Goal: Information Seeking & Learning: Learn about a topic

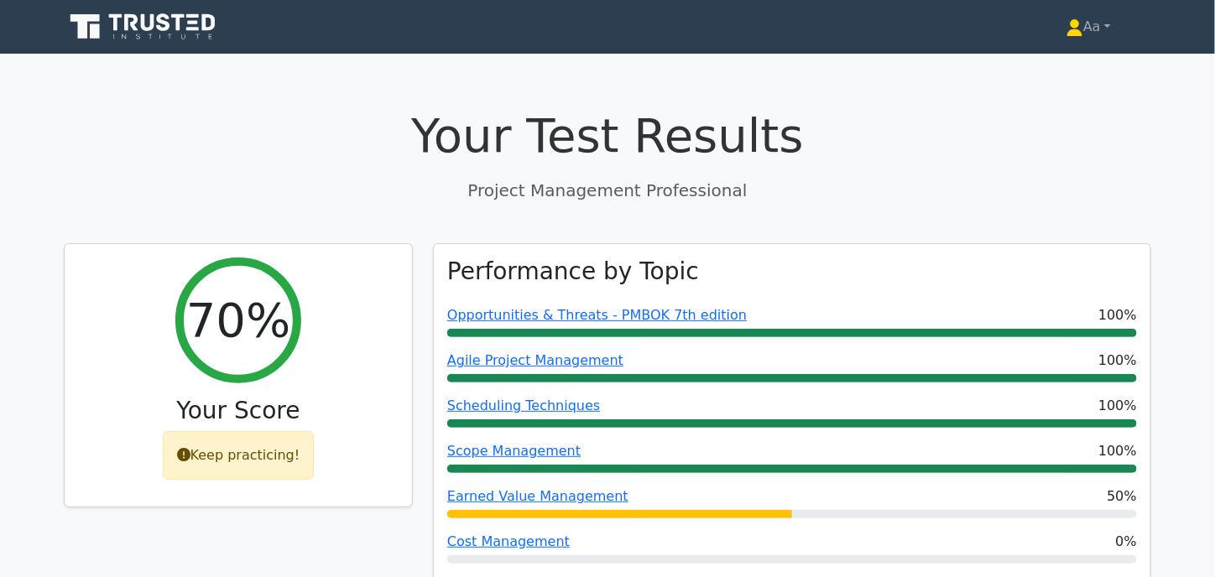
click at [180, 31] on icon at bounding box center [144, 27] width 161 height 32
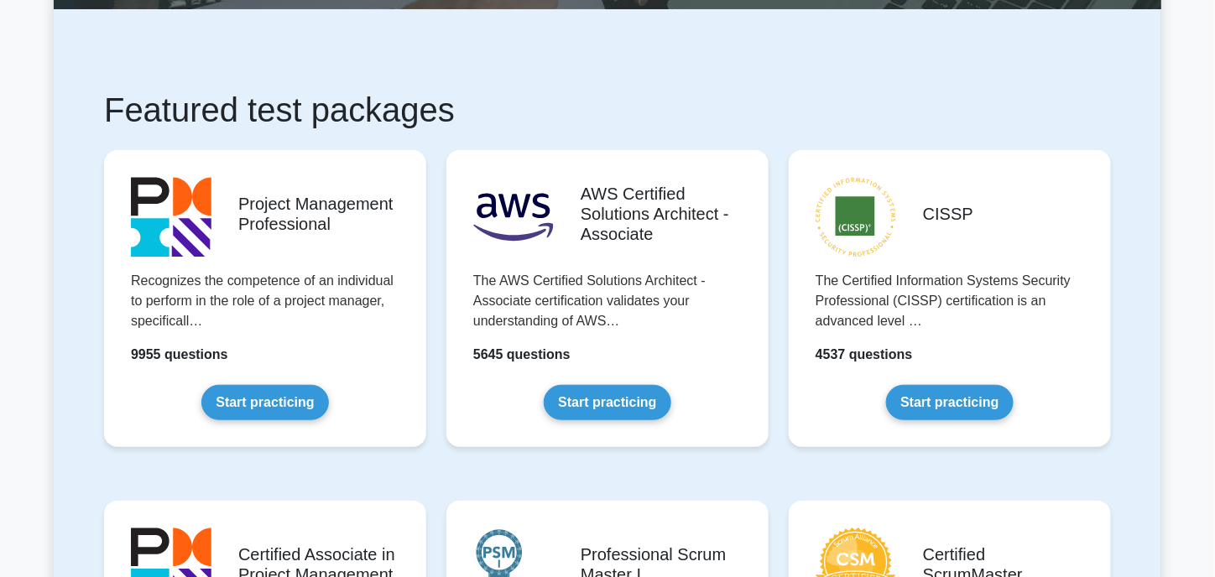
scroll to position [252, 0]
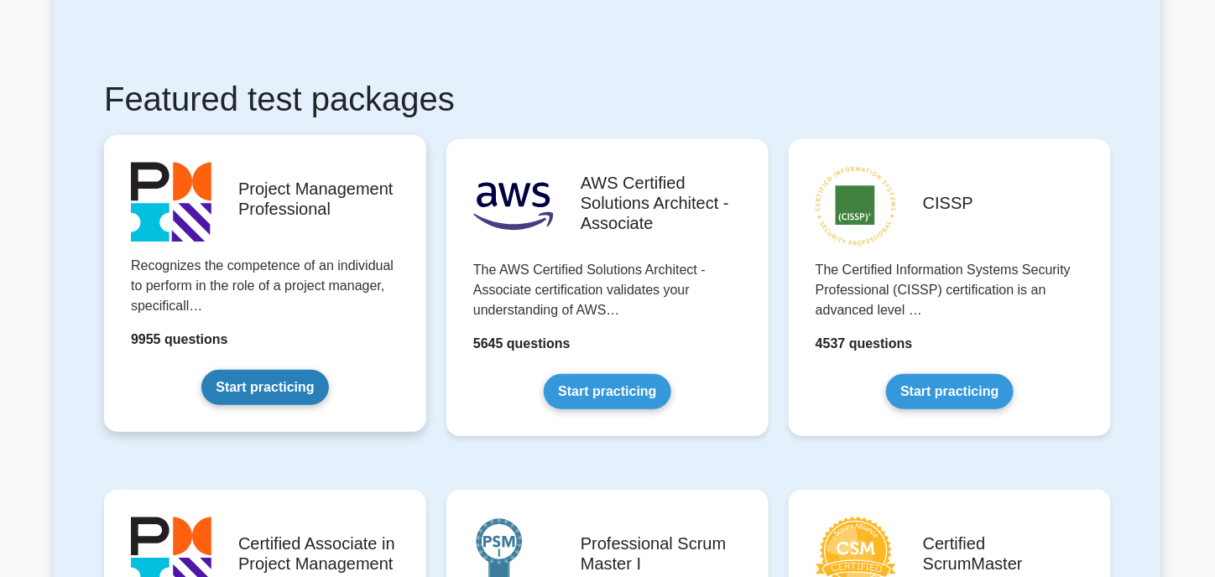
click at [284, 395] on link "Start practicing" at bounding box center [264, 387] width 127 height 35
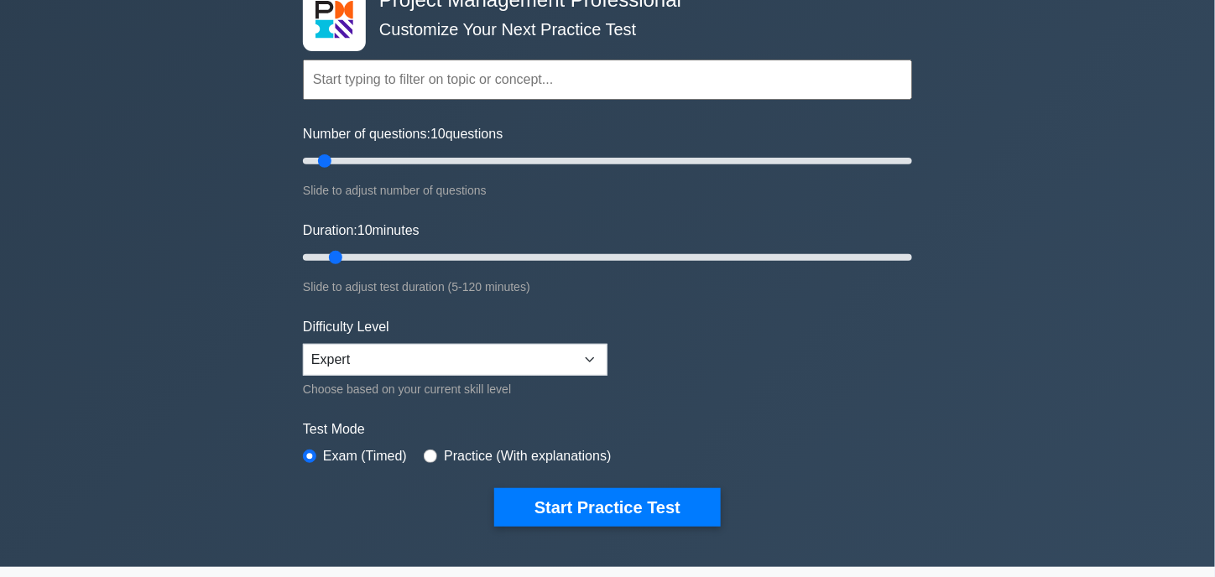
scroll to position [84, 0]
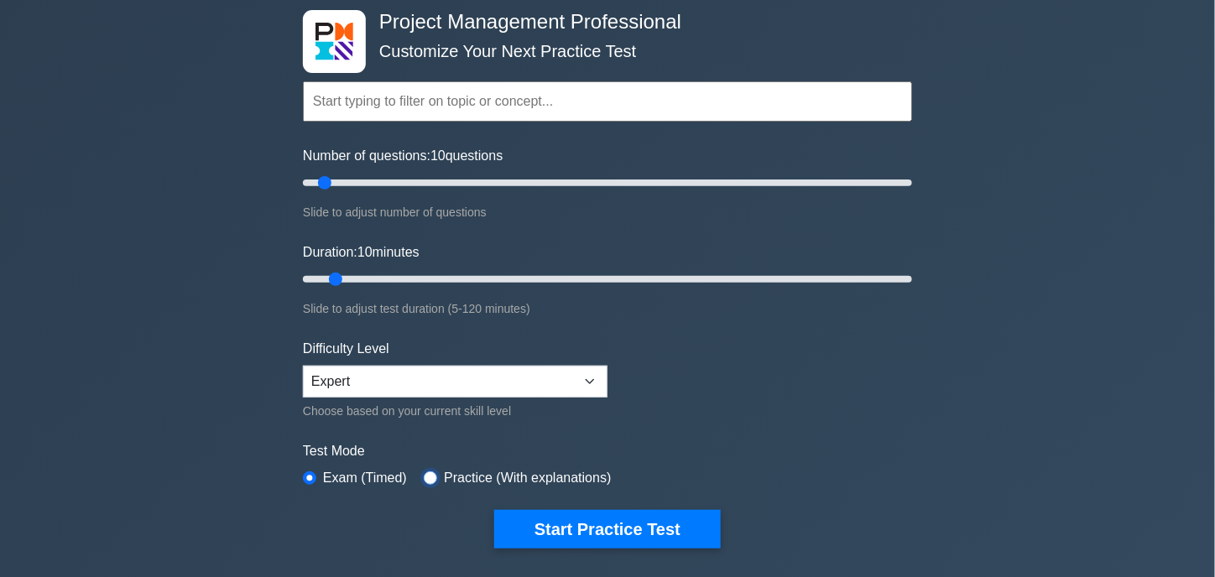
click at [428, 476] on input "radio" at bounding box center [430, 477] width 13 height 13
radio input "true"
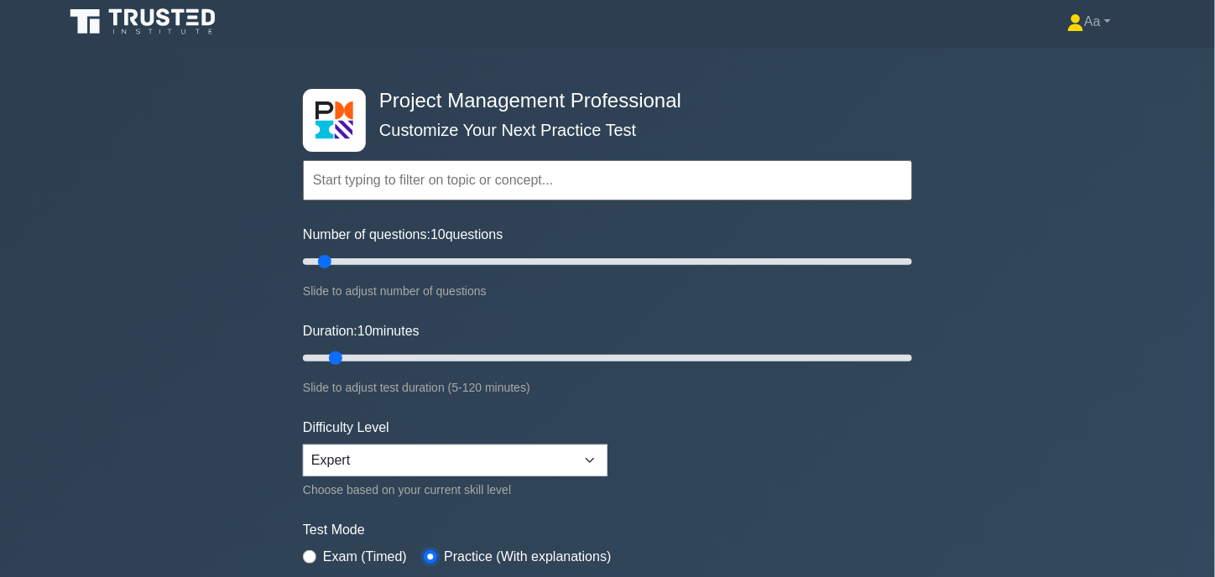
scroll to position [0, 0]
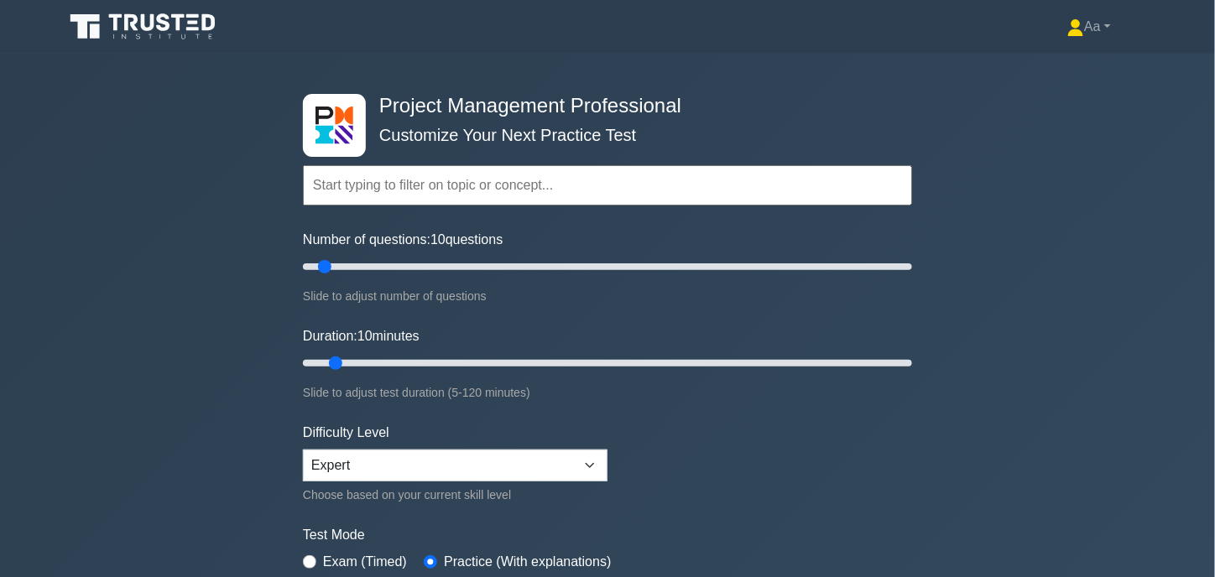
click at [394, 181] on input "text" at bounding box center [607, 185] width 609 height 40
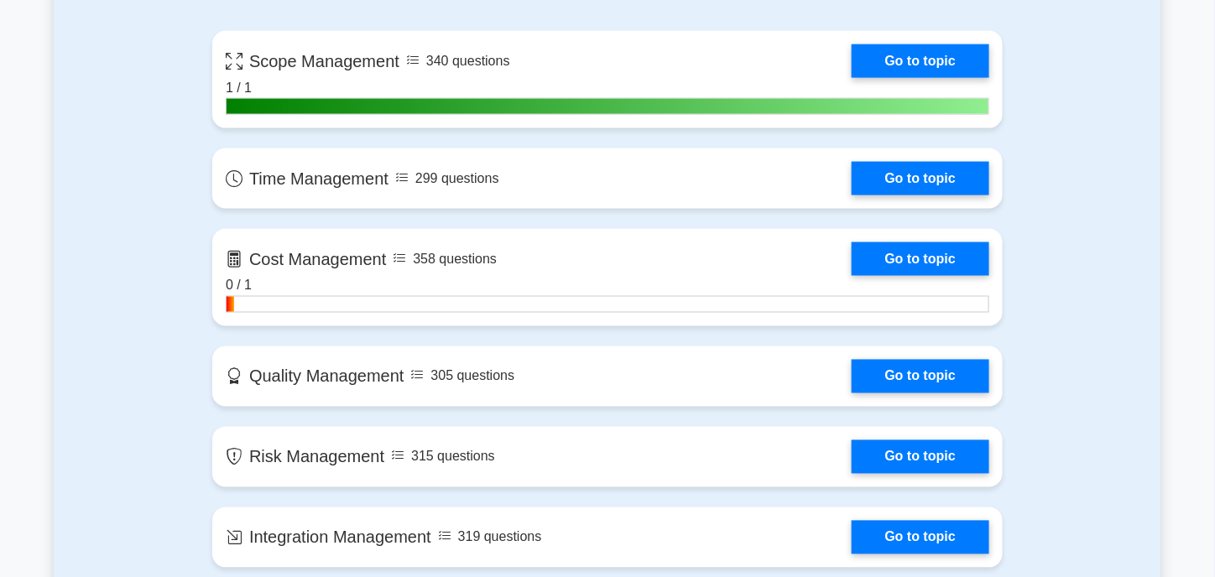
scroll to position [755, 0]
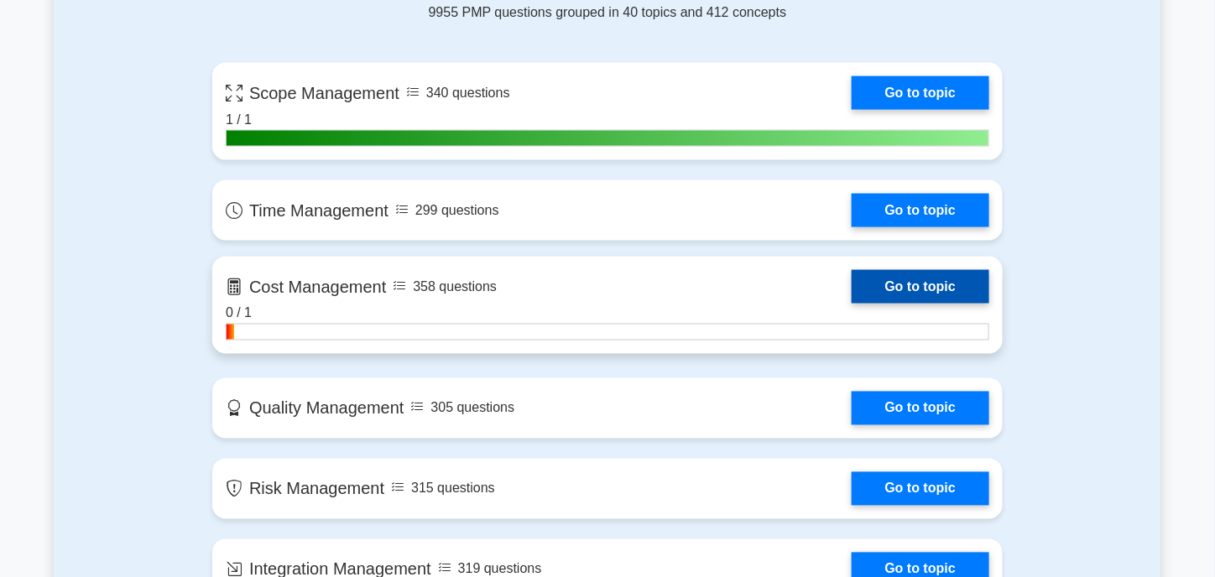
click at [851, 293] on link "Go to topic" at bounding box center [920, 287] width 138 height 34
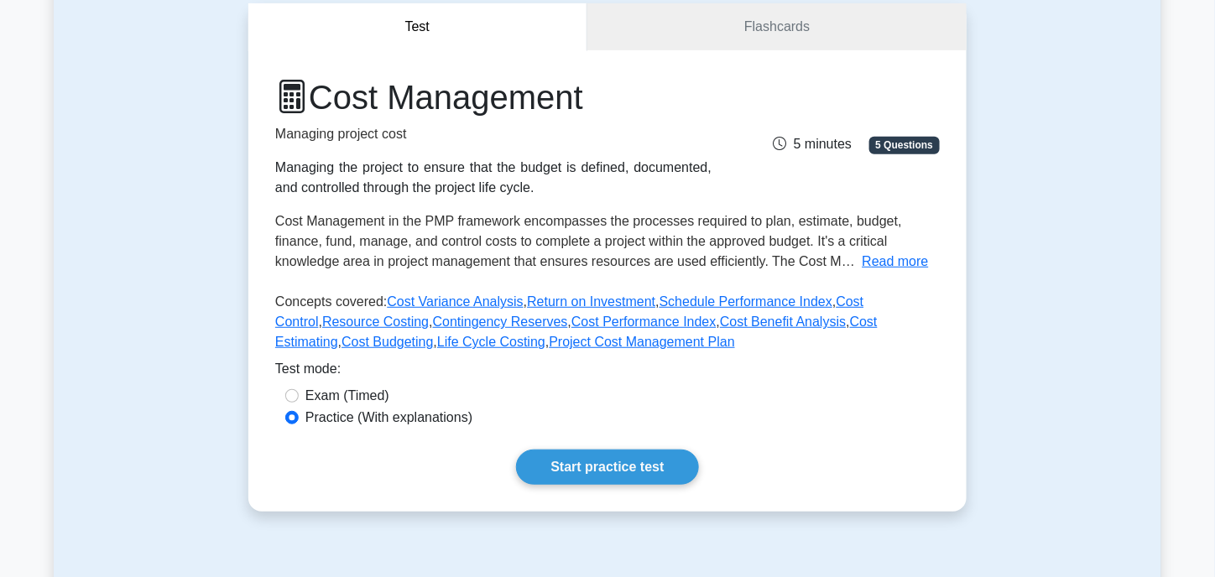
scroll to position [168, 0]
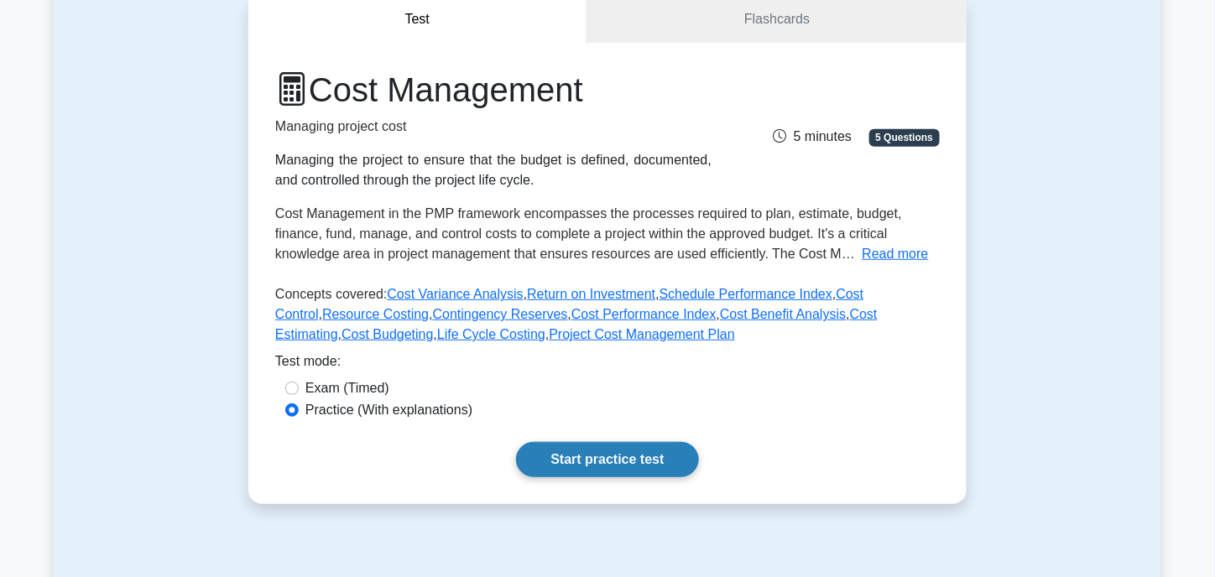
click at [545, 452] on link "Start practice test" at bounding box center [607, 459] width 182 height 35
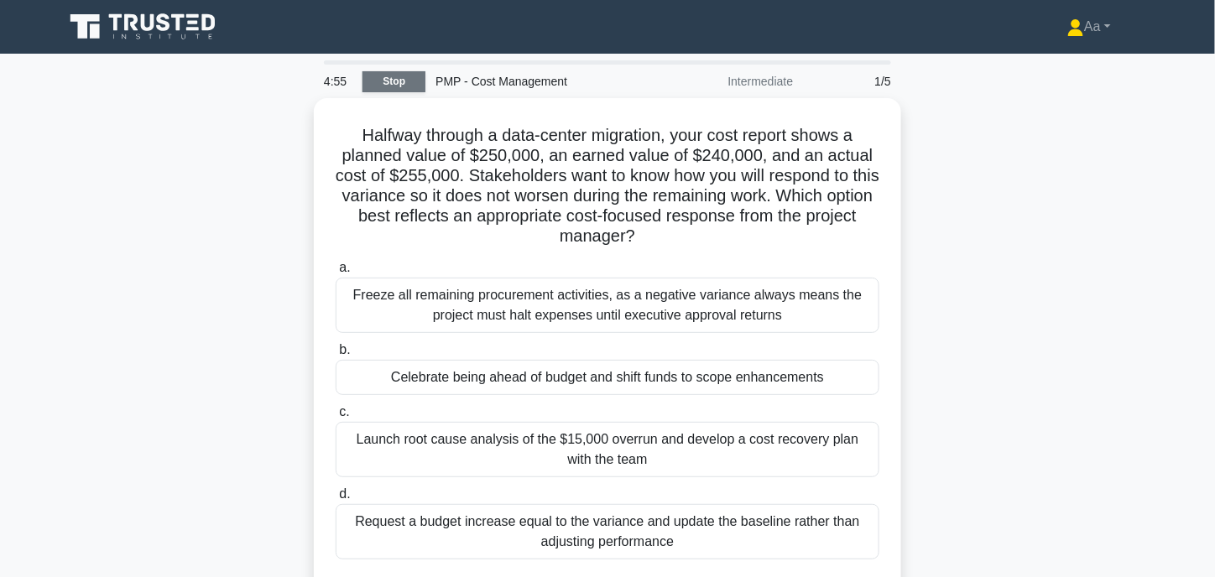
click at [400, 80] on link "Stop" at bounding box center [393, 81] width 63 height 21
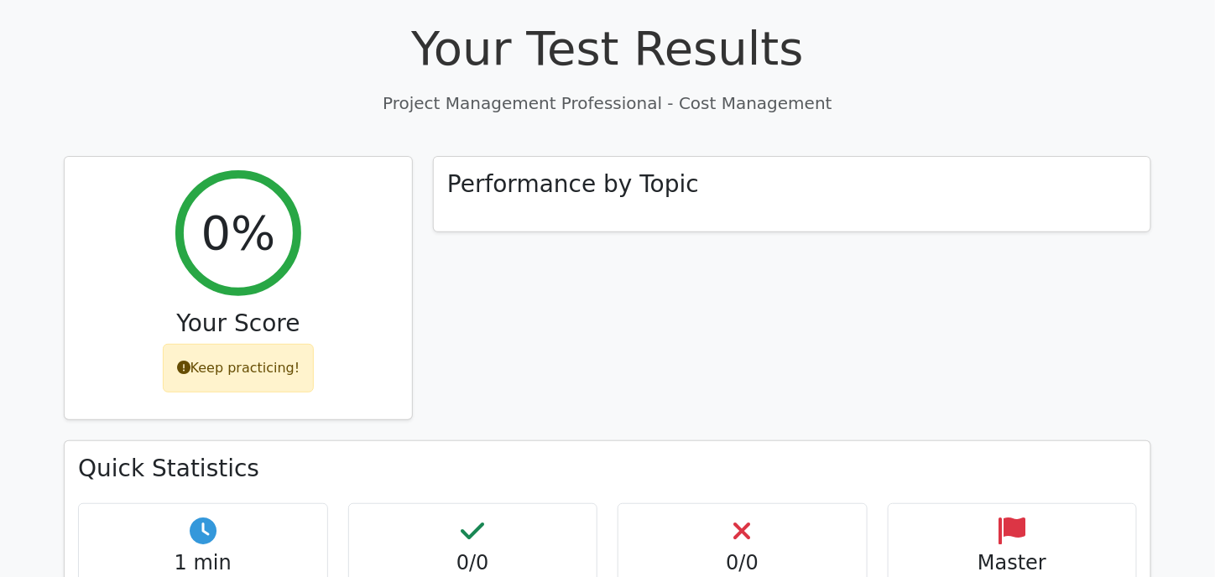
scroll to position [84, 0]
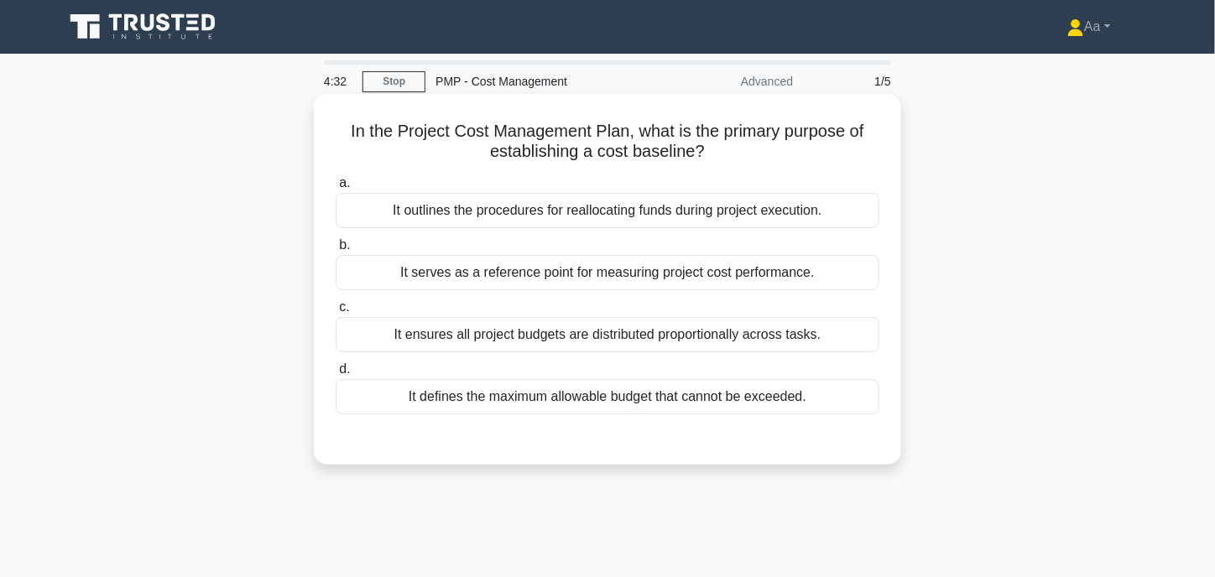
click at [564, 270] on div "It serves as a reference point for measuring project cost performance." at bounding box center [608, 272] width 544 height 35
click at [336, 251] on input "b. It serves as a reference point for measuring project cost performance." at bounding box center [336, 245] width 0 height 11
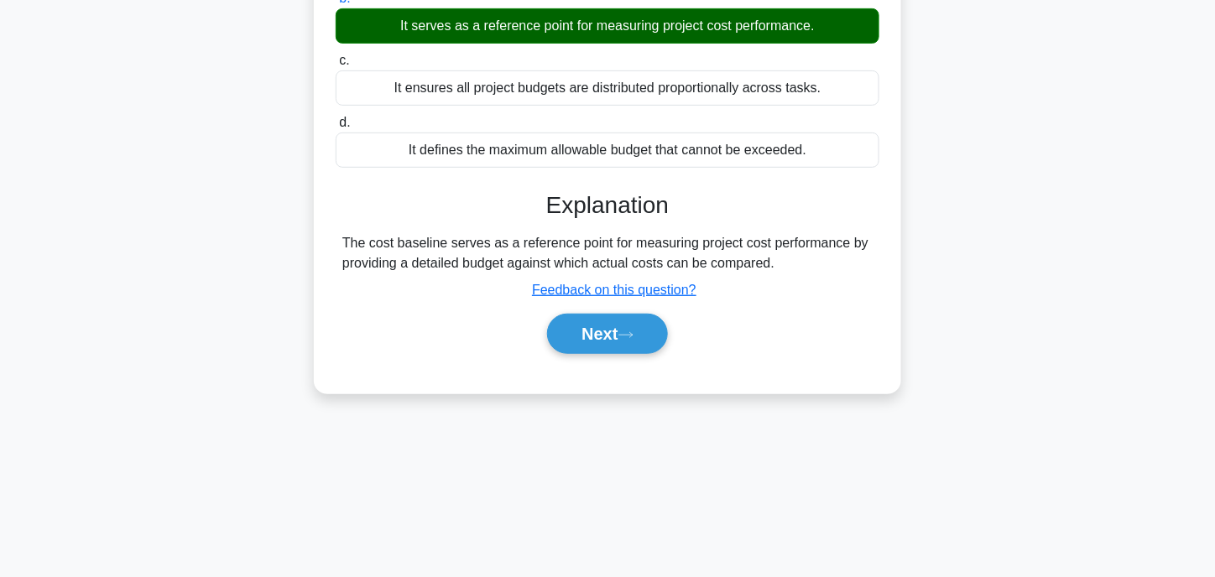
scroll to position [245, 0]
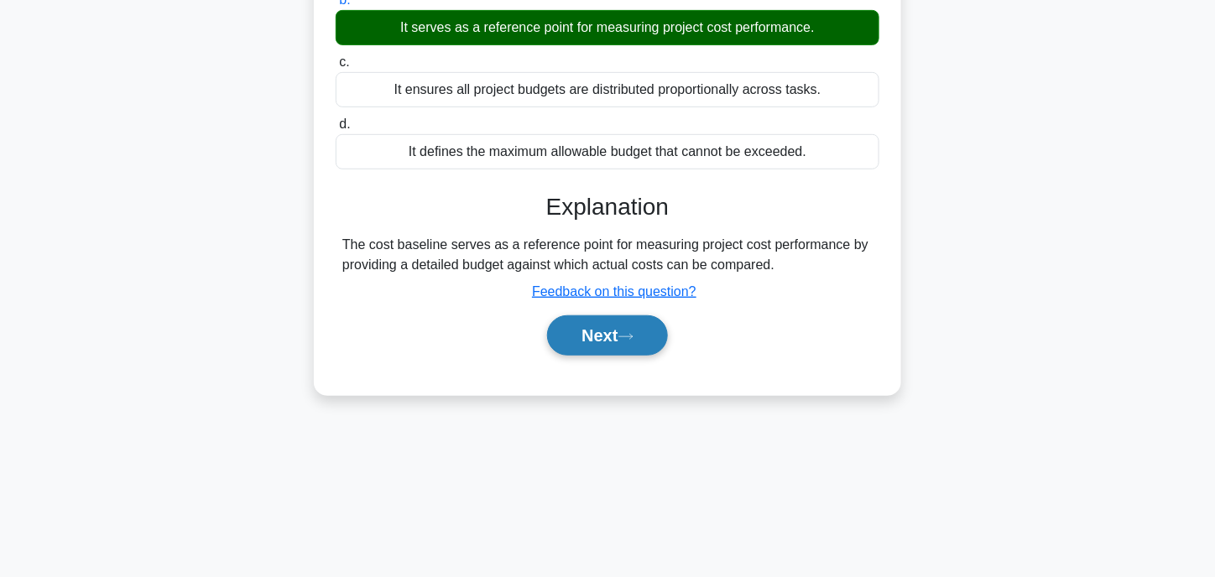
click at [644, 336] on button "Next" at bounding box center [607, 335] width 120 height 40
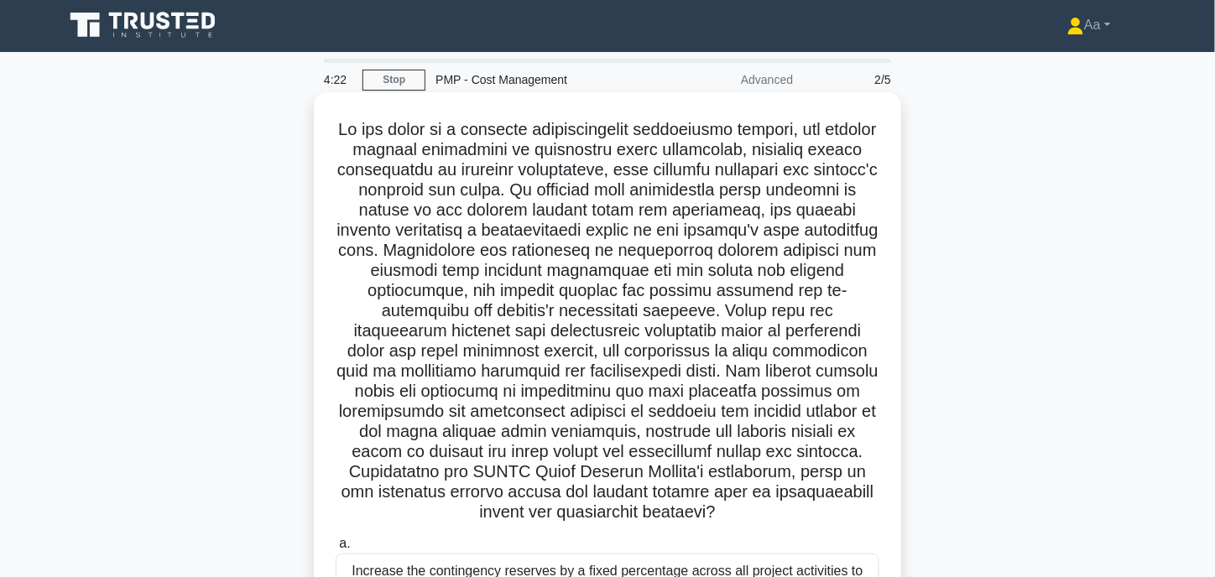
scroll to position [0, 0]
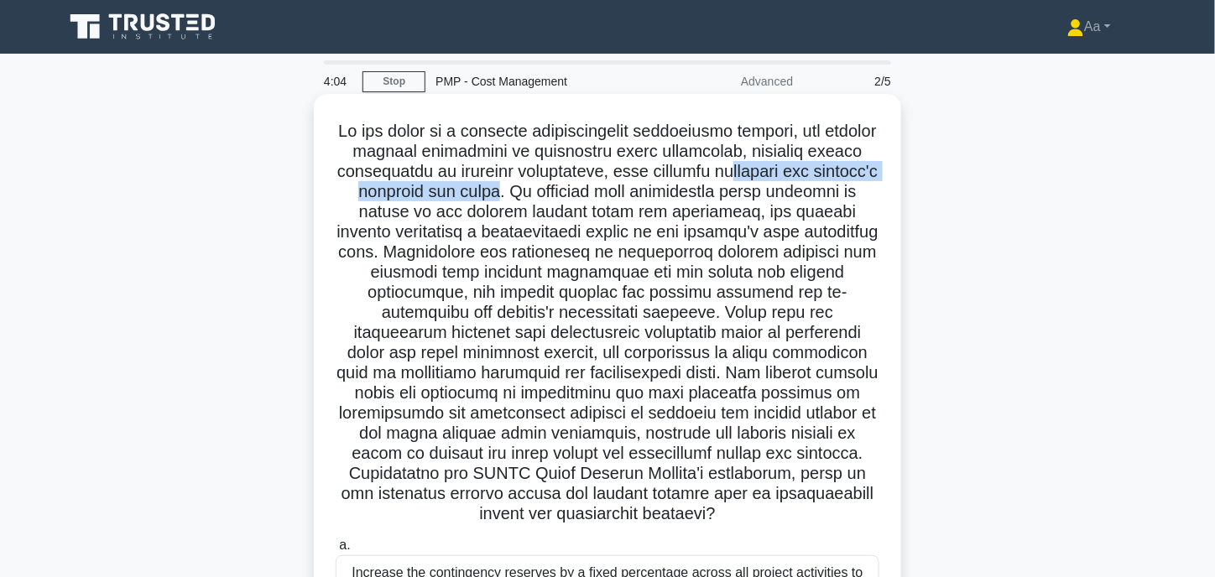
drag, startPoint x: 713, startPoint y: 172, endPoint x: 502, endPoint y: 200, distance: 212.3
click at [502, 200] on h5 ".spinner_0XTQ{transform-origin:center;animation:spinner_y6GP .75s linear infini…" at bounding box center [607, 323] width 547 height 404
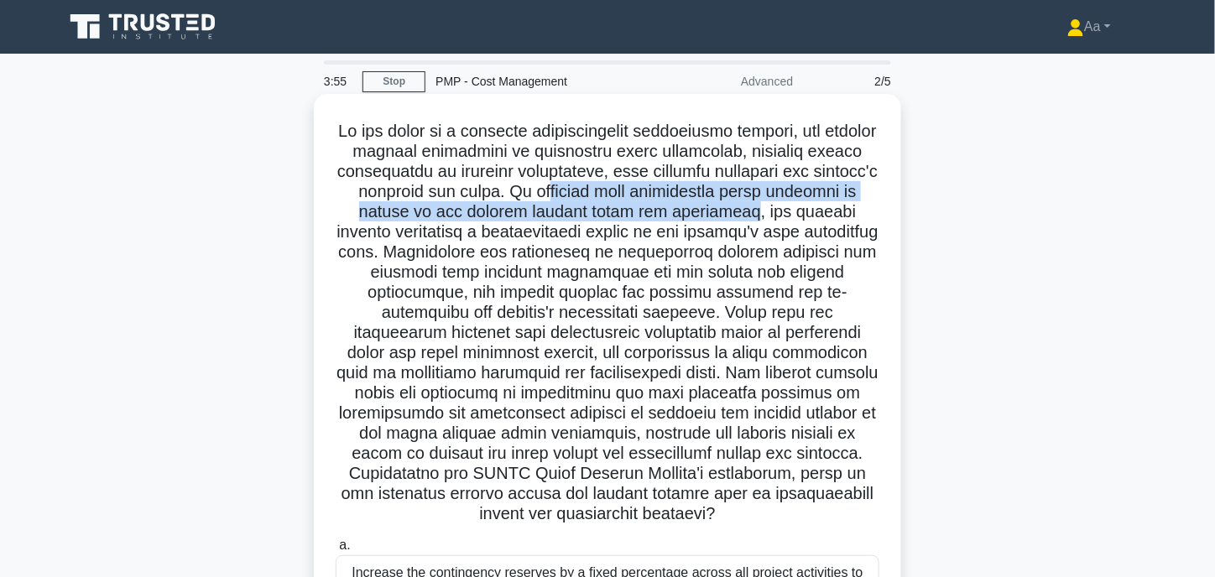
drag, startPoint x: 569, startPoint y: 201, endPoint x: 708, endPoint y: 217, distance: 140.1
click at [708, 217] on h5 ".spinner_0XTQ{transform-origin:center;animation:spinner_y6GP .75s linear infini…" at bounding box center [607, 323] width 547 height 404
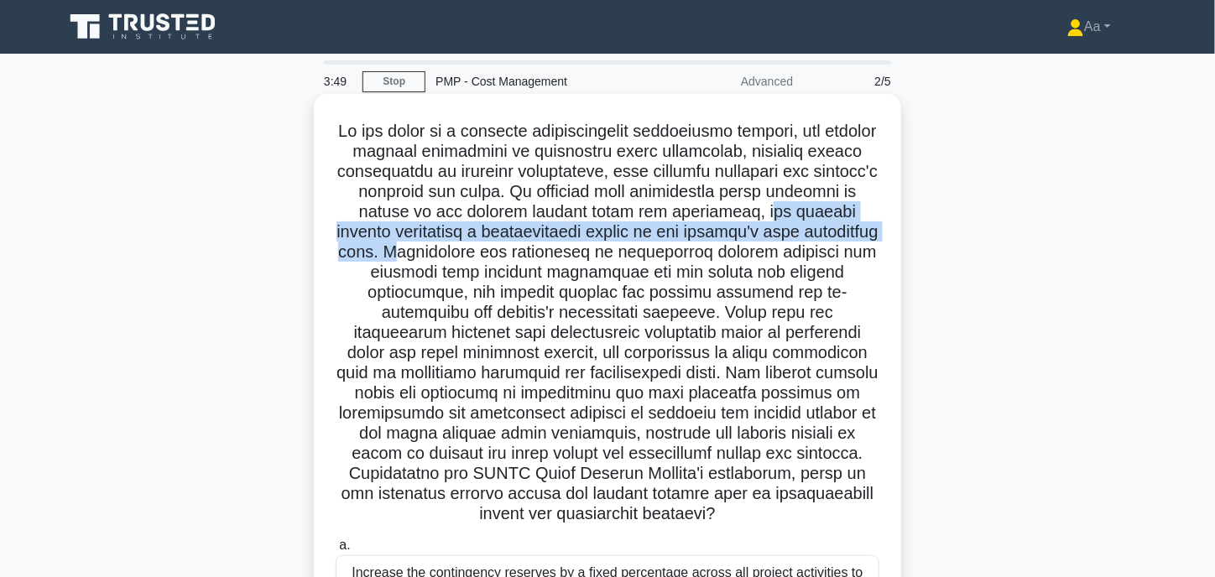
drag, startPoint x: 728, startPoint y: 219, endPoint x: 401, endPoint y: 252, distance: 328.8
click at [401, 252] on h5 ".spinner_0XTQ{transform-origin:center;animation:spinner_y6GP .75s linear infini…" at bounding box center [607, 323] width 547 height 404
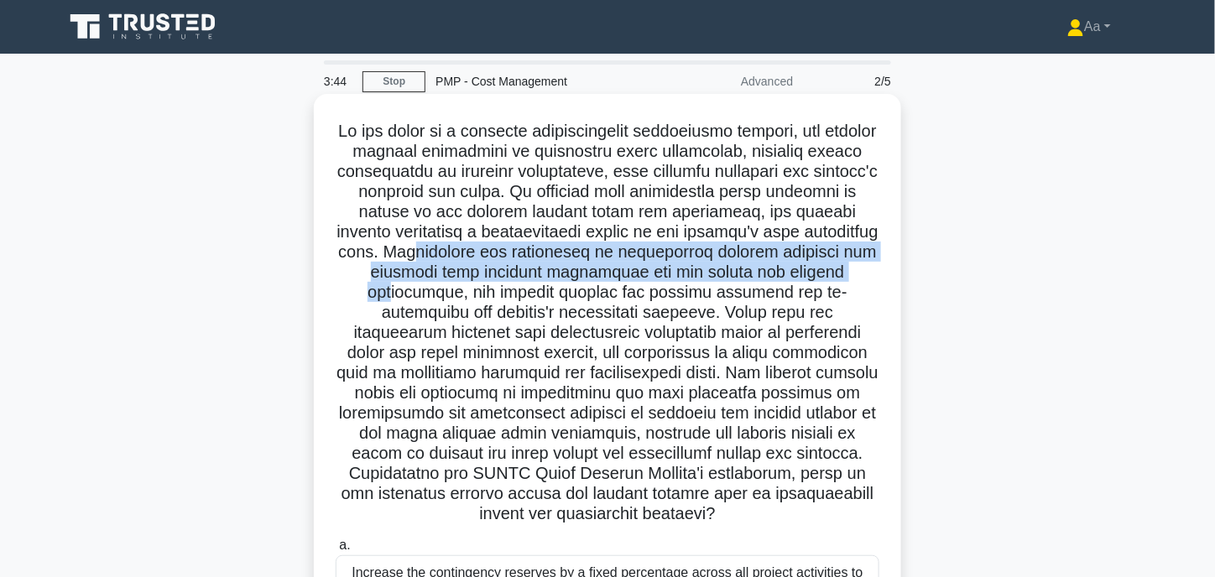
drag, startPoint x: 412, startPoint y: 251, endPoint x: 811, endPoint y: 274, distance: 399.9
click at [811, 274] on h5 ".spinner_0XTQ{transform-origin:center;animation:spinner_y6GP .75s linear infini…" at bounding box center [607, 323] width 547 height 404
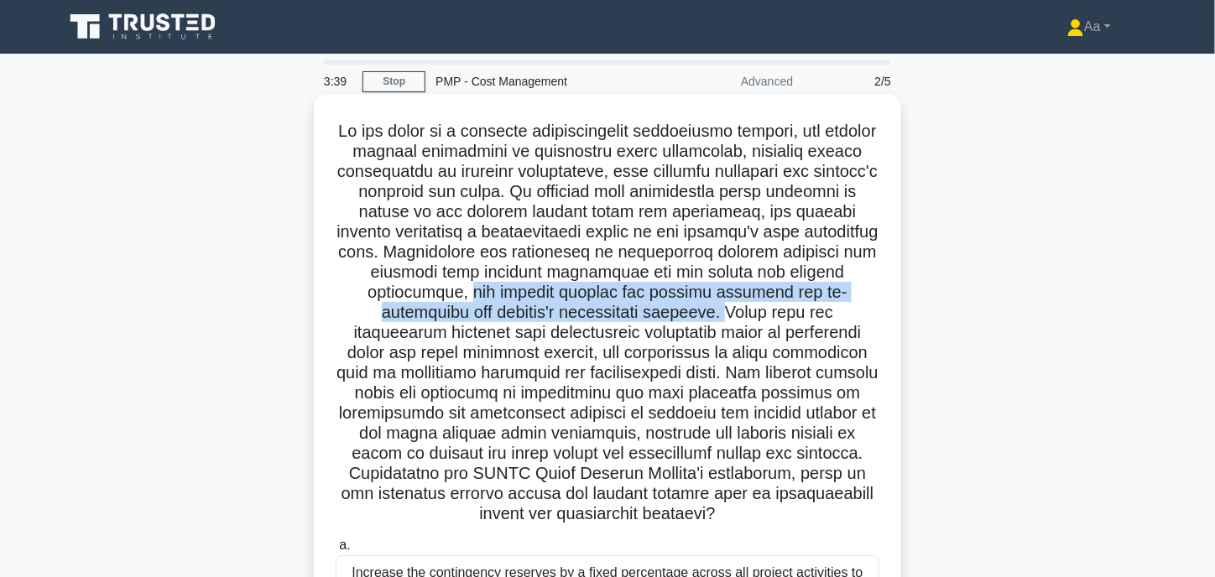
drag, startPoint x: 365, startPoint y: 290, endPoint x: 590, endPoint y: 323, distance: 228.0
click at [590, 323] on h5 ".spinner_0XTQ{transform-origin:center;animation:spinner_y6GP .75s linear infini…" at bounding box center [607, 323] width 547 height 404
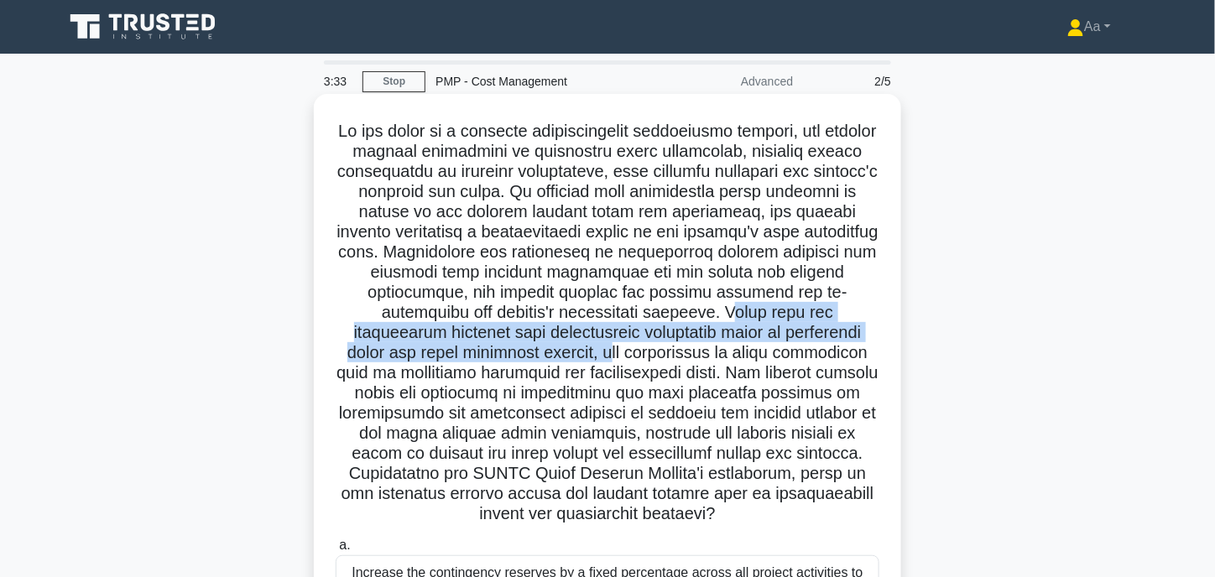
drag, startPoint x: 597, startPoint y: 316, endPoint x: 517, endPoint y: 363, distance: 93.2
click at [517, 363] on h5 ".spinner_0XTQ{transform-origin:center;animation:spinner_y6GP .75s linear infini…" at bounding box center [607, 323] width 547 height 404
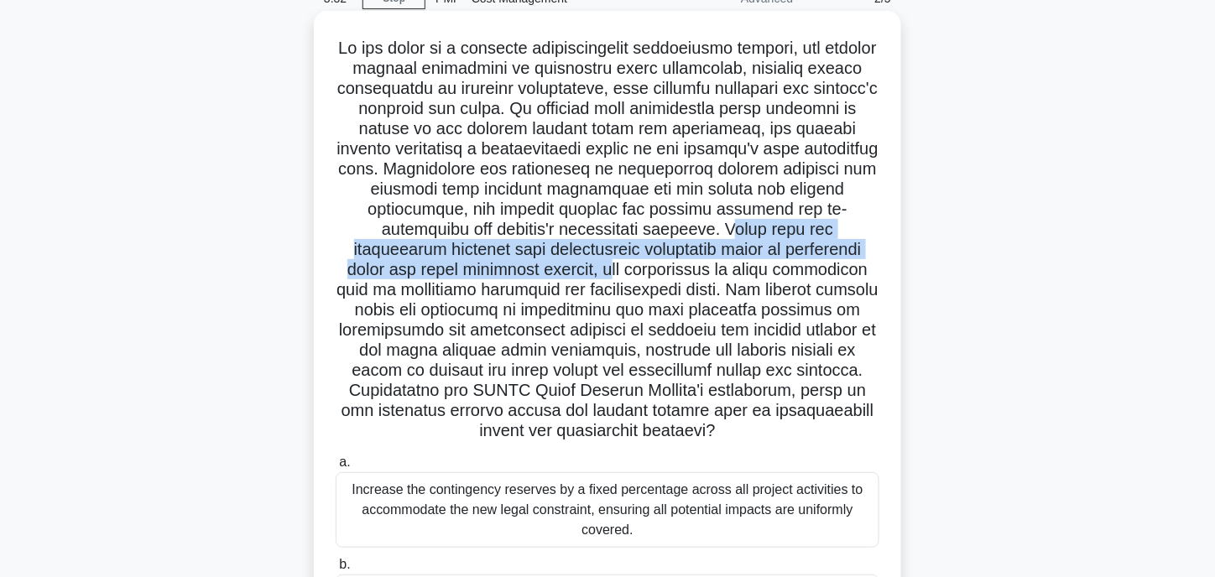
scroll to position [84, 0]
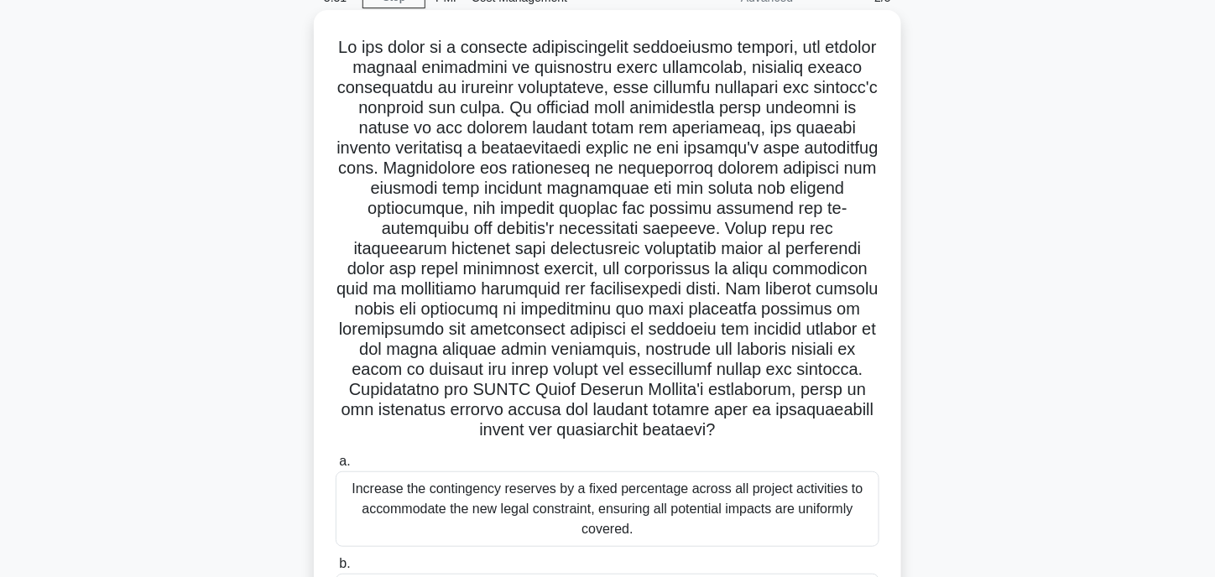
click at [546, 287] on h5 ".spinner_0XTQ{transform-origin:center;animation:spinner_y6GP .75s linear infini…" at bounding box center [607, 239] width 547 height 404
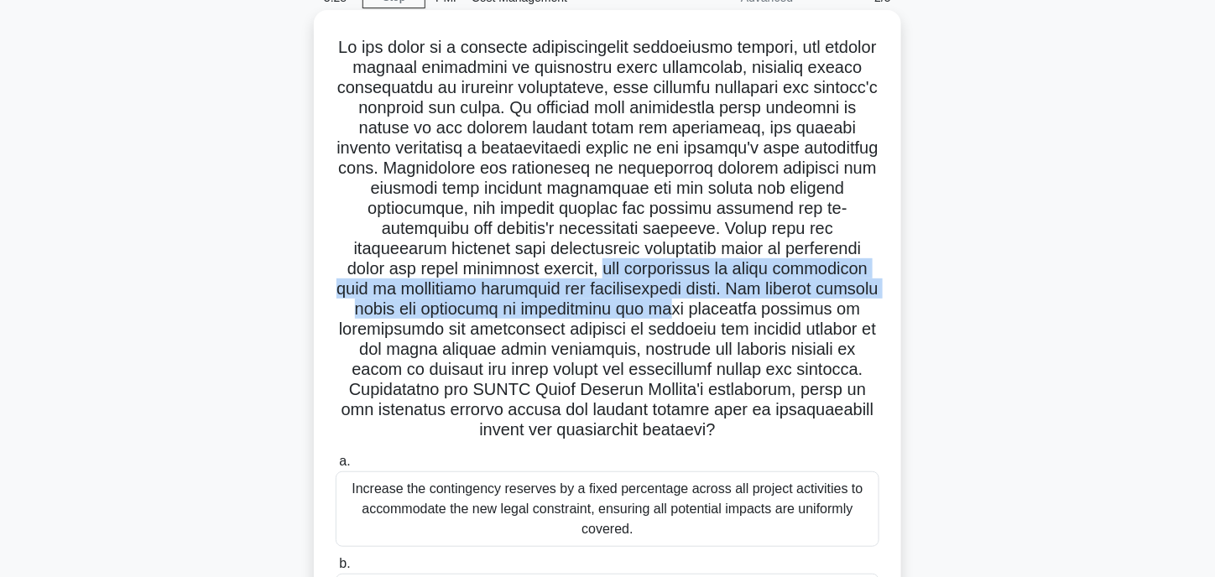
drag, startPoint x: 512, startPoint y: 274, endPoint x: 659, endPoint y: 300, distance: 149.9
click at [659, 300] on h5 ".spinner_0XTQ{transform-origin:center;animation:spinner_y6GP .75s linear infini…" at bounding box center [607, 239] width 547 height 404
click at [679, 295] on h5 ".spinner_0XTQ{transform-origin:center;animation:spinner_y6GP .75s linear infini…" at bounding box center [607, 239] width 547 height 404
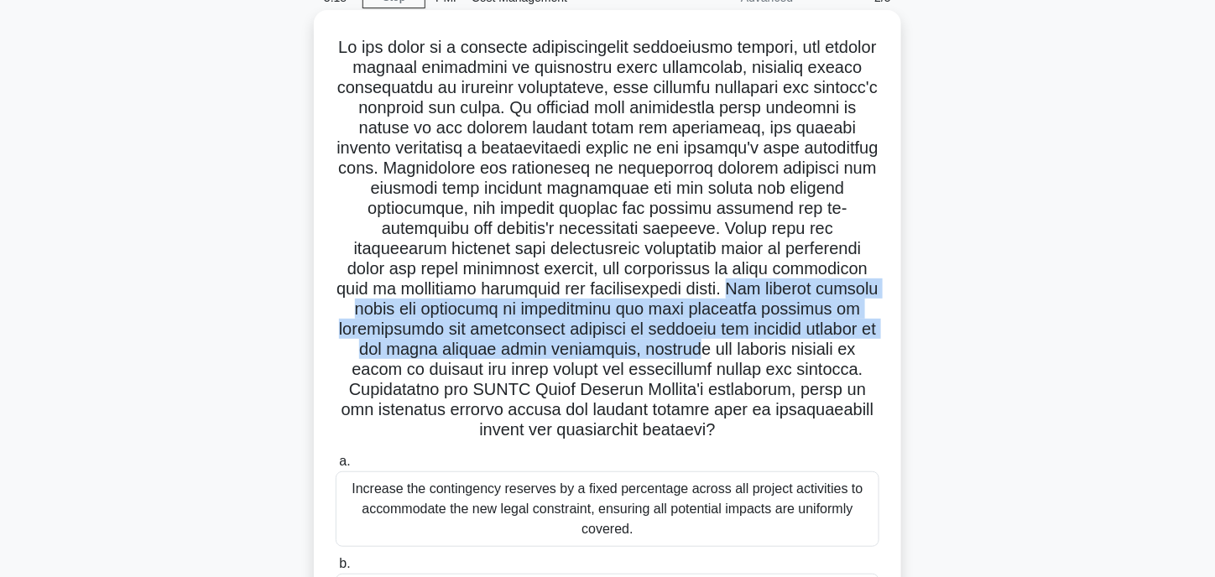
drag, startPoint x: 674, startPoint y: 289, endPoint x: 684, endPoint y: 351, distance: 61.9
click at [684, 351] on h5 ".spinner_0XTQ{transform-origin:center;animation:spinner_y6GP .75s linear infini…" at bounding box center [607, 239] width 547 height 404
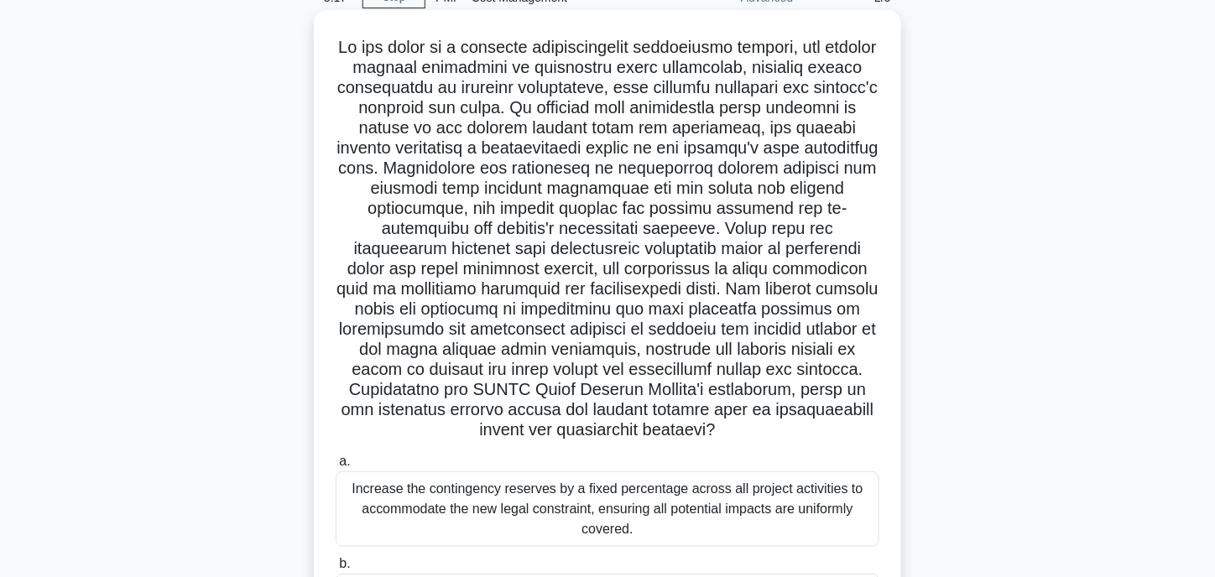
click at [651, 363] on h5 ".spinner_0XTQ{transform-origin:center;animation:spinner_y6GP .75s linear infini…" at bounding box center [607, 239] width 547 height 404
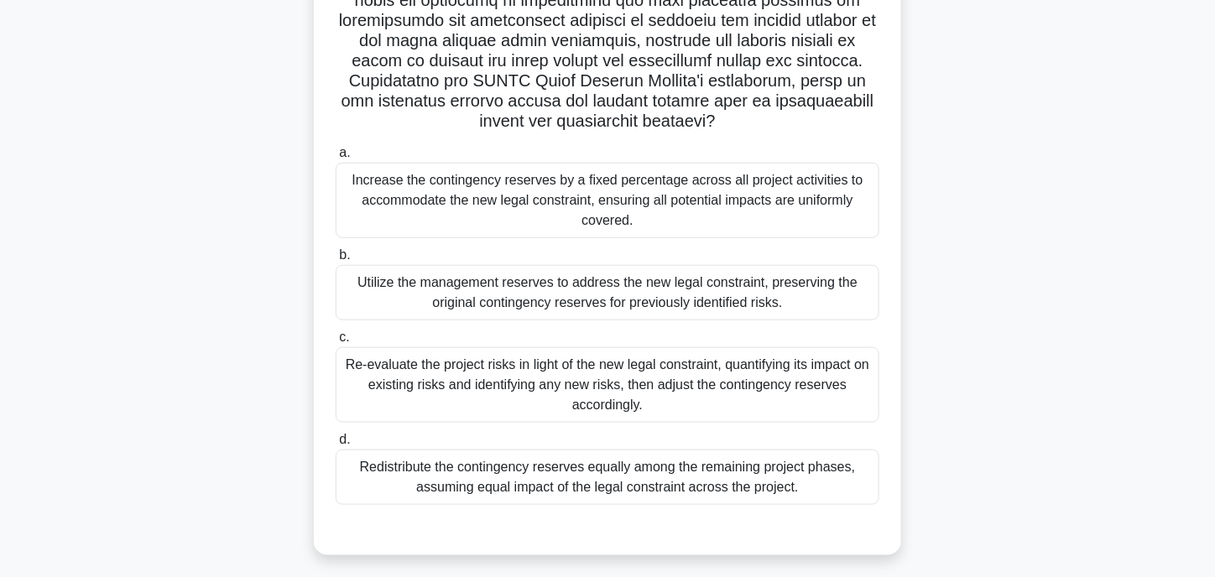
scroll to position [400, 0]
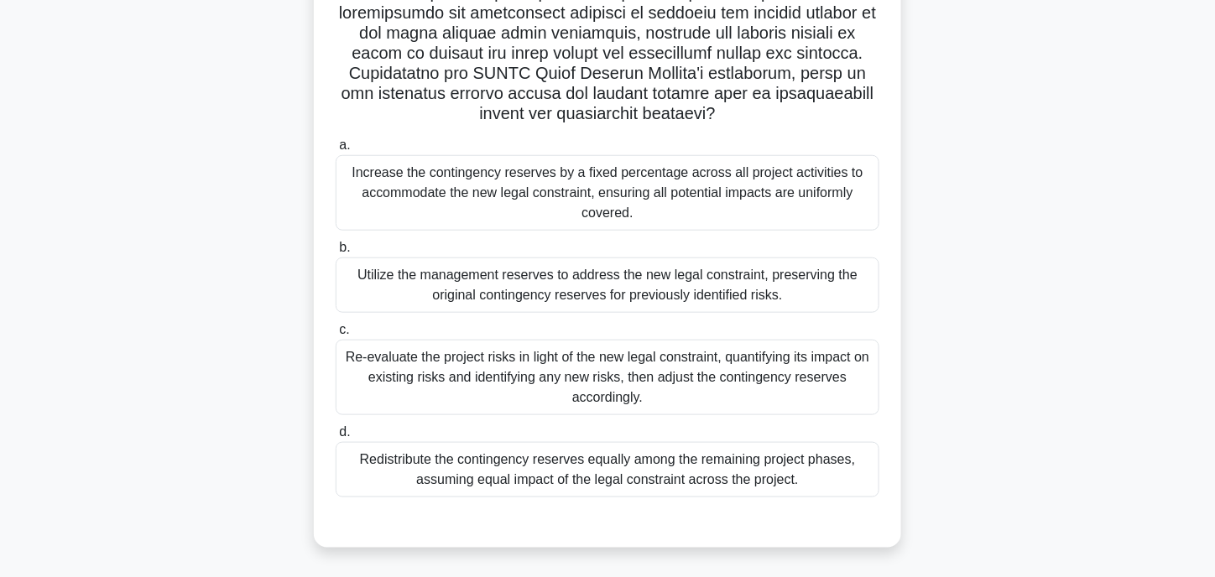
click at [487, 401] on div "Re-evaluate the project risks in light of the new legal constraint, quantifying…" at bounding box center [608, 377] width 544 height 75
click at [336, 336] on input "c. Re-evaluate the project risks in light of the new legal constraint, quantify…" at bounding box center [336, 330] width 0 height 11
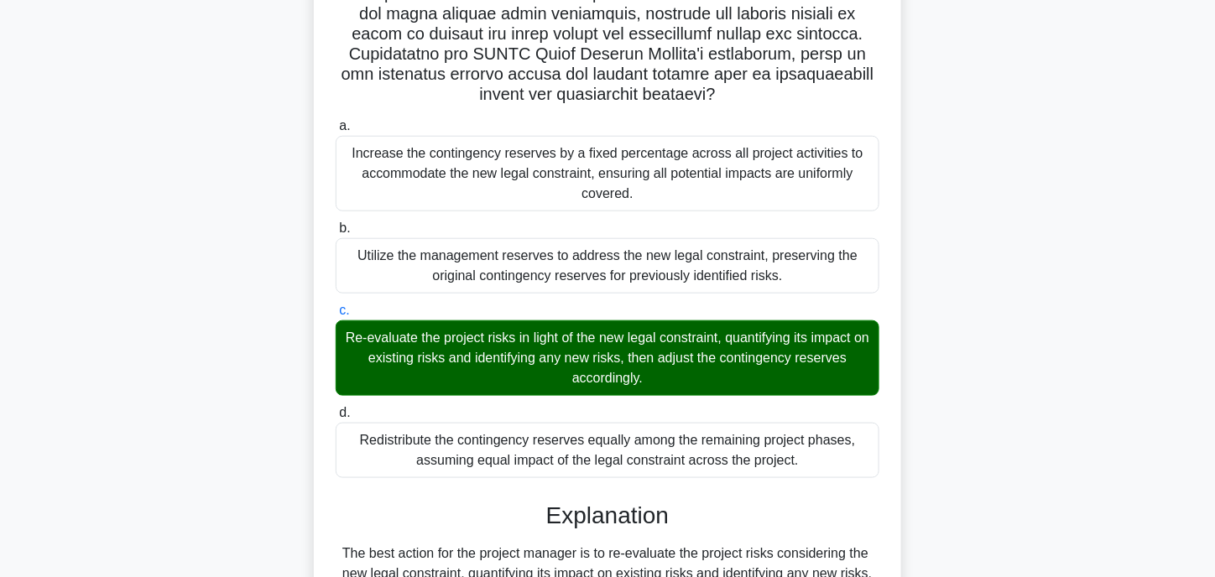
scroll to position [897, 0]
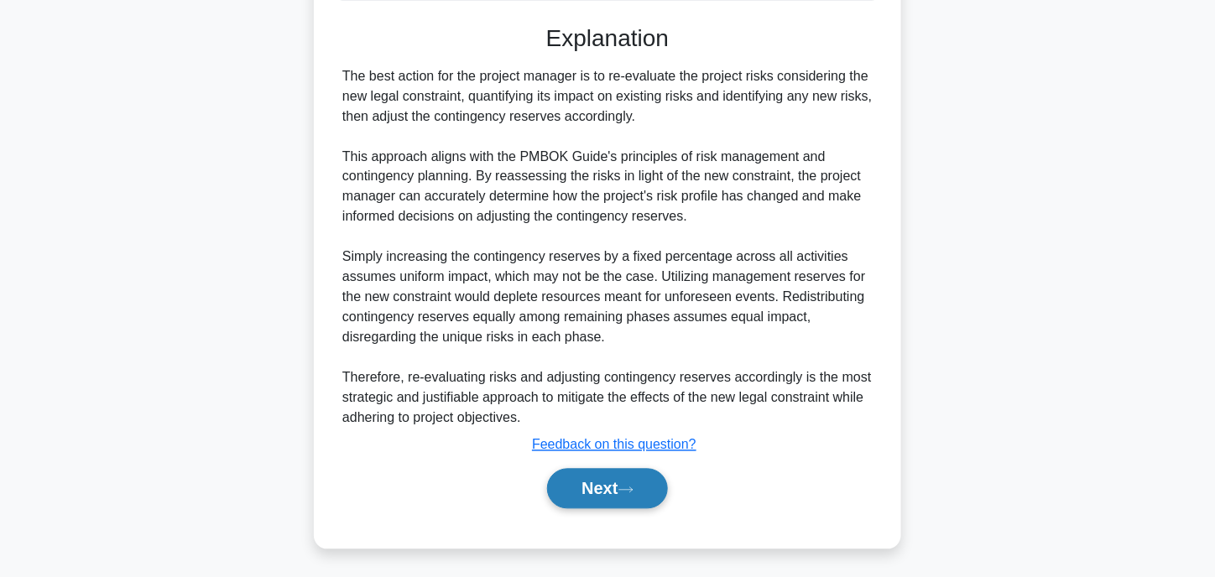
click at [590, 476] on button "Next" at bounding box center [607, 489] width 120 height 40
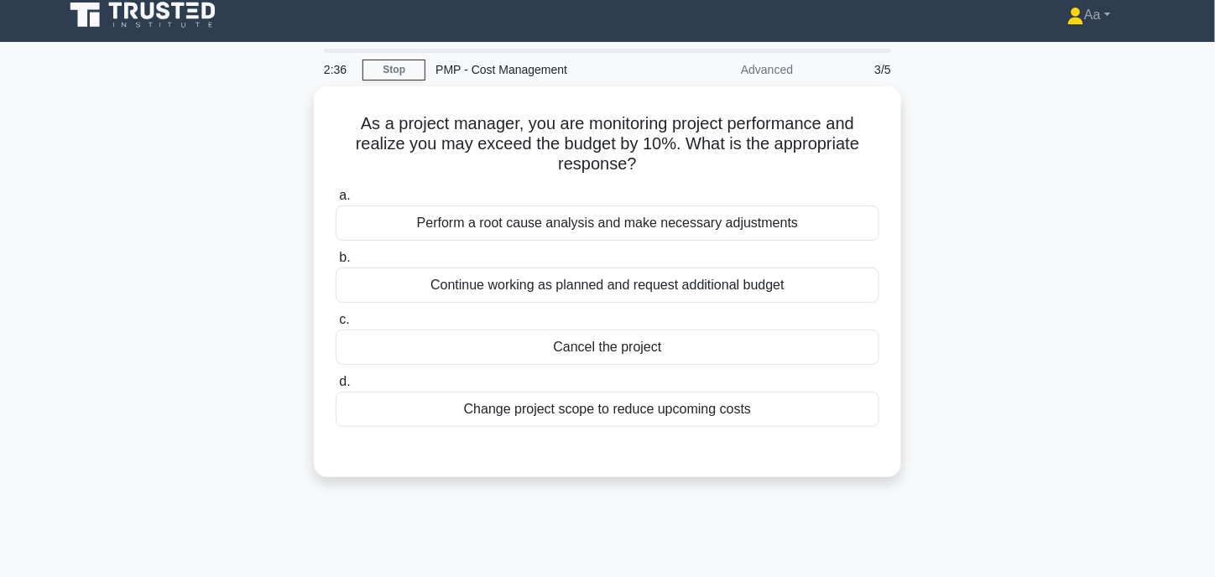
scroll to position [0, 0]
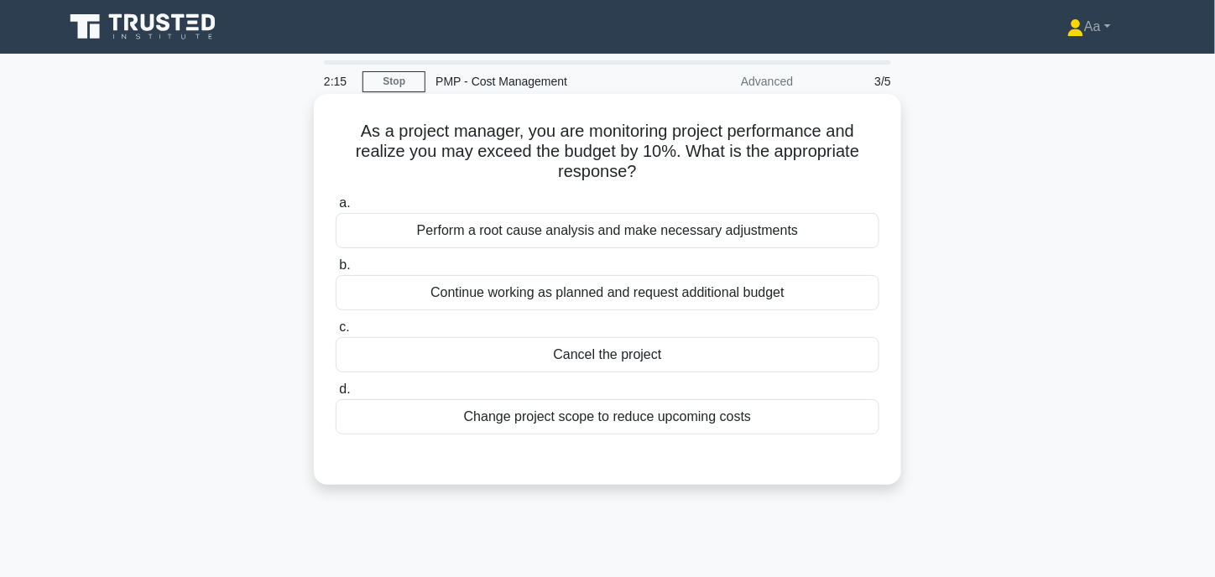
click at [490, 230] on div "Perform a root cause analysis and make necessary adjustments" at bounding box center [608, 230] width 544 height 35
click at [336, 209] on input "a. Perform a root cause analysis and make necessary adjustments" at bounding box center [336, 203] width 0 height 11
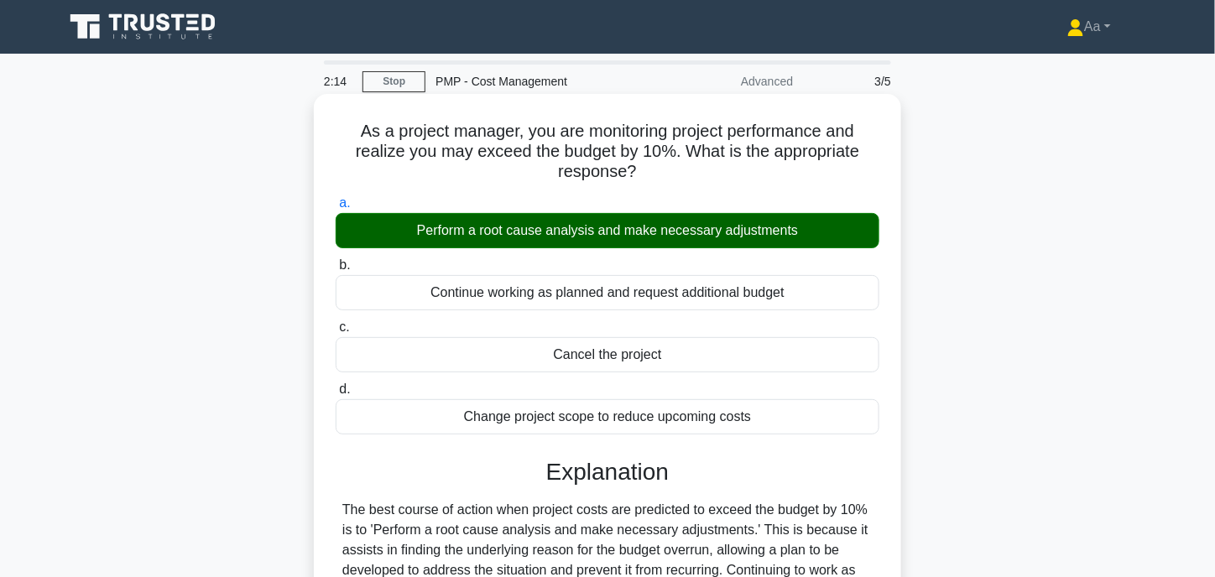
scroll to position [329, 0]
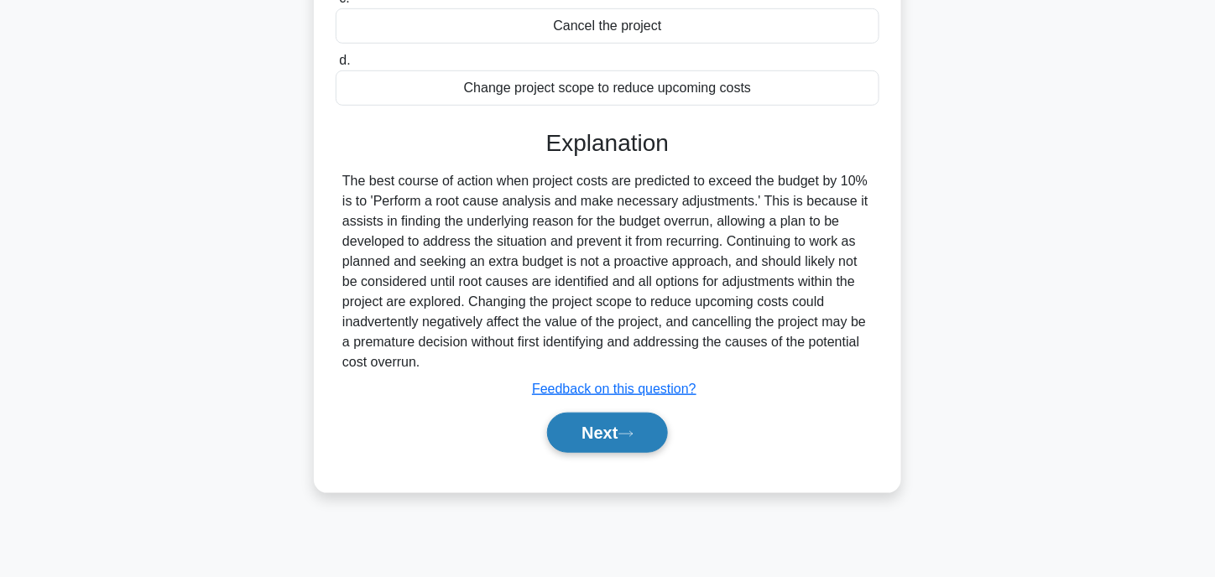
click at [616, 435] on button "Next" at bounding box center [607, 433] width 120 height 40
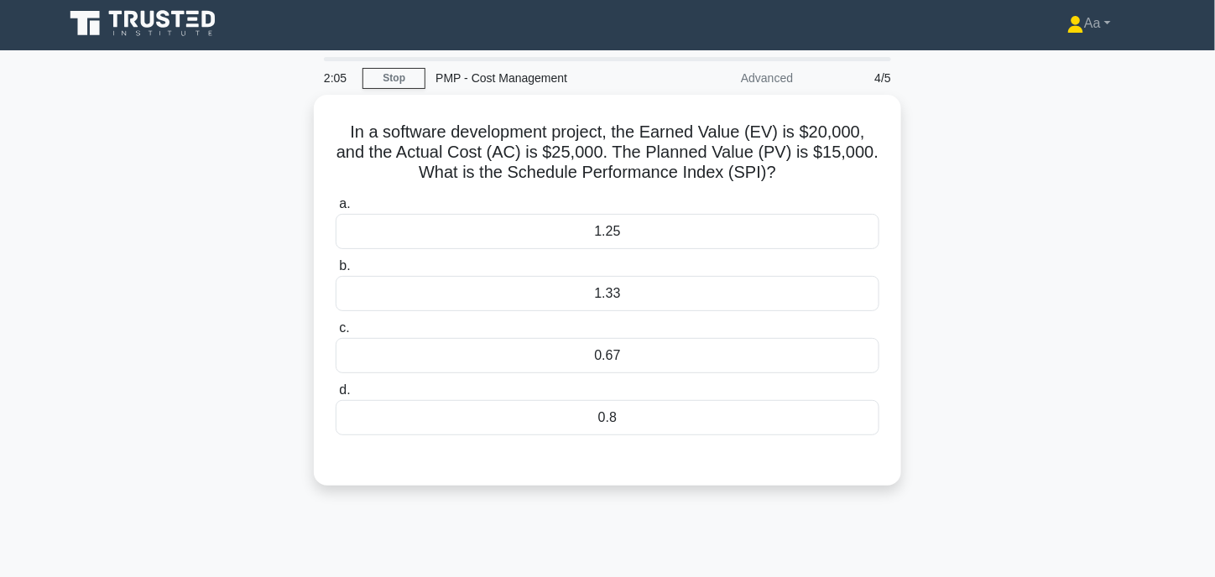
scroll to position [0, 0]
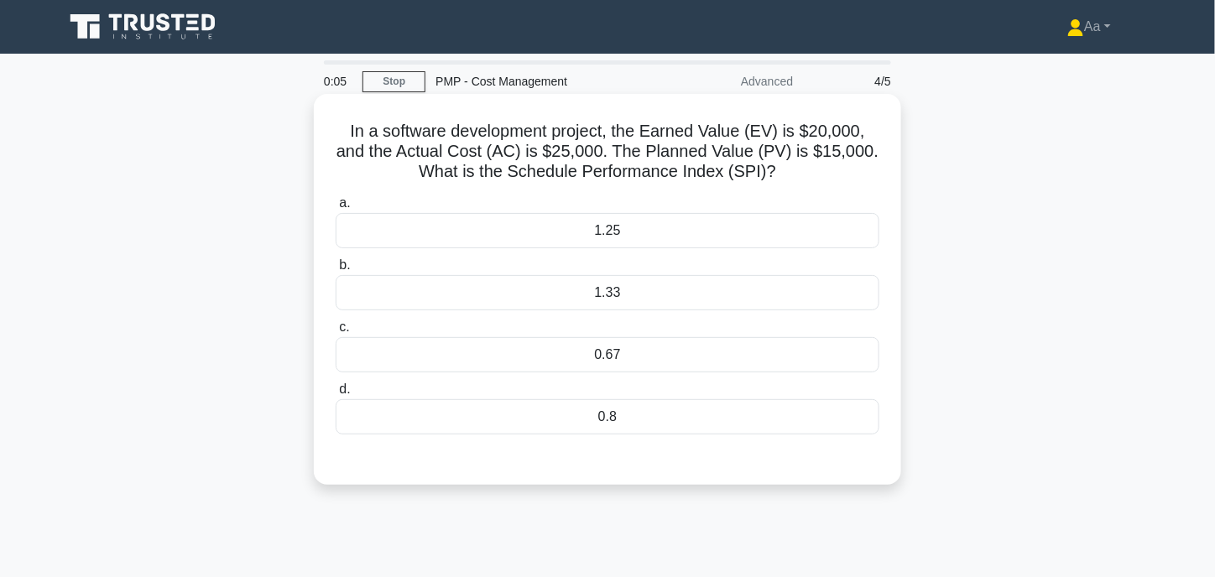
click at [699, 407] on div "0.8" at bounding box center [608, 416] width 544 height 35
click at [336, 395] on input "d. 0.8" at bounding box center [336, 389] width 0 height 11
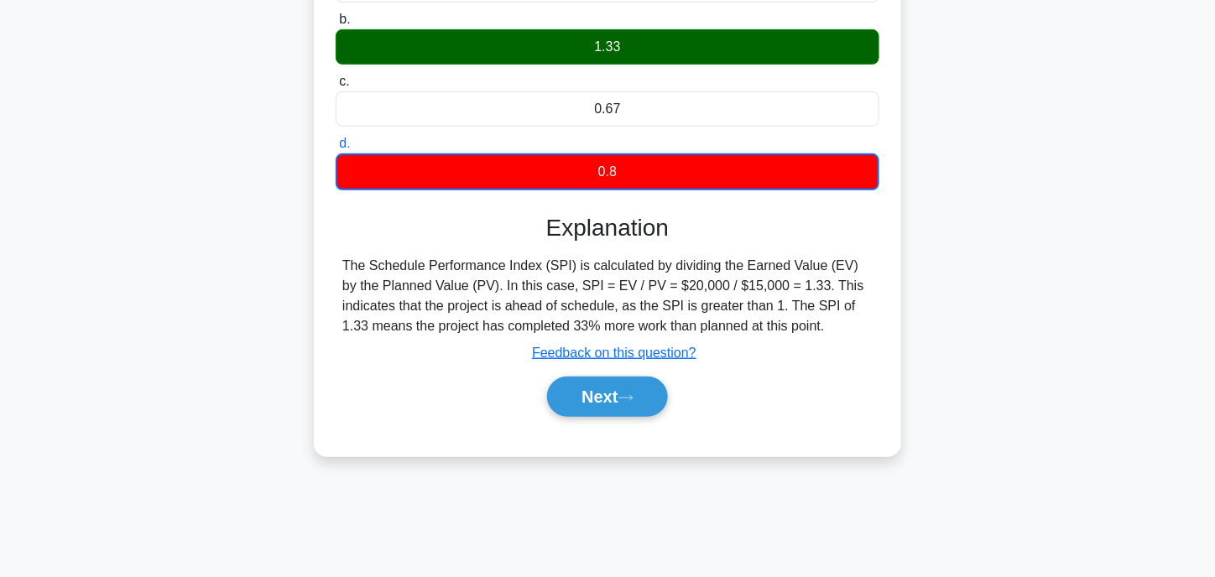
scroll to position [252, 0]
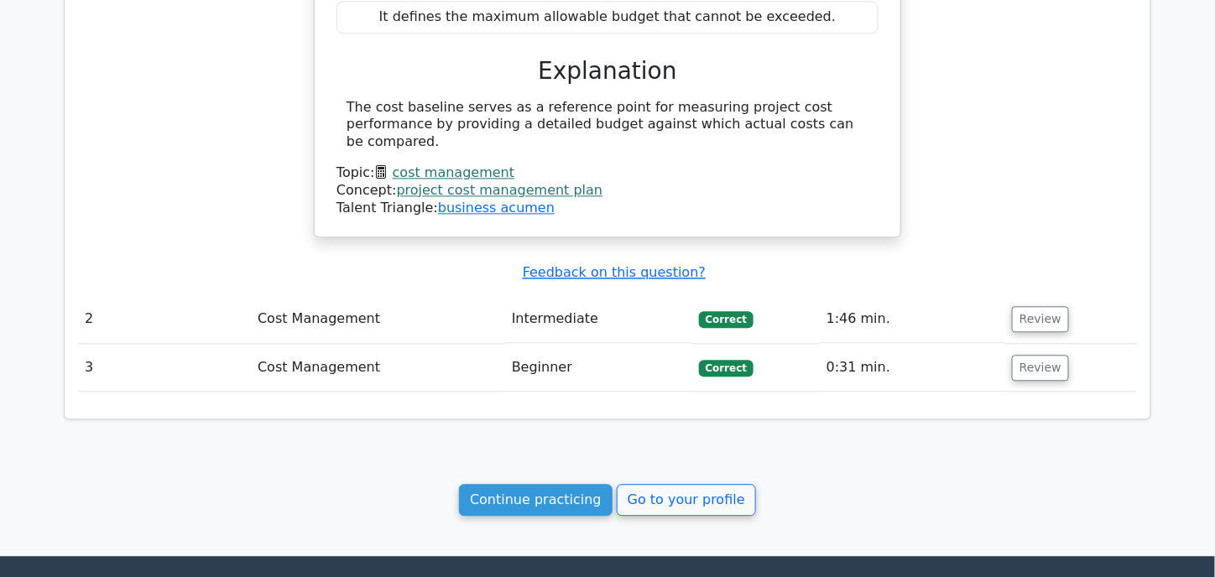
scroll to position [1165, 0]
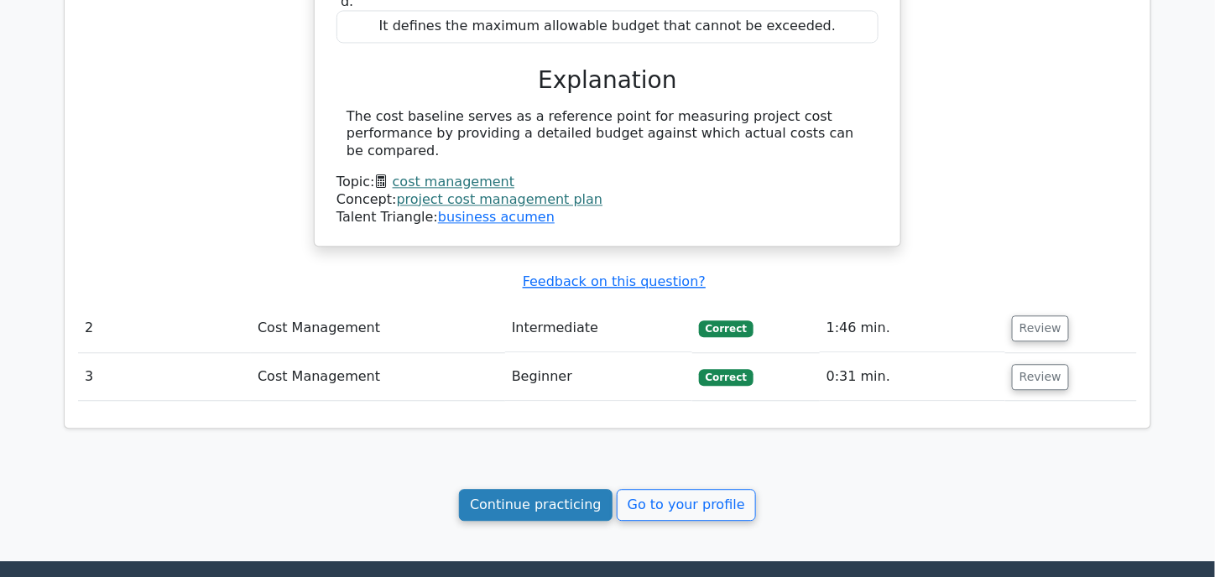
click at [567, 489] on link "Continue practicing" at bounding box center [535, 505] width 153 height 32
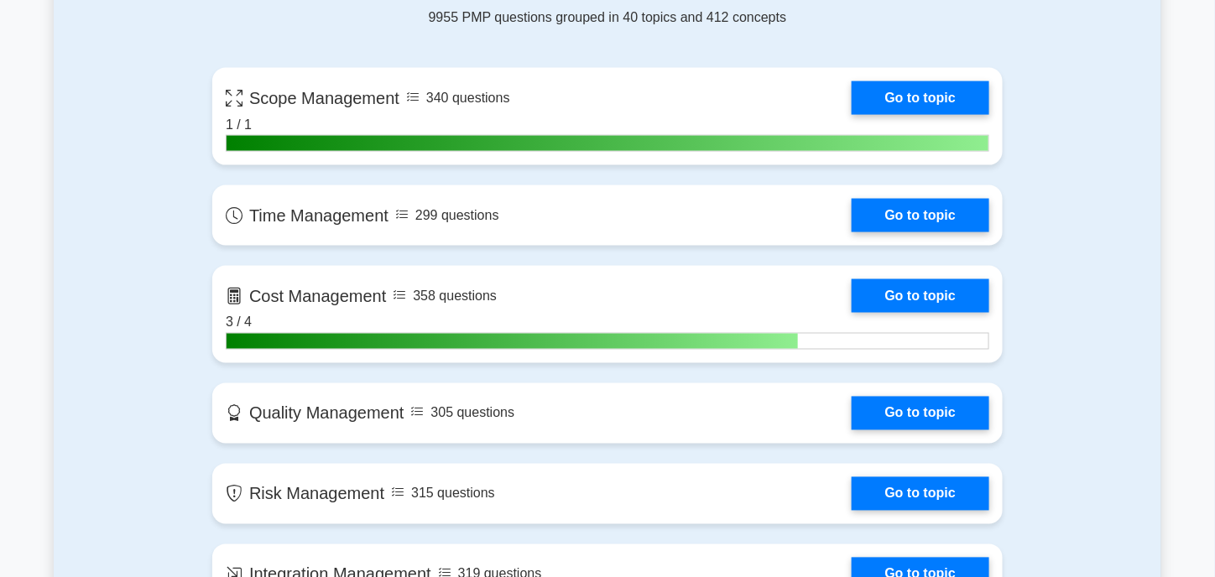
scroll to position [755, 0]
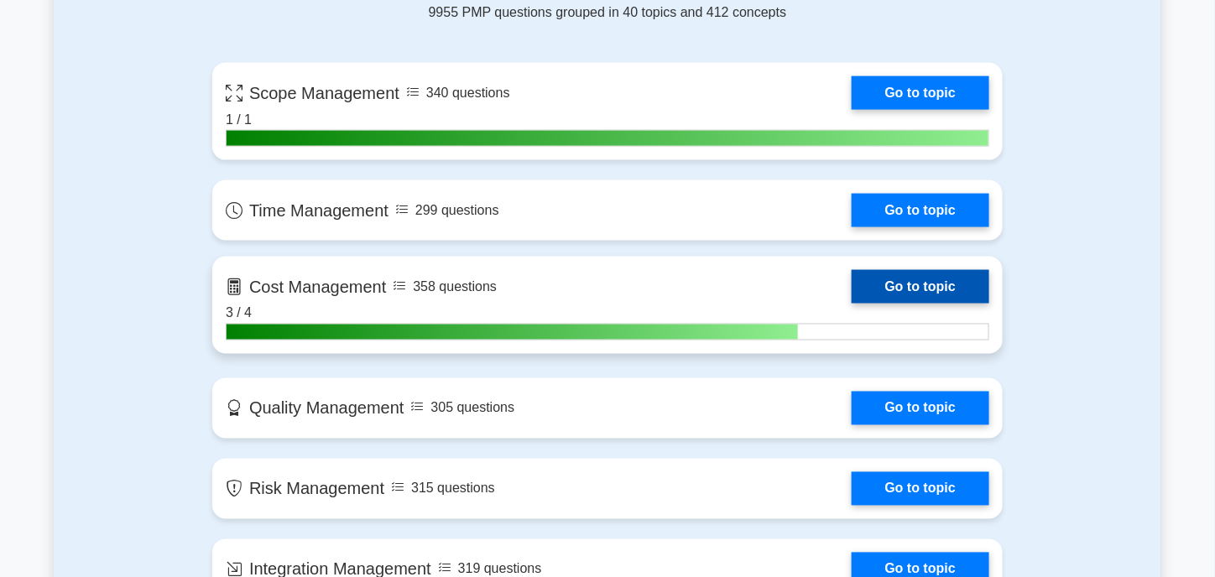
click at [938, 281] on link "Go to topic" at bounding box center [920, 287] width 138 height 34
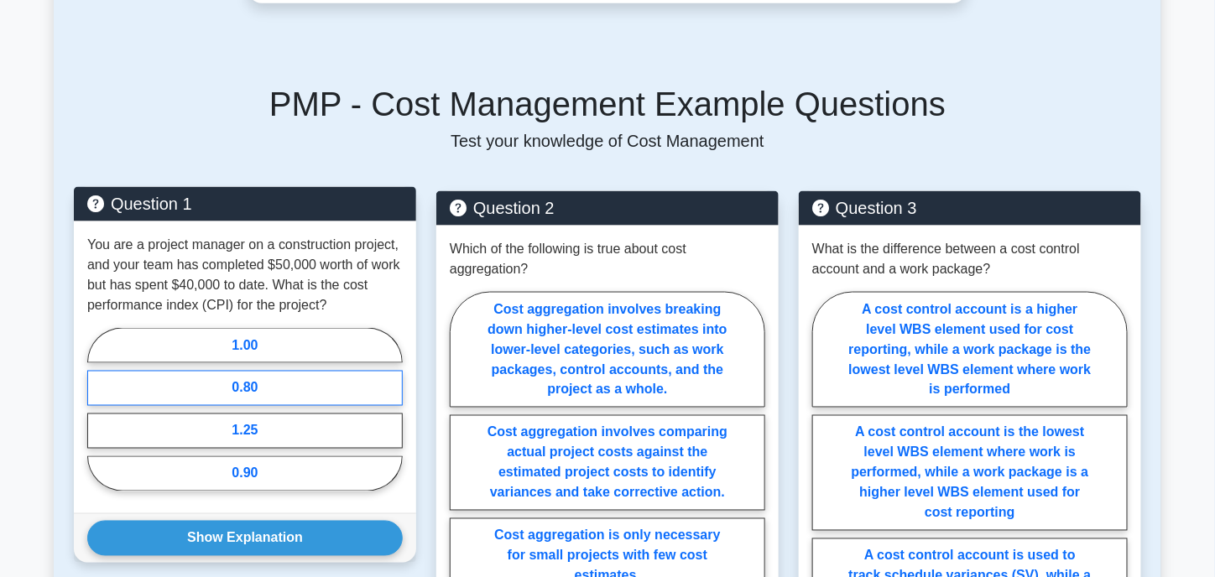
scroll to position [671, 0]
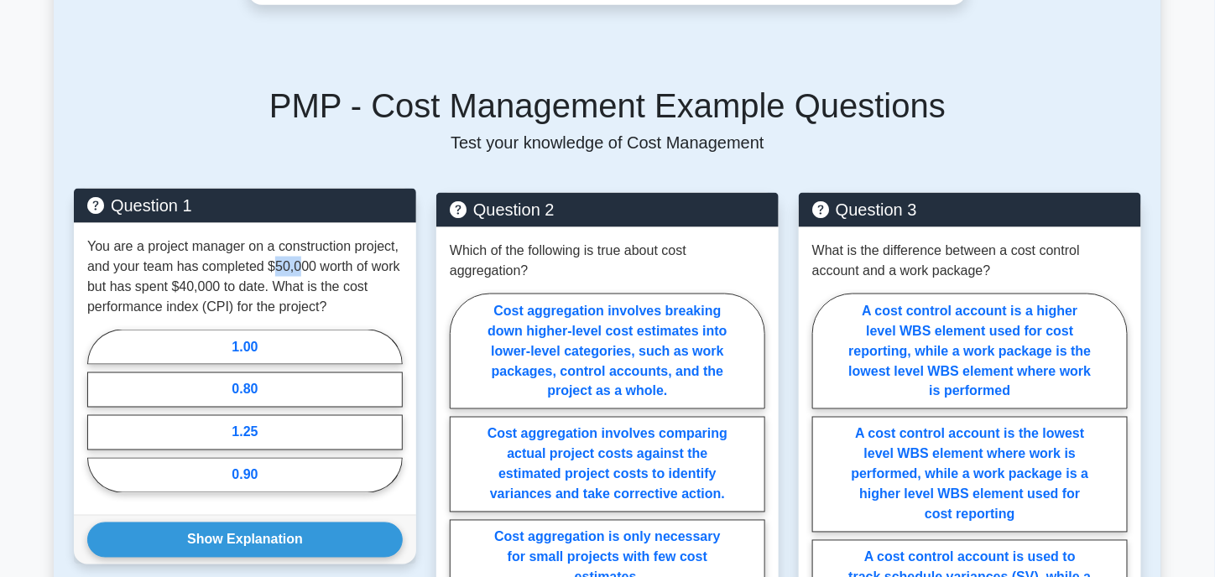
drag, startPoint x: 275, startPoint y: 267, endPoint x: 299, endPoint y: 264, distance: 24.5
click at [299, 264] on p "You are a project manager on a construction project, and your team has complete…" at bounding box center [244, 277] width 315 height 81
drag, startPoint x: 181, startPoint y: 285, endPoint x: 222, endPoint y: 287, distance: 41.1
click at [222, 287] on p "You are a project manager on a construction project, and your team has complete…" at bounding box center [244, 277] width 315 height 81
click at [341, 437] on label "1.25" at bounding box center [244, 432] width 315 height 35
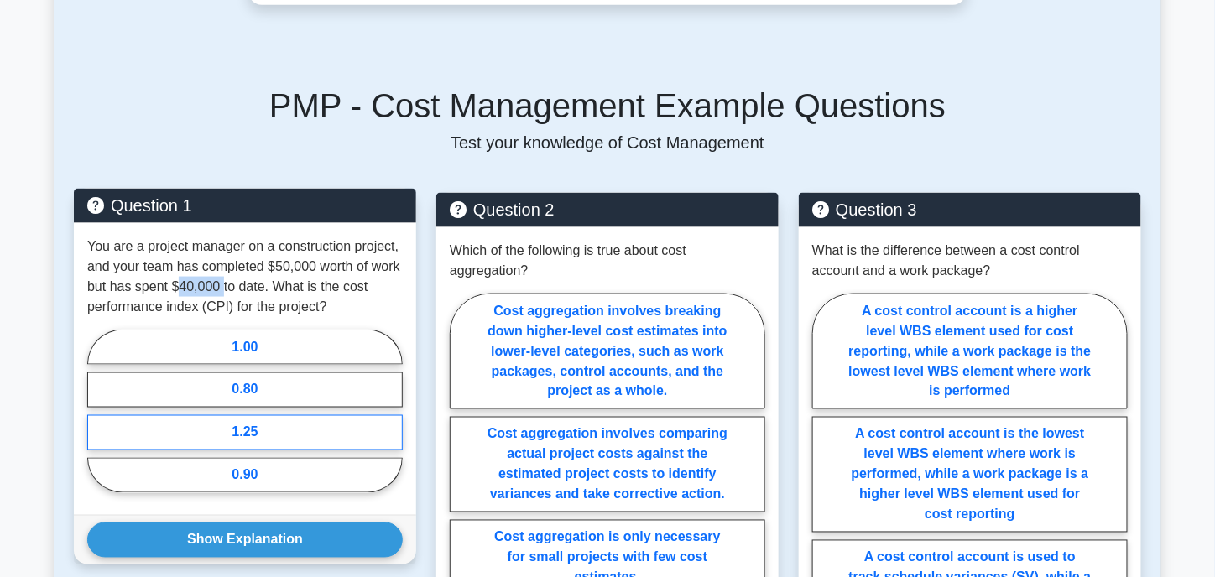
click at [98, 422] on input "1.25" at bounding box center [92, 416] width 11 height 11
radio input "true"
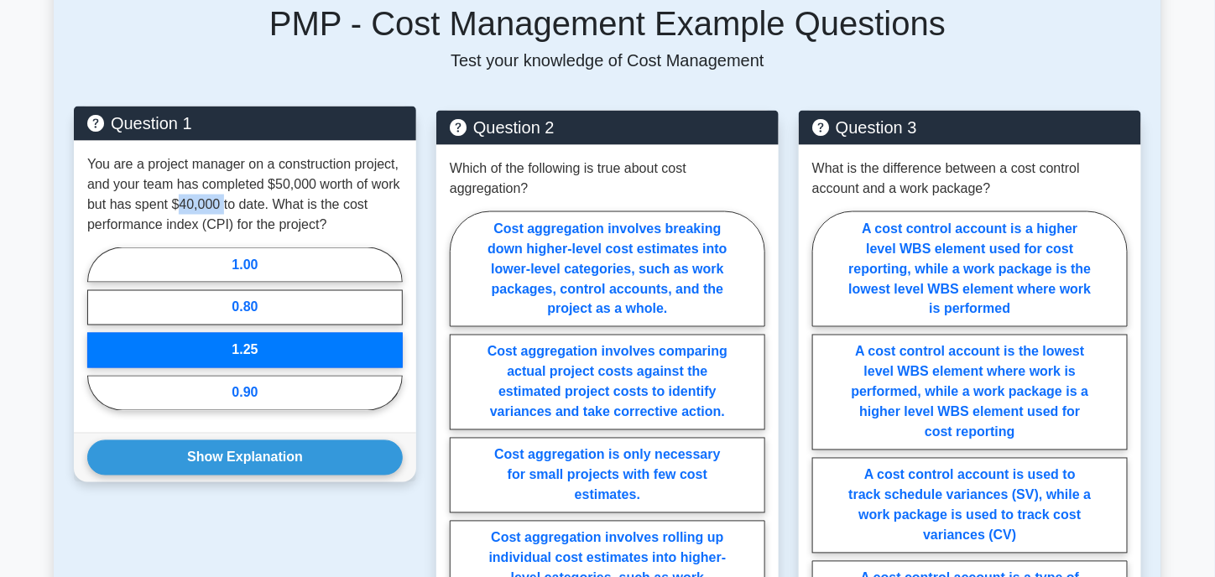
scroll to position [755, 0]
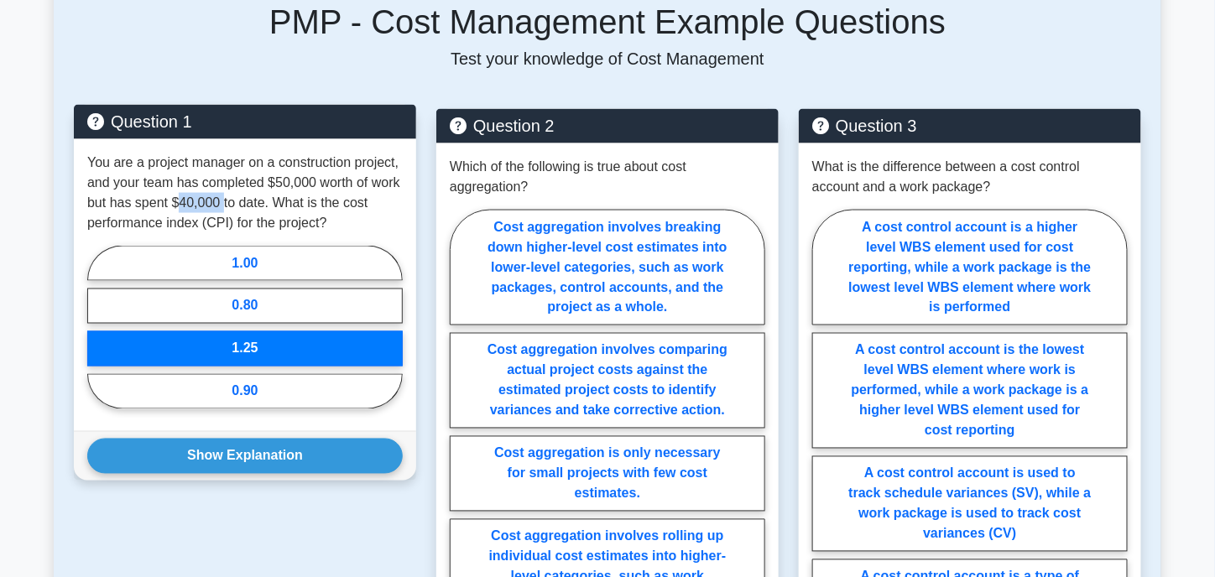
click at [306, 339] on label "1.25" at bounding box center [244, 348] width 315 height 35
click at [98, 338] on input "1.25" at bounding box center [92, 332] width 11 height 11
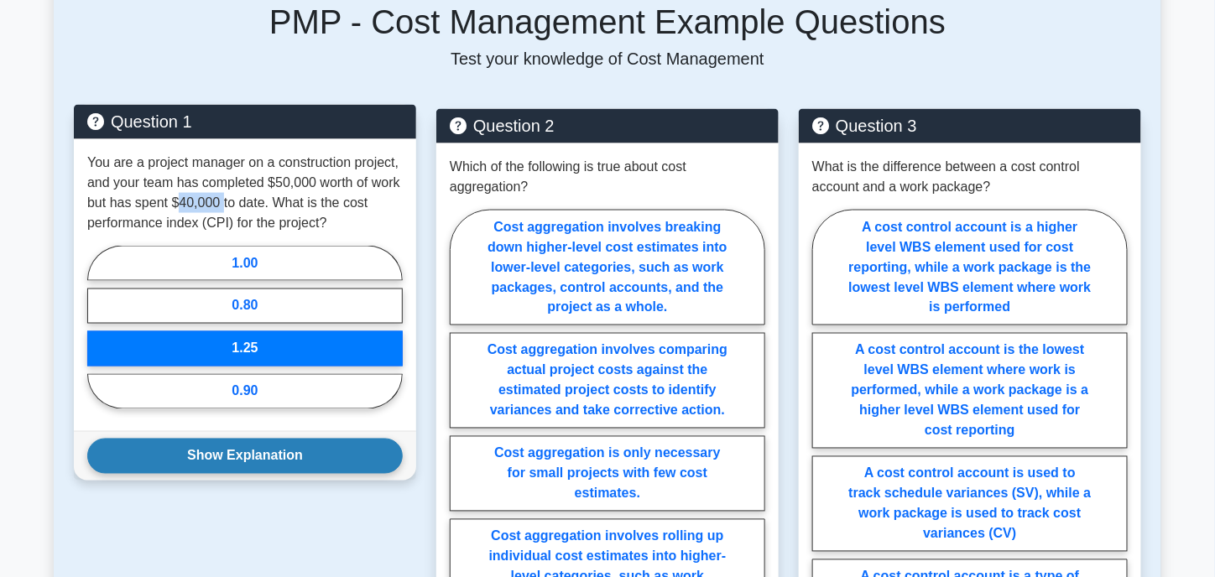
click at [275, 450] on button "Show Explanation" at bounding box center [244, 456] width 315 height 35
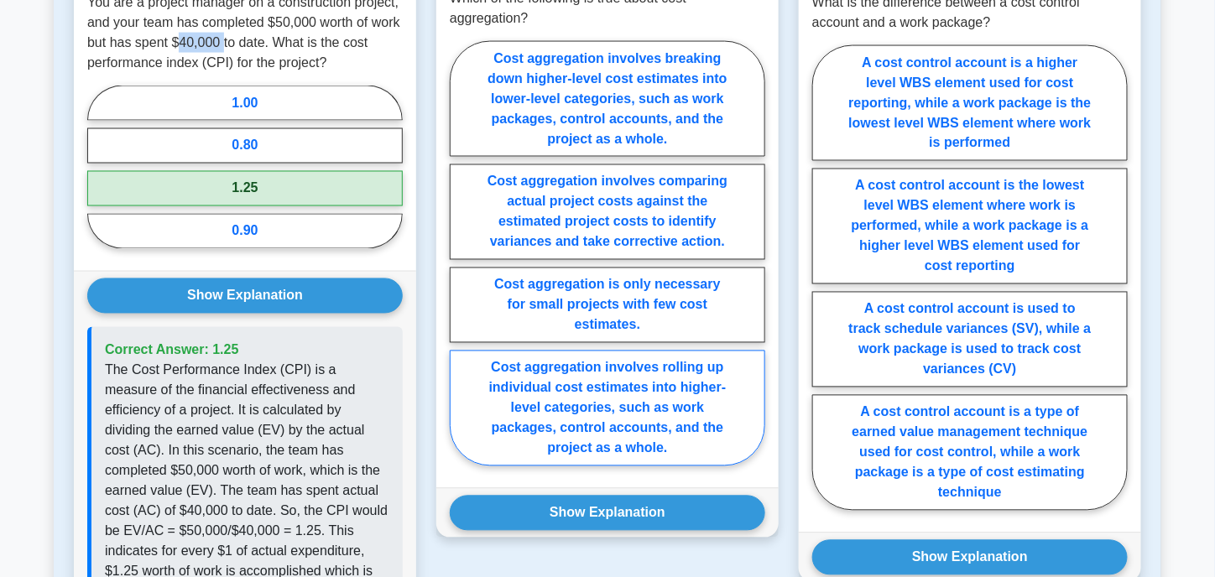
scroll to position [923, 0]
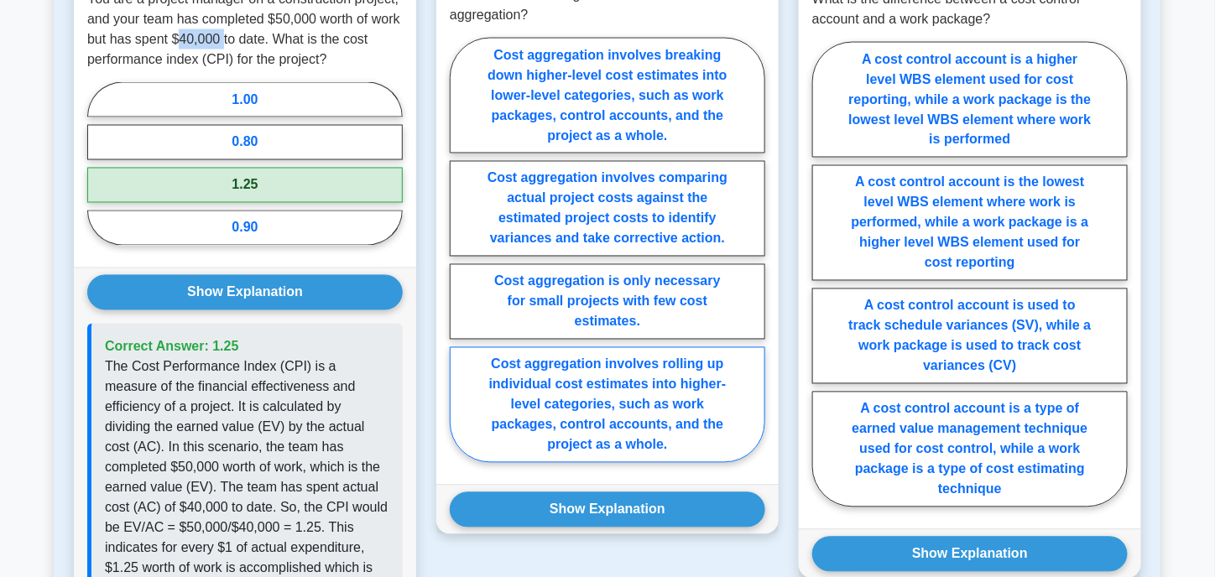
click at [559, 412] on label "Cost aggregation involves rolling up individual cost estimates into higher-leve…" at bounding box center [607, 405] width 315 height 116
click at [460, 261] on input "Cost aggregation involves rolling up individual cost estimates into higher-leve…" at bounding box center [455, 255] width 11 height 11
radio input "true"
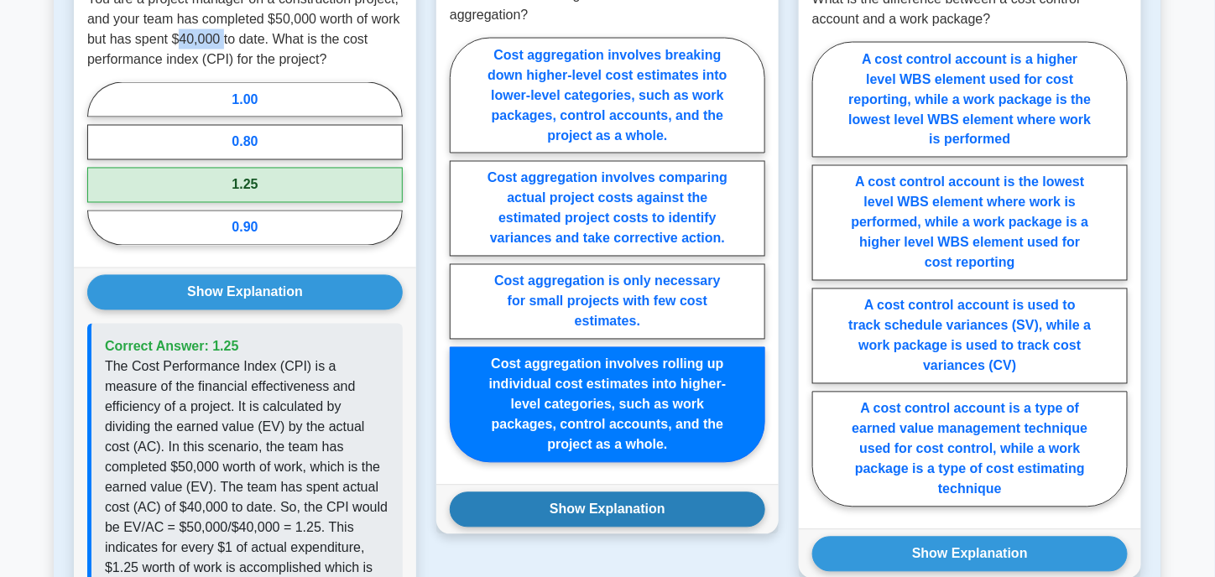
click at [518, 504] on button "Show Explanation" at bounding box center [607, 509] width 315 height 35
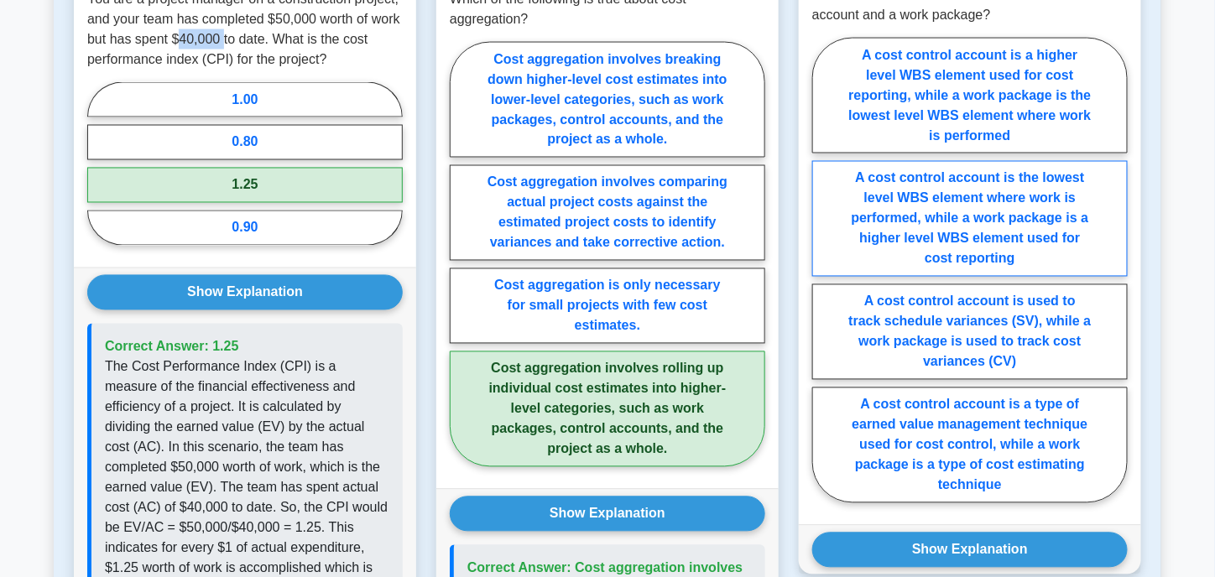
scroll to position [1007, 0]
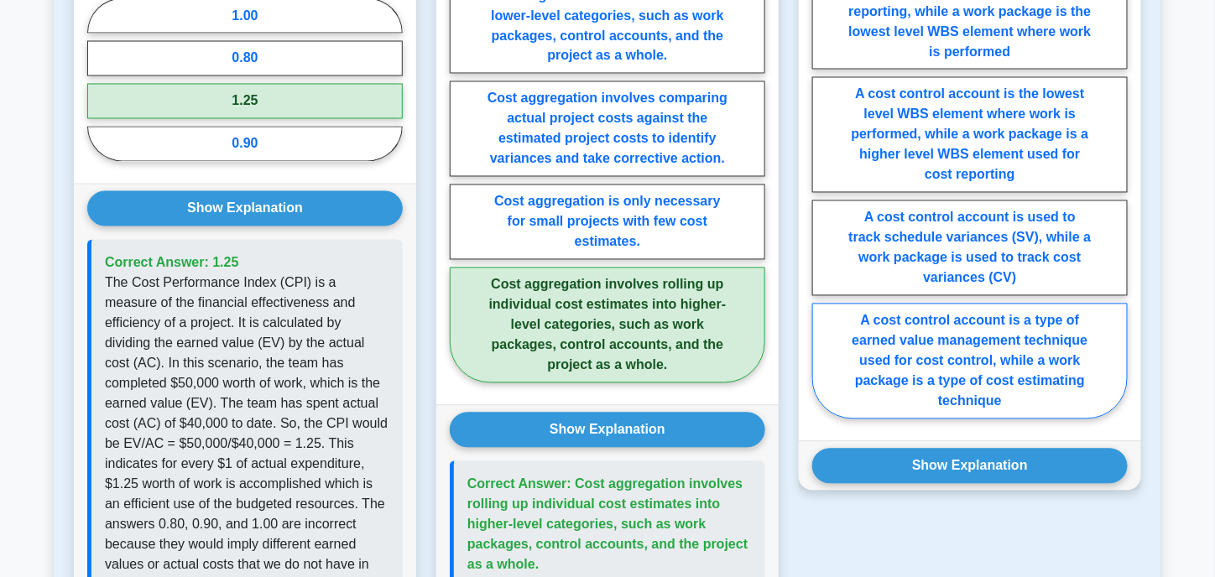
click at [896, 334] on label "A cost control account is a type of earned value management technique used for …" at bounding box center [969, 362] width 315 height 116
click at [823, 197] on input "A cost control account is a type of earned value management technique used for …" at bounding box center [817, 191] width 11 height 11
radio input "true"
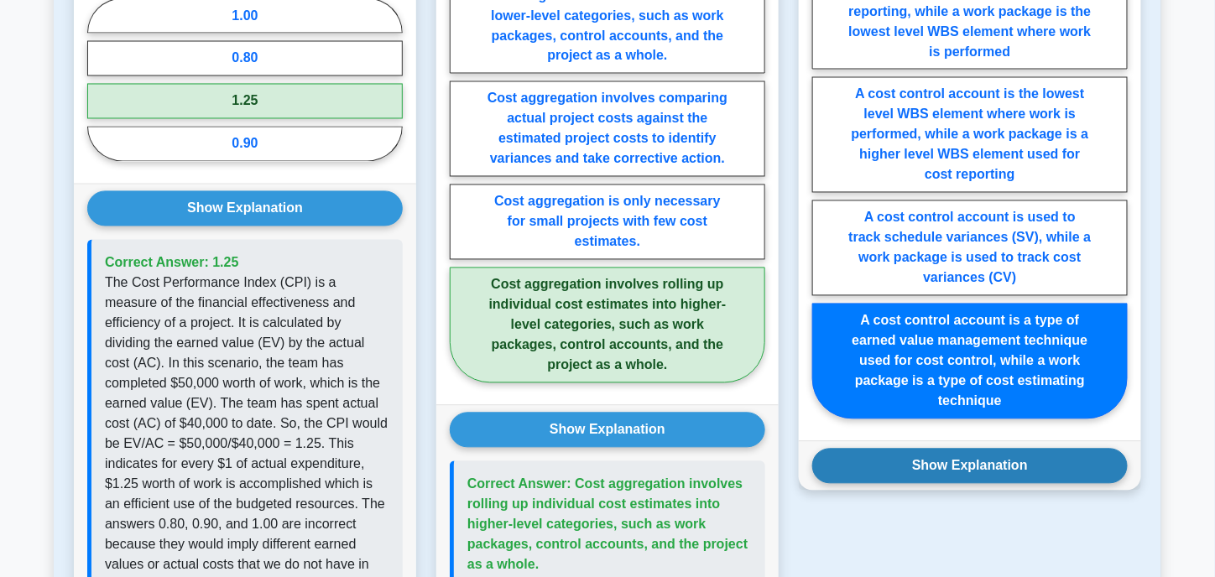
click at [933, 458] on button "Show Explanation" at bounding box center [969, 466] width 315 height 35
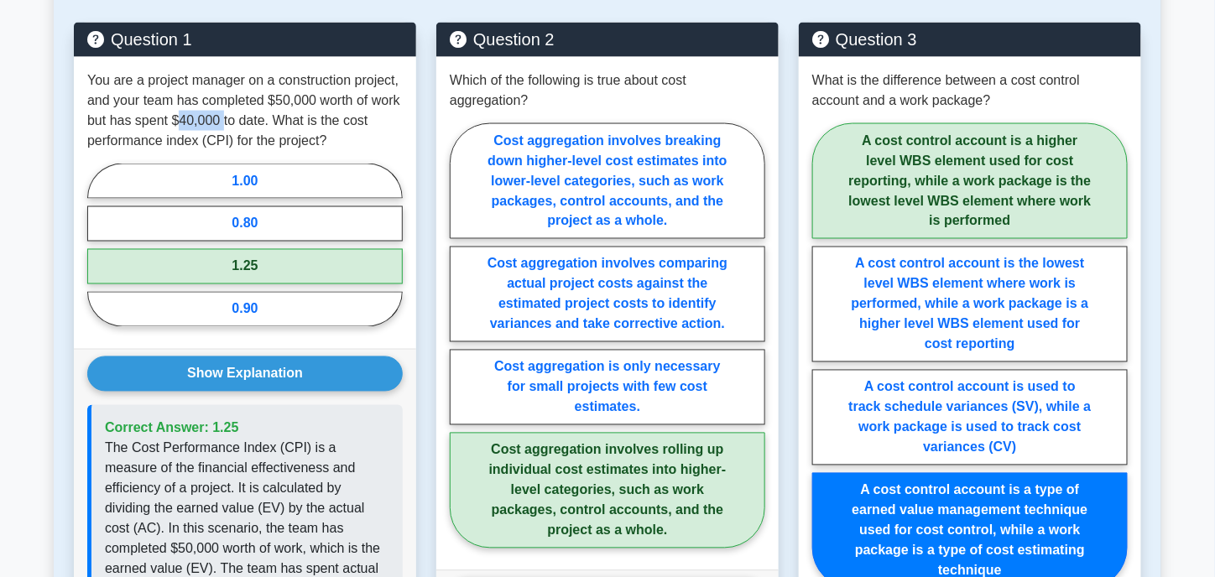
scroll to position [839, 0]
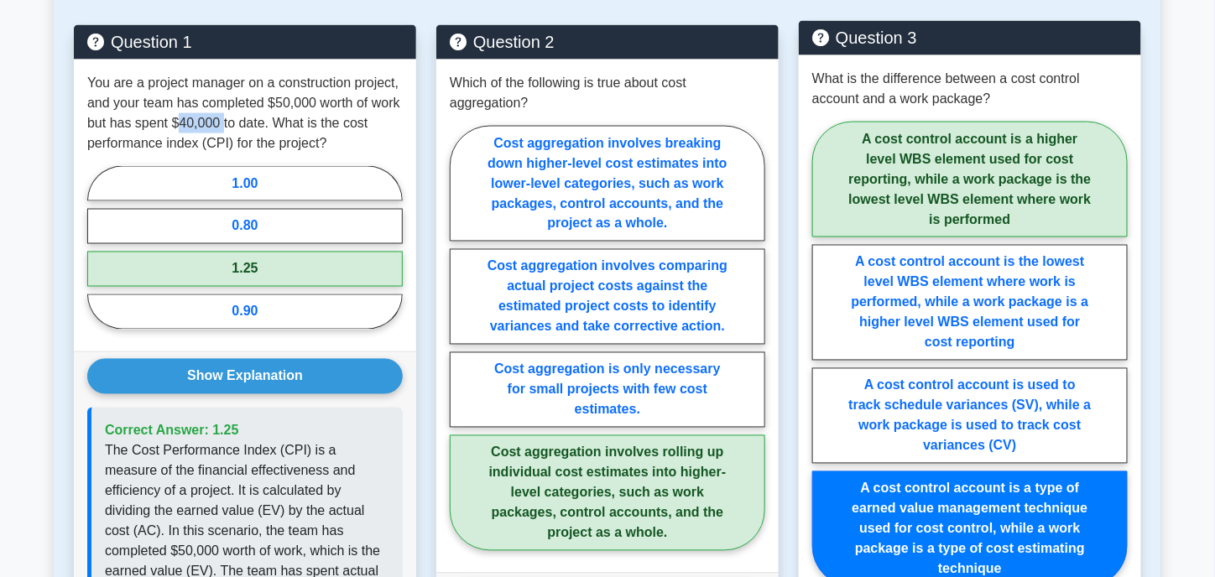
click at [969, 167] on label "A cost control account is a higher level WBS element used for cost reporting, w…" at bounding box center [969, 180] width 315 height 116
click at [823, 354] on input "A cost control account is a higher level WBS element used for cost reporting, w…" at bounding box center [817, 359] width 11 height 11
radio input "true"
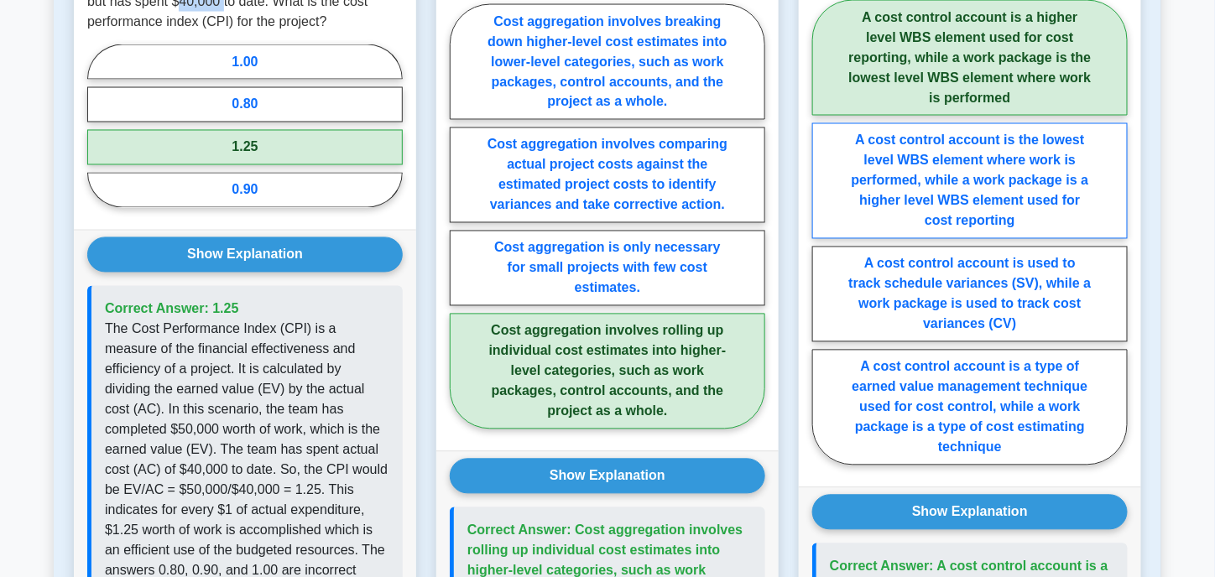
scroll to position [1174, 0]
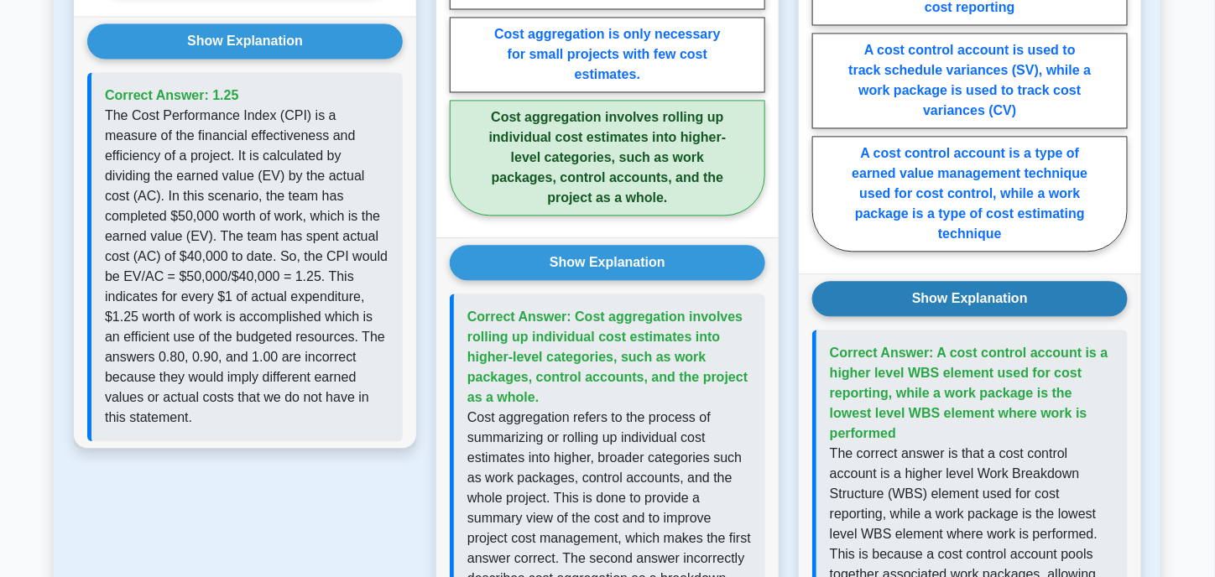
click at [949, 291] on button "Show Explanation" at bounding box center [969, 298] width 315 height 35
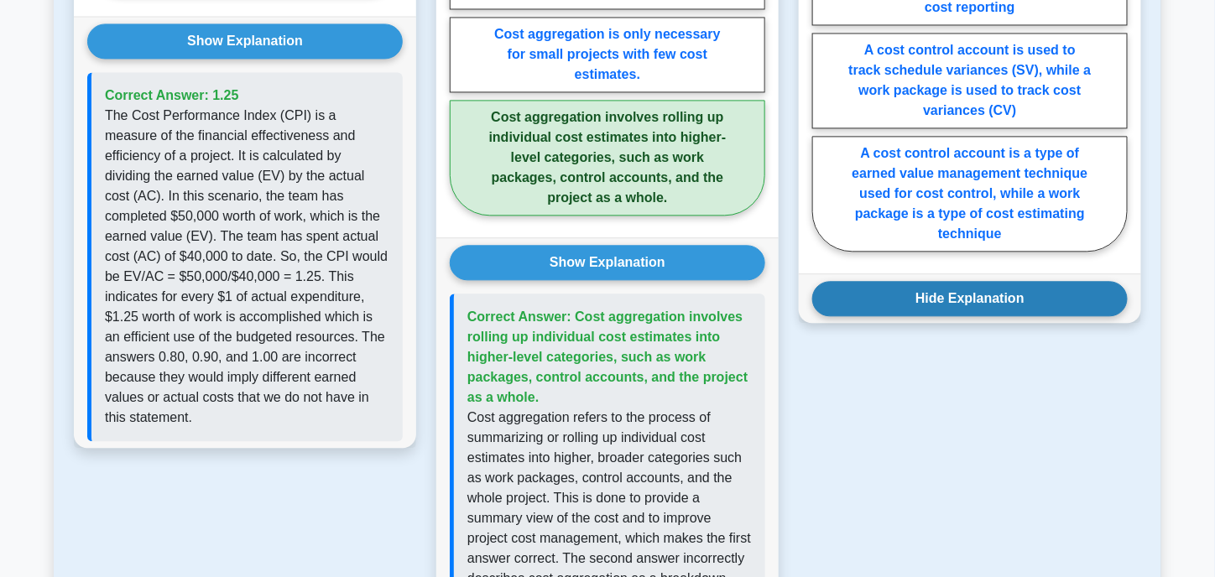
click at [988, 284] on button "Hide Explanation" at bounding box center [969, 298] width 315 height 35
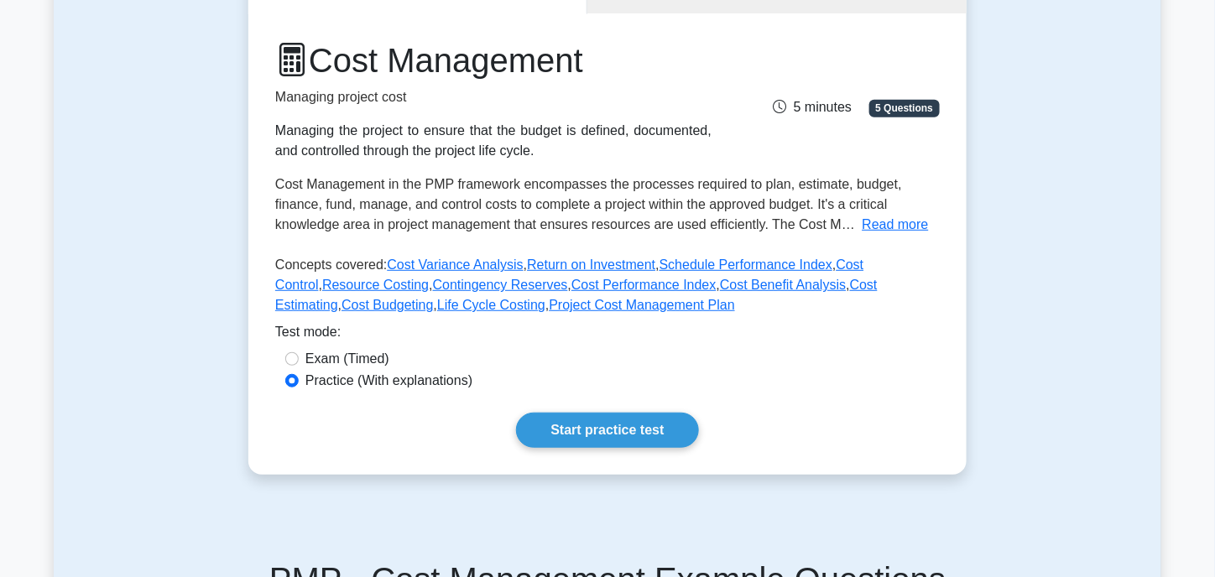
scroll to position [195, 0]
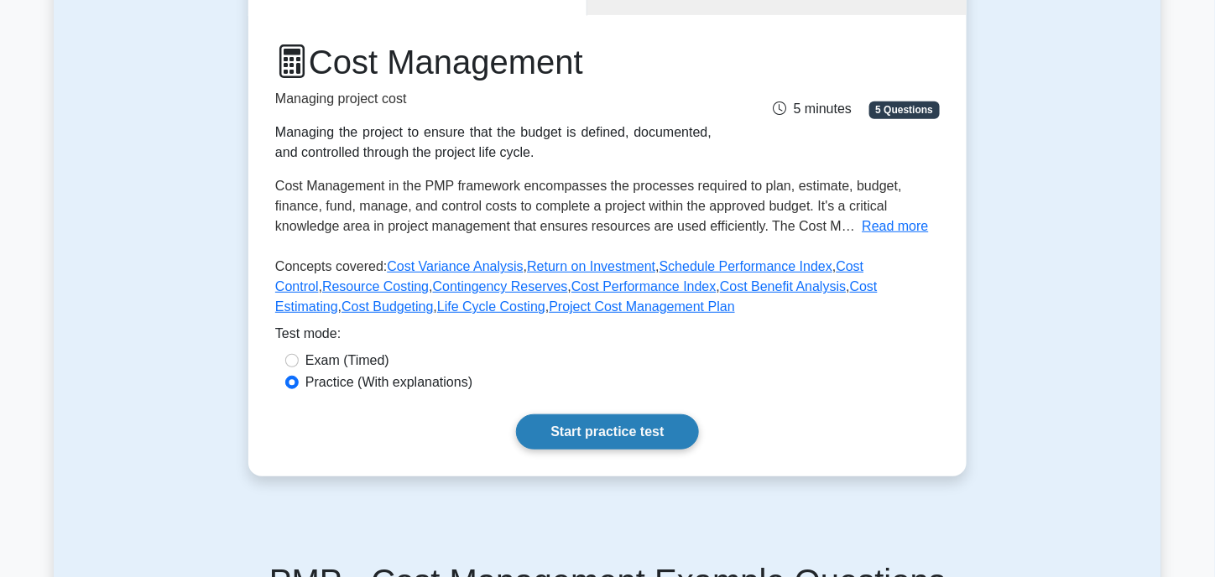
click at [613, 435] on link "Start practice test" at bounding box center [607, 431] width 182 height 35
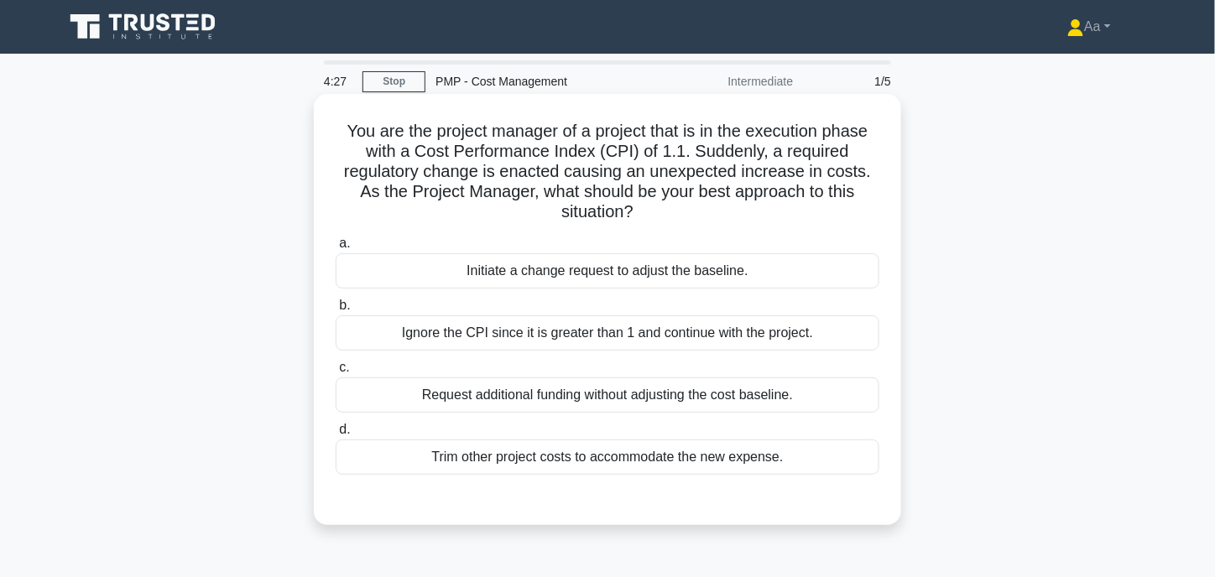
click at [521, 263] on div "Initiate a change request to adjust the baseline." at bounding box center [608, 270] width 544 height 35
click at [336, 249] on input "a. Initiate a change request to adjust the baseline." at bounding box center [336, 243] width 0 height 11
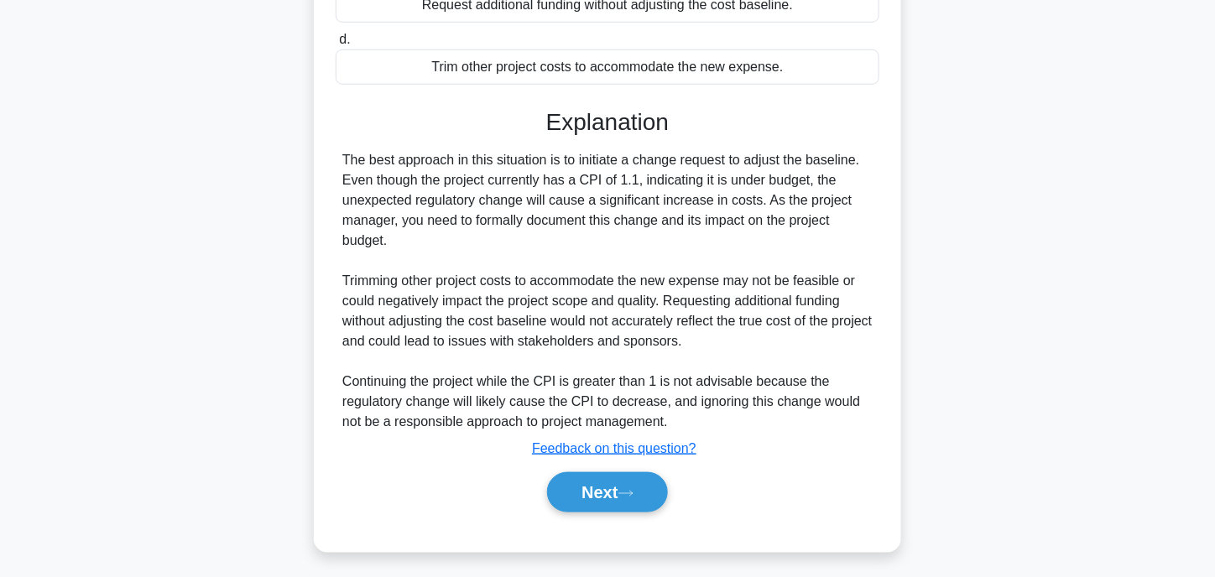
scroll to position [393, 0]
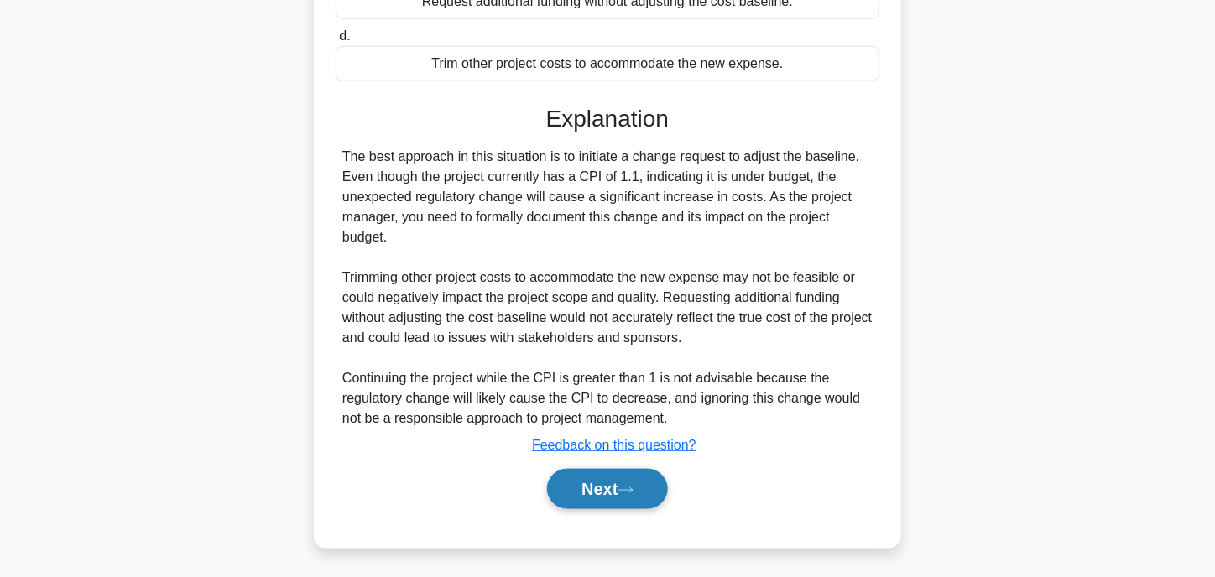
click at [636, 492] on button "Next" at bounding box center [607, 489] width 120 height 40
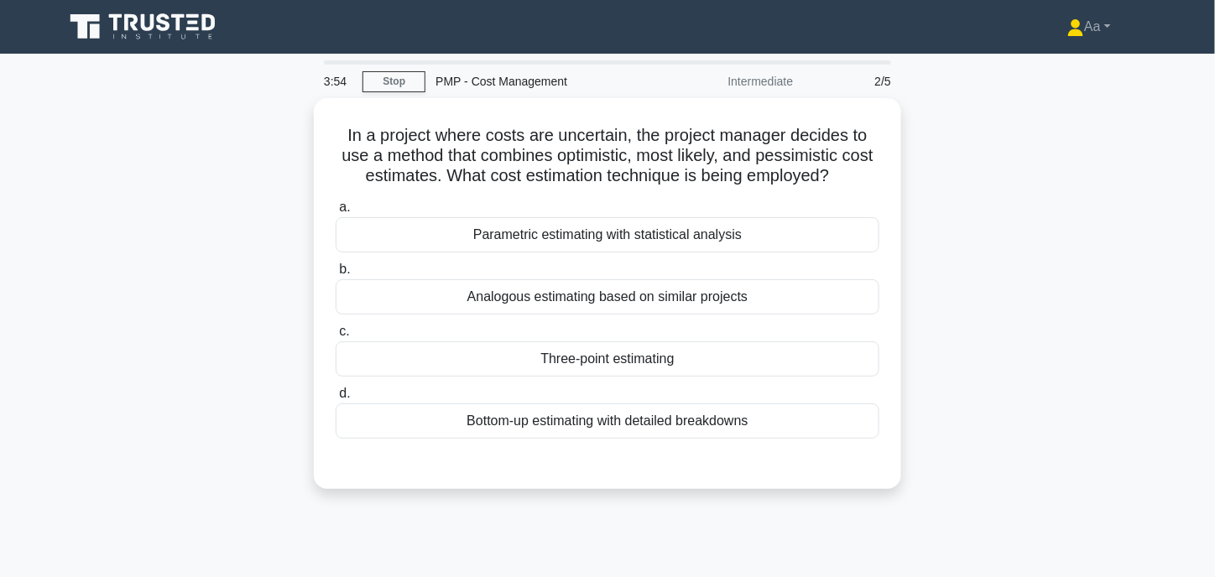
scroll to position [0, 0]
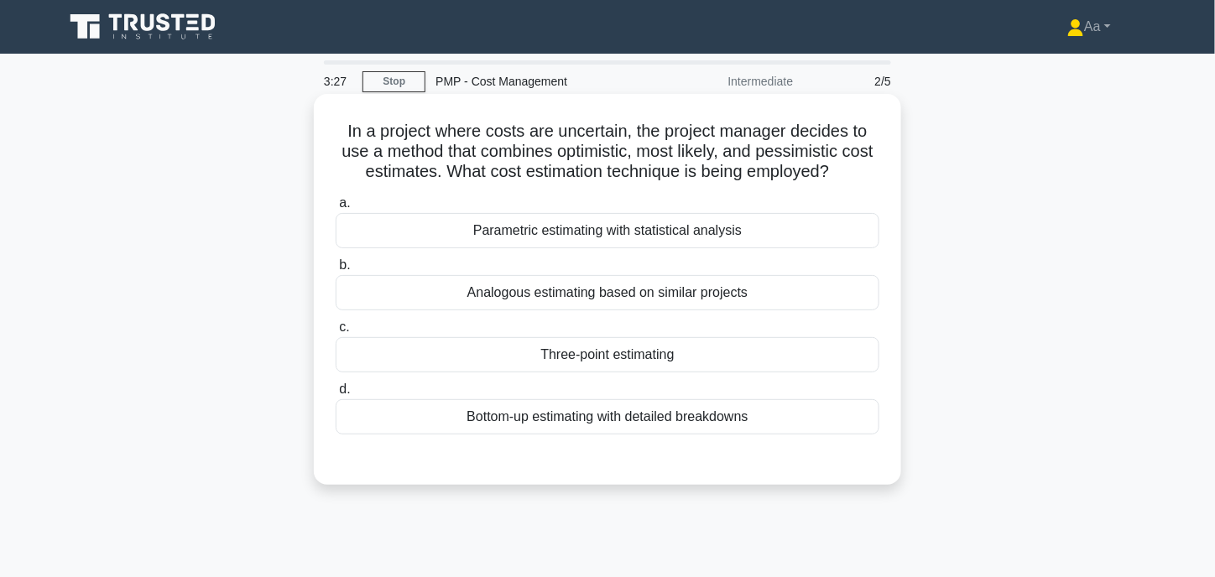
click at [548, 294] on div "Analogous estimating based on similar projects" at bounding box center [608, 292] width 544 height 35
click at [336, 271] on input "b. Analogous estimating based on similar projects" at bounding box center [336, 265] width 0 height 11
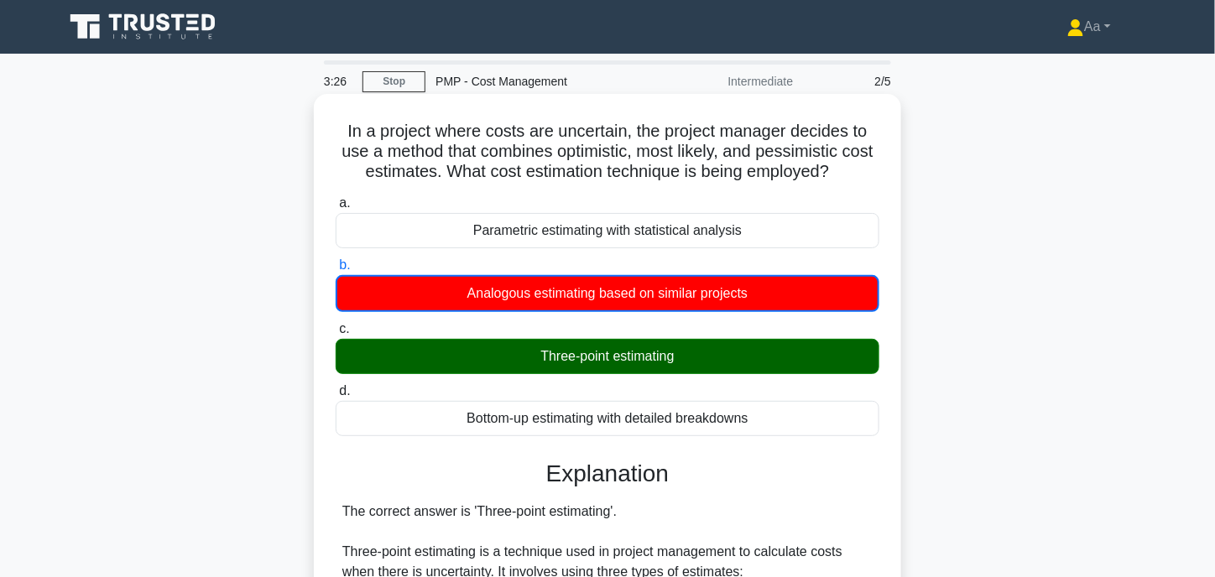
click at [541, 353] on div "Three-point estimating" at bounding box center [608, 356] width 544 height 35
click at [336, 335] on input "c. Three-point estimating" at bounding box center [336, 329] width 0 height 11
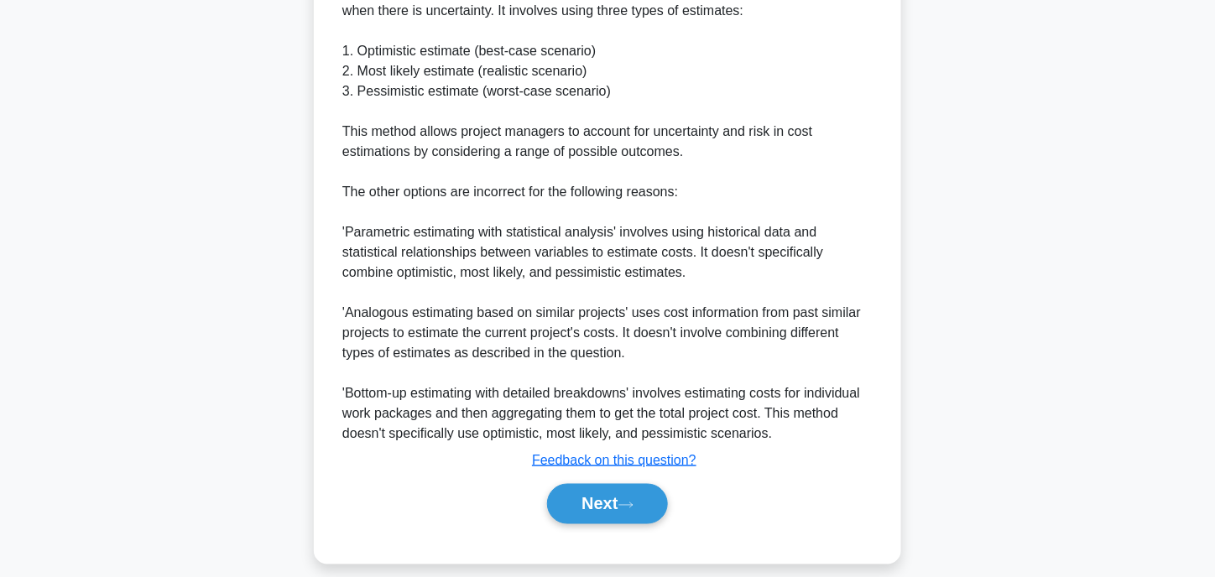
scroll to position [575, 0]
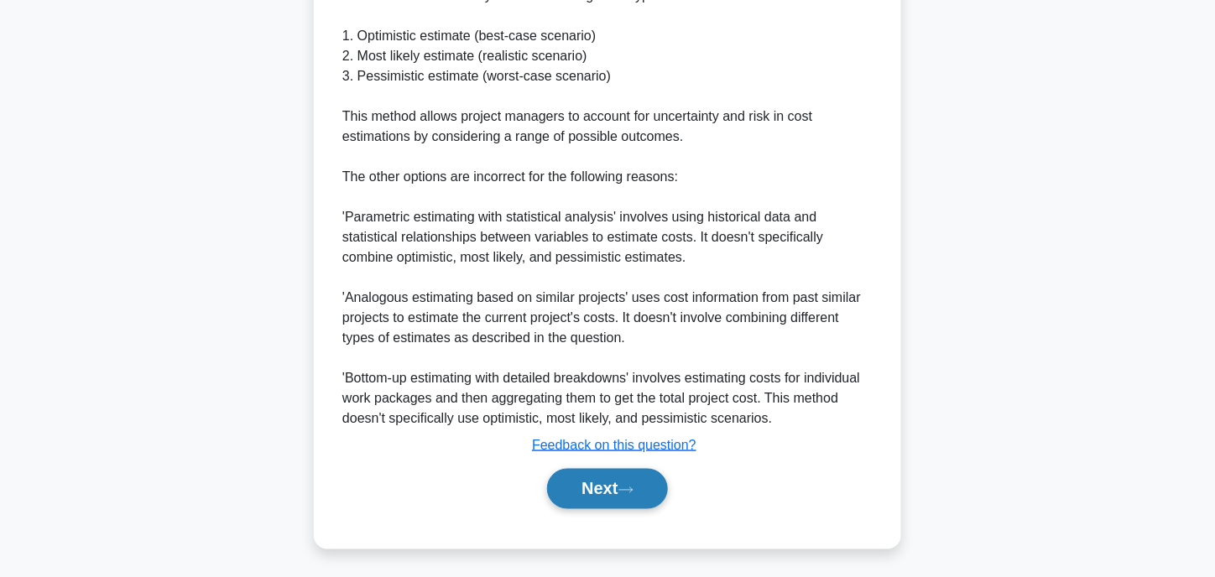
click at [611, 491] on button "Next" at bounding box center [607, 489] width 120 height 40
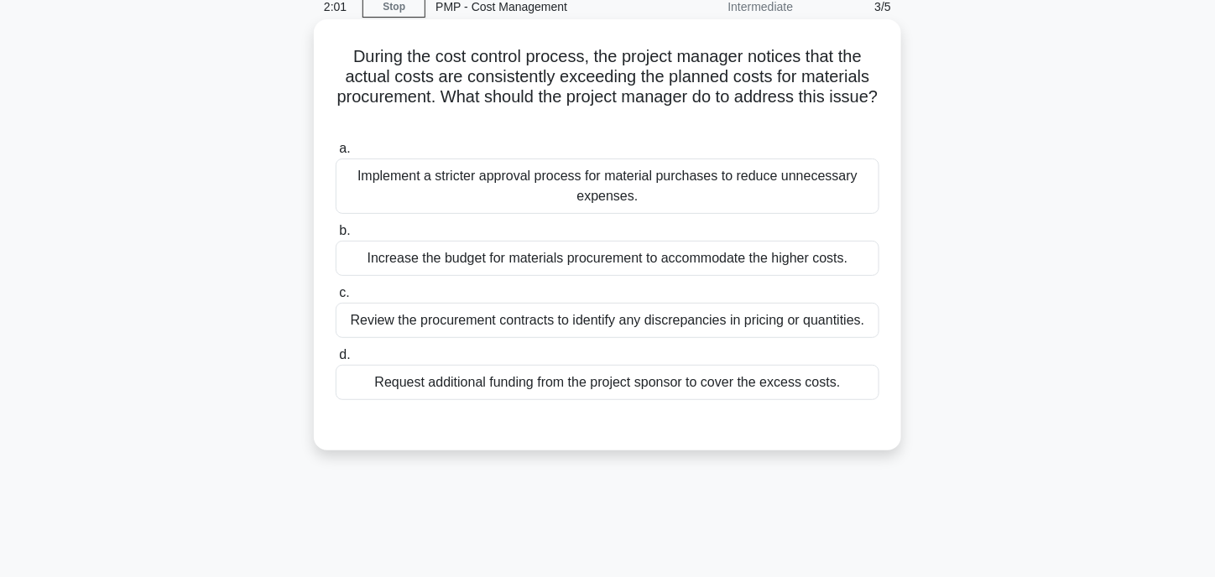
scroll to position [84, 0]
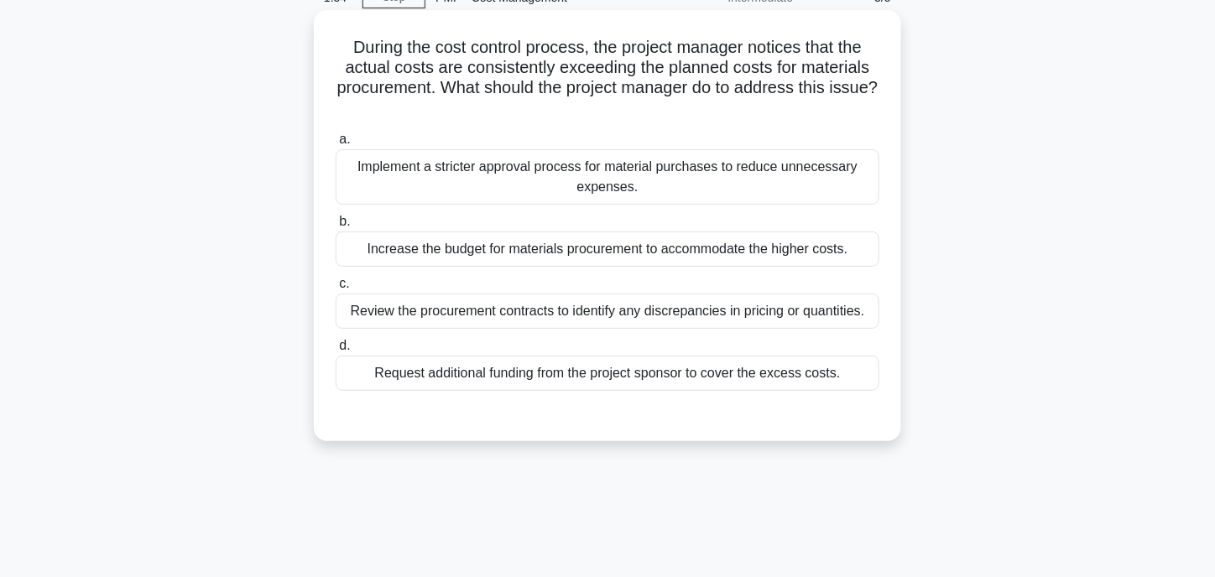
click at [495, 325] on div "Review the procurement contracts to identify any discrepancies in pricing or qu…" at bounding box center [608, 311] width 544 height 35
click at [336, 289] on input "c. Review the procurement contracts to identify any discrepancies in pricing or…" at bounding box center [336, 283] width 0 height 11
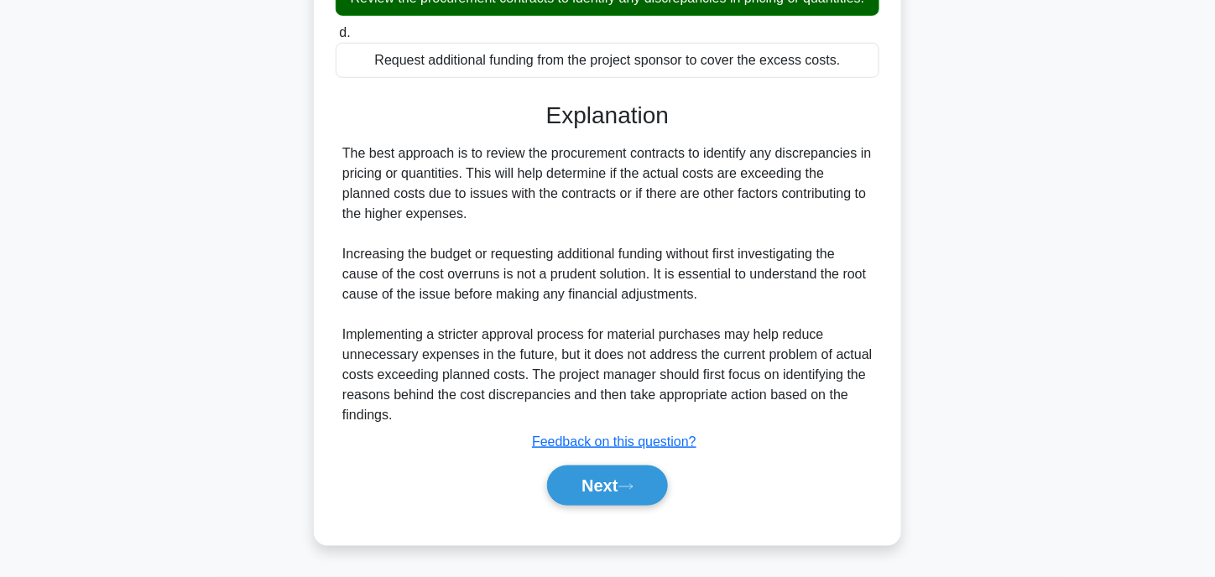
scroll to position [414, 0]
click at [625, 489] on icon at bounding box center [625, 486] width 15 height 9
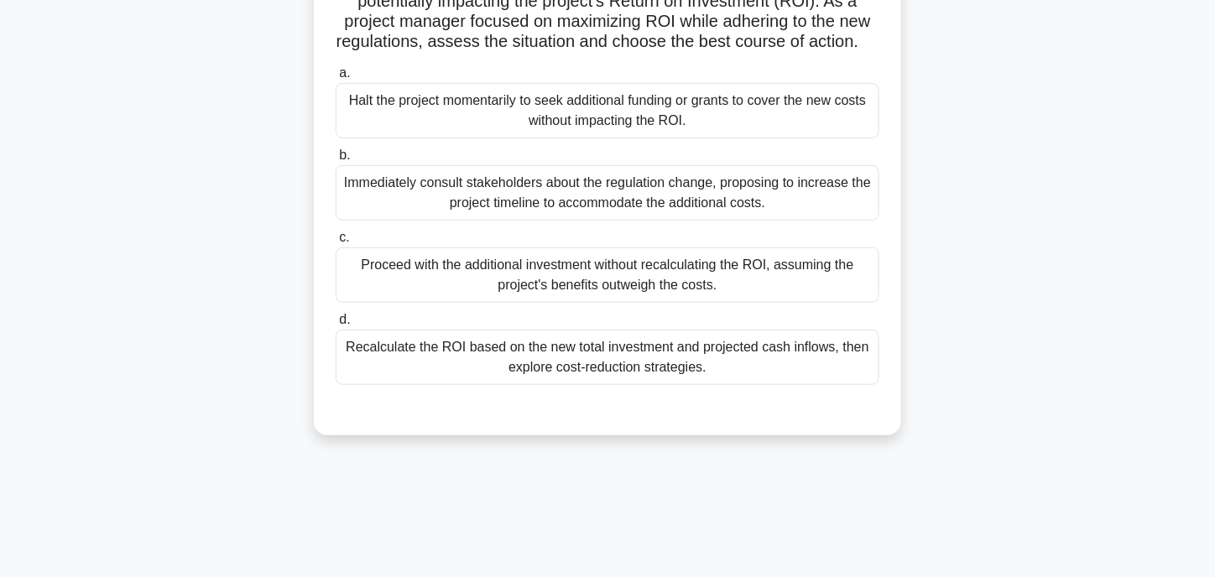
scroll to position [252, 0]
click at [503, 374] on div "Recalculate the ROI based on the new total investment and projected cash inflow…" at bounding box center [608, 356] width 544 height 55
click at [336, 325] on input "d. Recalculate the ROI based on the new total investment and projected cash inf…" at bounding box center [336, 319] width 0 height 11
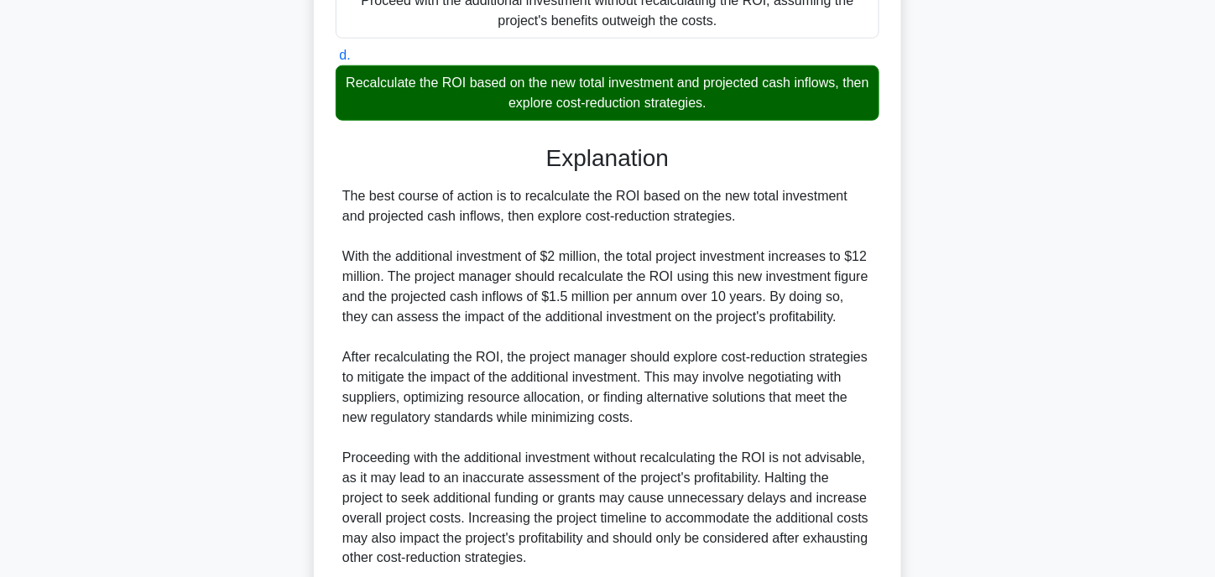
scroll to position [675, 0]
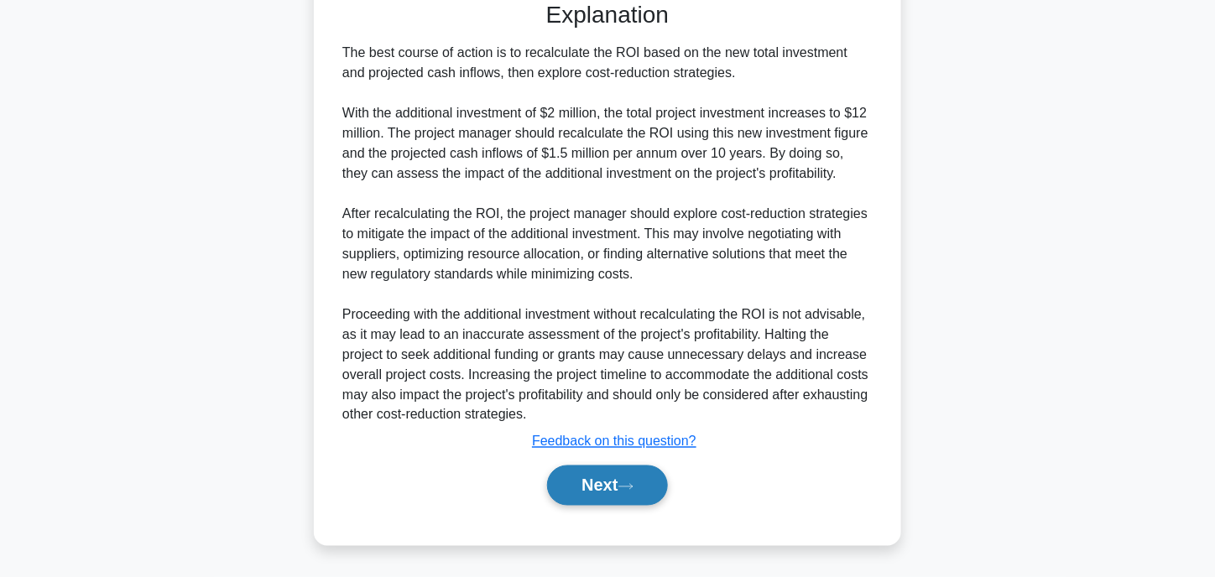
click at [560, 484] on button "Next" at bounding box center [607, 486] width 120 height 40
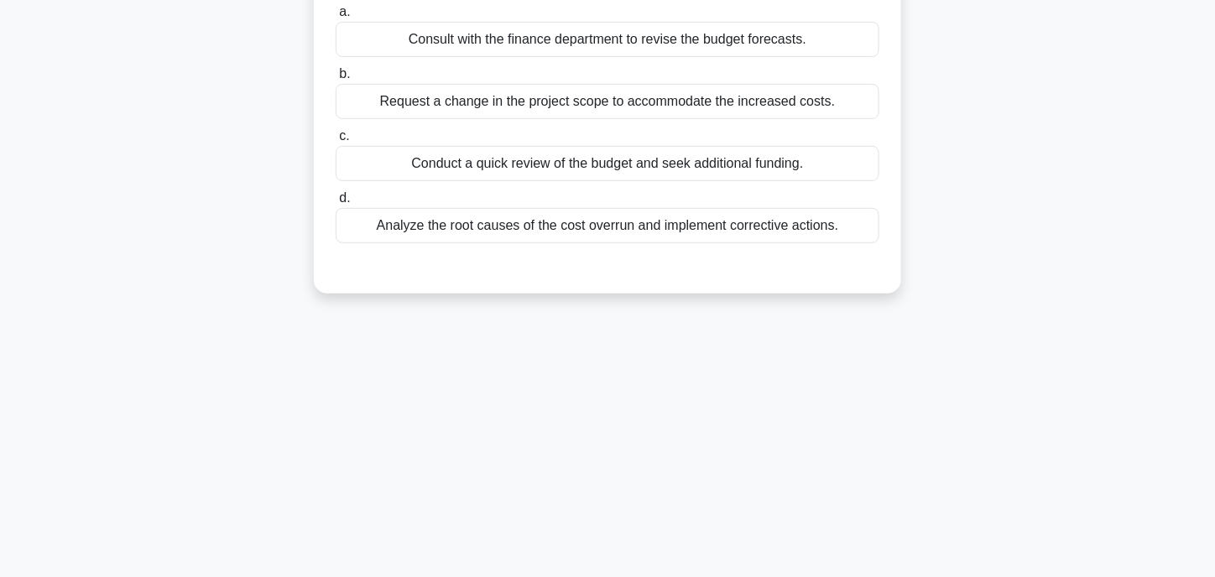
scroll to position [0, 0]
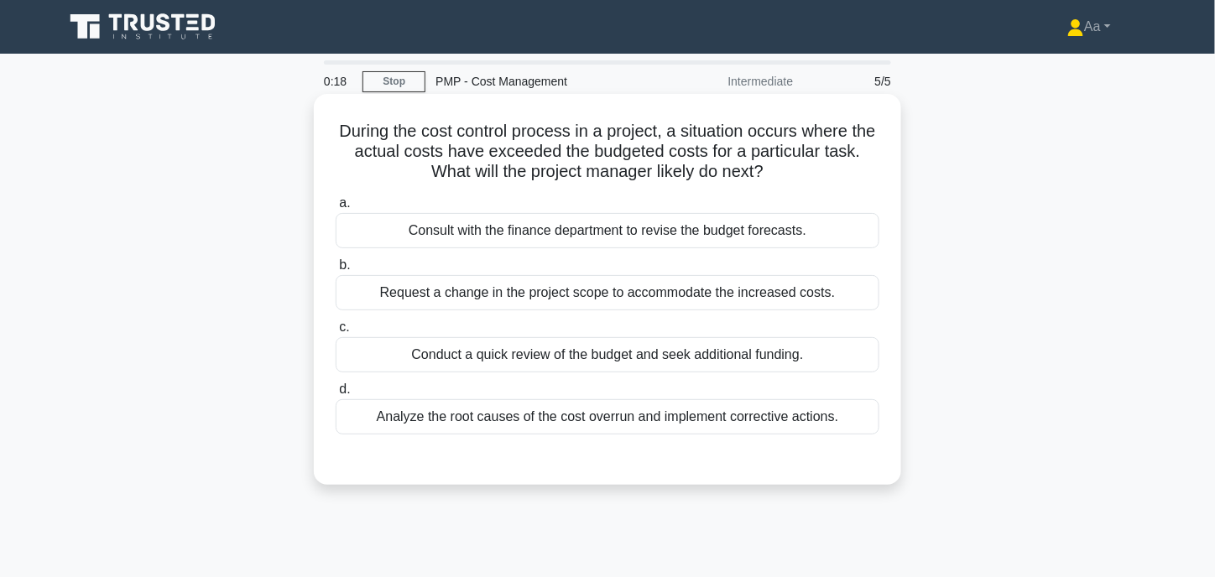
click at [510, 417] on div "Analyze the root causes of the cost overrun and implement corrective actions." at bounding box center [608, 416] width 544 height 35
click at [336, 395] on input "d. Analyze the root causes of the cost overrun and implement corrective actions." at bounding box center [336, 389] width 0 height 11
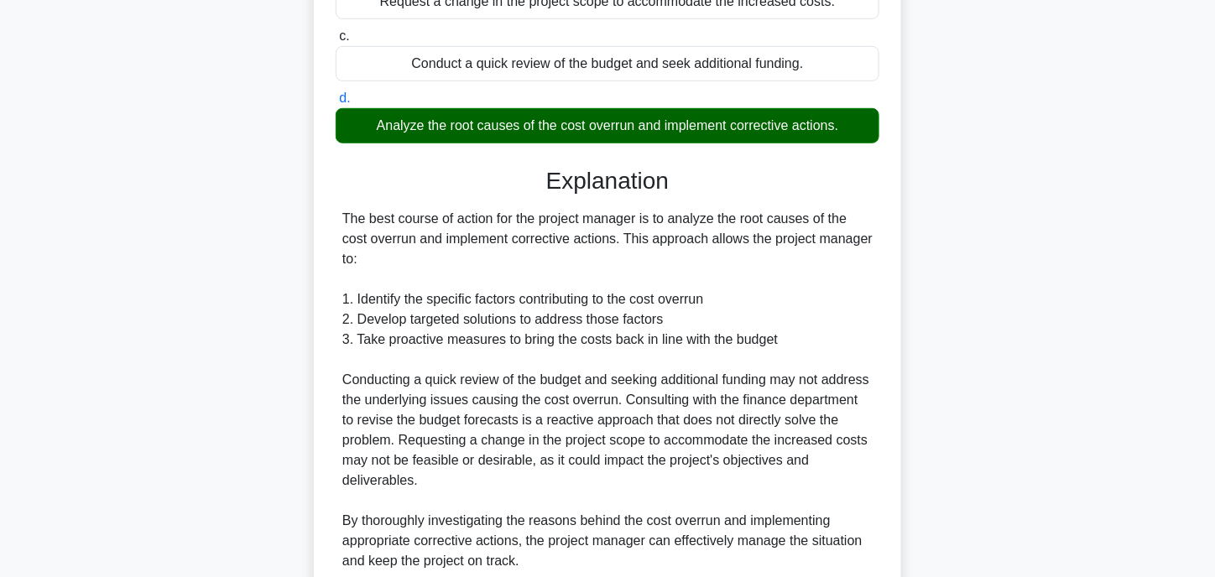
scroll to position [434, 0]
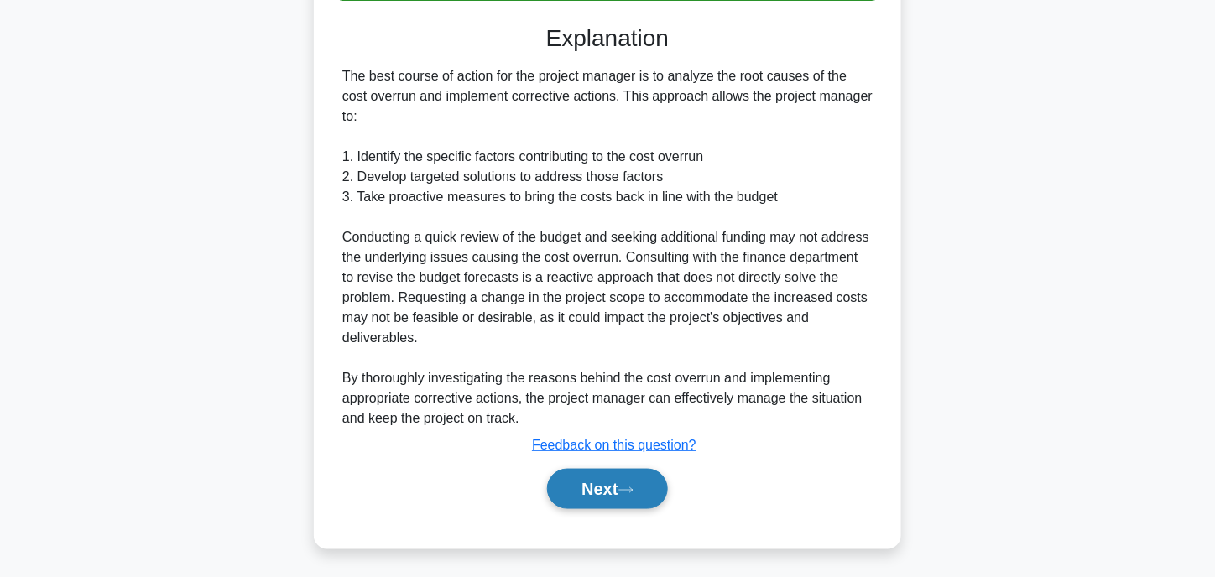
click at [591, 499] on button "Next" at bounding box center [607, 489] width 120 height 40
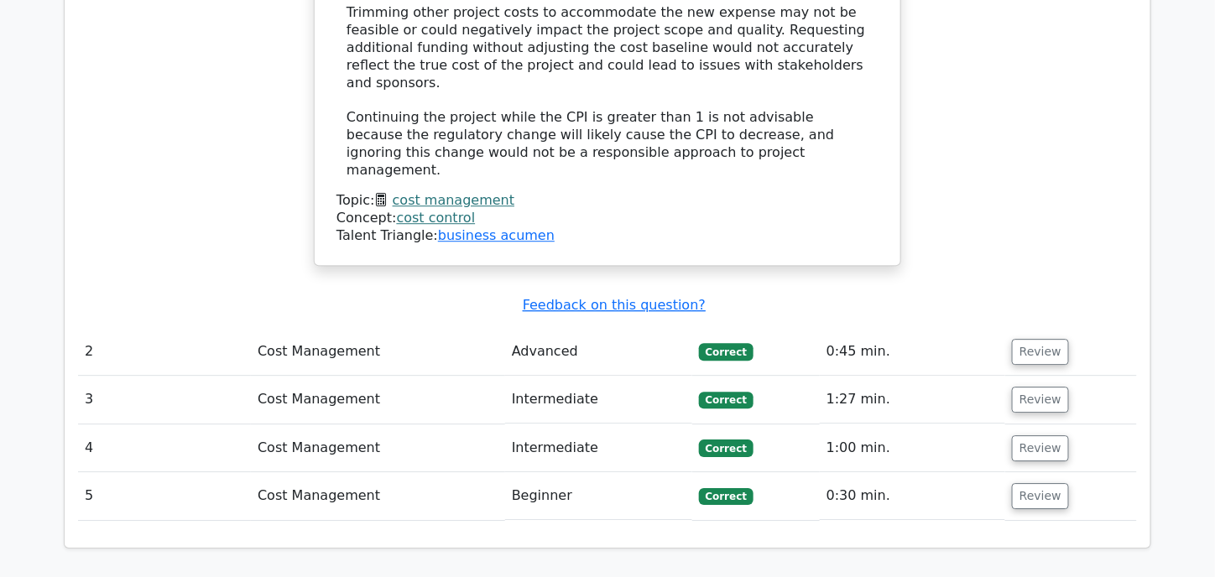
scroll to position [1426, 0]
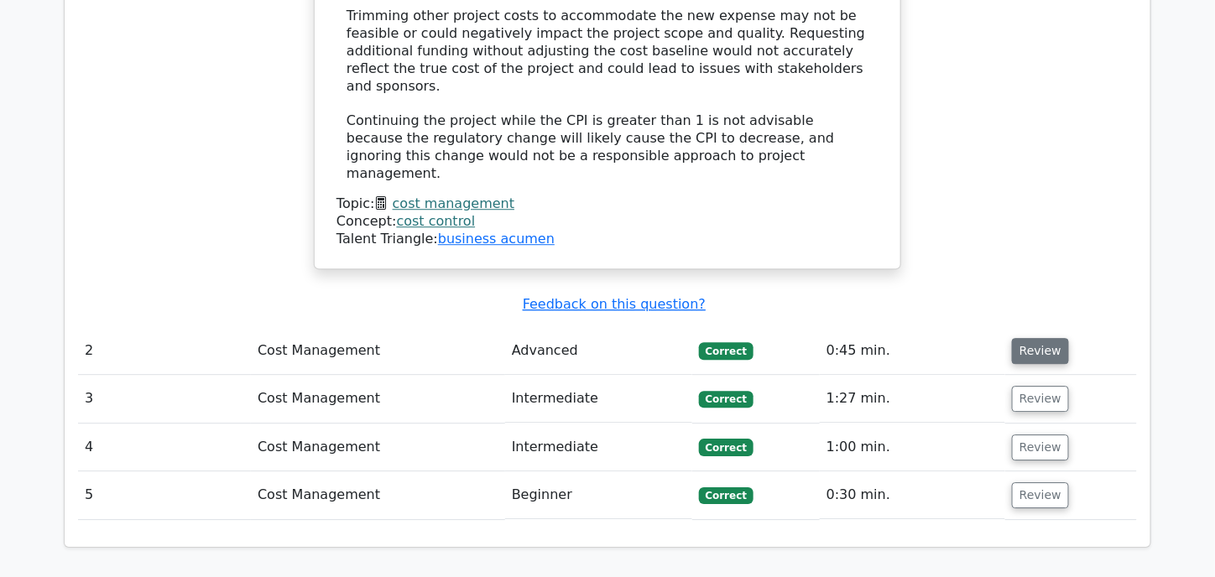
click at [1040, 338] on button "Review" at bounding box center [1040, 351] width 57 height 26
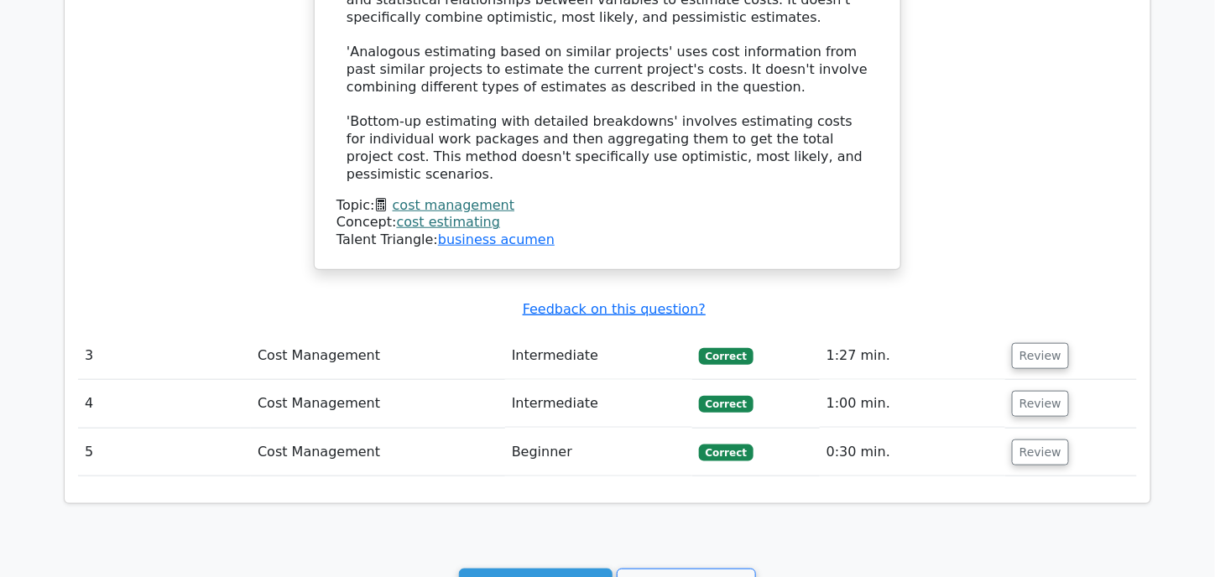
scroll to position [2658, 0]
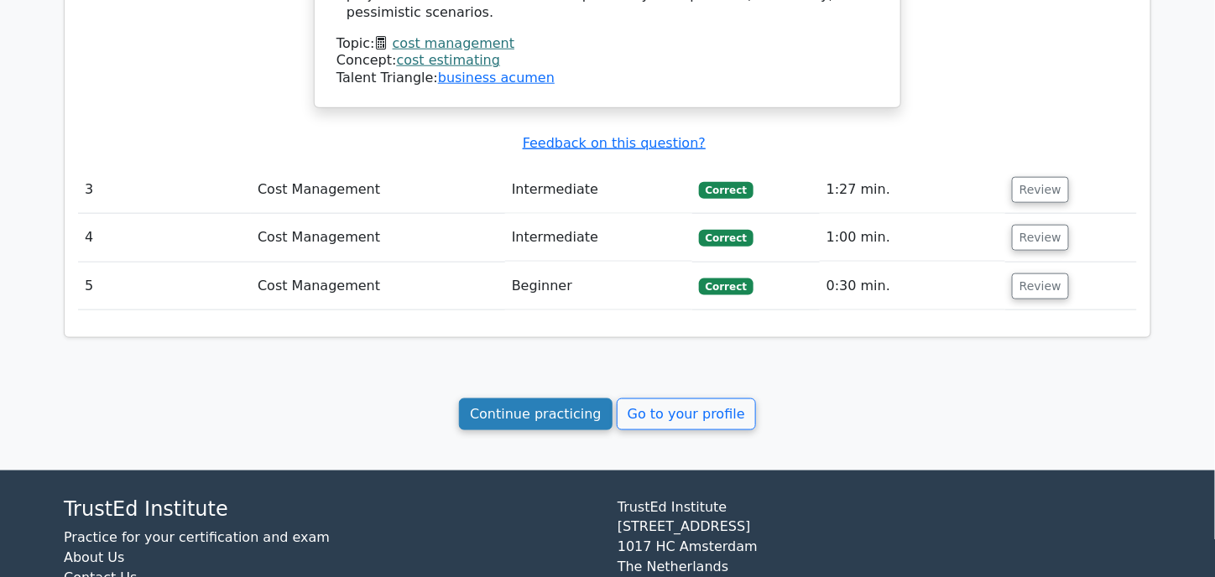
click at [554, 398] on link "Continue practicing" at bounding box center [535, 414] width 153 height 32
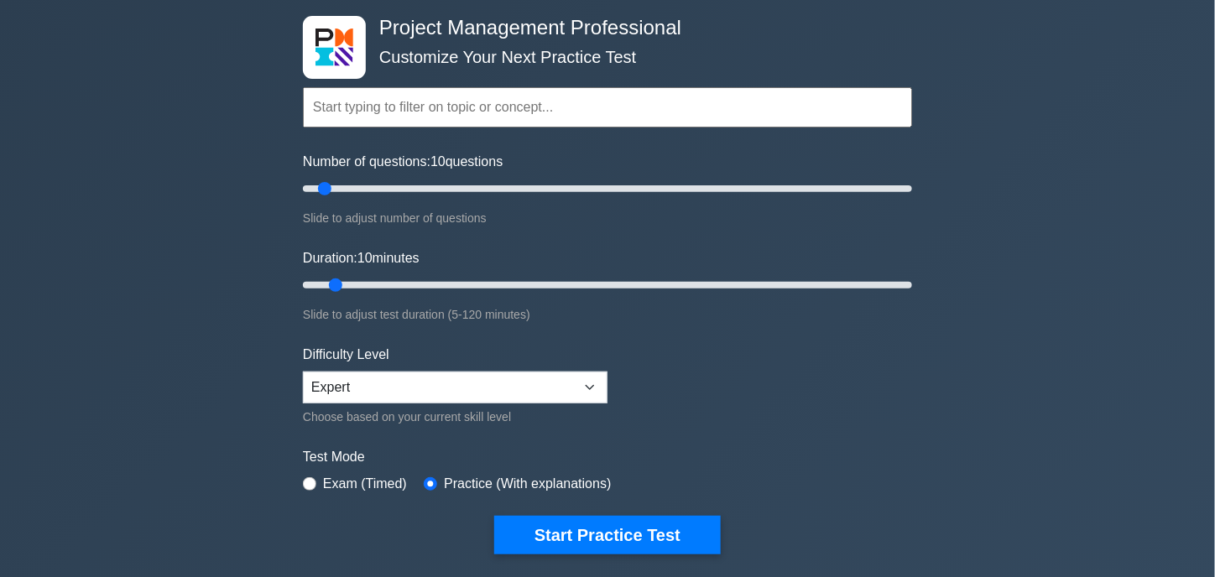
scroll to position [84, 0]
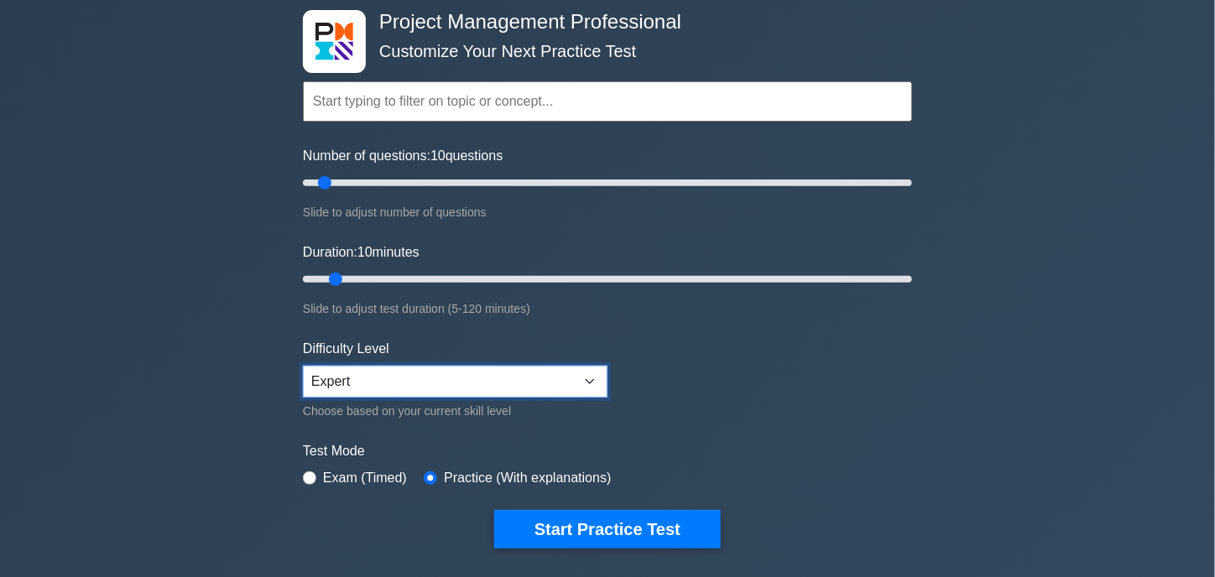
click at [480, 374] on select "Beginner Intermediate Expert" at bounding box center [455, 382] width 304 height 32
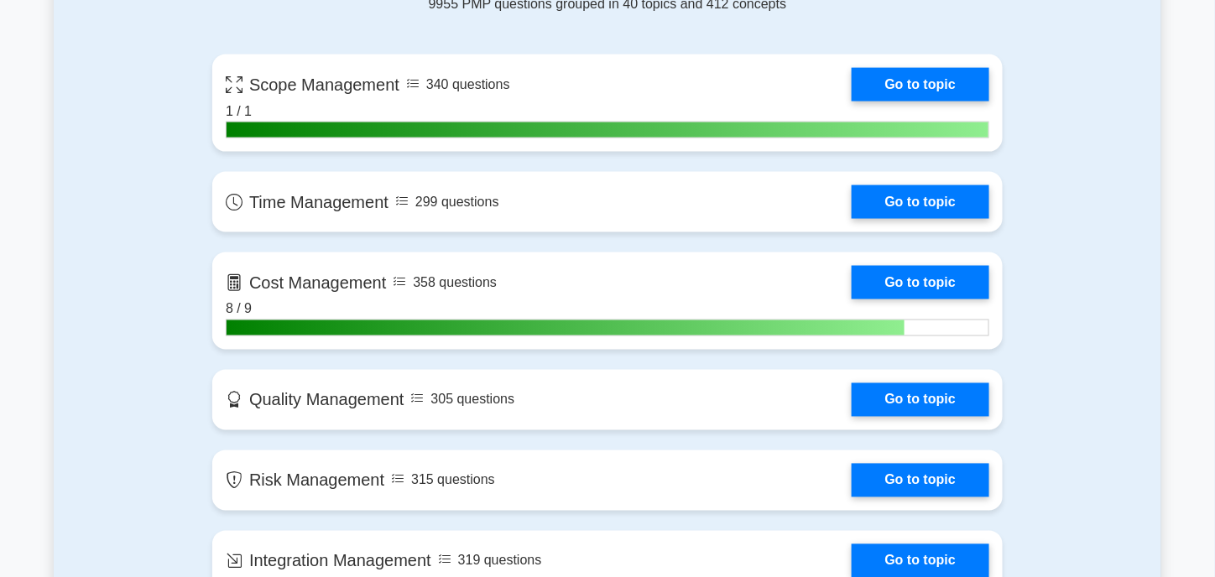
scroll to position [755, 0]
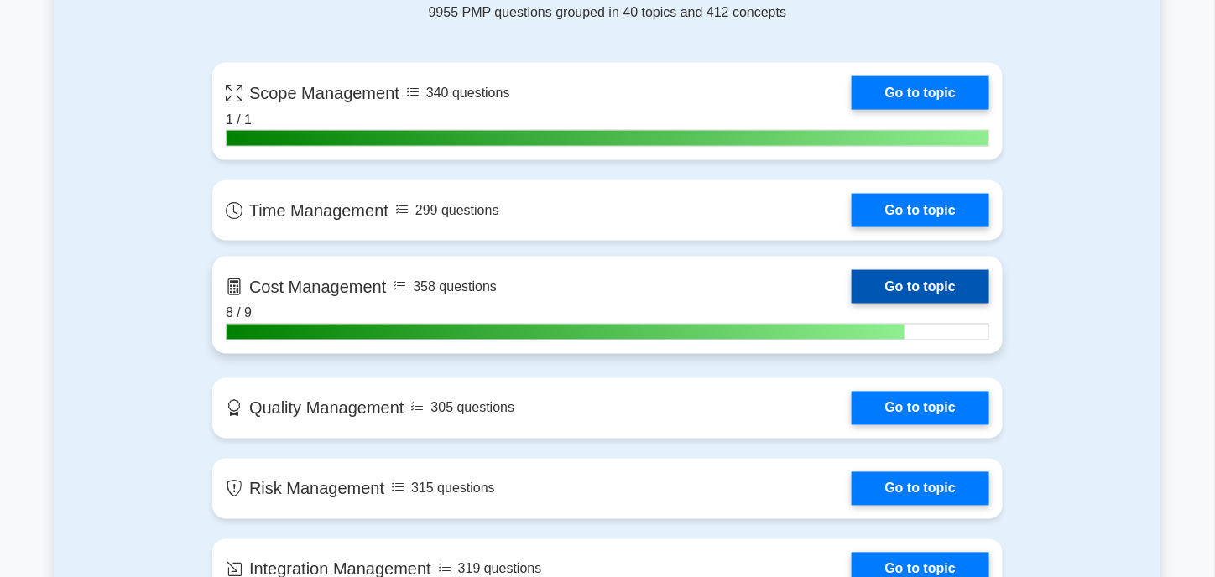
click at [914, 283] on link "Go to topic" at bounding box center [920, 287] width 138 height 34
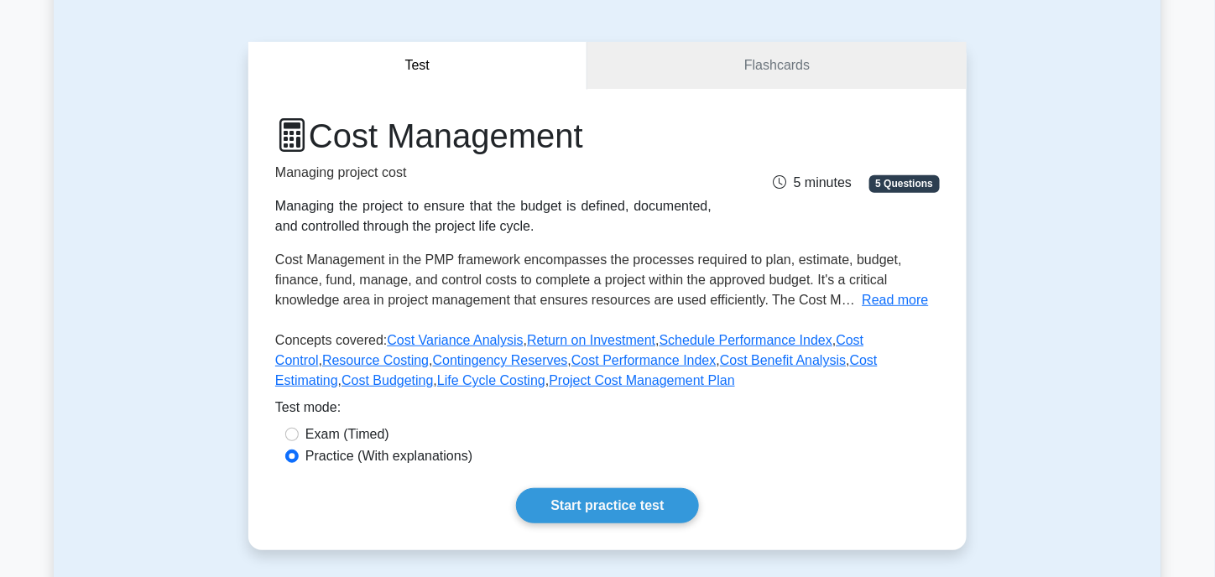
scroll to position [84, 0]
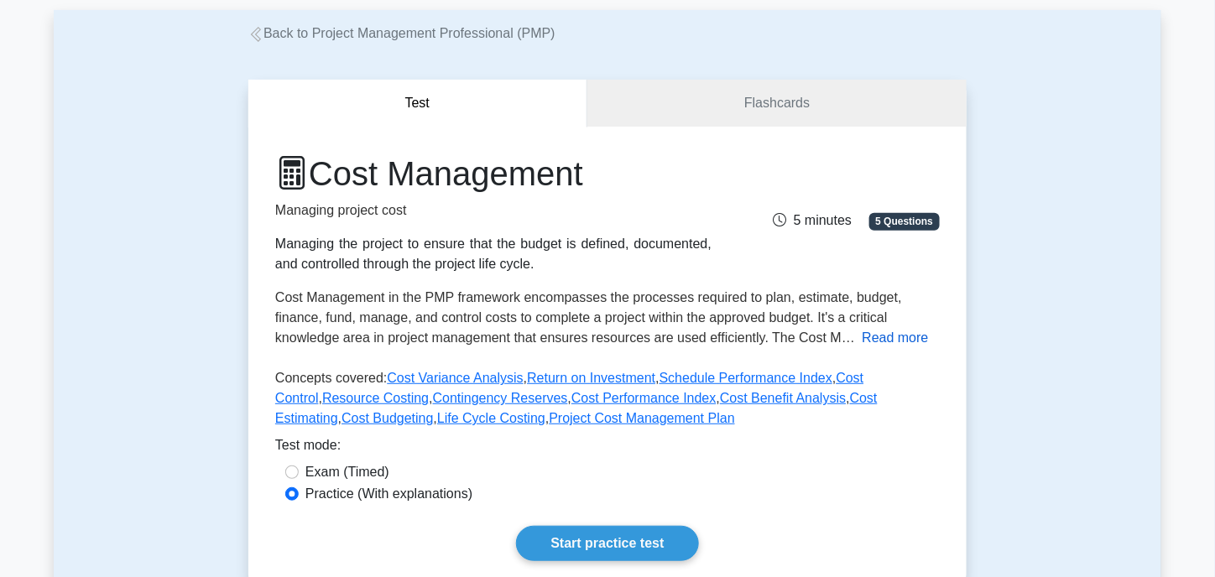
click at [892, 344] on button "Read more" at bounding box center [894, 338] width 66 height 20
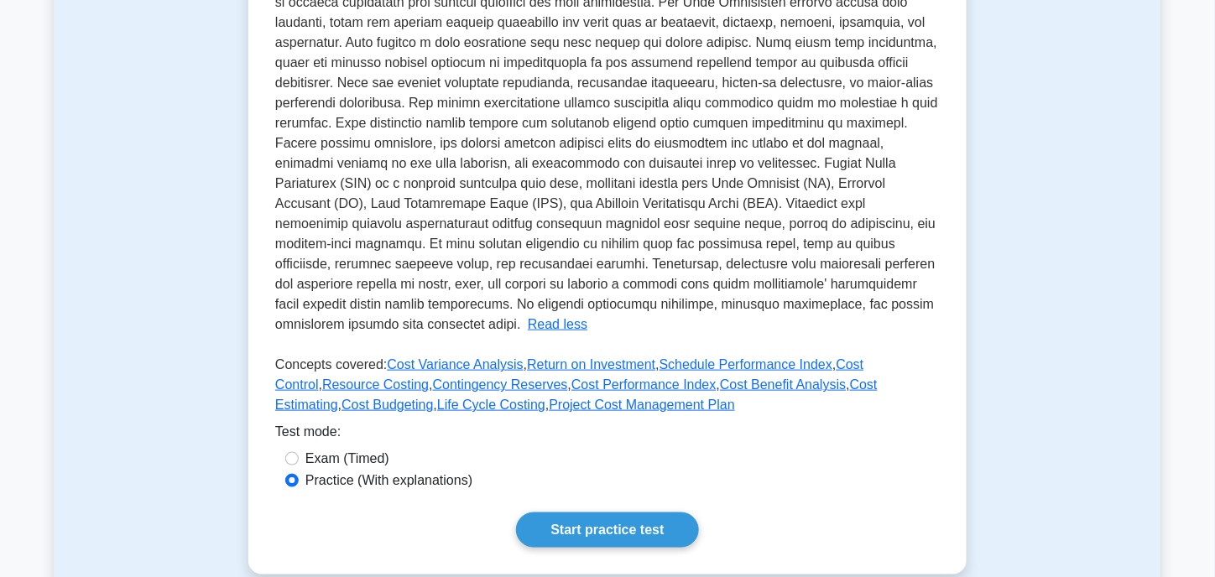
scroll to position [336, 0]
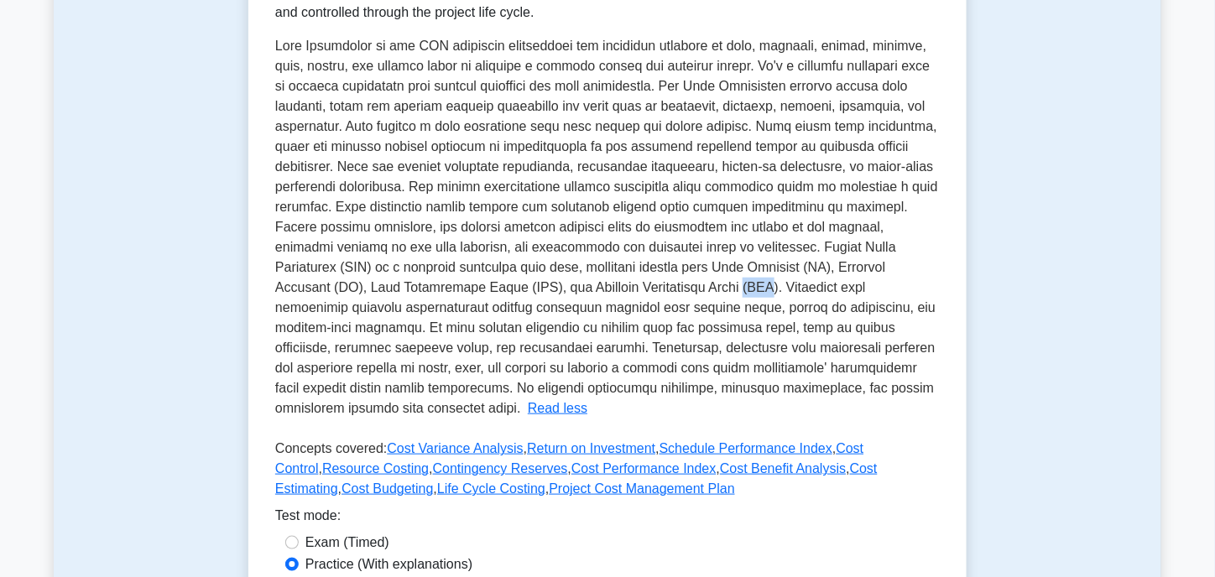
drag, startPoint x: 878, startPoint y: 288, endPoint x: 899, endPoint y: 287, distance: 21.0
click at [899, 287] on span at bounding box center [606, 227] width 663 height 377
drag, startPoint x: 515, startPoint y: 268, endPoint x: 541, endPoint y: 265, distance: 26.1
click at [541, 265] on span at bounding box center [606, 227] width 663 height 377
click at [536, 267] on span at bounding box center [606, 227] width 663 height 377
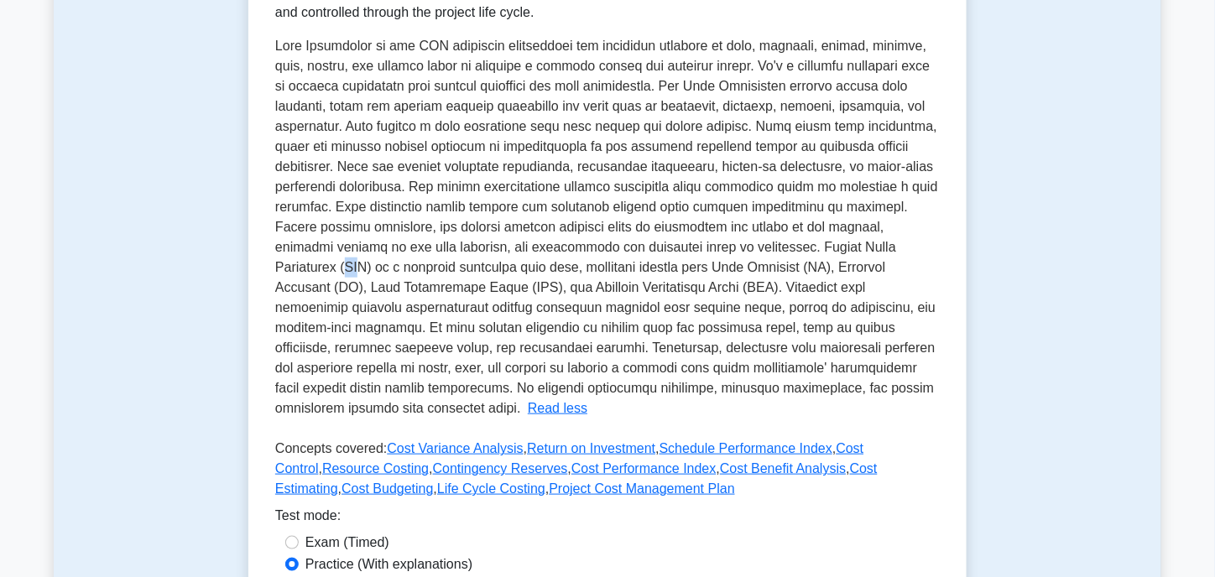
drag, startPoint x: 516, startPoint y: 269, endPoint x: 530, endPoint y: 267, distance: 14.5
click at [530, 267] on span at bounding box center [606, 227] width 663 height 377
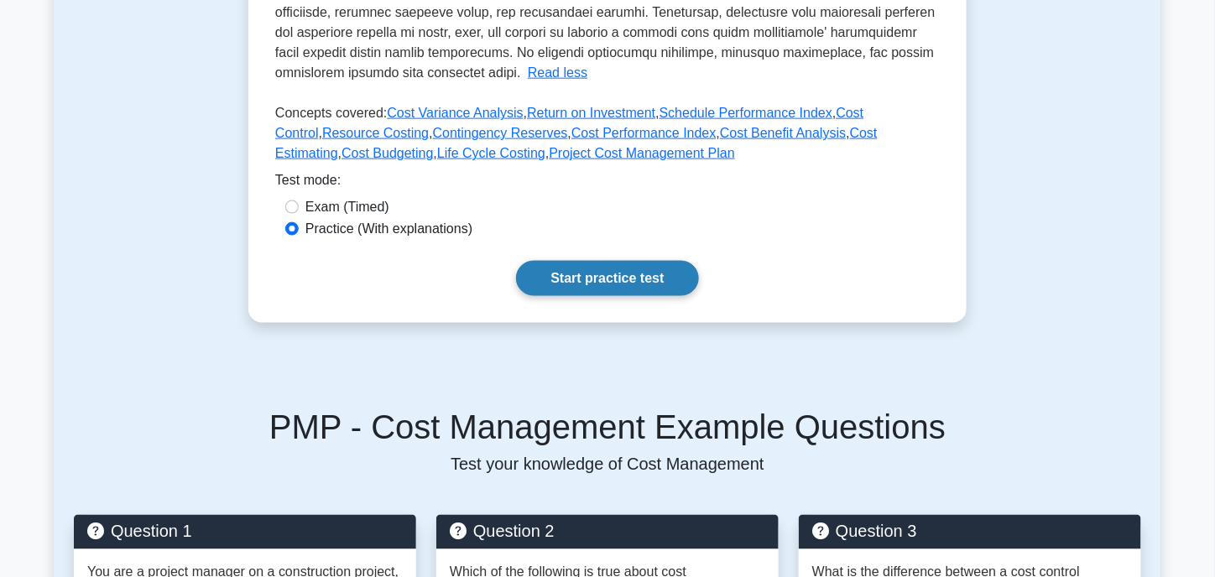
click at [591, 277] on link "Start practice test" at bounding box center [607, 278] width 182 height 35
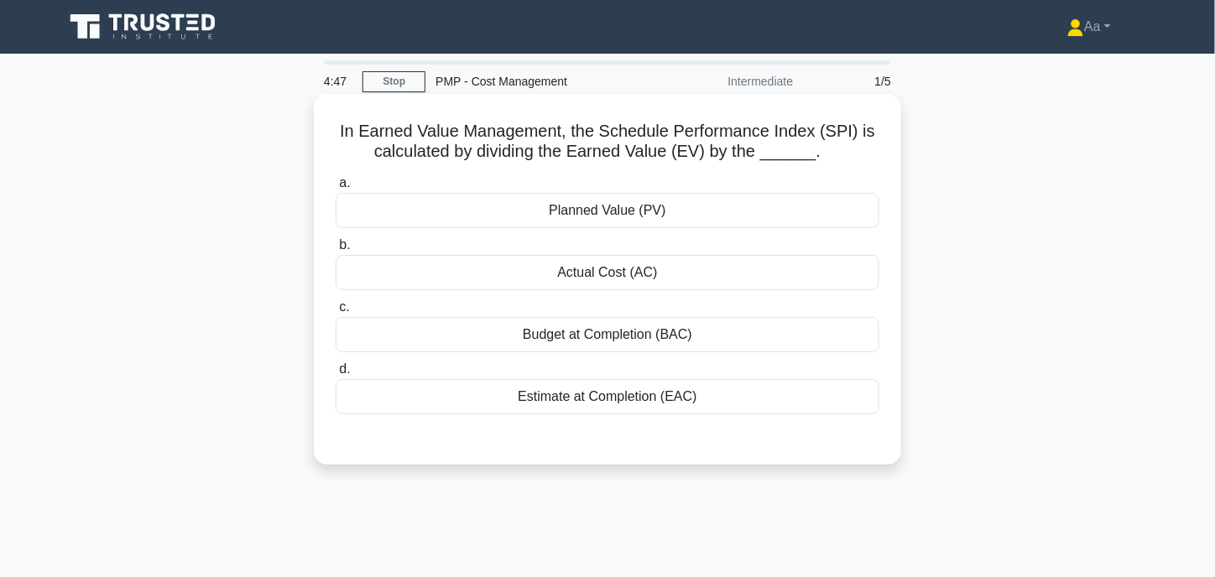
click at [579, 216] on div "Planned Value (PV)" at bounding box center [608, 210] width 544 height 35
click at [336, 189] on input "a. Planned Value (PV)" at bounding box center [336, 183] width 0 height 11
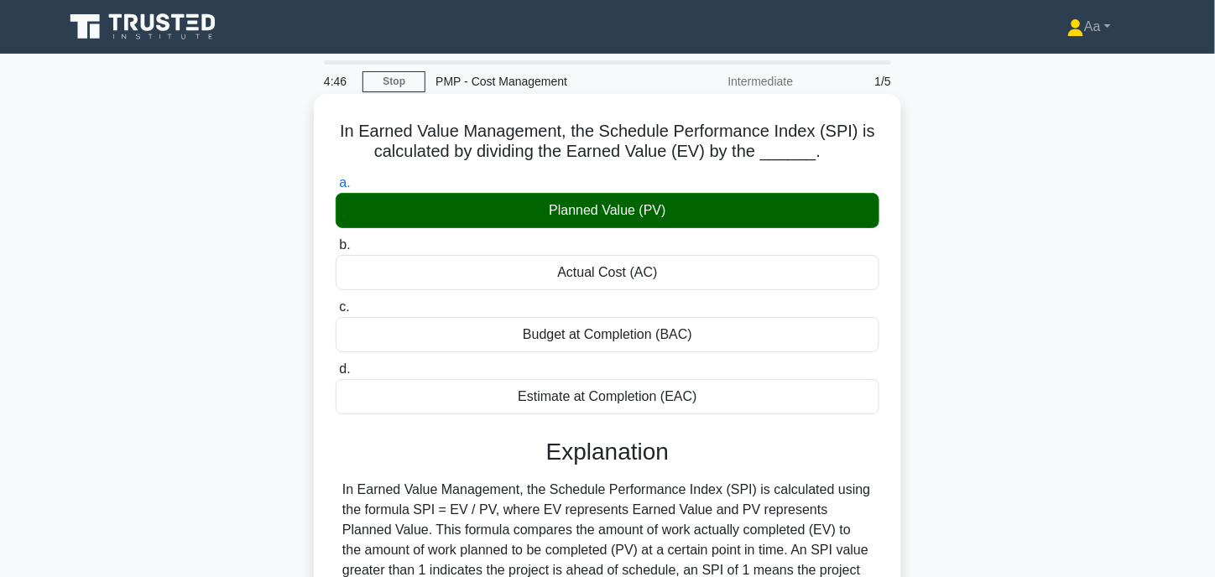
scroll to position [329, 0]
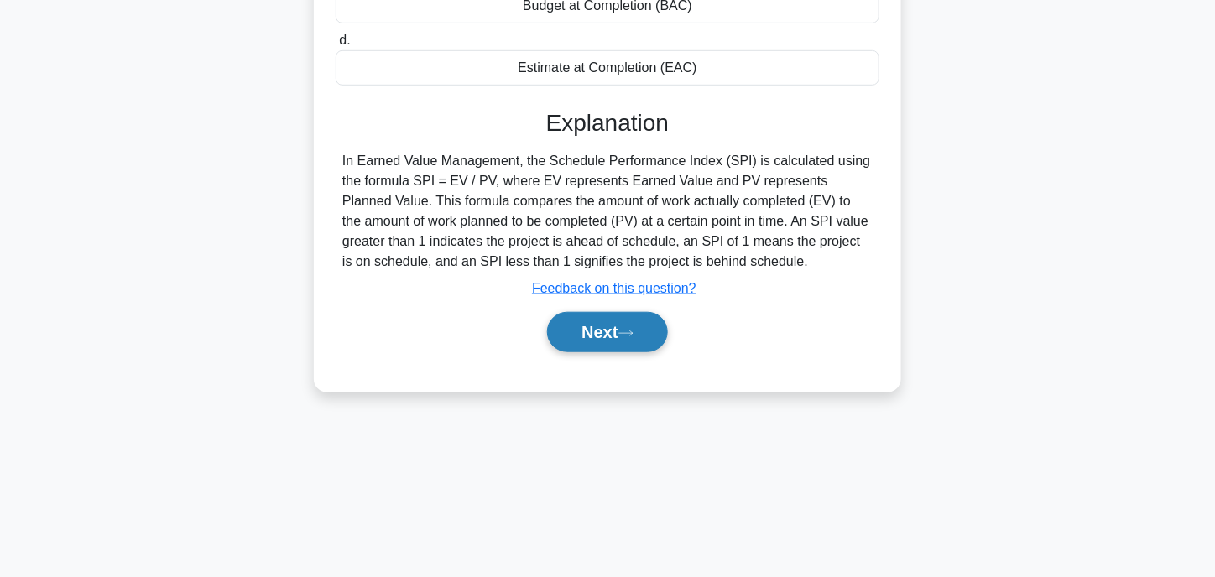
click at [622, 337] on button "Next" at bounding box center [607, 332] width 120 height 40
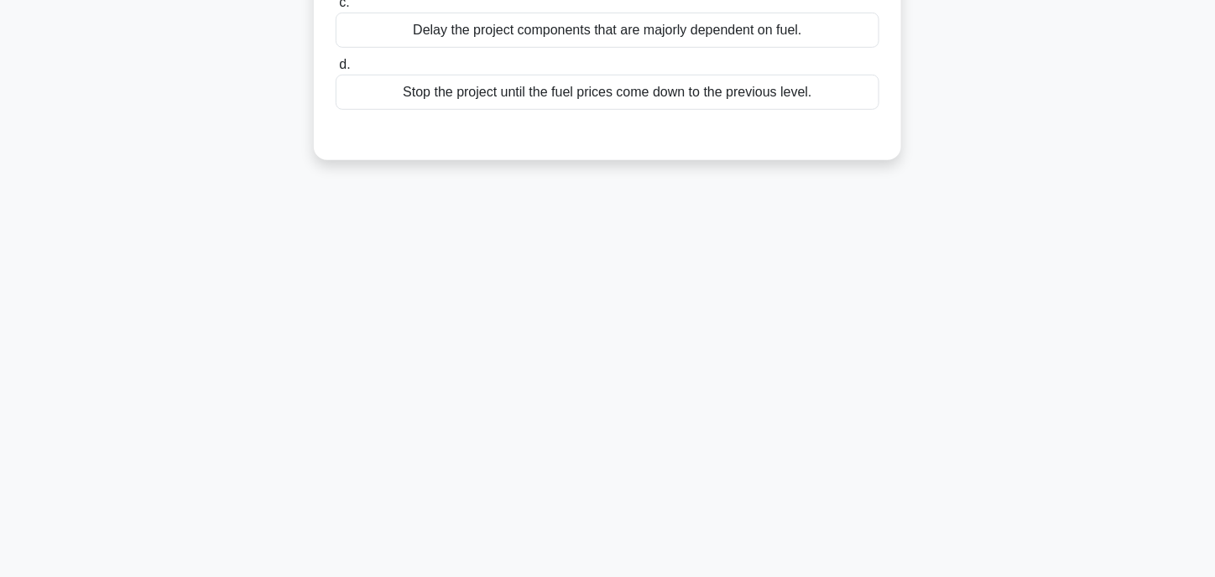
scroll to position [0, 0]
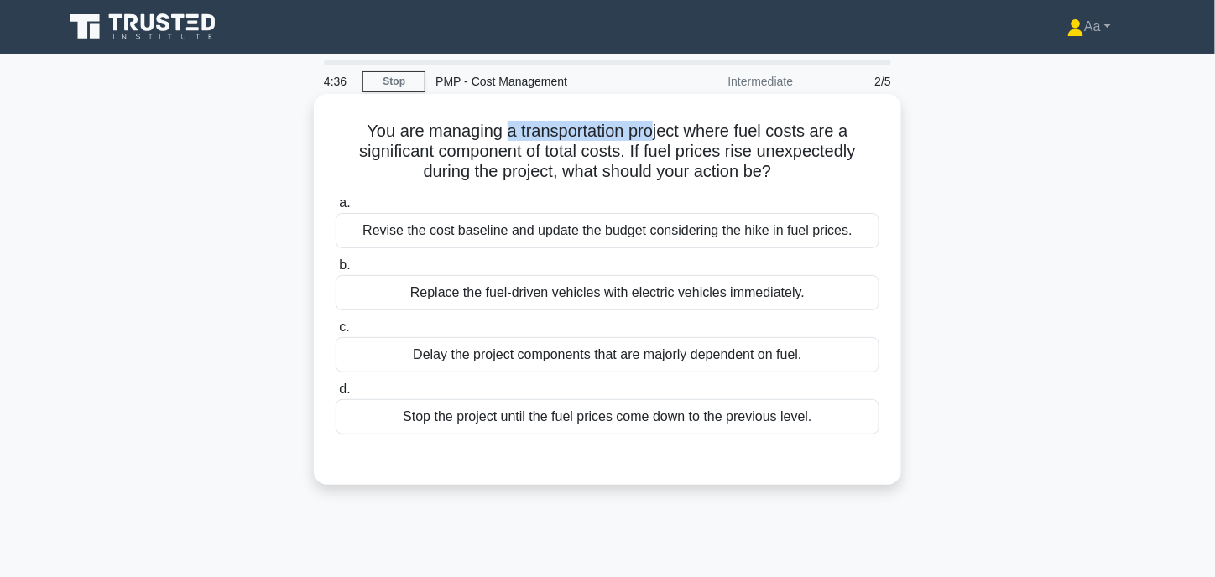
drag, startPoint x: 507, startPoint y: 135, endPoint x: 658, endPoint y: 133, distance: 151.8
click at [658, 133] on h5 "You are managing a transportation project where fuel costs are a significant co…" at bounding box center [607, 152] width 547 height 62
drag, startPoint x: 738, startPoint y: 130, endPoint x: 809, endPoint y: 128, distance: 70.5
click at [809, 128] on h5 "You are managing a transportation project where fuel costs are a significant co…" at bounding box center [607, 152] width 547 height 62
click at [445, 229] on div "Revise the cost baseline and update the budget considering the hike in fuel pri…" at bounding box center [608, 230] width 544 height 35
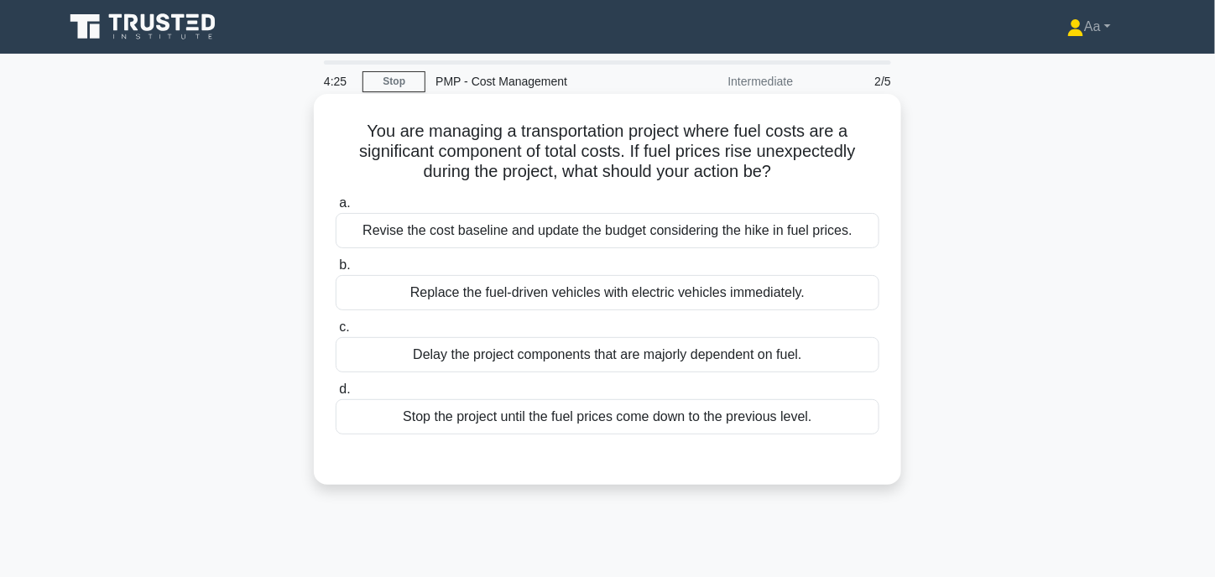
click at [336, 209] on input "a. Revise the cost baseline and update the budget considering the hike in fuel …" at bounding box center [336, 203] width 0 height 11
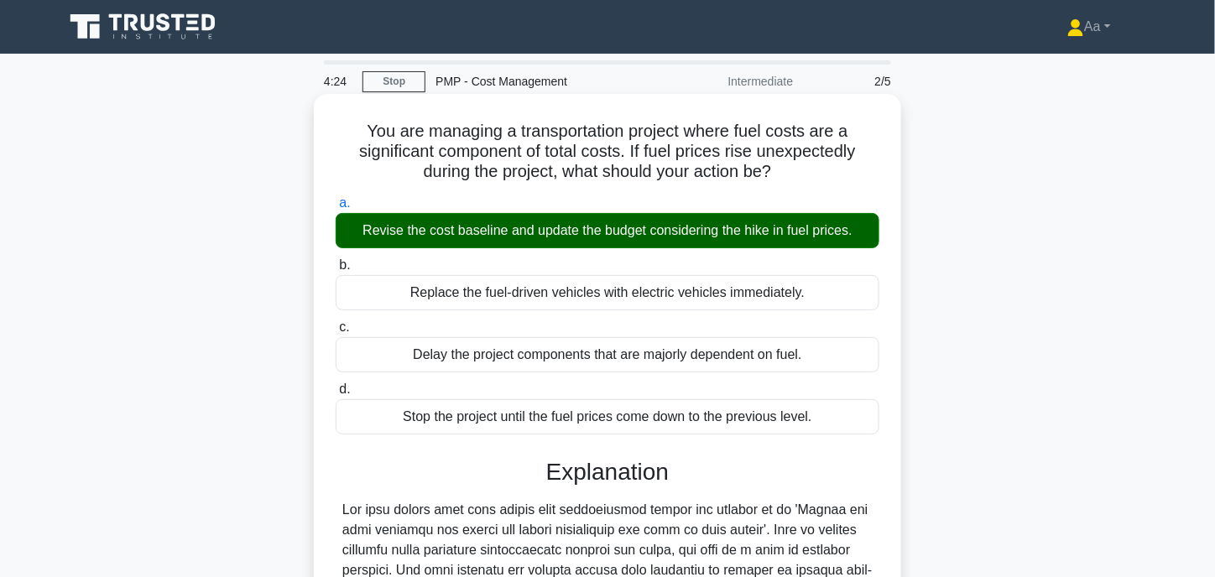
scroll to position [333, 0]
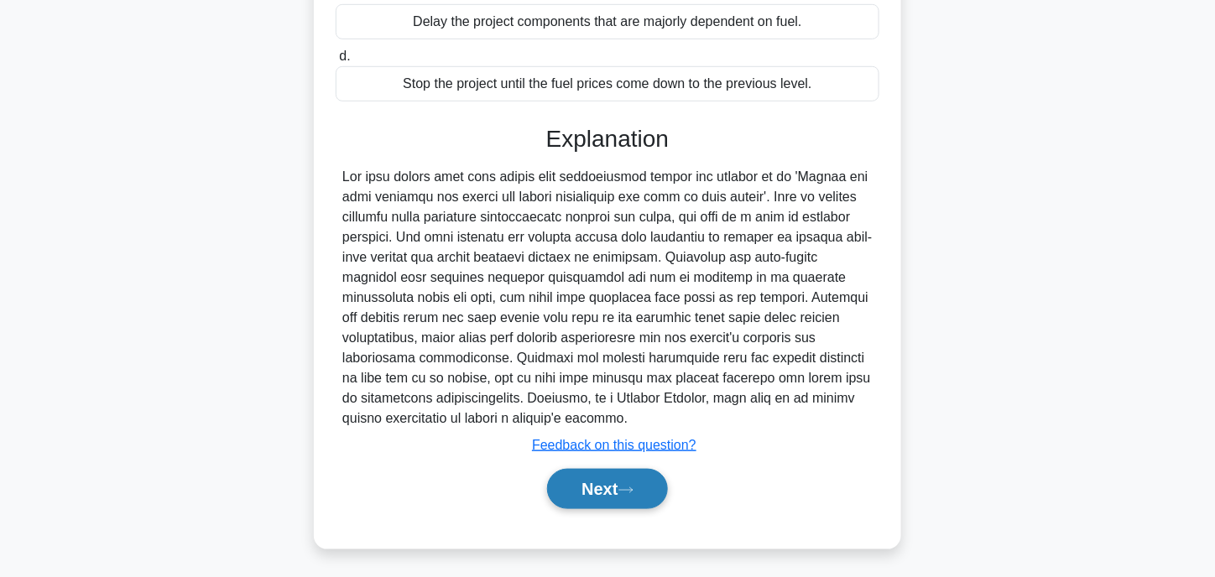
click at [580, 492] on button "Next" at bounding box center [607, 489] width 120 height 40
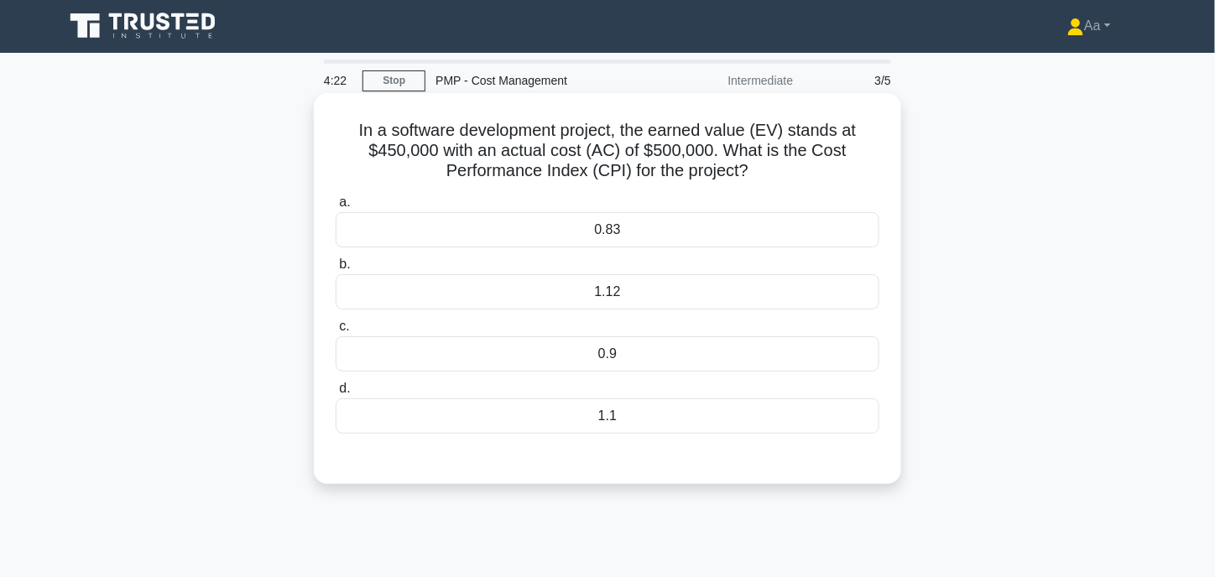
scroll to position [0, 0]
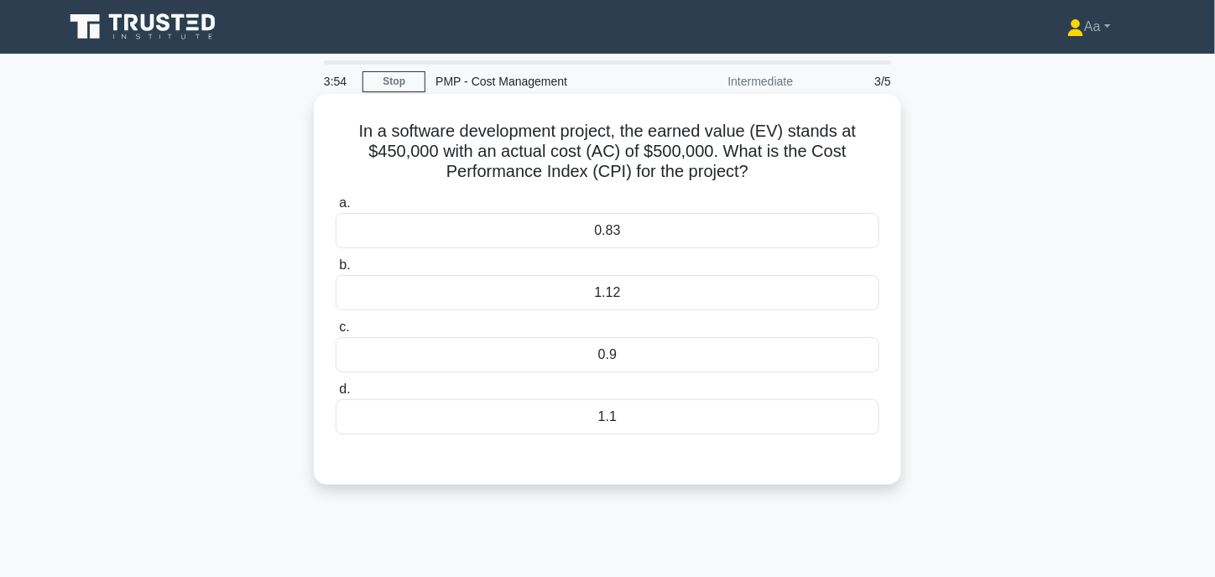
click at [629, 355] on div "0.9" at bounding box center [608, 354] width 544 height 35
click at [336, 333] on input "c. 0.9" at bounding box center [336, 327] width 0 height 11
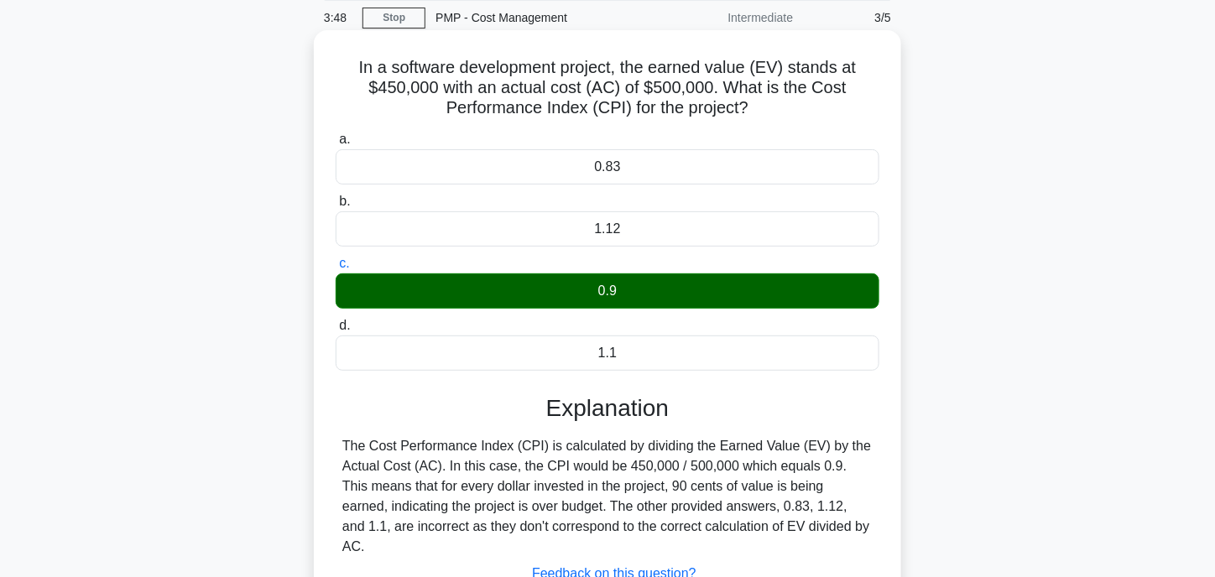
scroll to position [252, 0]
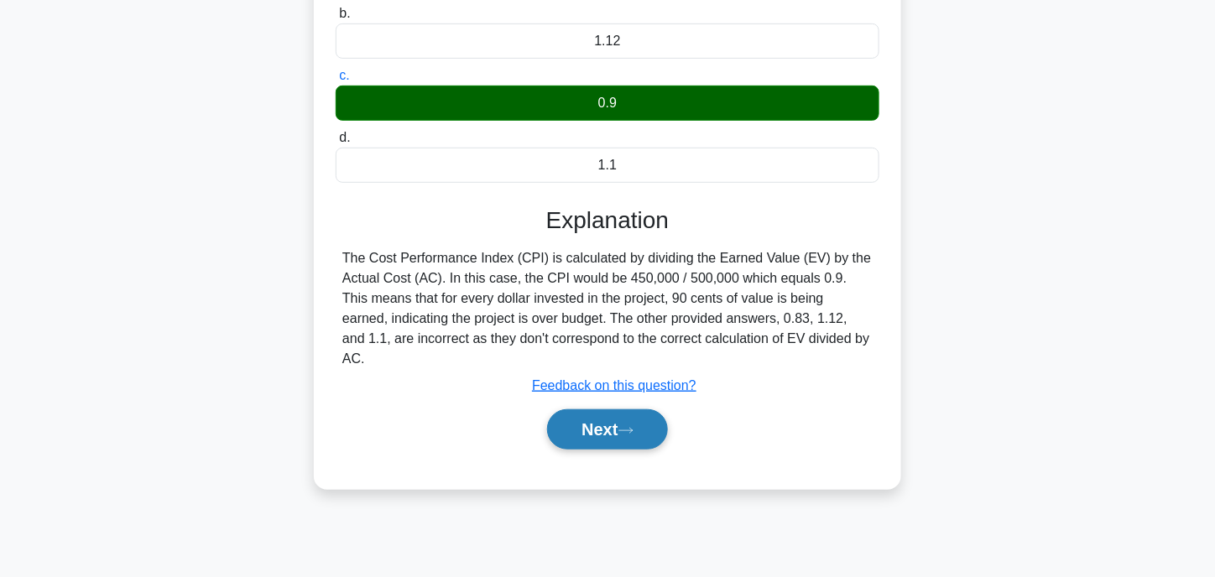
click at [632, 426] on icon at bounding box center [625, 430] width 15 height 9
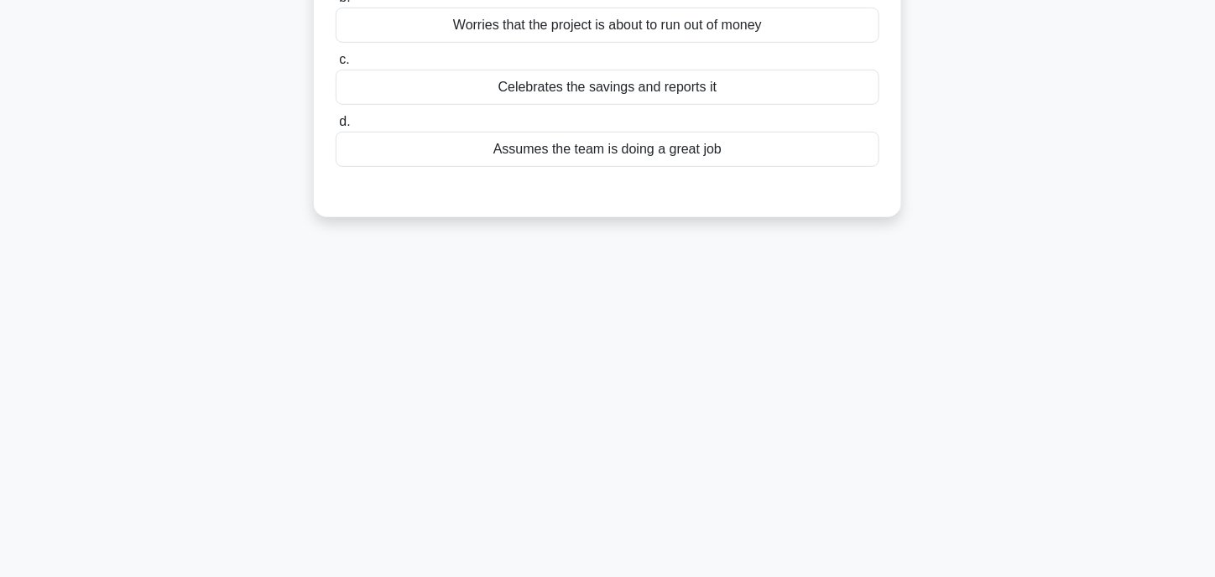
scroll to position [0, 0]
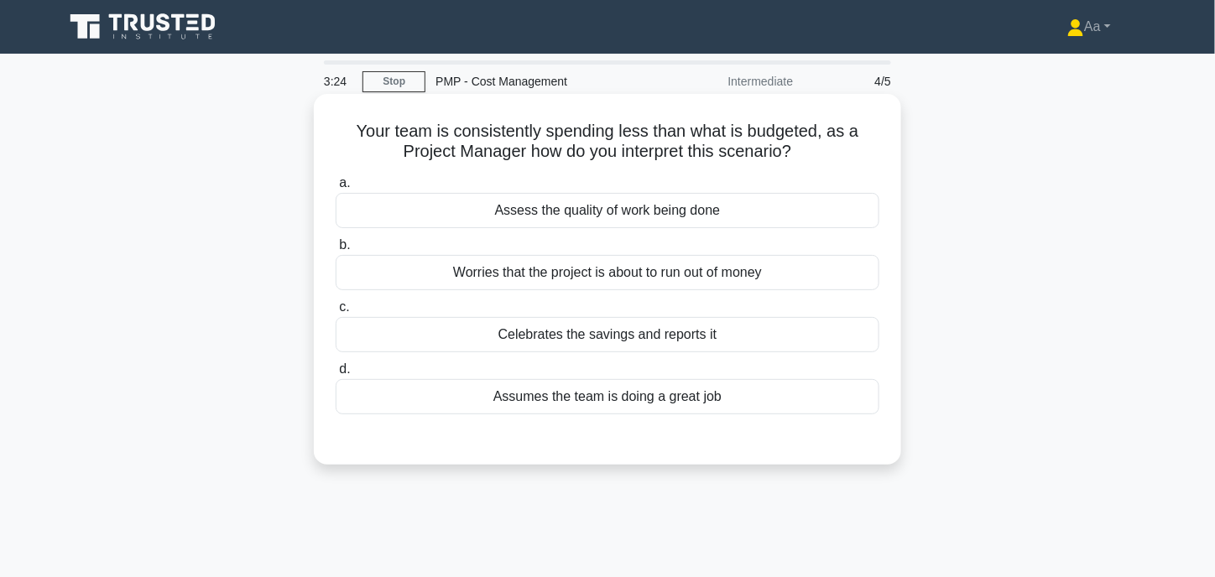
click at [526, 202] on div "Assess the quality of work being done" at bounding box center [608, 210] width 544 height 35
click at [336, 189] on input "a. Assess the quality of work being done" at bounding box center [336, 183] width 0 height 11
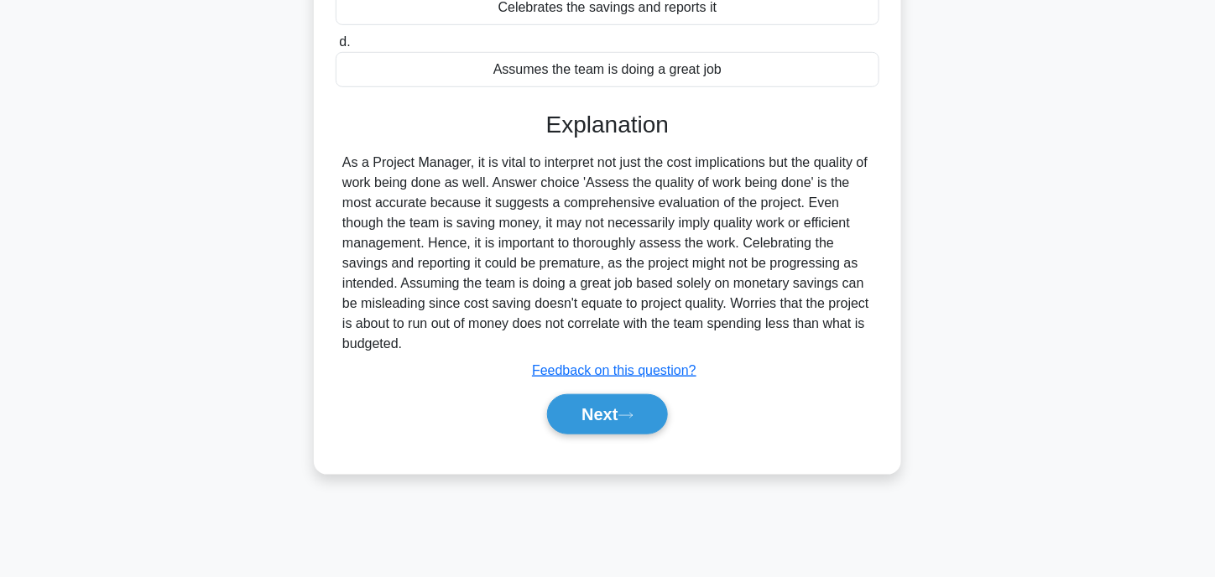
scroll to position [329, 0]
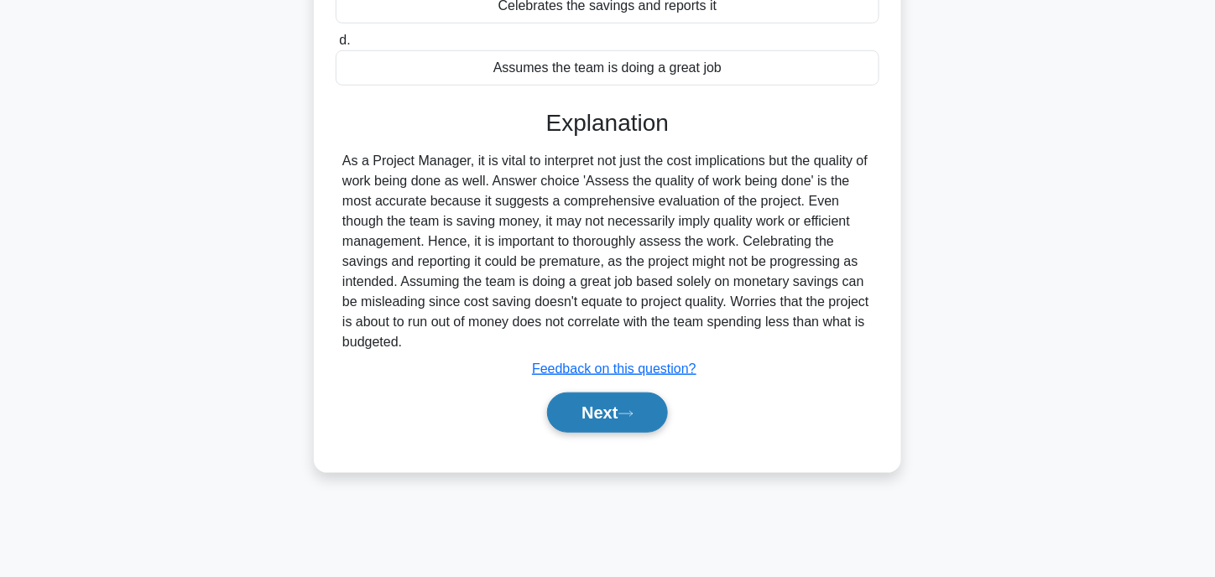
click at [626, 409] on icon at bounding box center [625, 413] width 15 height 9
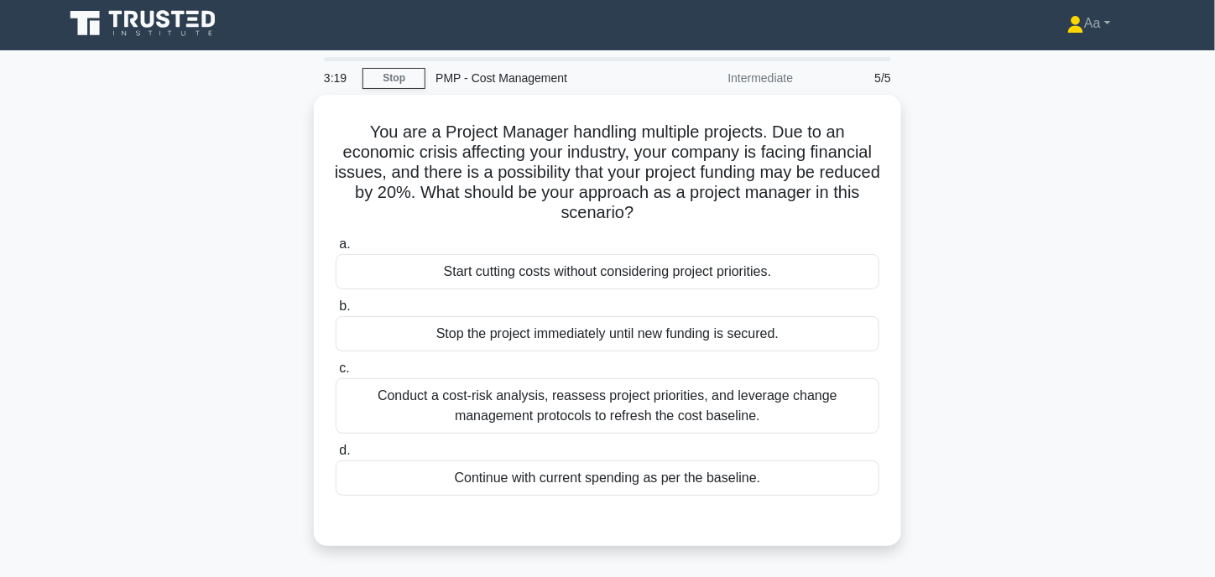
scroll to position [0, 0]
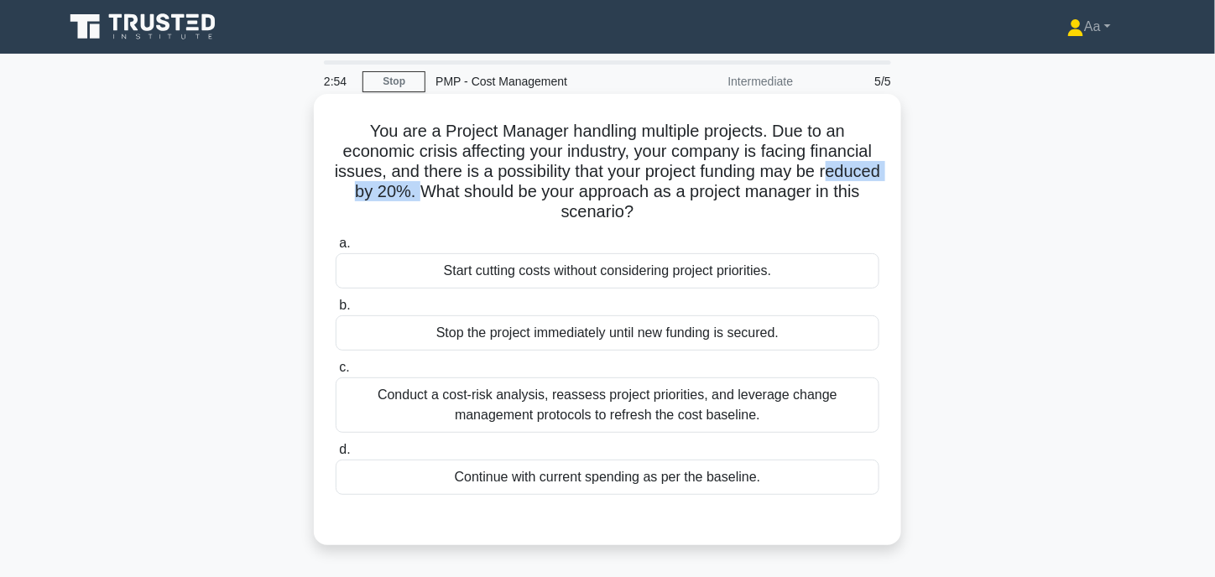
drag, startPoint x: 346, startPoint y: 194, endPoint x: 474, endPoint y: 196, distance: 127.5
click at [474, 195] on h5 "You are a Project Manager handling multiple projects. Due to an economic crisis…" at bounding box center [607, 172] width 547 height 102
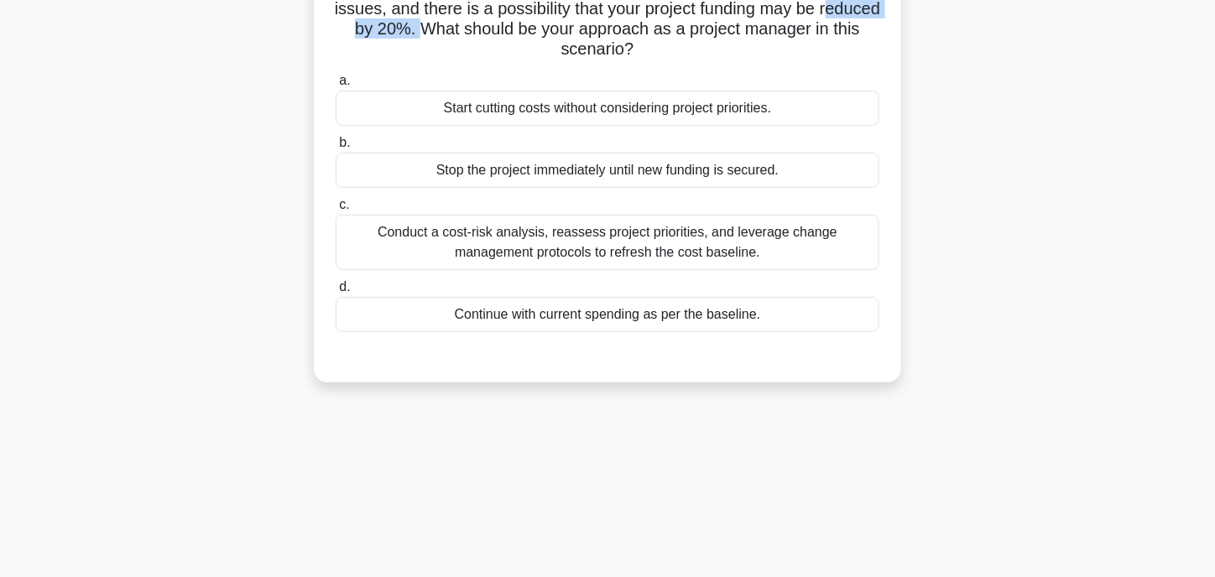
scroll to position [168, 0]
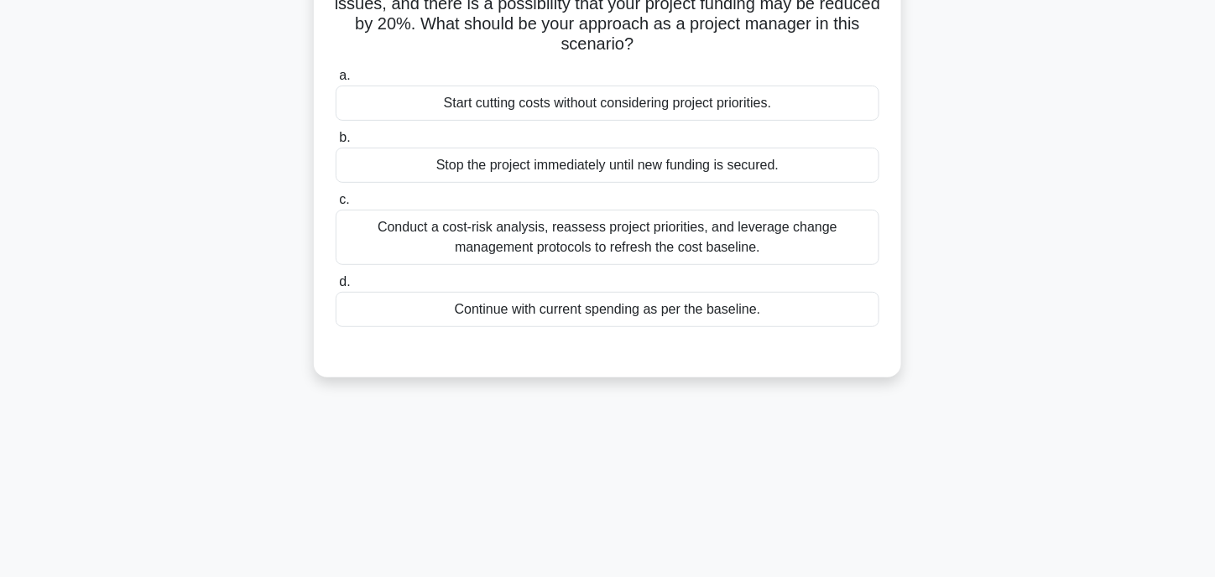
click at [510, 236] on div "Conduct a cost-risk analysis, reassess project priorities, and leverage change …" at bounding box center [608, 237] width 544 height 55
click at [336, 206] on input "c. Conduct a cost-risk analysis, reassess project priorities, and leverage chan…" at bounding box center [336, 200] width 0 height 11
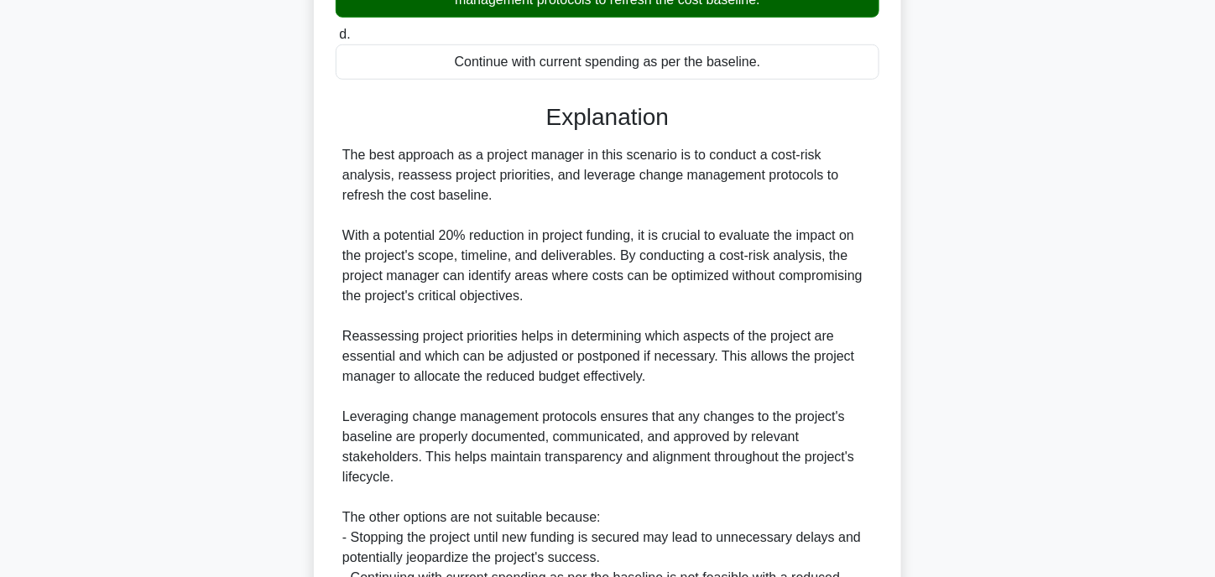
scroll to position [655, 0]
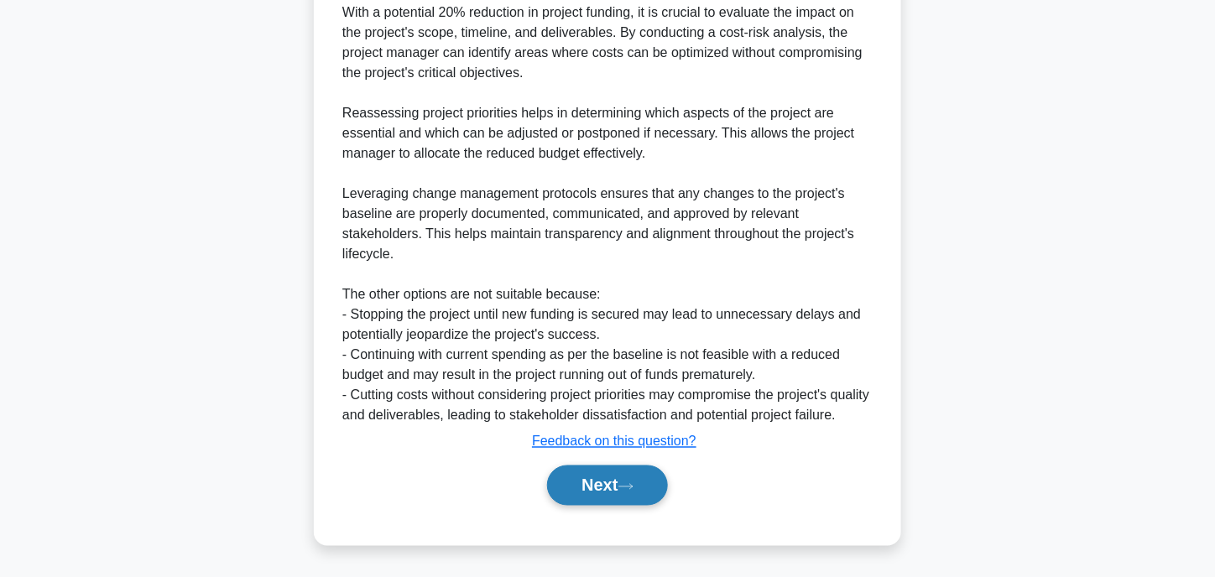
click at [616, 482] on button "Next" at bounding box center [607, 486] width 120 height 40
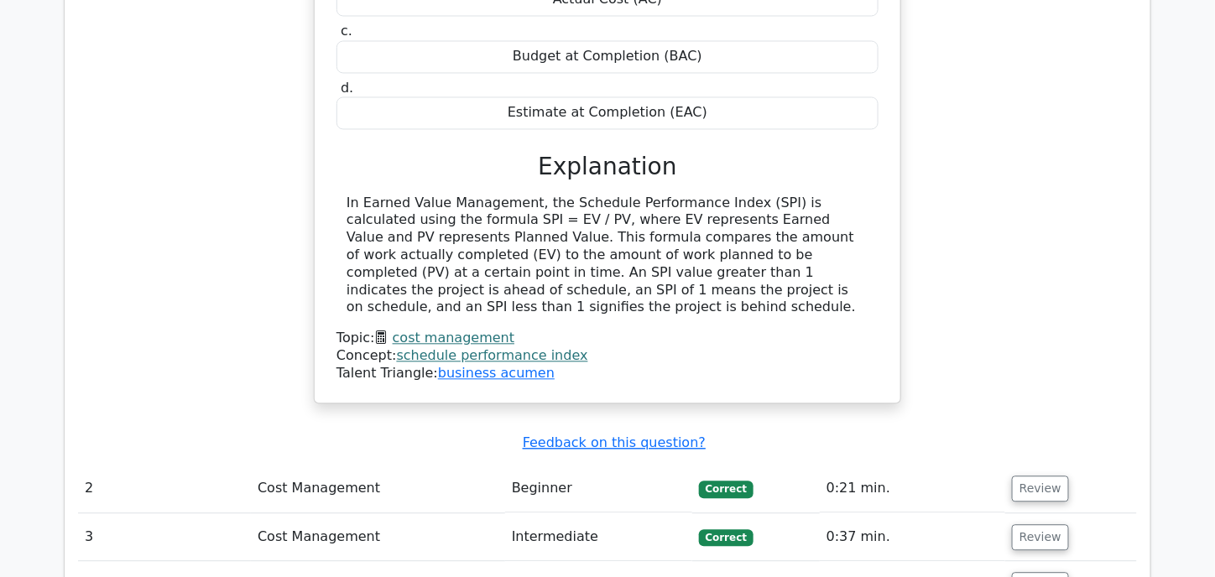
scroll to position [1342, 0]
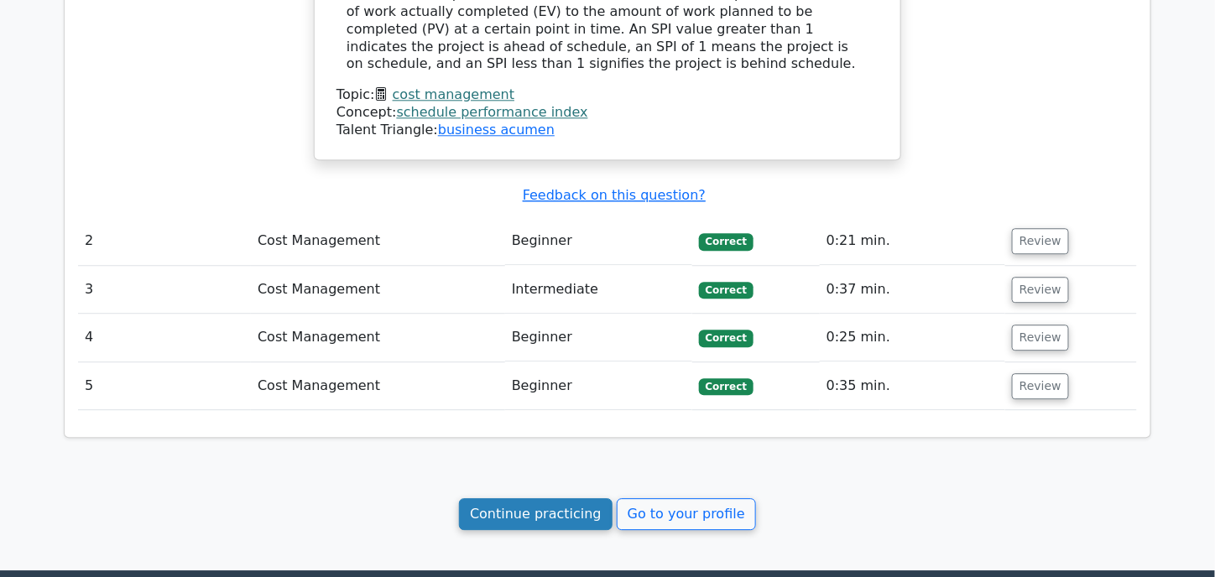
click at [523, 498] on link "Continue practicing" at bounding box center [535, 514] width 153 height 32
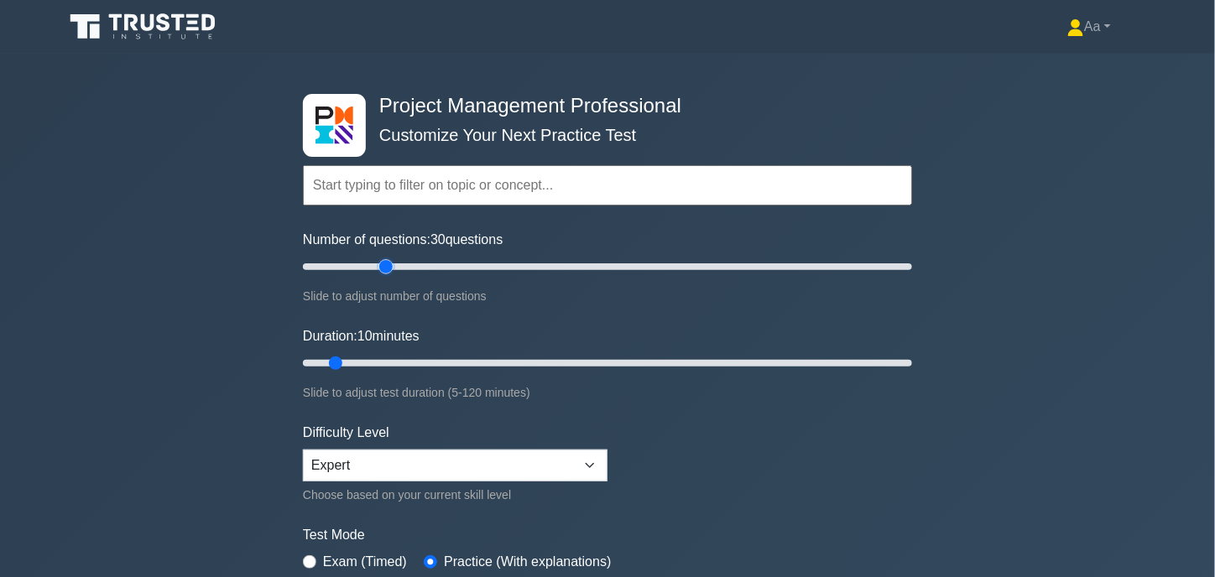
drag, startPoint x: 324, startPoint y: 263, endPoint x: 393, endPoint y: 268, distance: 69.0
type input "30"
click at [393, 268] on input "Number of questions: 30 questions" at bounding box center [607, 267] width 609 height 20
drag, startPoint x: 339, startPoint y: 361, endPoint x: 455, endPoint y: 356, distance: 115.8
type input "35"
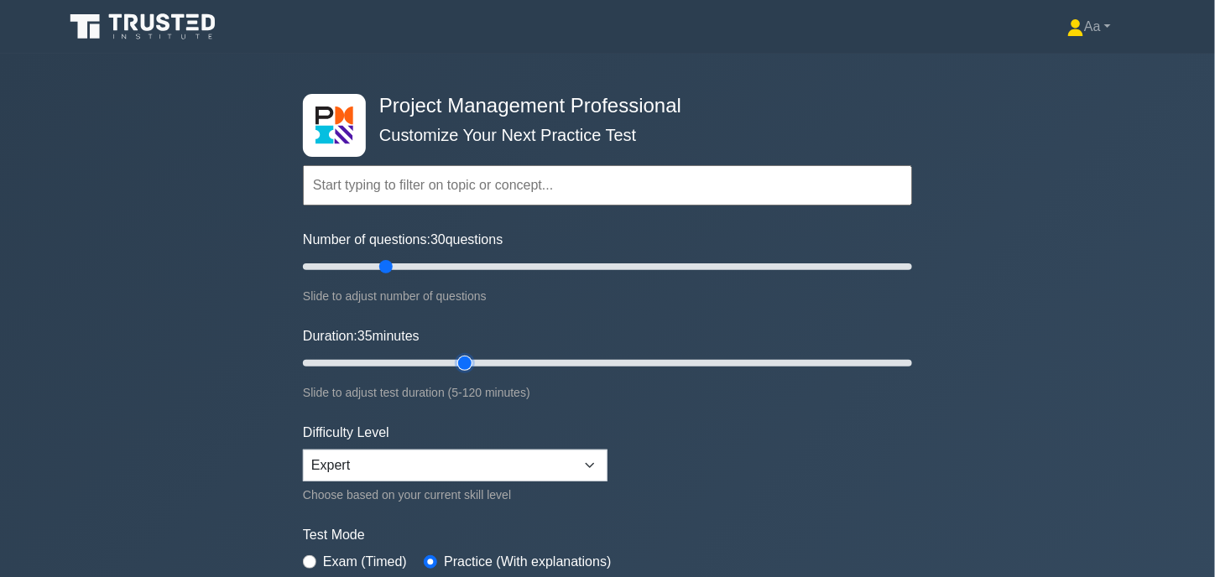
click at [455, 356] on input "Duration: 35 minutes" at bounding box center [607, 363] width 609 height 20
click at [391, 183] on input "text" at bounding box center [607, 185] width 609 height 40
type input "x"
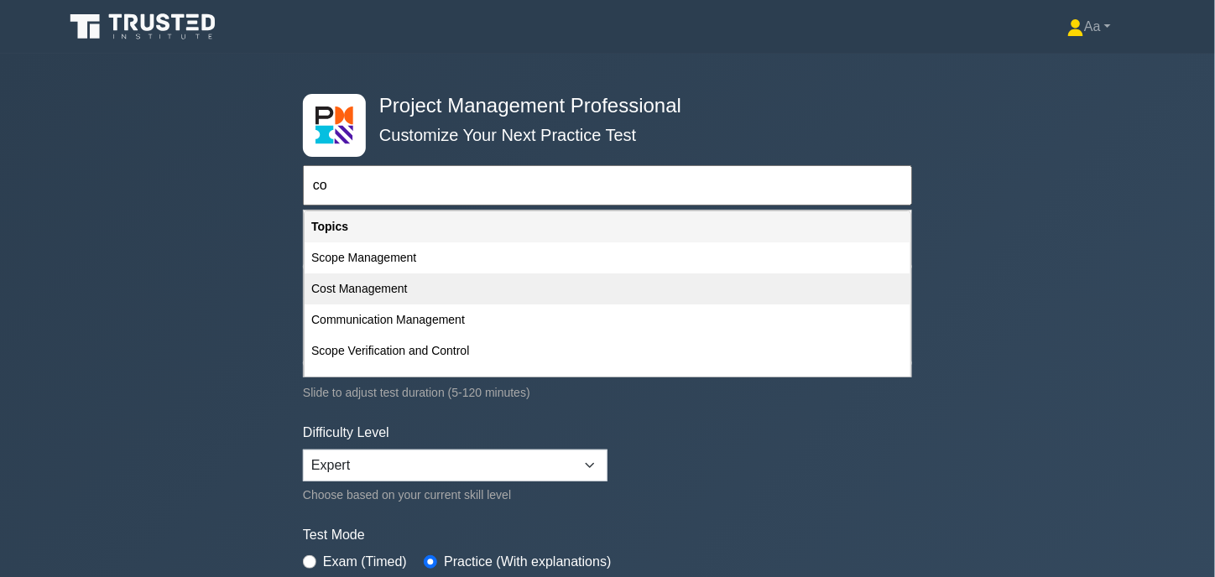
click at [374, 289] on div "Cost Management" at bounding box center [607, 288] width 606 height 31
type input "Cost Management"
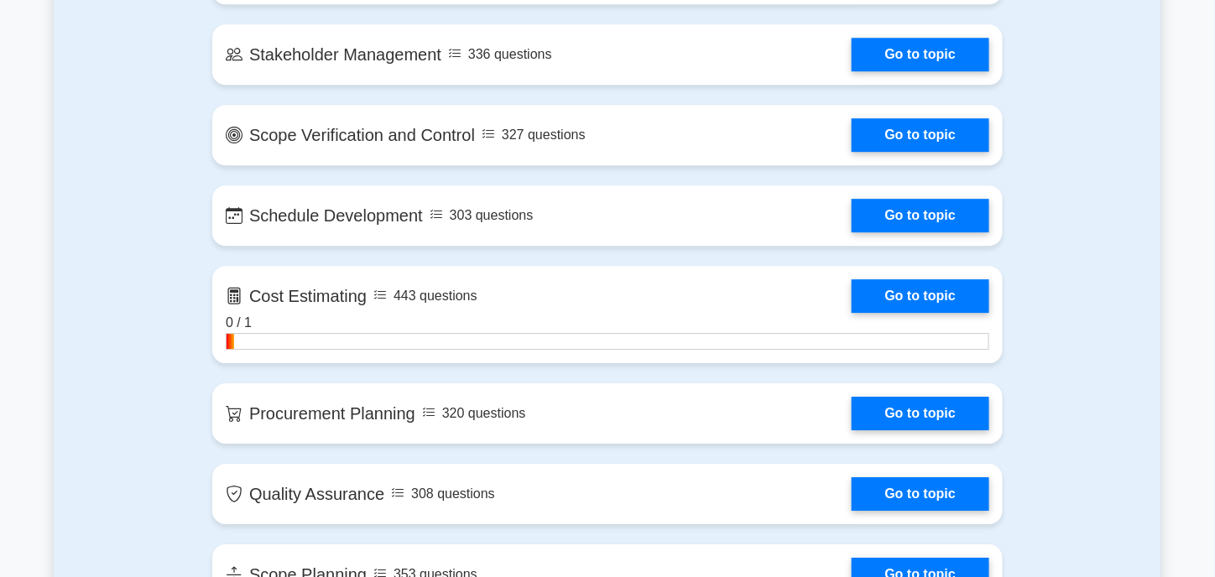
scroll to position [1594, 0]
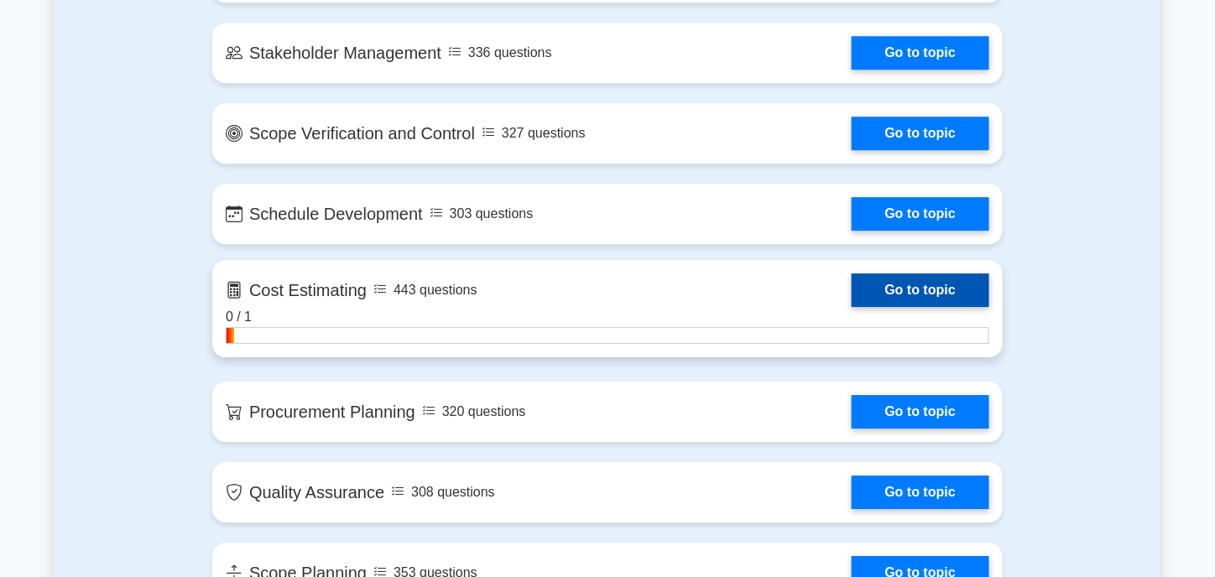
click at [947, 283] on link "Go to topic" at bounding box center [920, 290] width 138 height 34
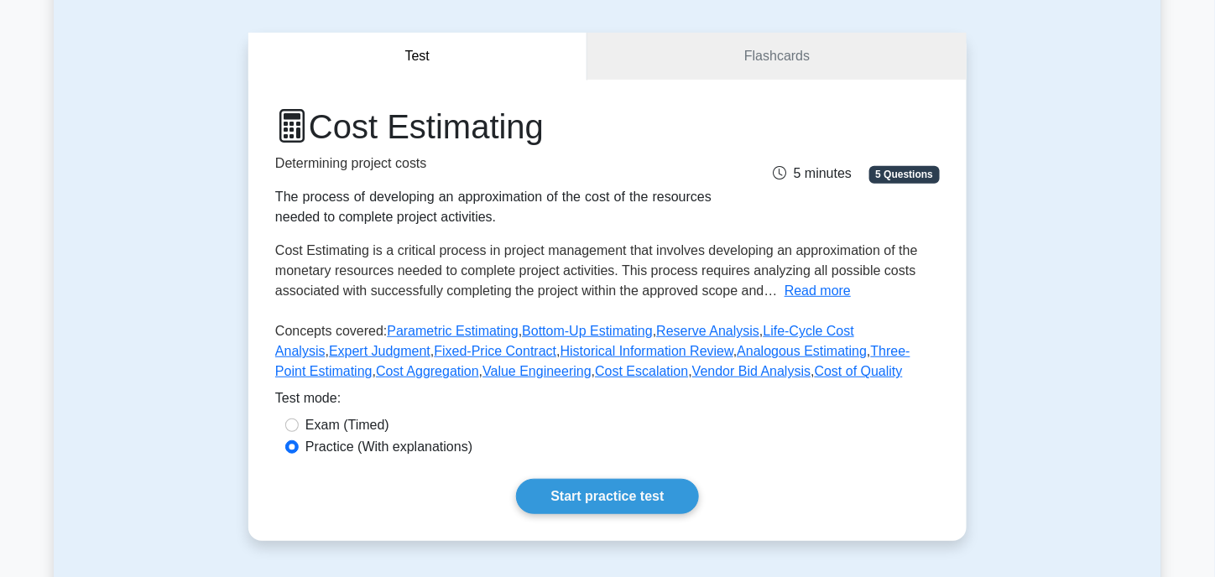
scroll to position [252, 0]
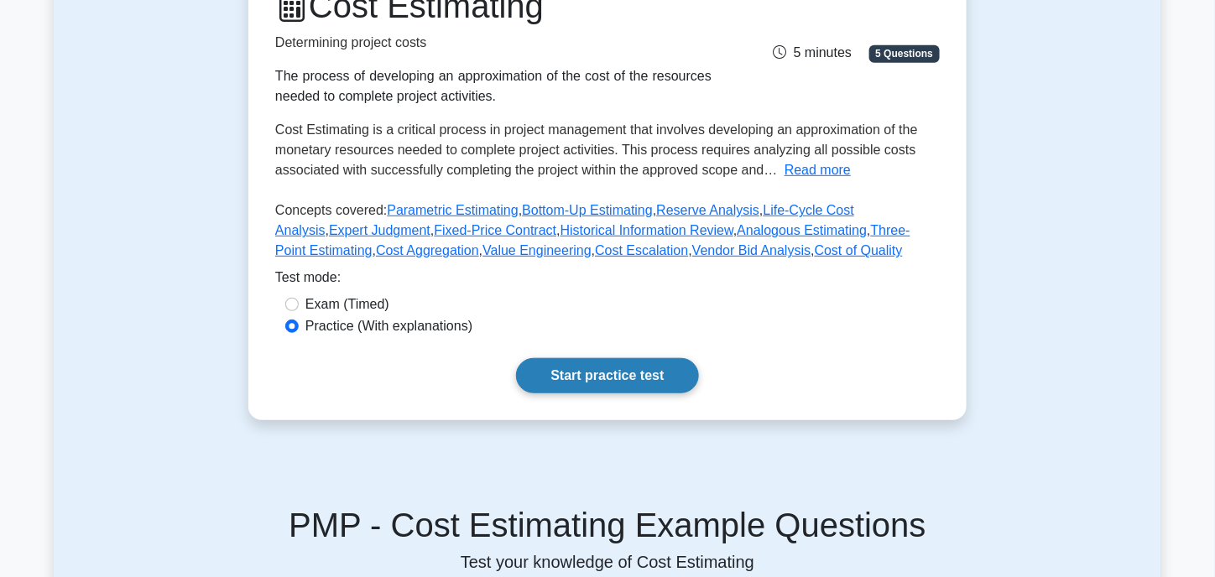
click at [585, 378] on link "Start practice test" at bounding box center [607, 375] width 182 height 35
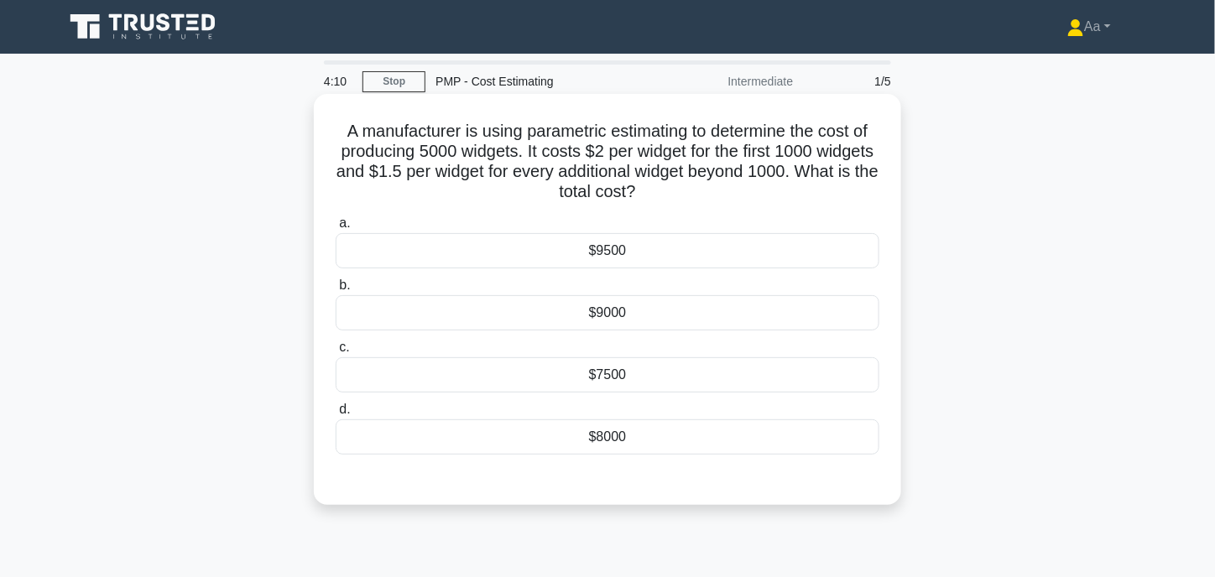
click at [643, 445] on div "$8000" at bounding box center [608, 436] width 544 height 35
click at [336, 415] on input "d. $8000" at bounding box center [336, 409] width 0 height 11
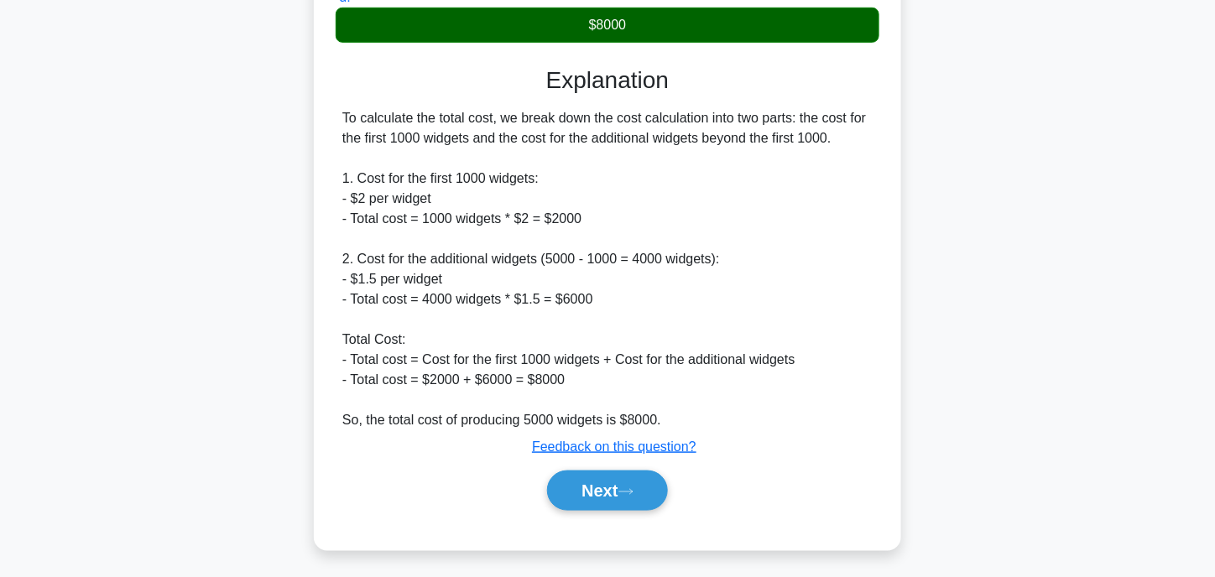
scroll to position [414, 0]
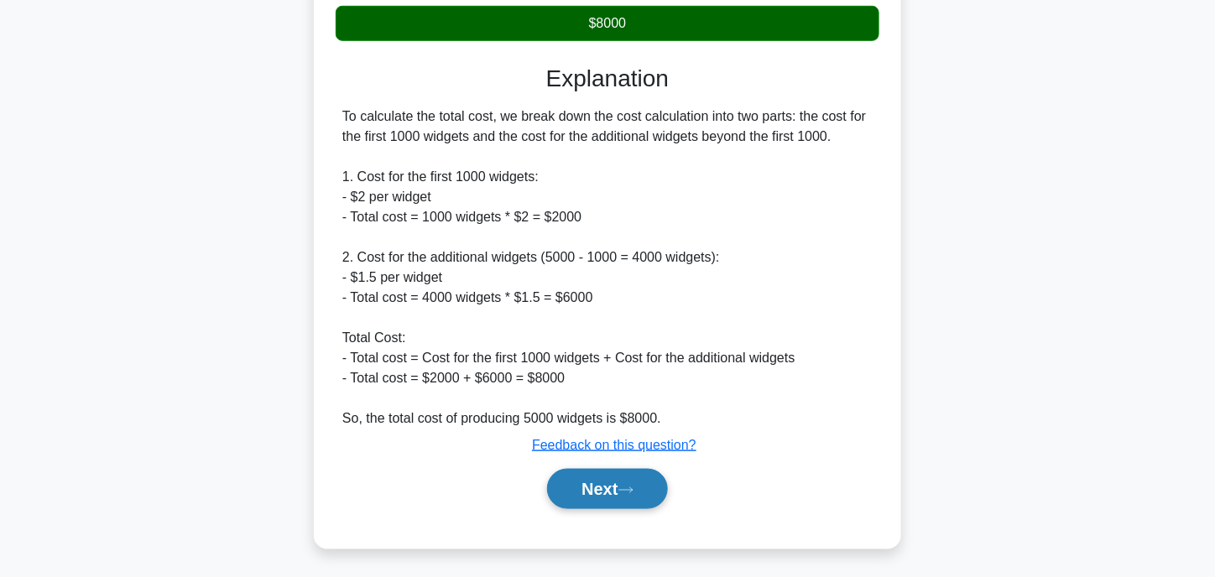
click at [632, 481] on button "Next" at bounding box center [607, 489] width 120 height 40
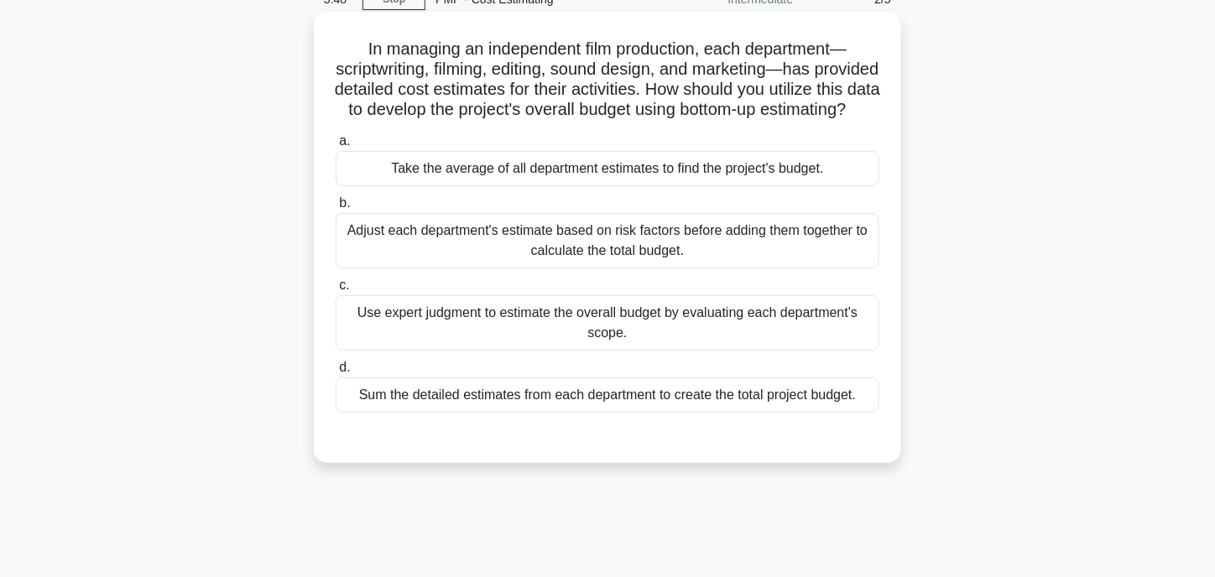
scroll to position [84, 0]
click at [422, 411] on div "Sum the detailed estimates from each department to create the total project bud…" at bounding box center [608, 393] width 544 height 35
click at [336, 372] on input "d. Sum the detailed estimates from each department to create the total project …" at bounding box center [336, 366] width 0 height 11
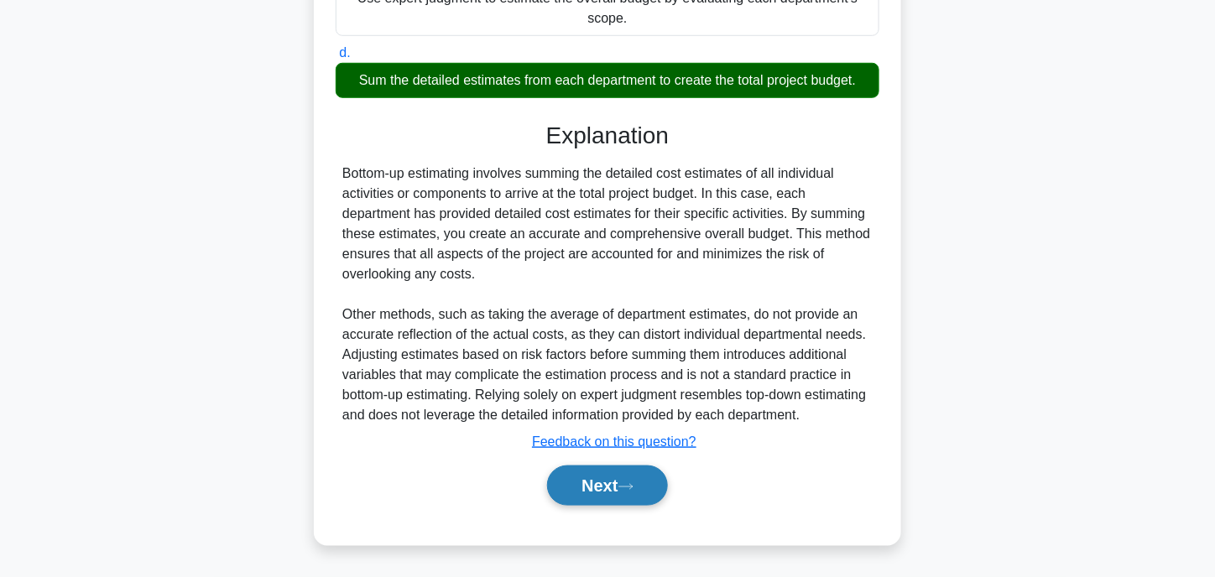
drag, startPoint x: 612, startPoint y: 494, endPoint x: 544, endPoint y: 491, distance: 68.0
click at [611, 495] on button "Next" at bounding box center [607, 486] width 120 height 40
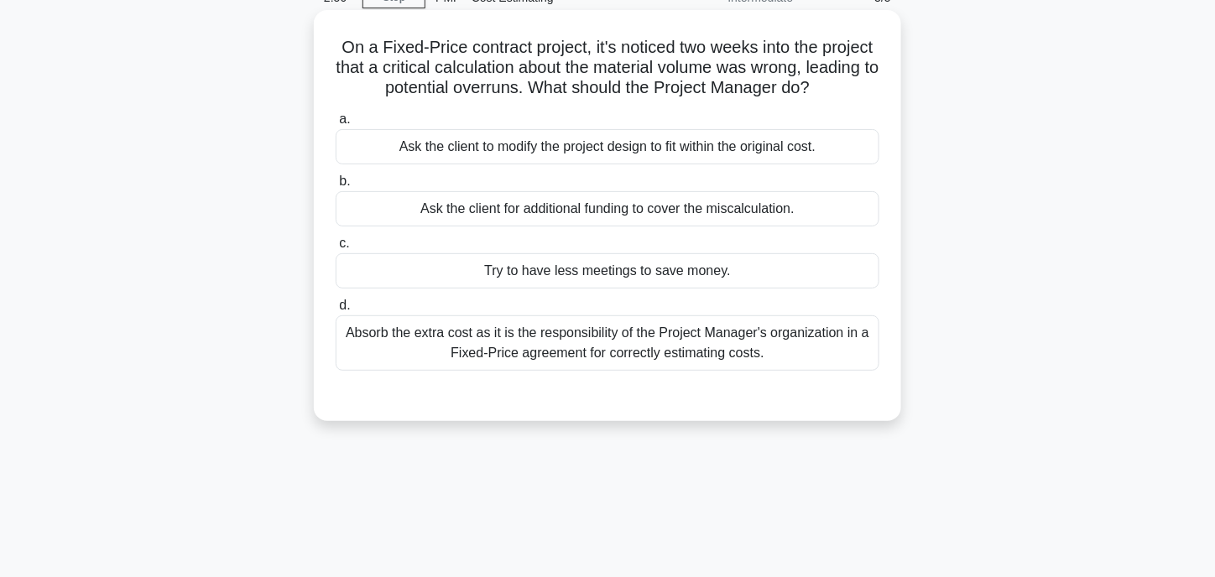
click at [390, 351] on div "Absorb the extra cost as it is the responsibility of the Project Manager's orga…" at bounding box center [608, 342] width 544 height 55
click at [336, 311] on input "d. Absorb the extra cost as it is the responsibility of the Project Manager's o…" at bounding box center [336, 305] width 0 height 11
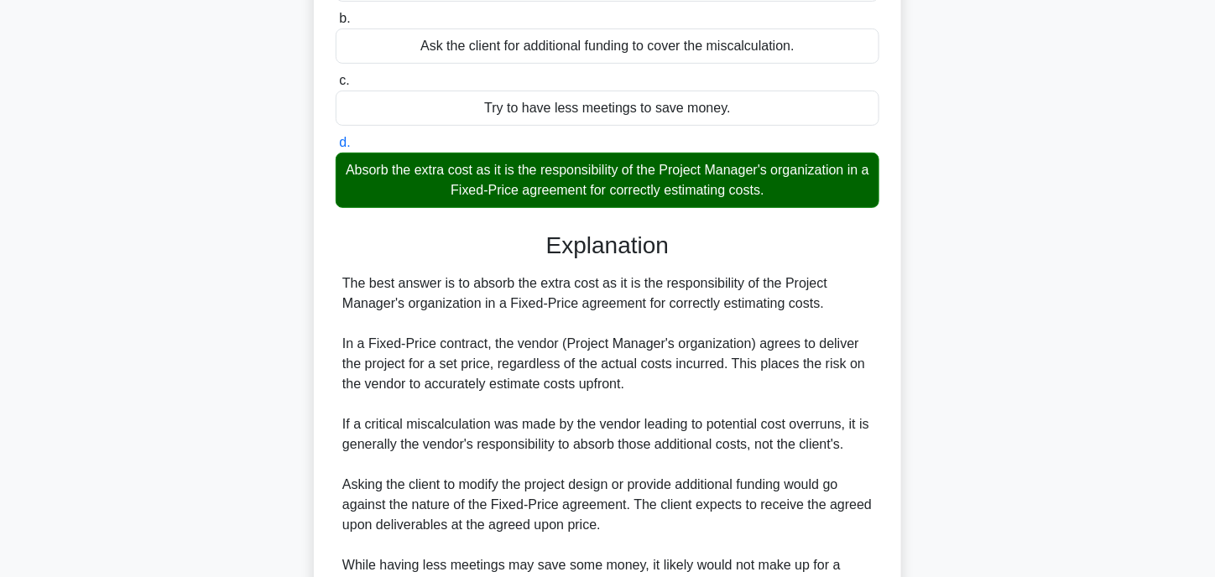
scroll to position [252, 0]
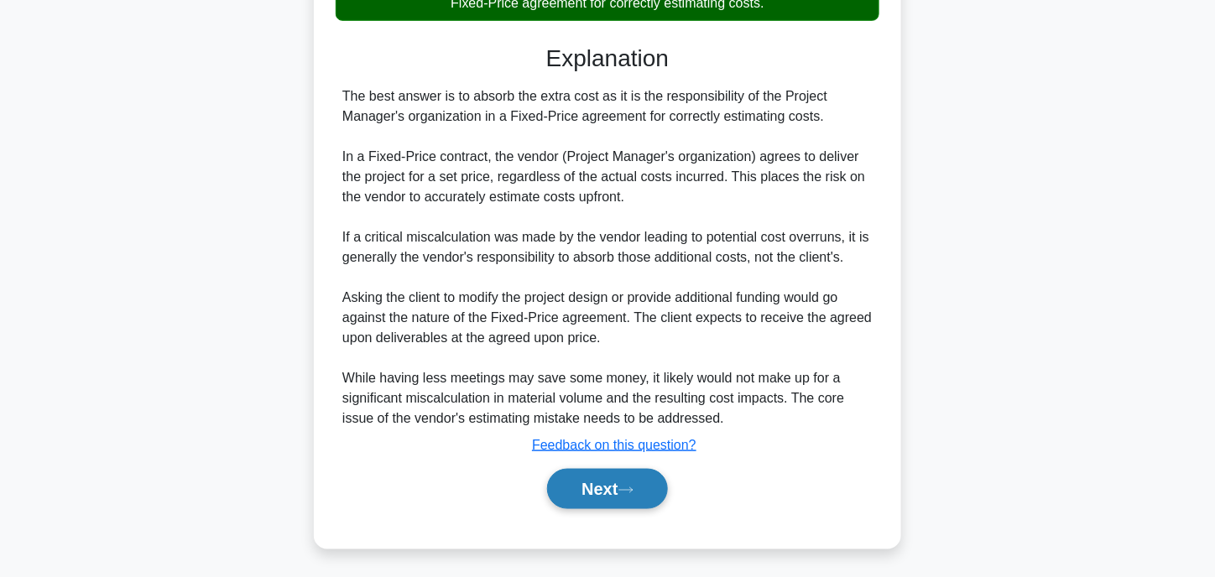
click at [626, 494] on button "Next" at bounding box center [607, 489] width 120 height 40
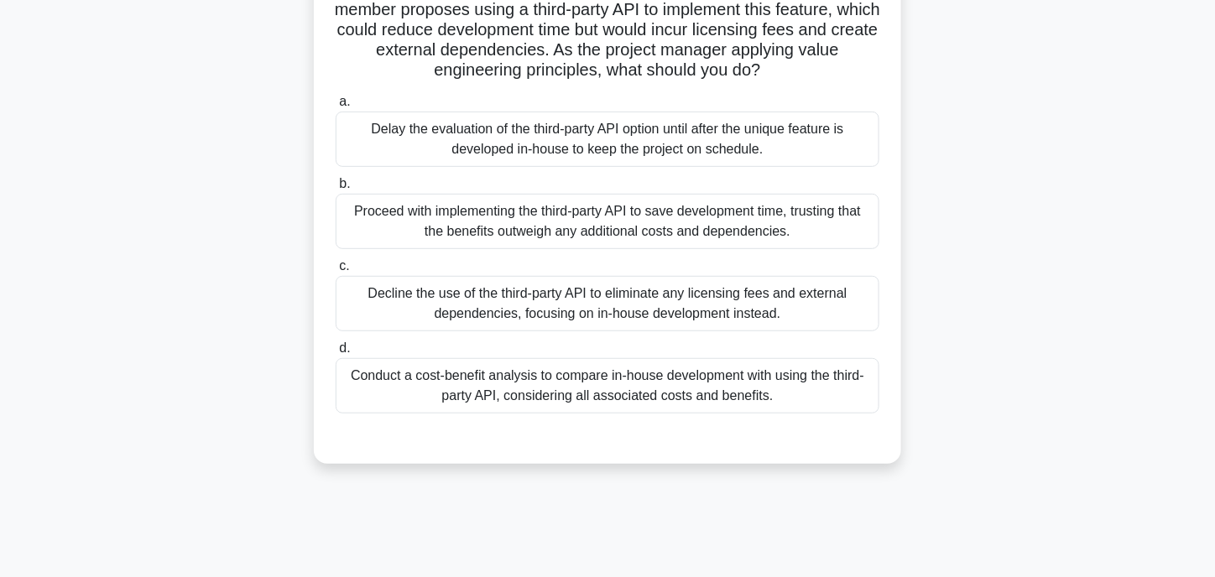
scroll to position [168, 0]
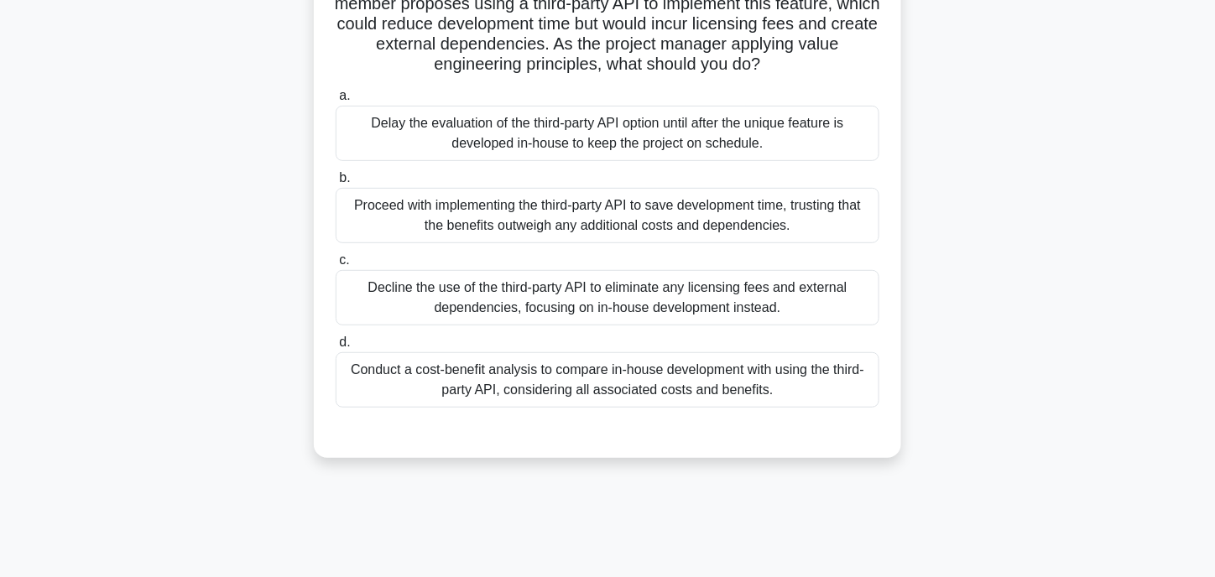
click at [454, 400] on div "Conduct a cost-benefit analysis to compare in-house development with using the …" at bounding box center [608, 379] width 544 height 55
click at [336, 348] on input "d. Conduct a cost-benefit analysis to compare in-house development with using t…" at bounding box center [336, 342] width 0 height 11
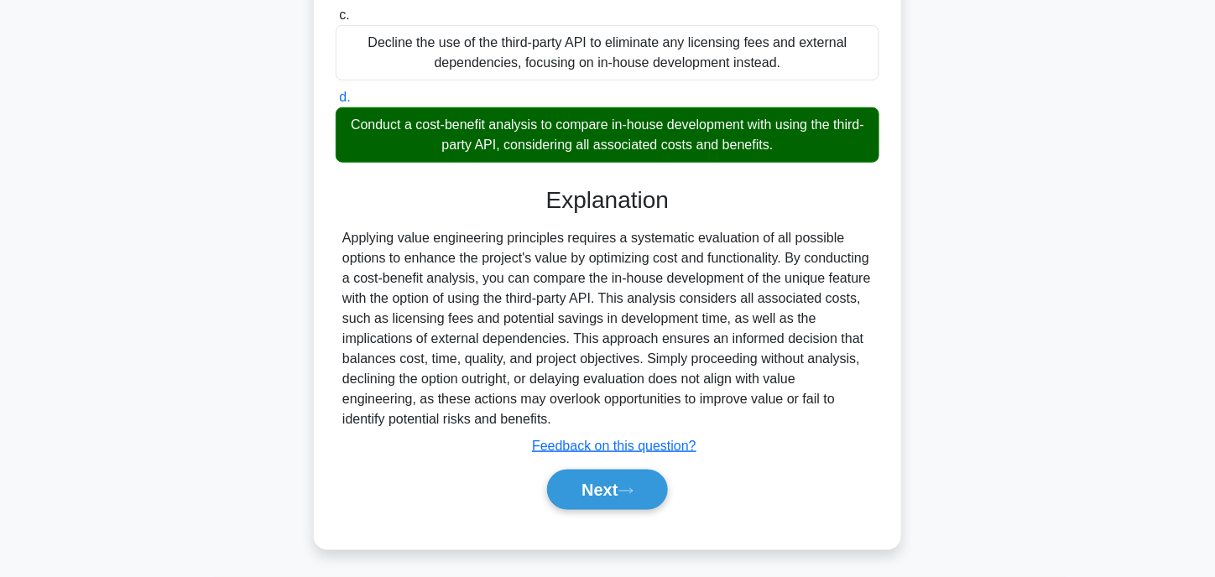
scroll to position [434, 0]
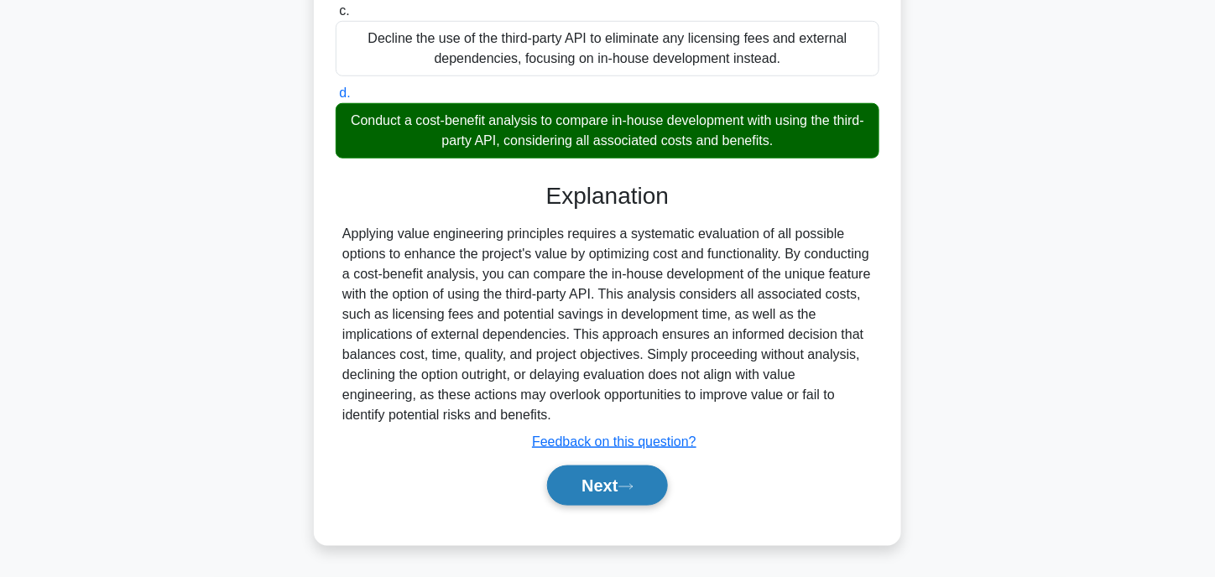
click at [593, 481] on button "Next" at bounding box center [607, 486] width 120 height 40
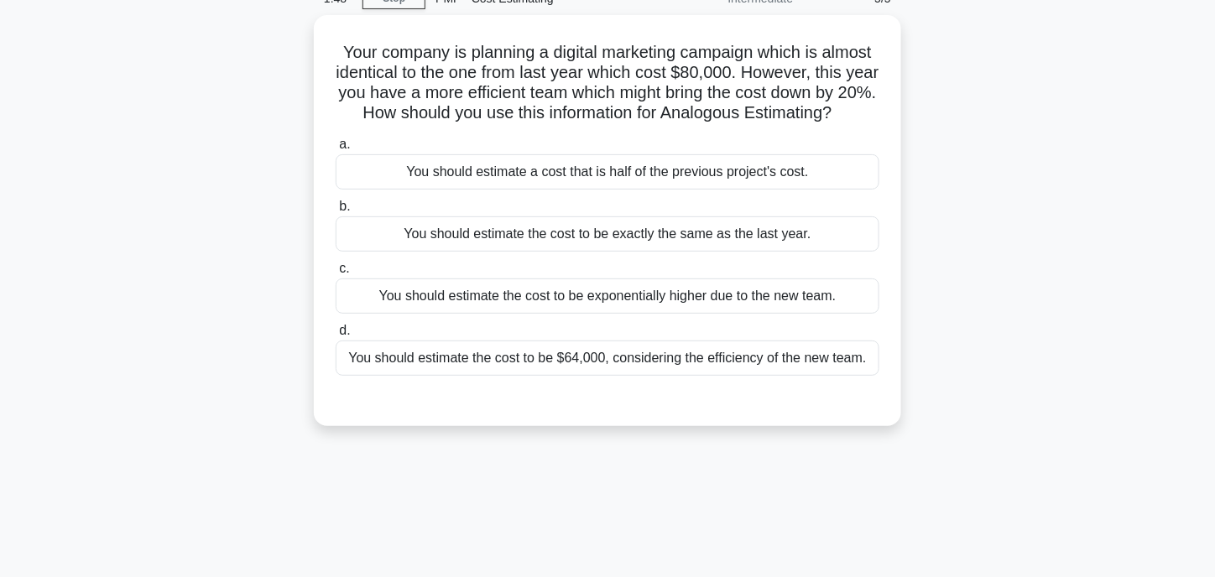
scroll to position [84, 0]
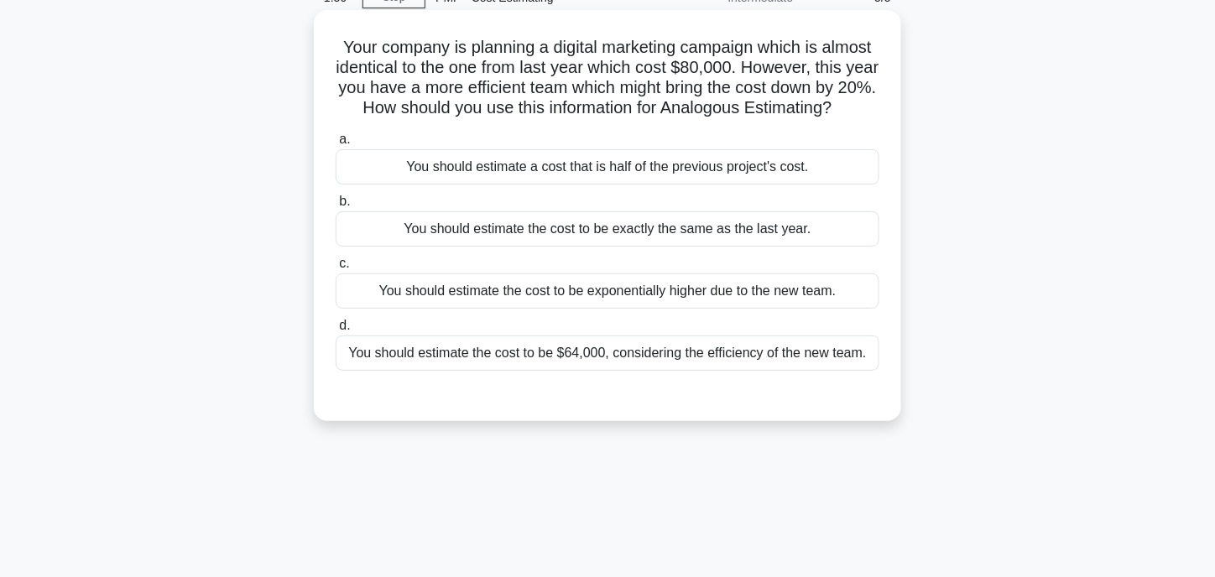
click at [500, 367] on div "You should estimate the cost to be $64,000, considering the efficiency of the n…" at bounding box center [608, 353] width 544 height 35
click at [336, 331] on input "d. You should estimate the cost to be $64,000, considering the efficiency of th…" at bounding box center [336, 325] width 0 height 11
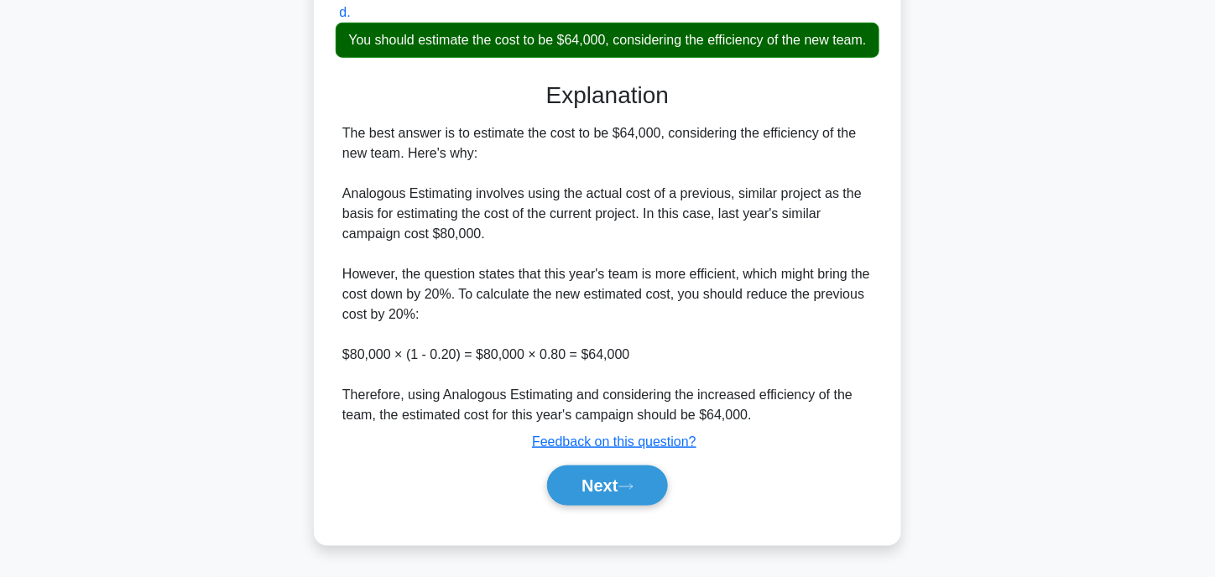
scroll to position [434, 0]
click at [590, 484] on button "Next" at bounding box center [607, 486] width 120 height 40
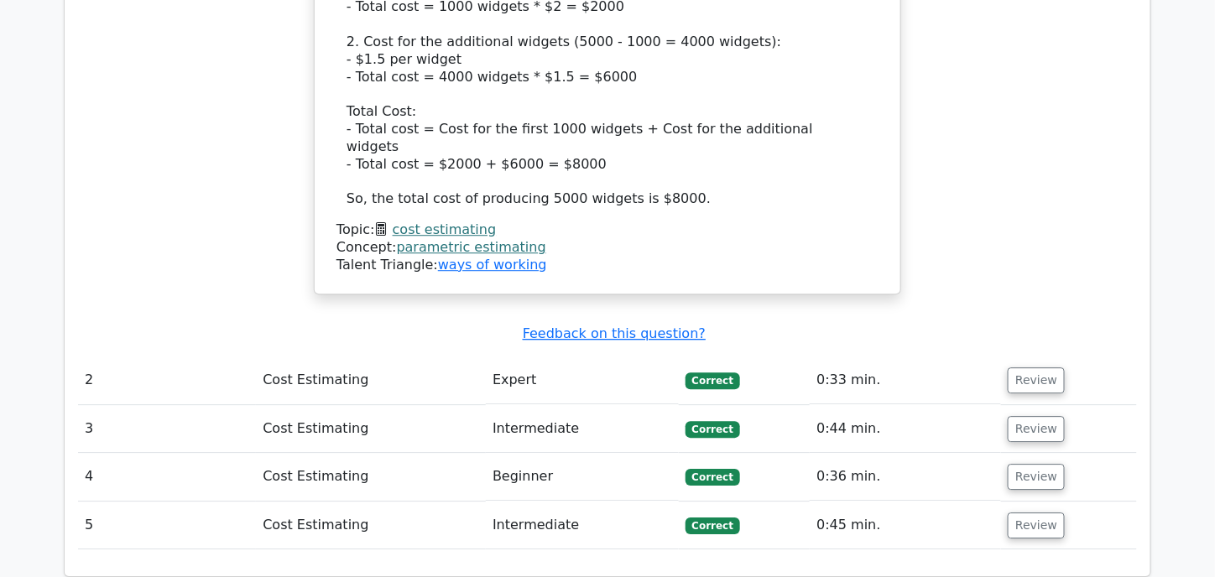
scroll to position [1426, 0]
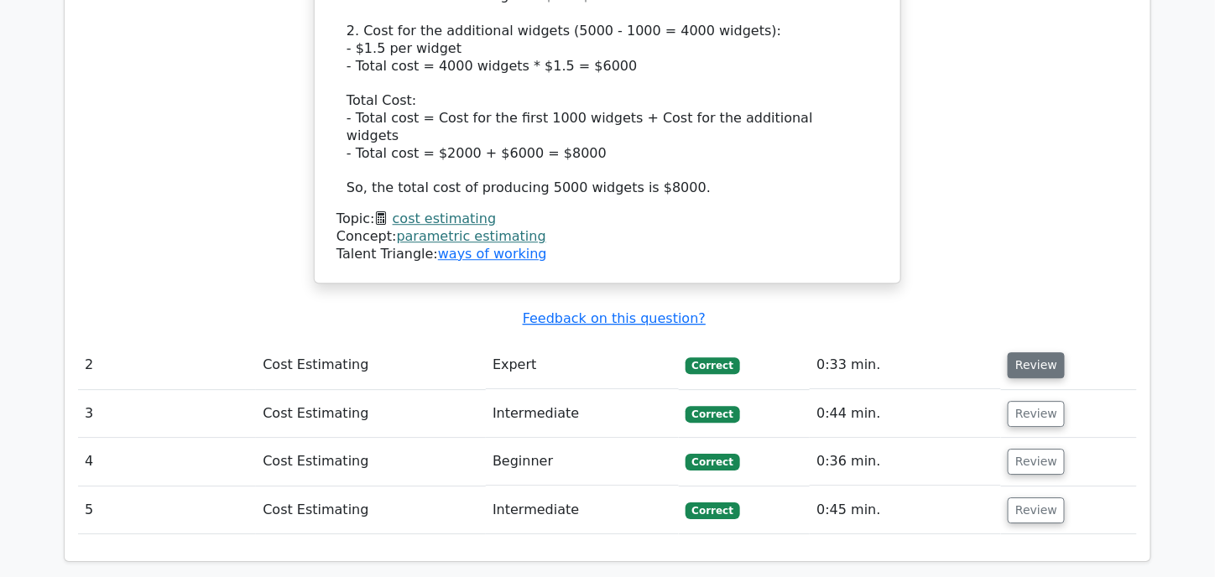
click at [1029, 352] on button "Review" at bounding box center [1035, 365] width 57 height 26
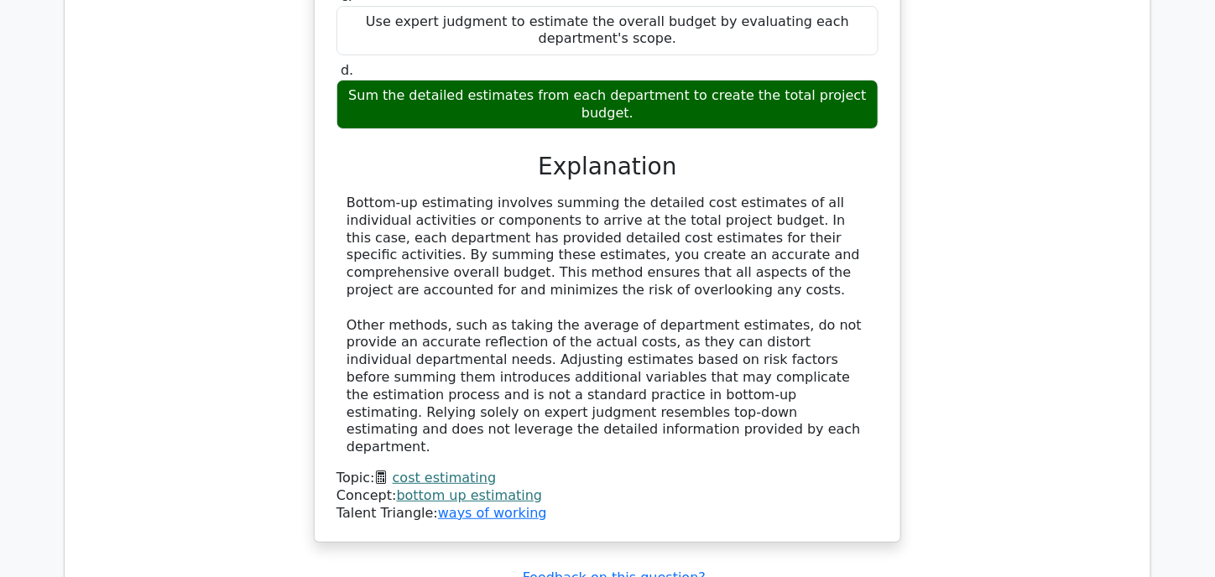
scroll to position [2432, 0]
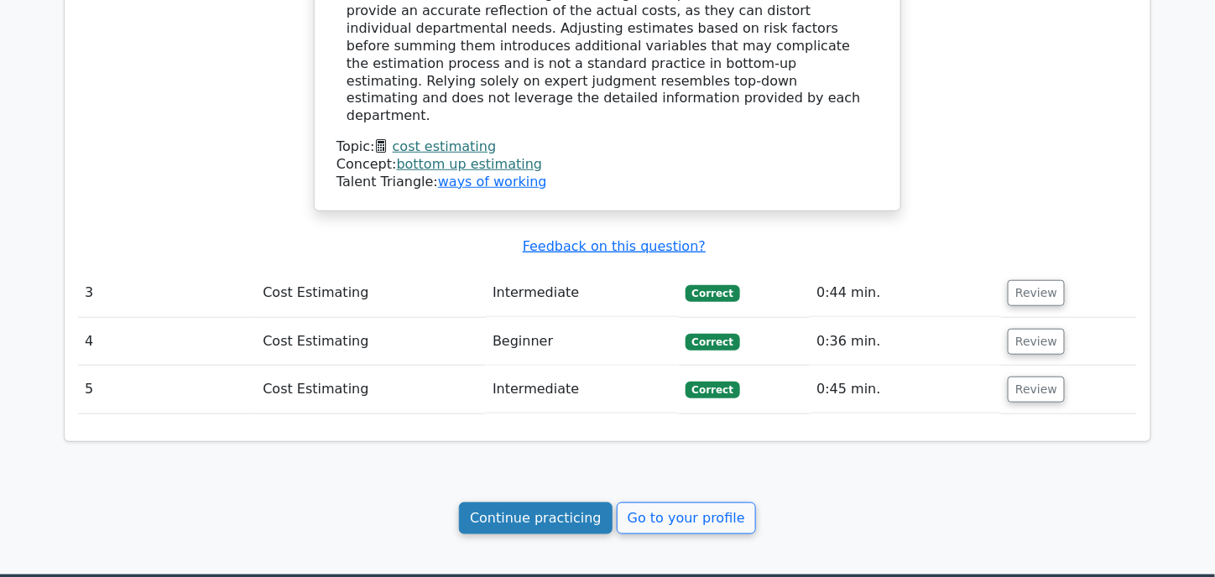
click at [564, 502] on link "Continue practicing" at bounding box center [535, 518] width 153 height 32
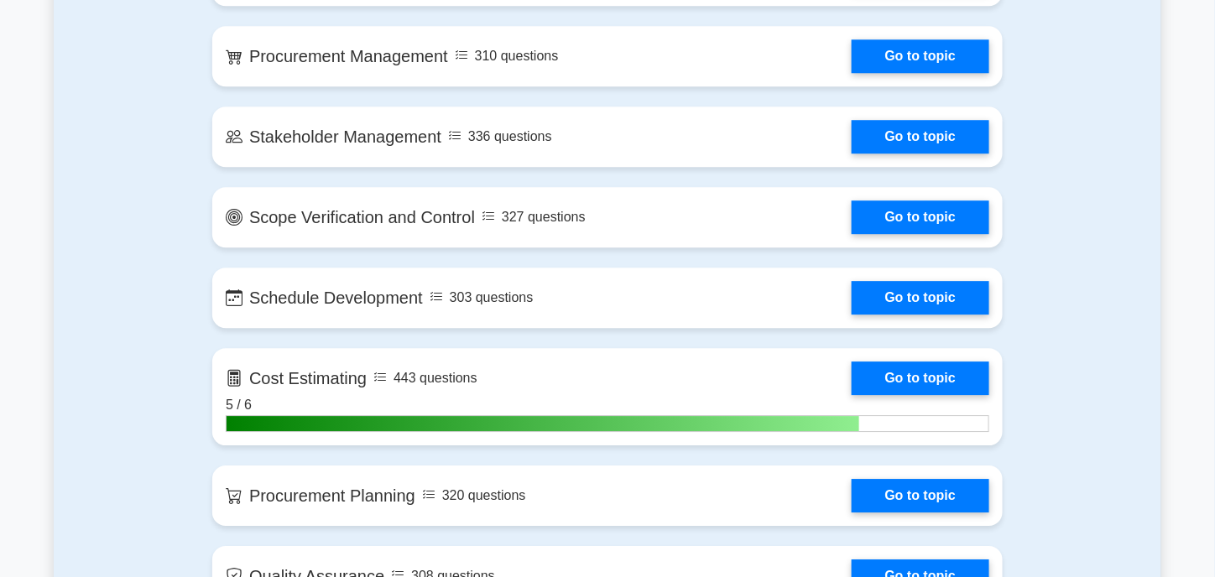
scroll to position [1510, 0]
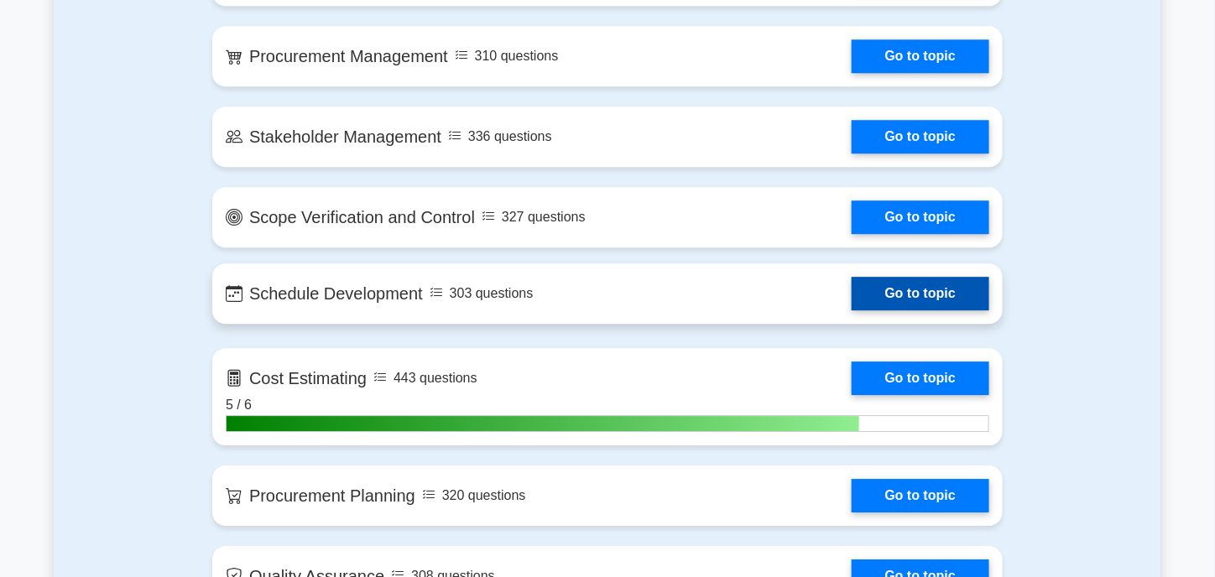
click at [901, 287] on link "Go to topic" at bounding box center [920, 294] width 138 height 34
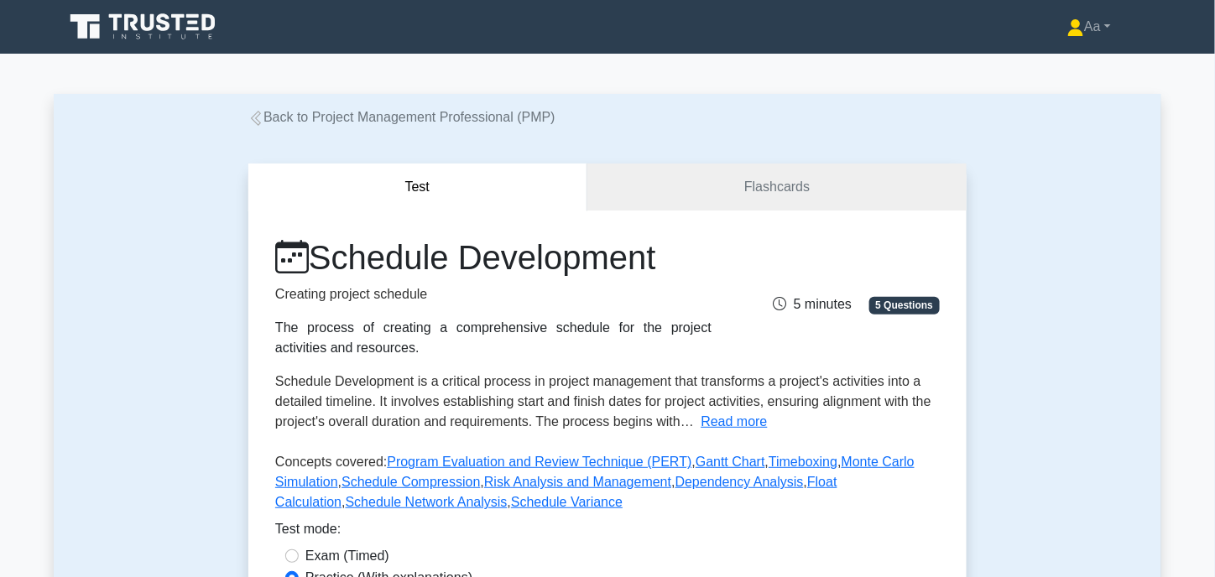
scroll to position [336, 0]
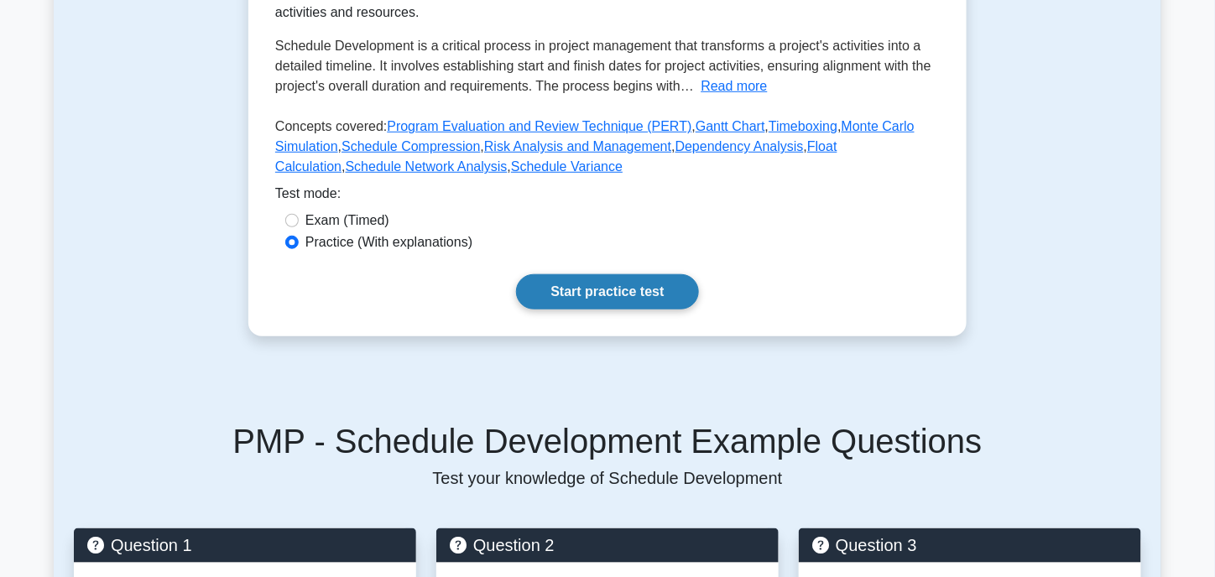
click at [629, 300] on link "Start practice test" at bounding box center [607, 291] width 182 height 35
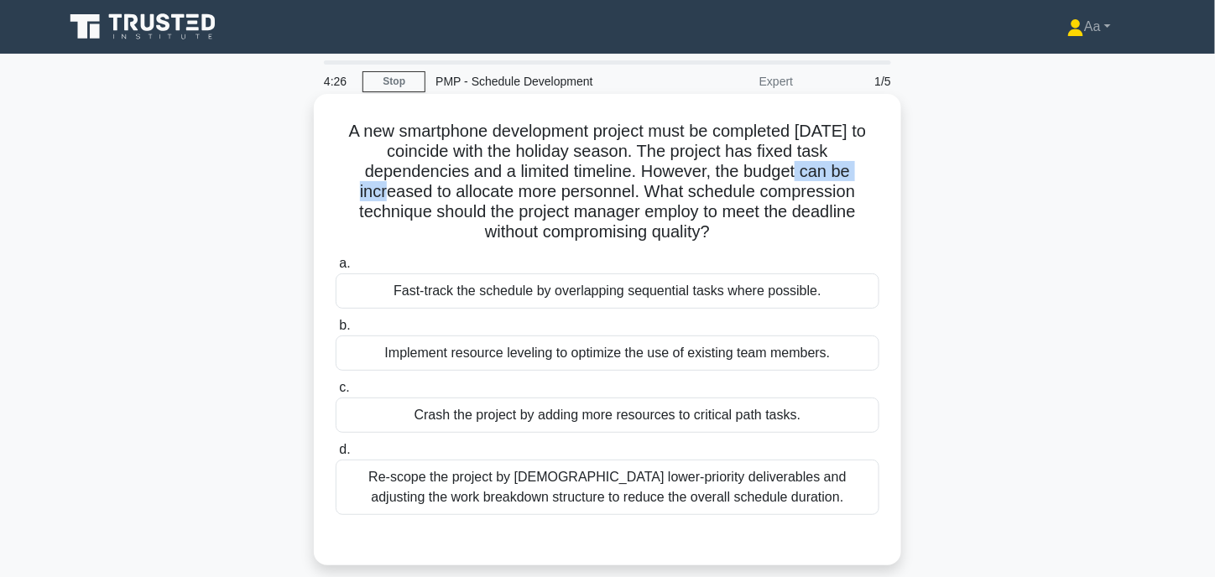
drag, startPoint x: 715, startPoint y: 172, endPoint x: 805, endPoint y: 174, distance: 90.6
click at [805, 174] on h5 "A new smartphone development project must be completed [DATE] to coincide with …" at bounding box center [607, 182] width 547 height 122
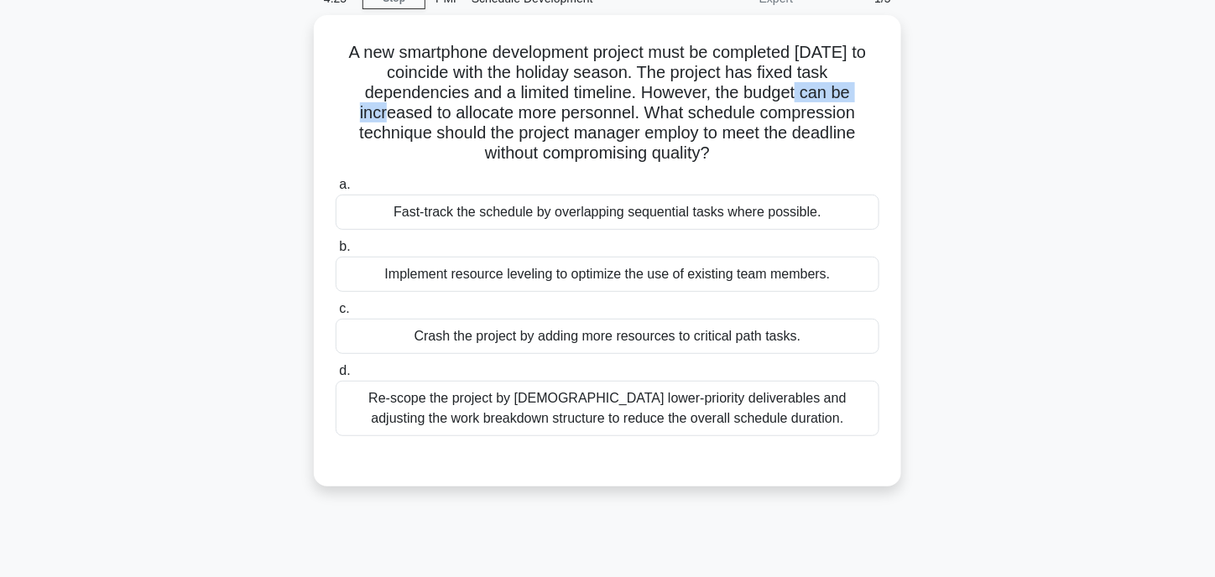
scroll to position [84, 0]
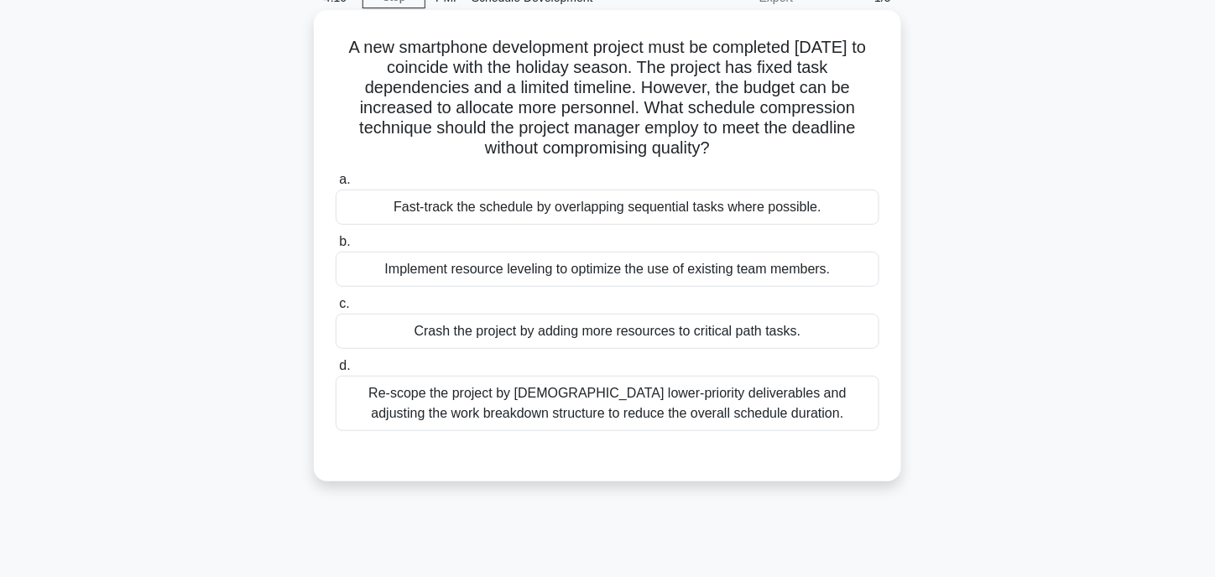
click at [444, 223] on div "Fast-track the schedule by overlapping sequential tasks where possible." at bounding box center [608, 207] width 544 height 35
click at [336, 185] on input "a. Fast-track the schedule by overlapping sequential tasks where possible." at bounding box center [336, 179] width 0 height 11
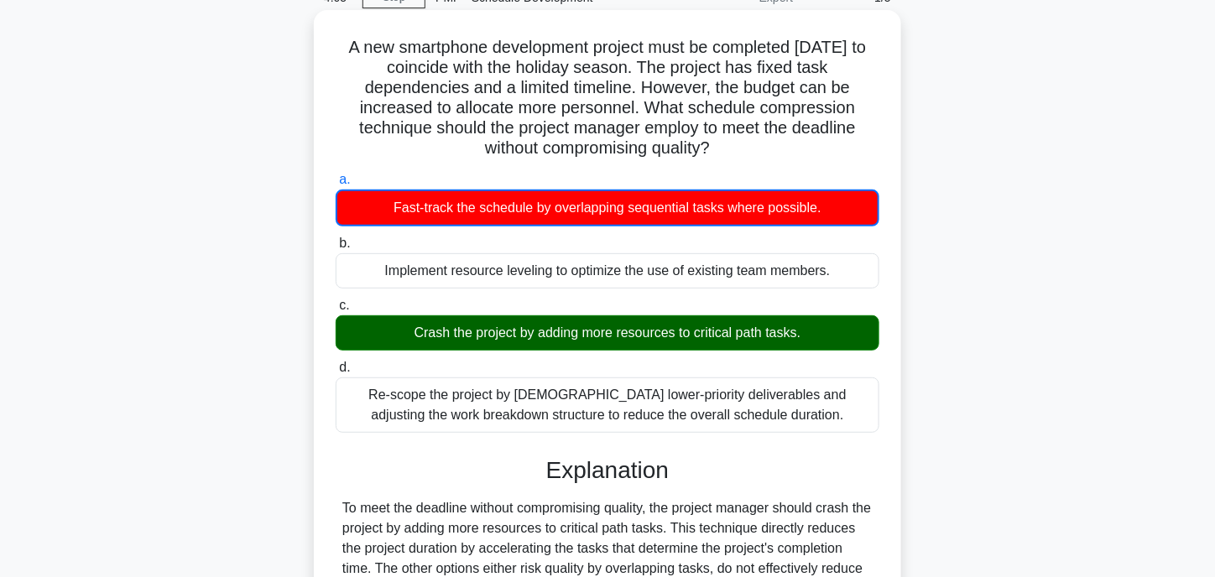
click at [524, 339] on div "Crash the project by adding more resources to critical path tasks." at bounding box center [608, 332] width 544 height 35
click at [336, 311] on input "c. Crash the project by adding more resources to critical path tasks." at bounding box center [336, 305] width 0 height 11
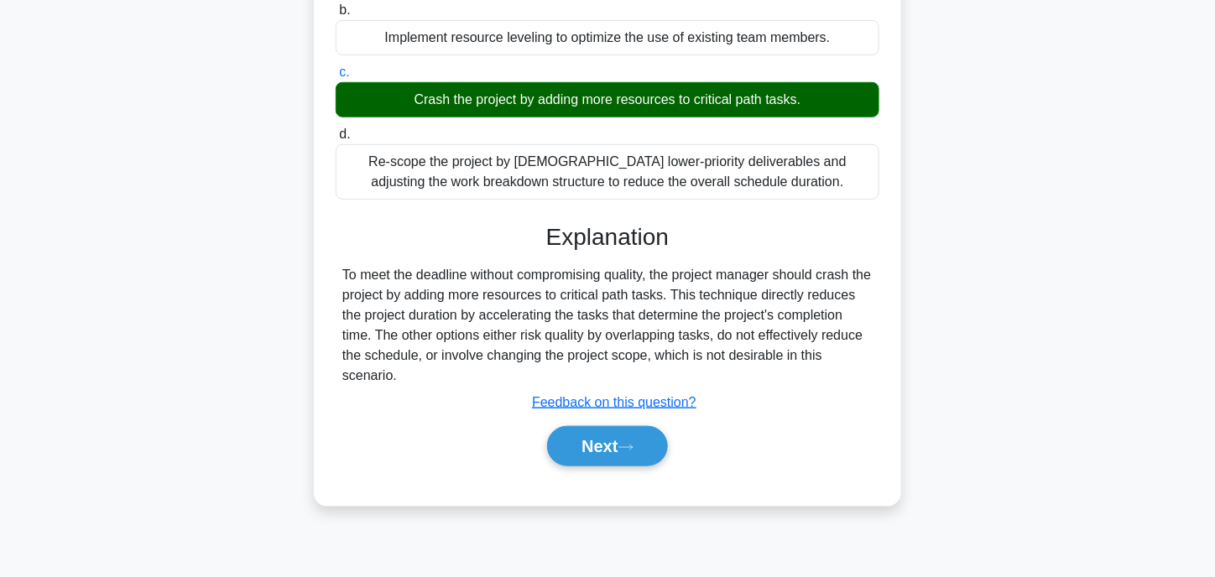
scroll to position [329, 0]
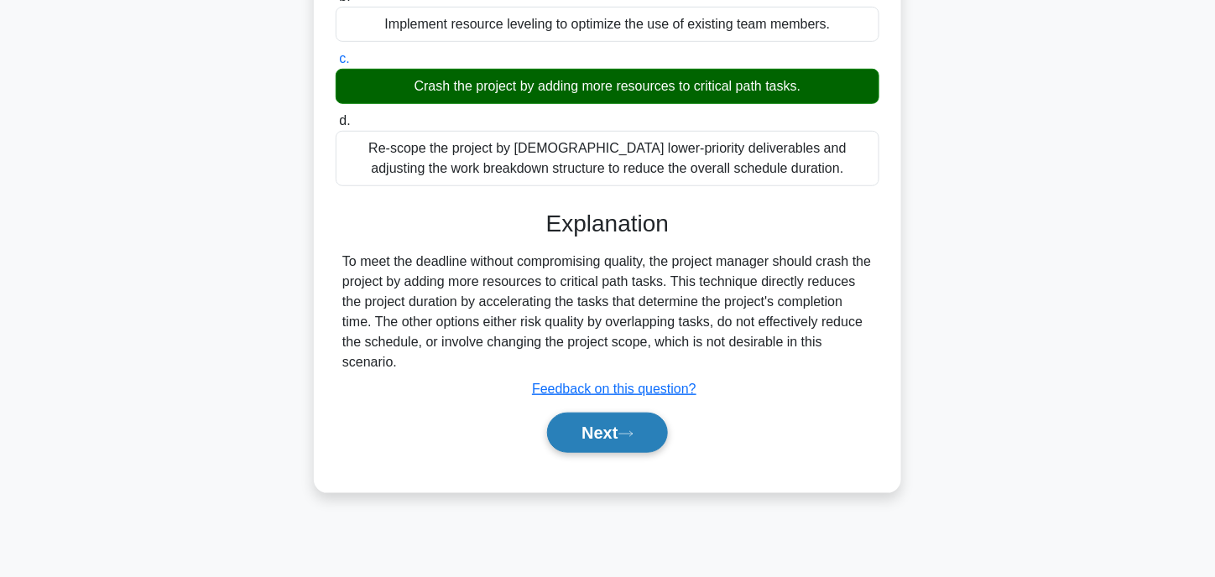
click at [604, 425] on button "Next" at bounding box center [607, 433] width 120 height 40
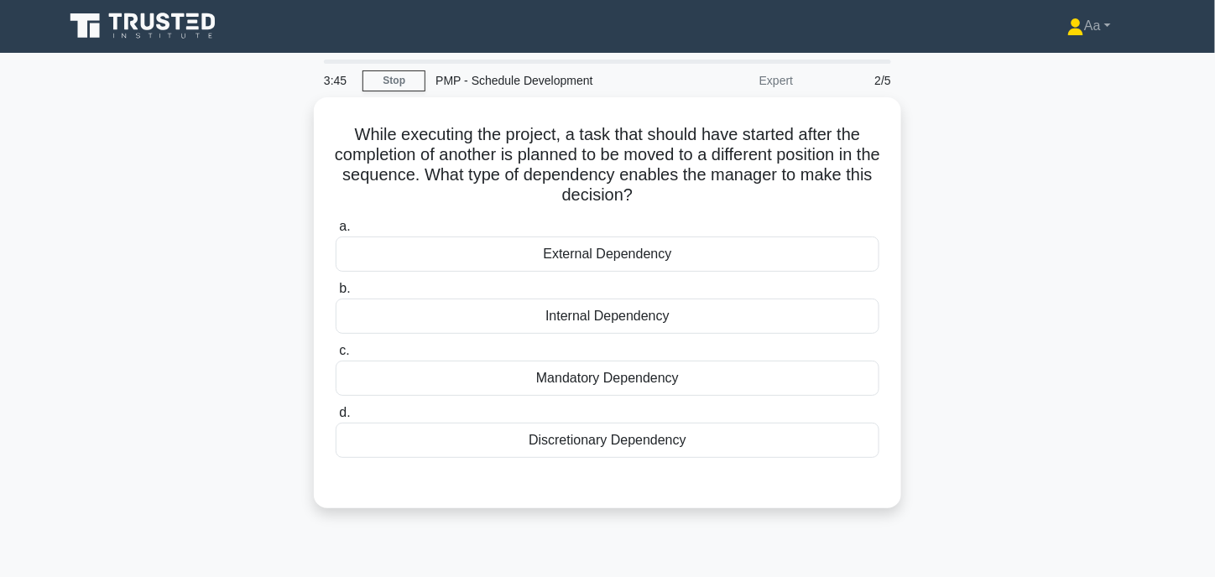
scroll to position [0, 0]
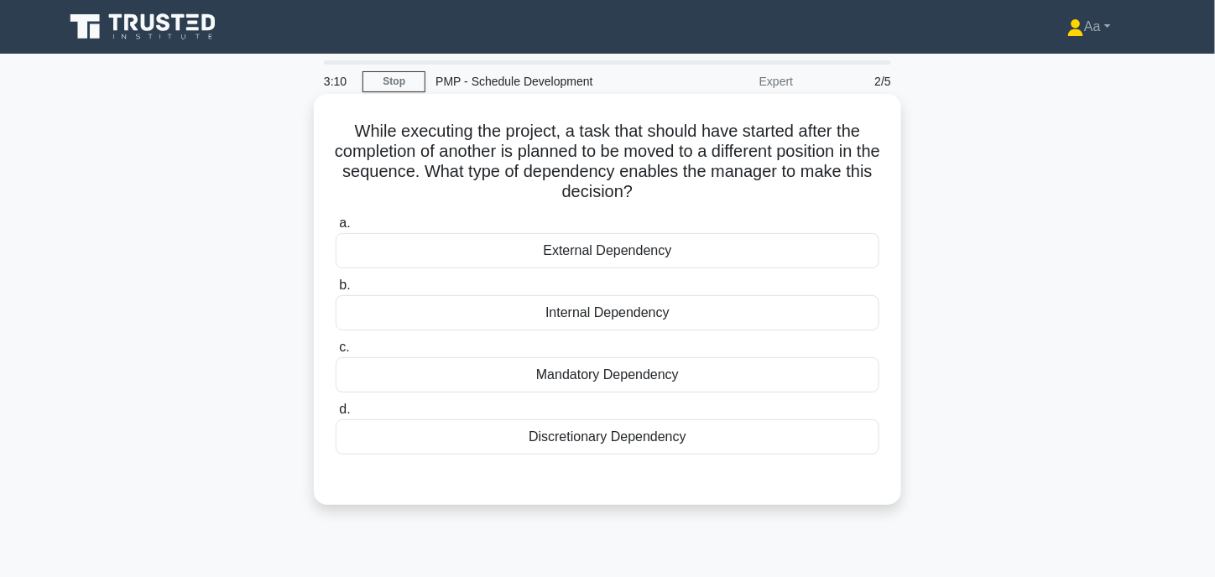
click at [614, 367] on div "Mandatory Dependency" at bounding box center [608, 374] width 544 height 35
click at [336, 353] on input "c. Mandatory Dependency" at bounding box center [336, 347] width 0 height 11
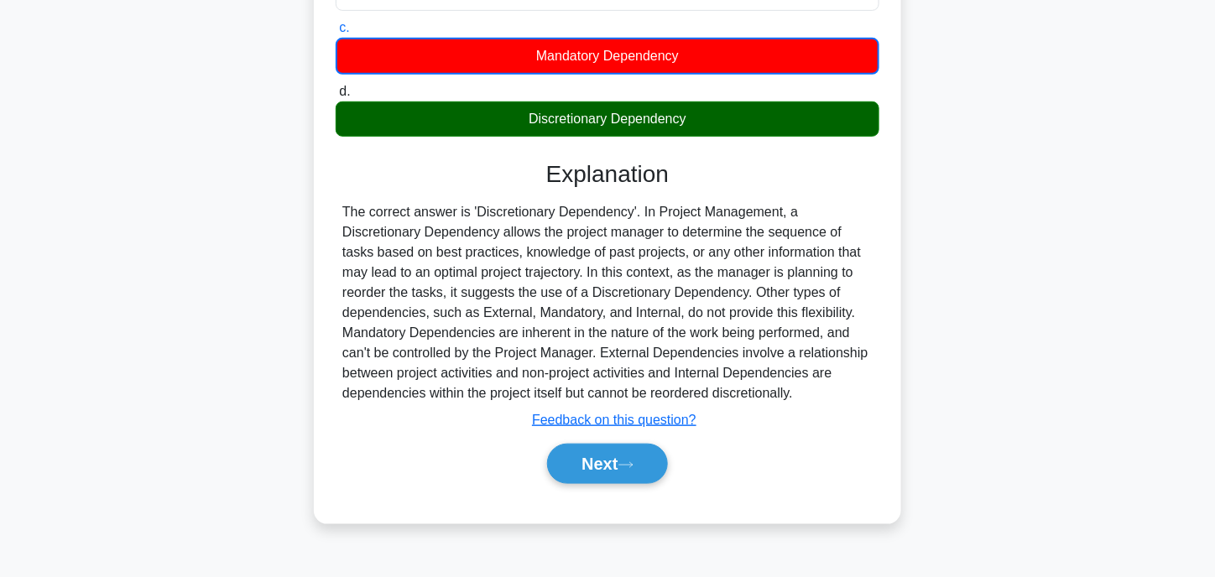
scroll to position [329, 0]
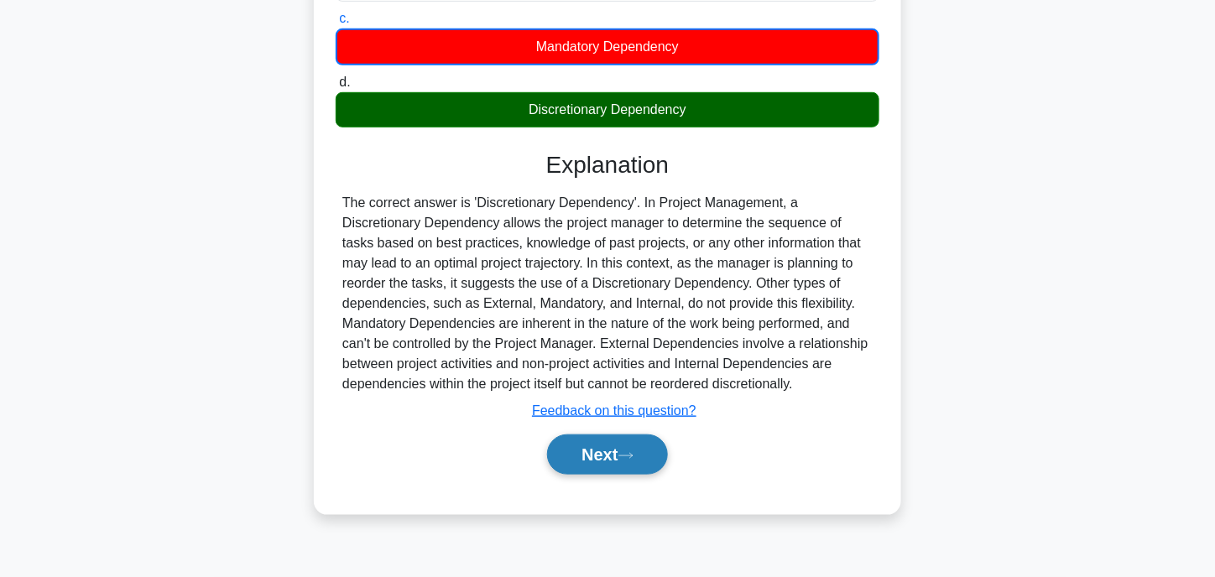
click at [588, 462] on button "Next" at bounding box center [607, 454] width 120 height 40
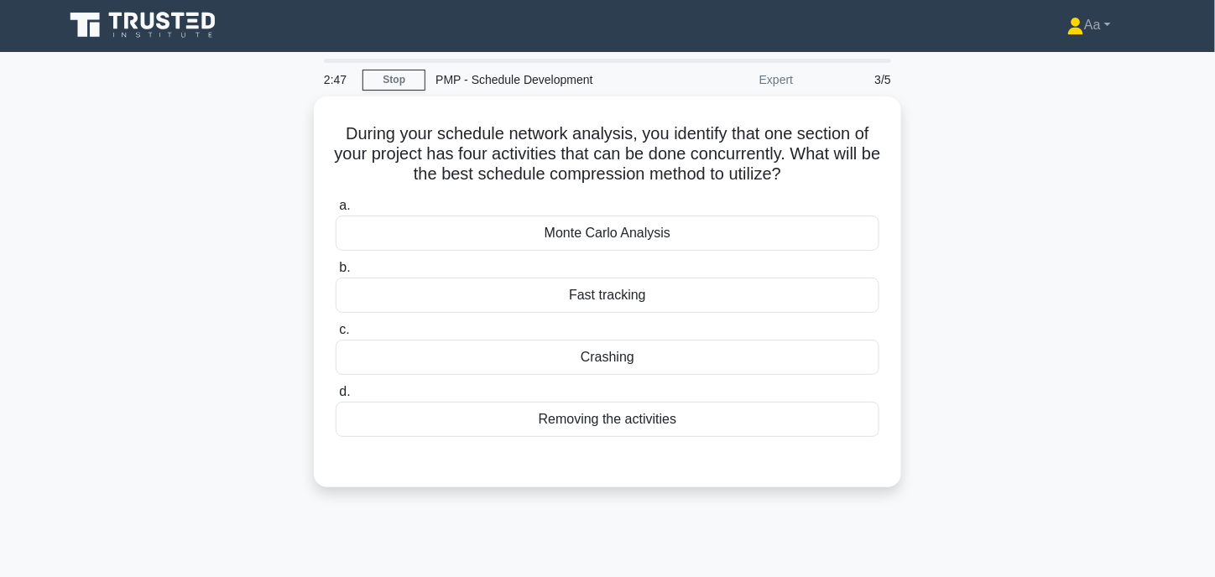
scroll to position [0, 0]
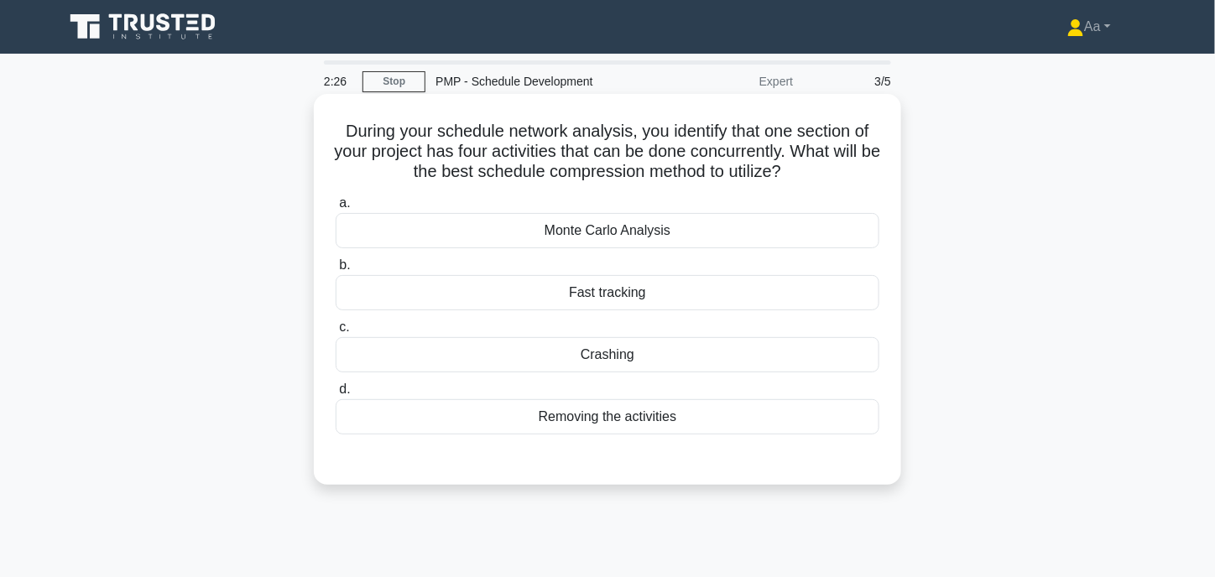
click at [566, 289] on div "Fast tracking" at bounding box center [608, 292] width 544 height 35
click at [336, 271] on input "b. Fast tracking" at bounding box center [336, 265] width 0 height 11
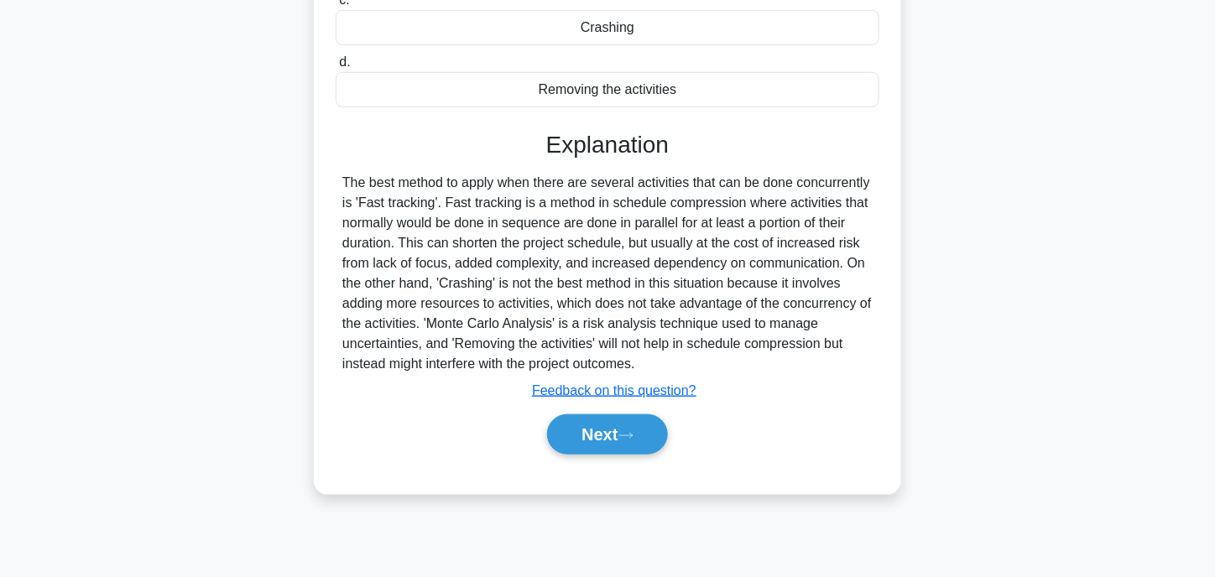
scroll to position [329, 0]
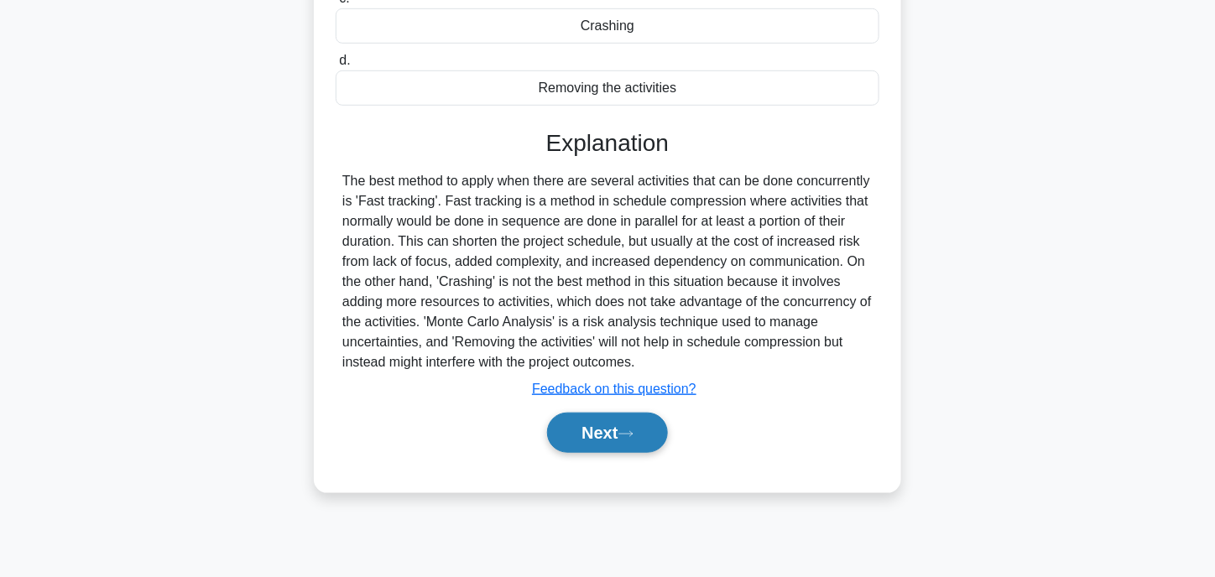
drag, startPoint x: 585, startPoint y: 408, endPoint x: 594, endPoint y: 421, distance: 15.1
click at [590, 419] on div "Next" at bounding box center [608, 433] width 544 height 54
click at [594, 421] on button "Next" at bounding box center [607, 433] width 120 height 40
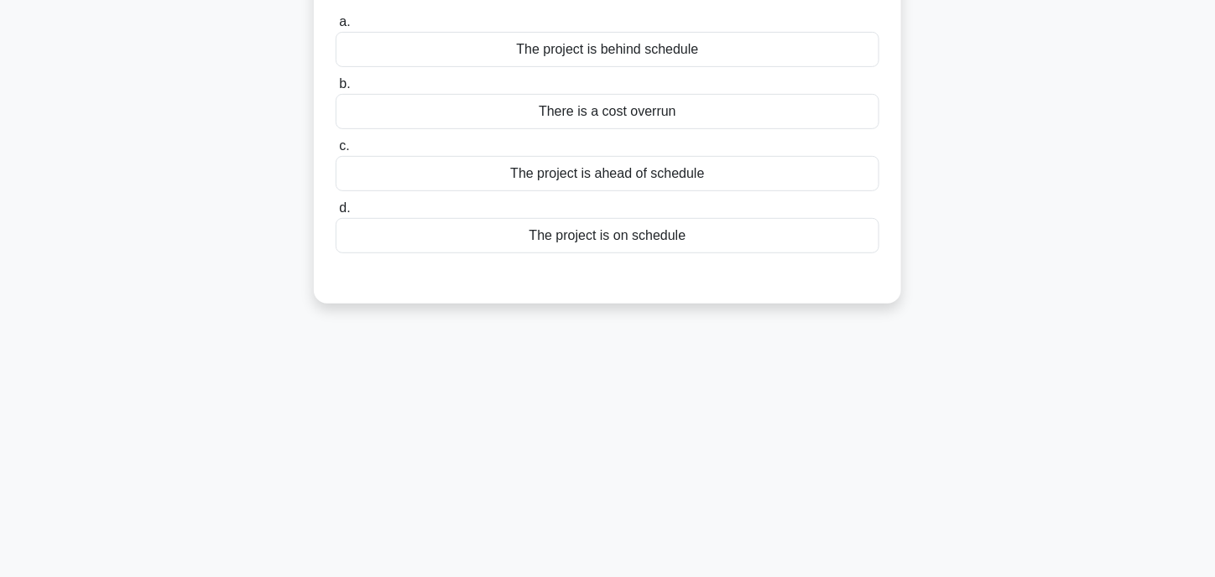
scroll to position [0, 0]
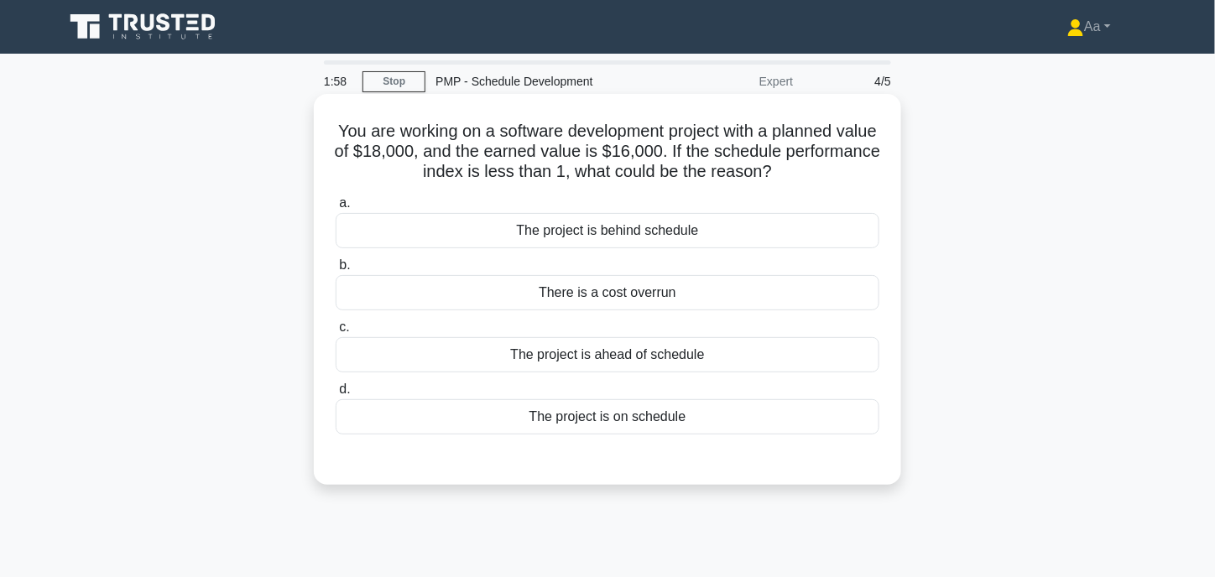
click at [554, 226] on div "The project is behind schedule" at bounding box center [608, 230] width 544 height 35
click at [336, 209] on input "a. The project is behind schedule" at bounding box center [336, 203] width 0 height 11
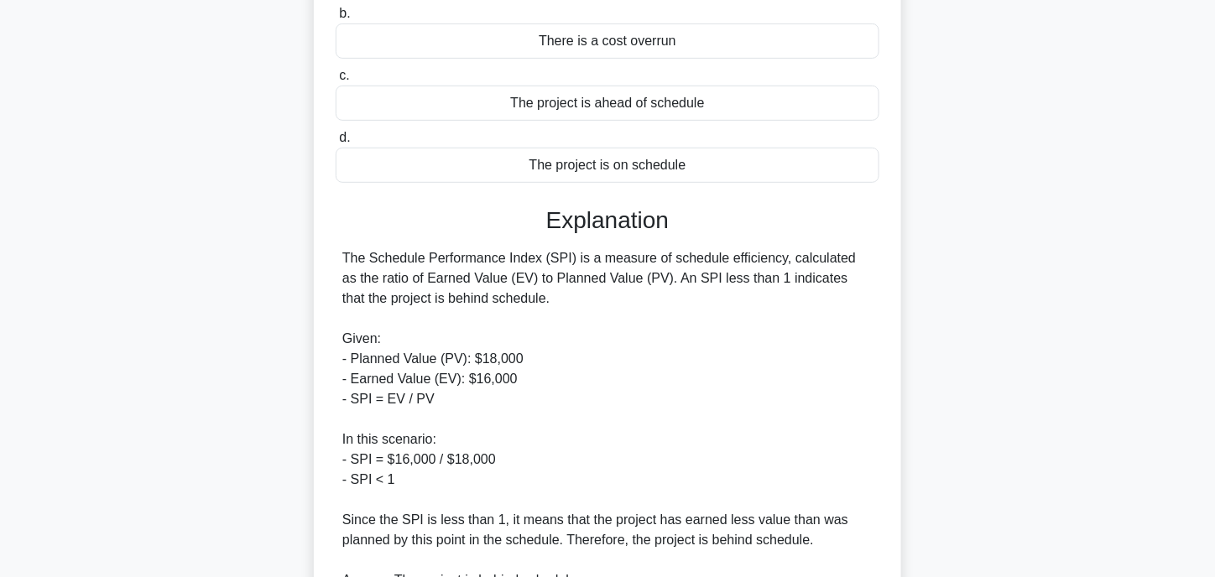
scroll to position [414, 0]
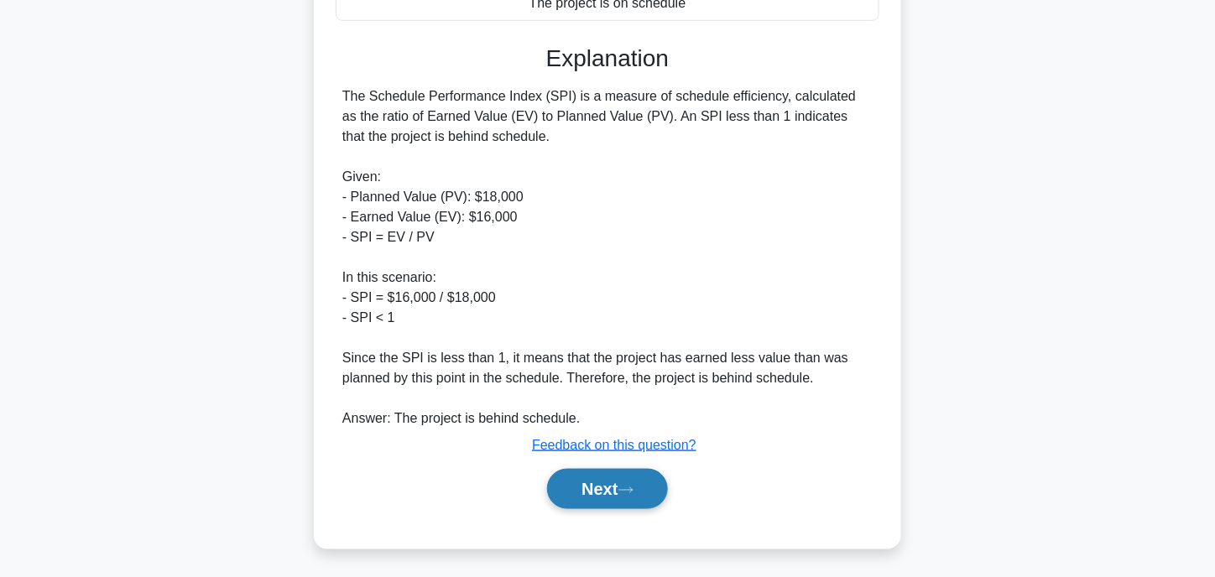
click at [618, 489] on button "Next" at bounding box center [607, 489] width 120 height 40
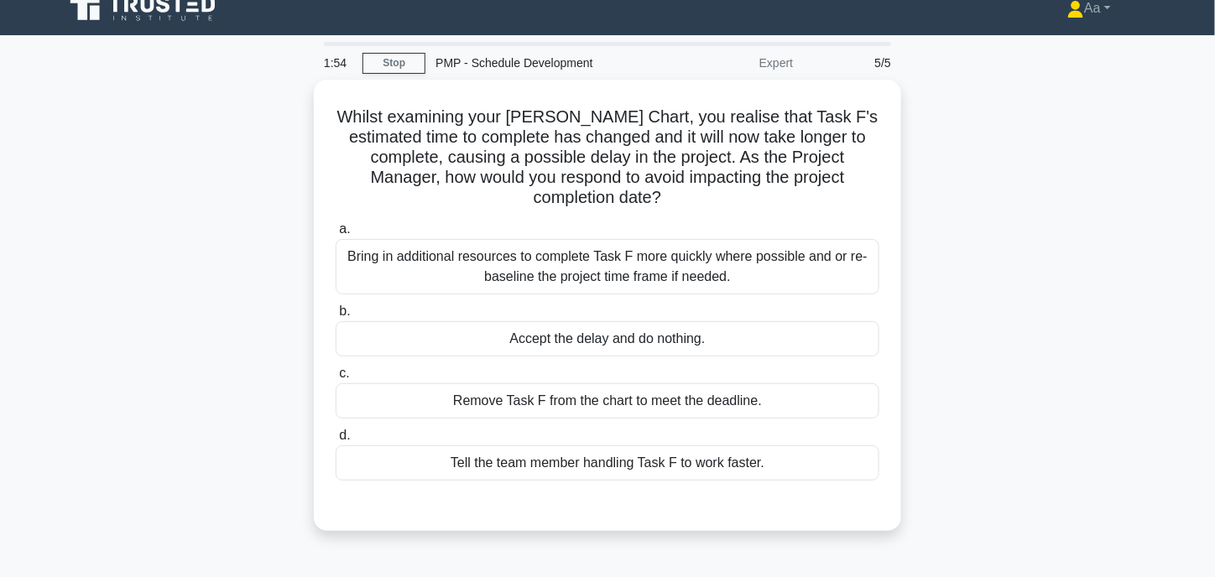
scroll to position [0, 0]
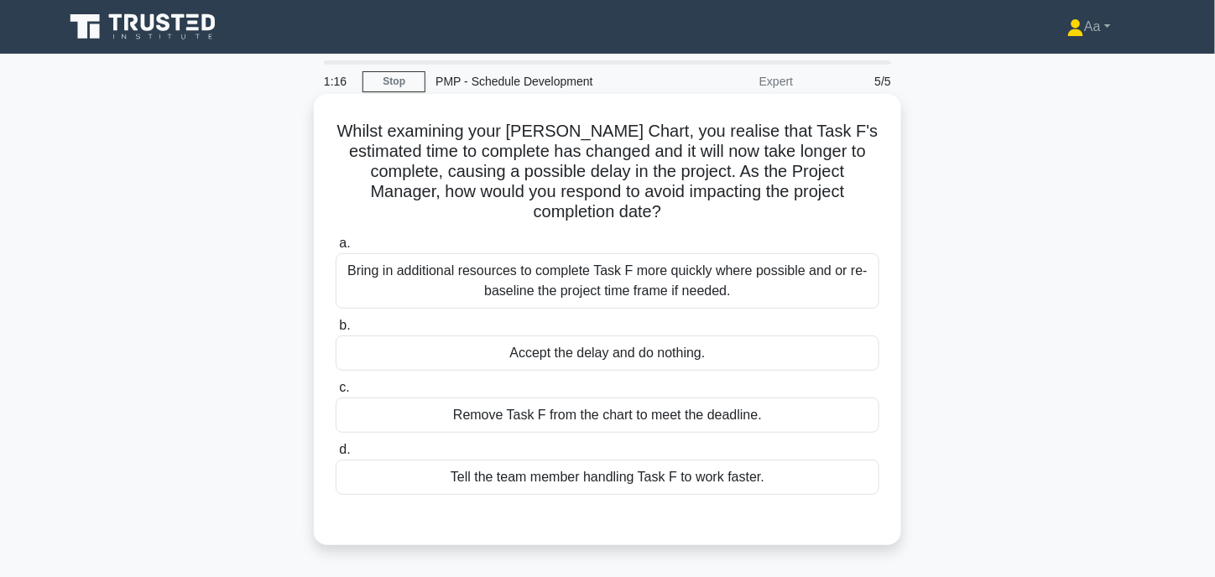
click at [466, 253] on div "Bring in additional resources to complete Task F more quickly where possible an…" at bounding box center [608, 280] width 544 height 55
click at [336, 249] on input "a. Bring in additional resources to complete Task F more quickly where possible…" at bounding box center [336, 243] width 0 height 11
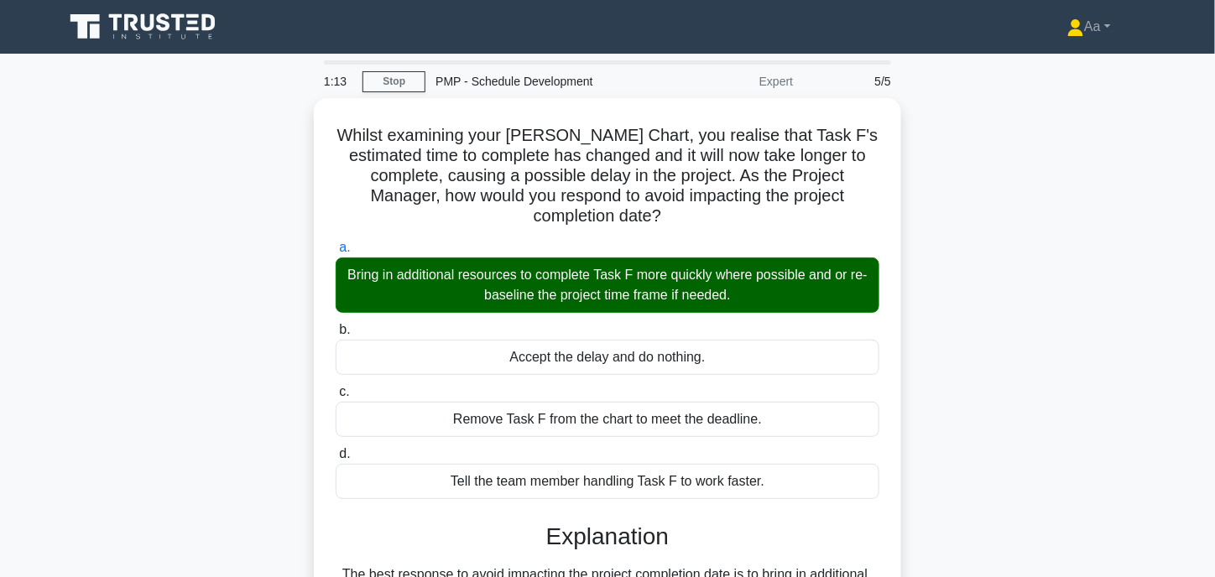
scroll to position [329, 0]
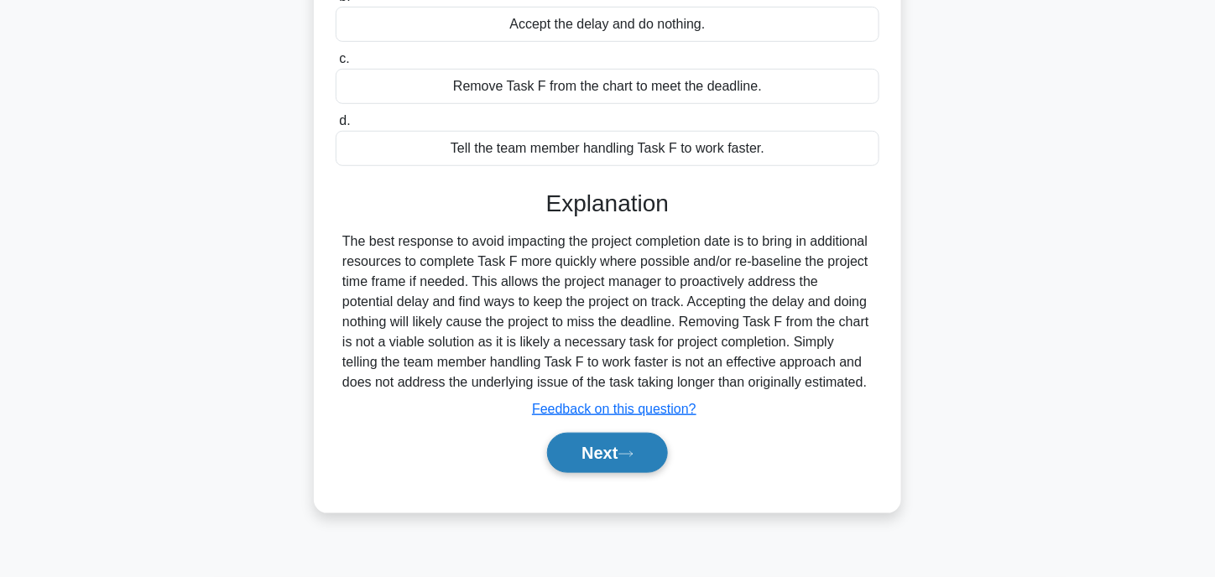
click at [604, 433] on button "Next" at bounding box center [607, 453] width 120 height 40
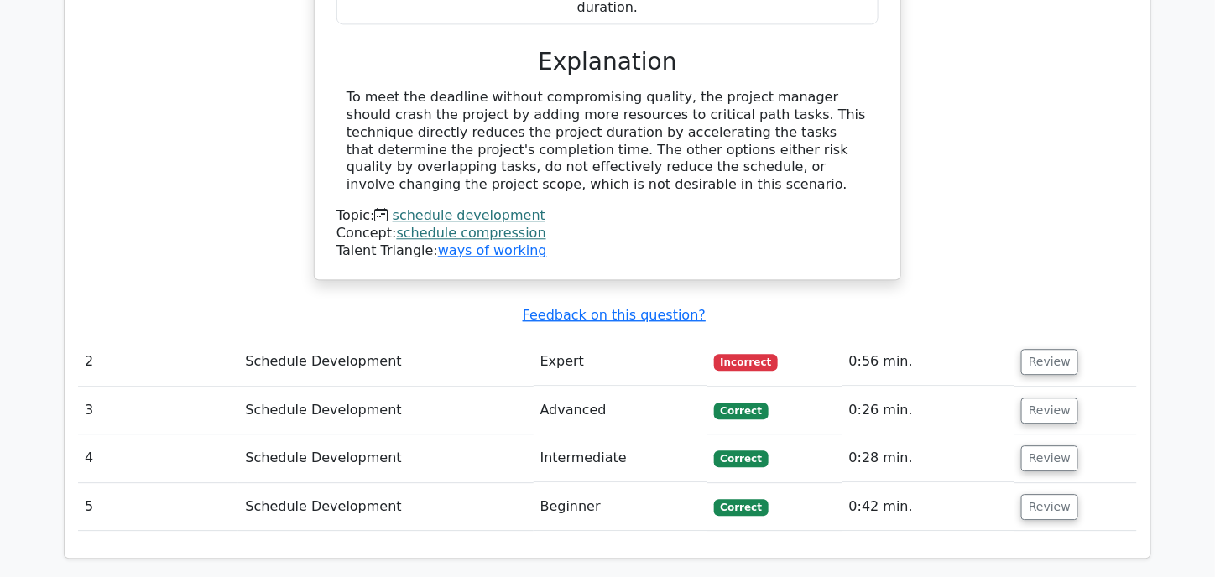
scroll to position [1426, 0]
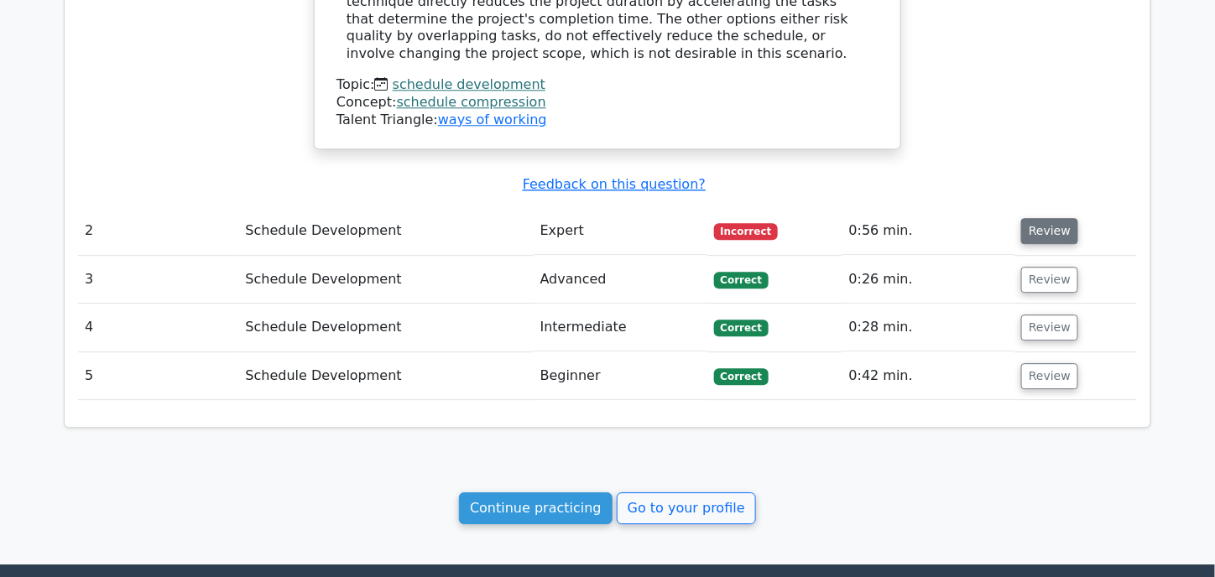
click at [1040, 218] on button "Review" at bounding box center [1049, 231] width 57 height 26
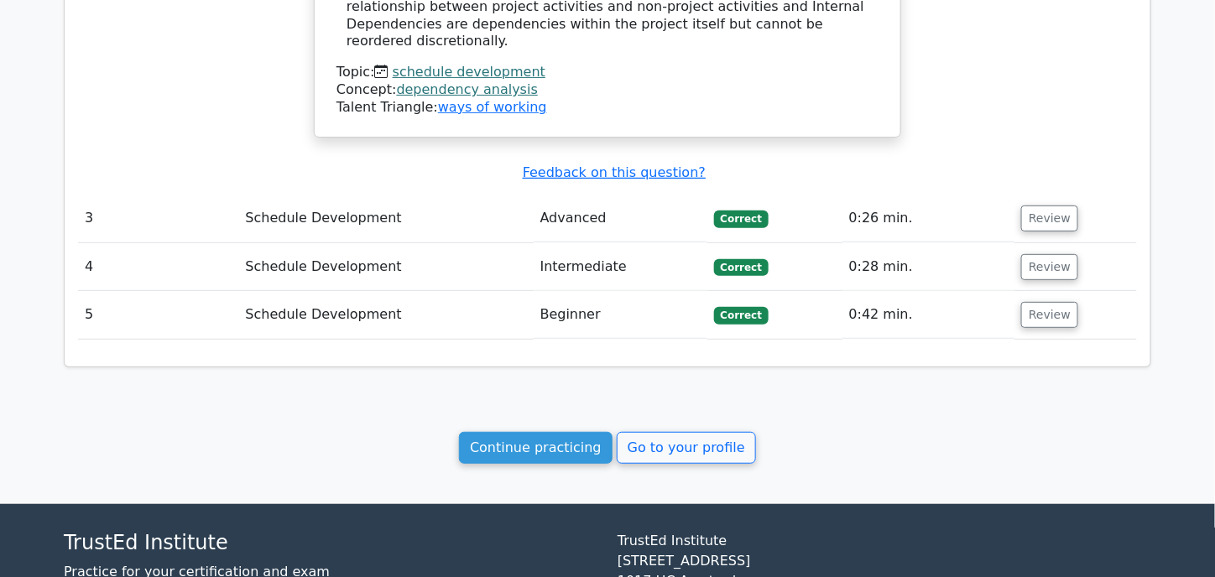
scroll to position [2265, 0]
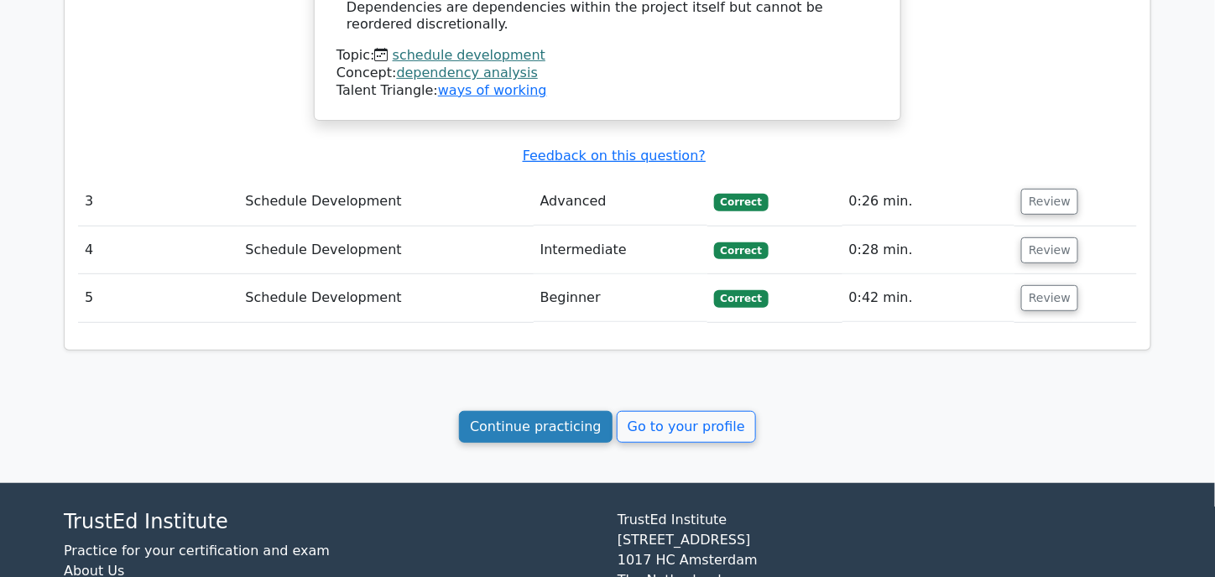
click at [528, 411] on link "Continue practicing" at bounding box center [535, 427] width 153 height 32
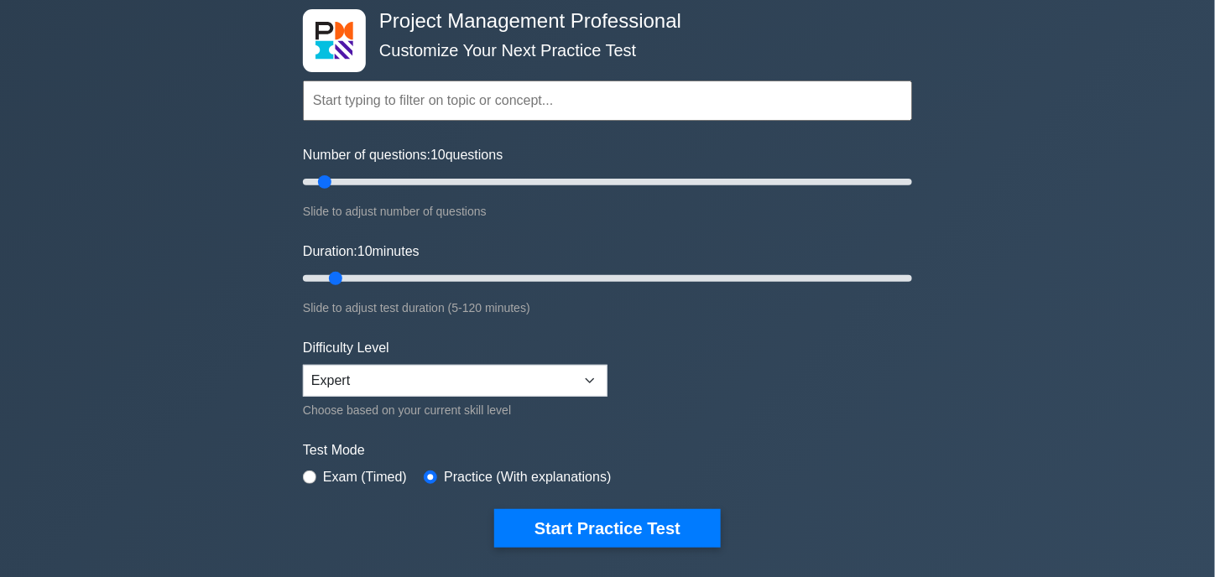
scroll to position [84, 0]
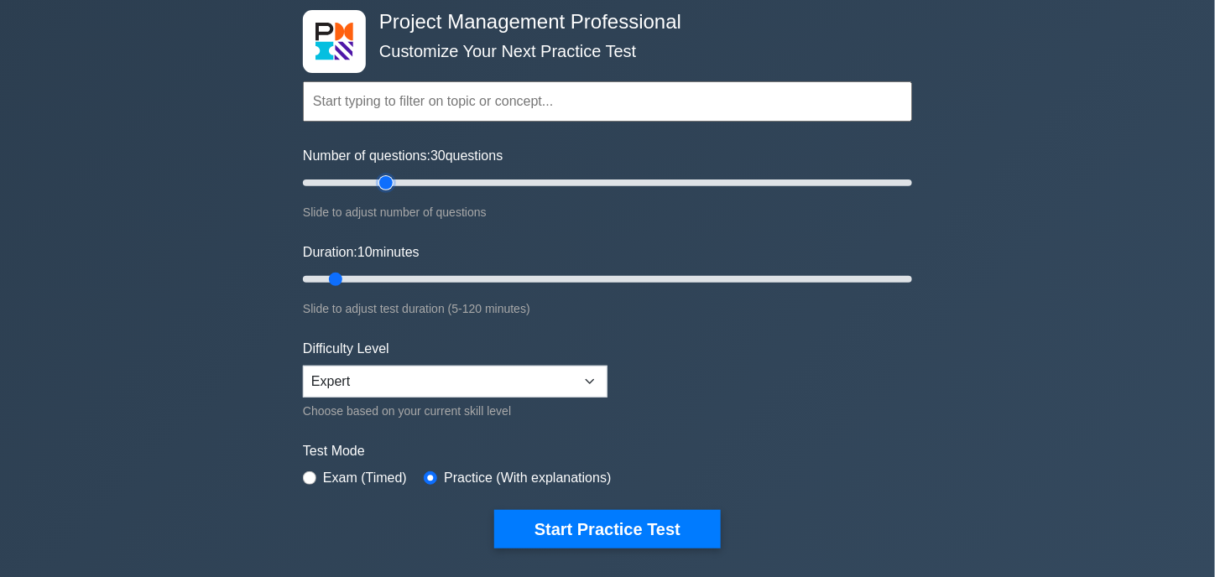
drag, startPoint x: 330, startPoint y: 181, endPoint x: 384, endPoint y: 181, distance: 54.5
type input "30"
click at [384, 181] on input "Number of questions: 30 questions" at bounding box center [607, 183] width 609 height 20
drag, startPoint x: 337, startPoint y: 276, endPoint x: 453, endPoint y: 276, distance: 115.8
type input "35"
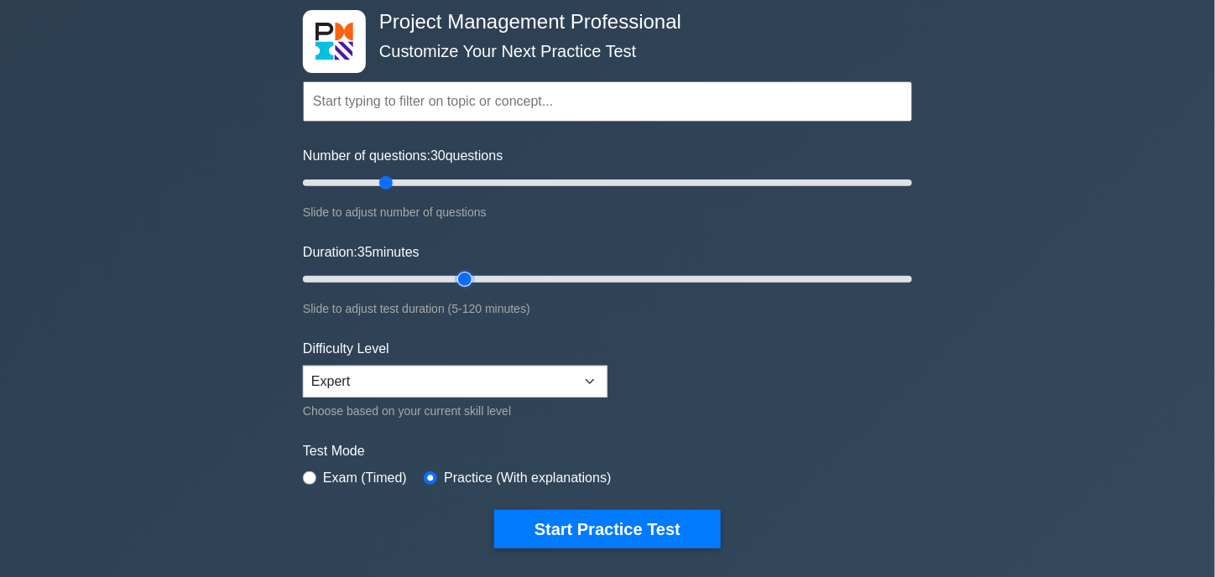
click at [453, 276] on input "Duration: 35 minutes" at bounding box center [607, 279] width 609 height 20
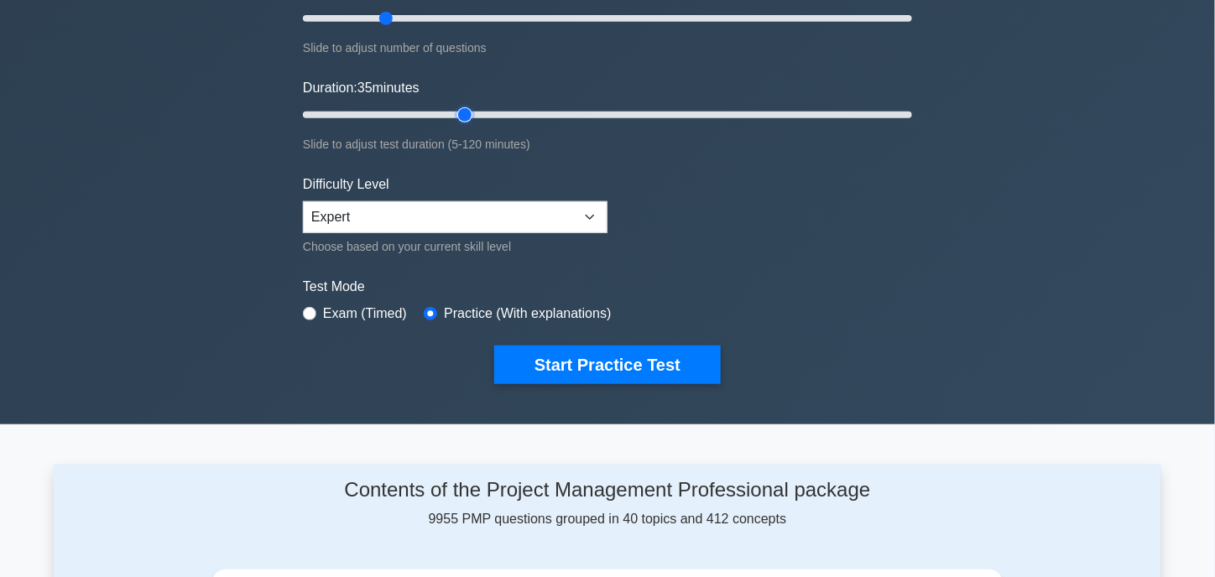
scroll to position [252, 0]
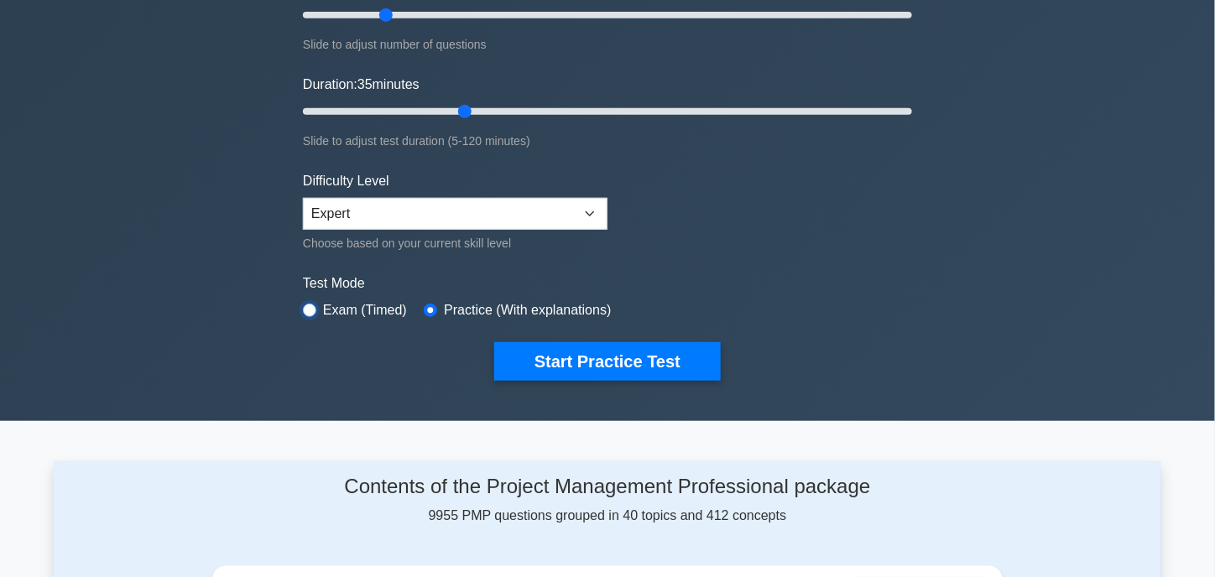
click at [310, 306] on input "radio" at bounding box center [309, 310] width 13 height 13
radio input "true"
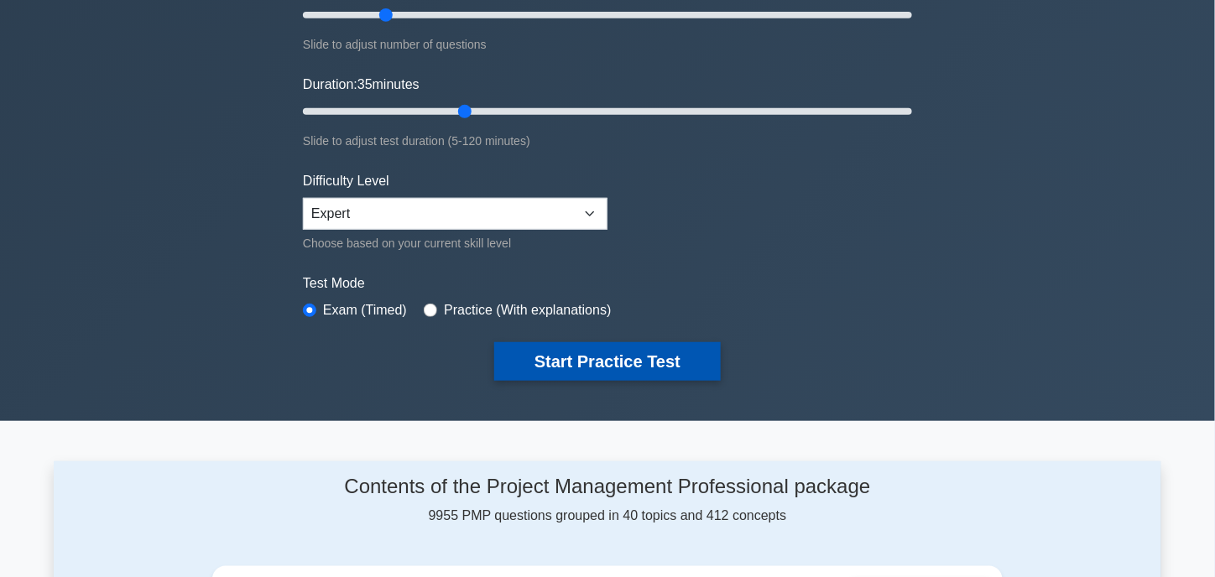
click at [535, 354] on button "Start Practice Test" at bounding box center [607, 361] width 226 height 39
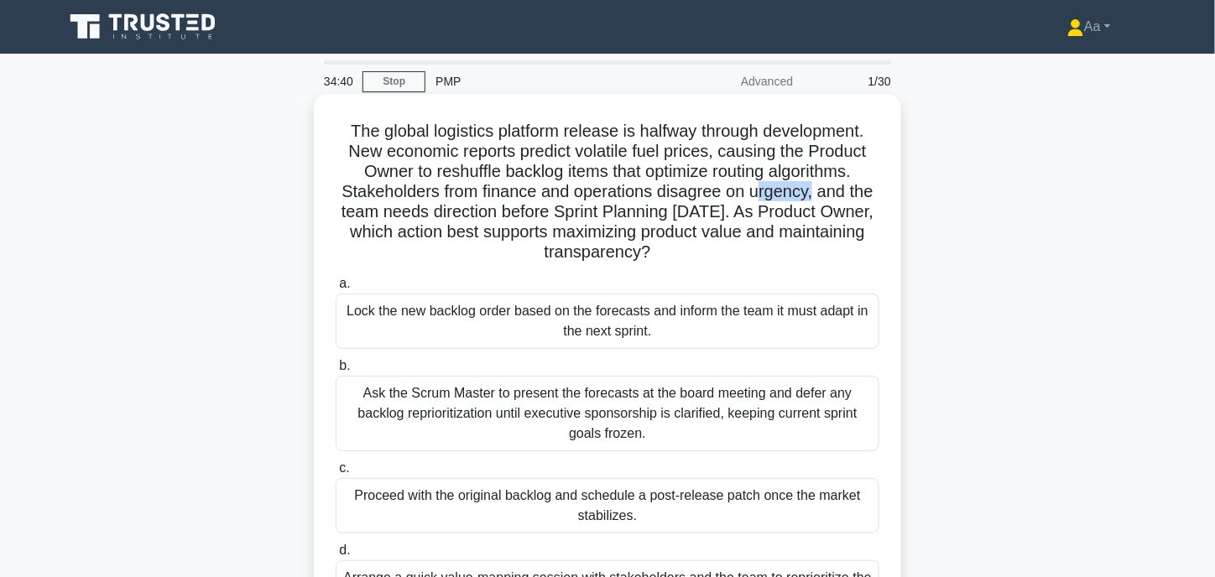
drag, startPoint x: 764, startPoint y: 195, endPoint x: 813, endPoint y: 197, distance: 48.7
click at [814, 197] on h5 "The global logistics platform release is halfway through development. New econo…" at bounding box center [607, 192] width 547 height 143
drag, startPoint x: 680, startPoint y: 197, endPoint x: 786, endPoint y: 202, distance: 105.8
click at [786, 202] on h5 "The global logistics platform release is halfway through development. New econo…" at bounding box center [607, 192] width 547 height 143
drag, startPoint x: 787, startPoint y: 216, endPoint x: 769, endPoint y: 253, distance: 41.7
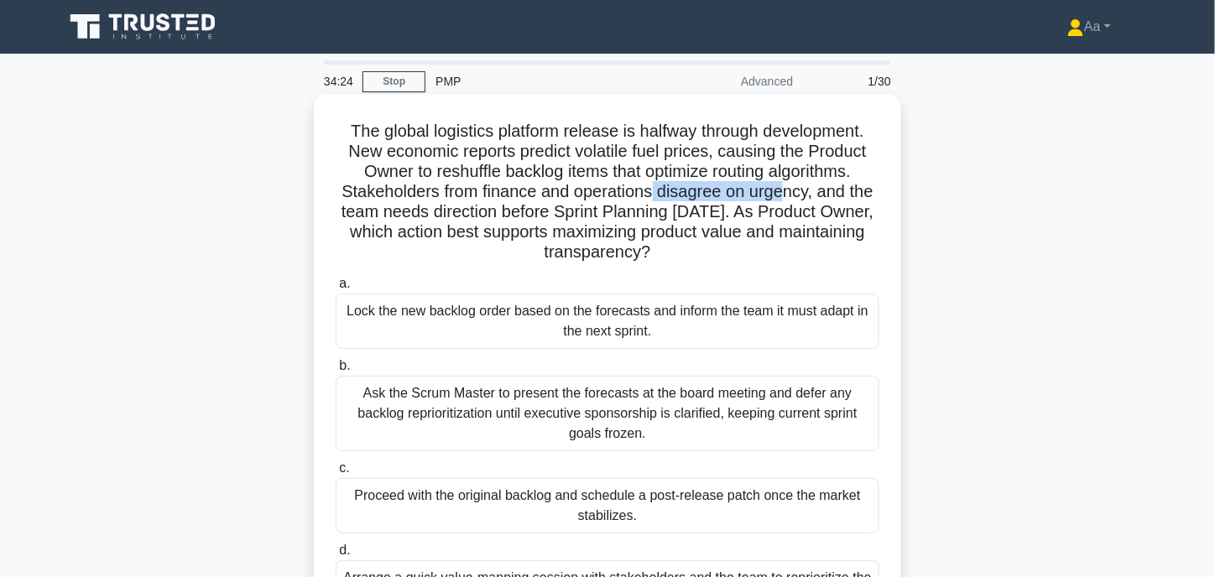
click at [769, 253] on h5 "The global logistics platform release is halfway through development. New econo…" at bounding box center [607, 192] width 547 height 143
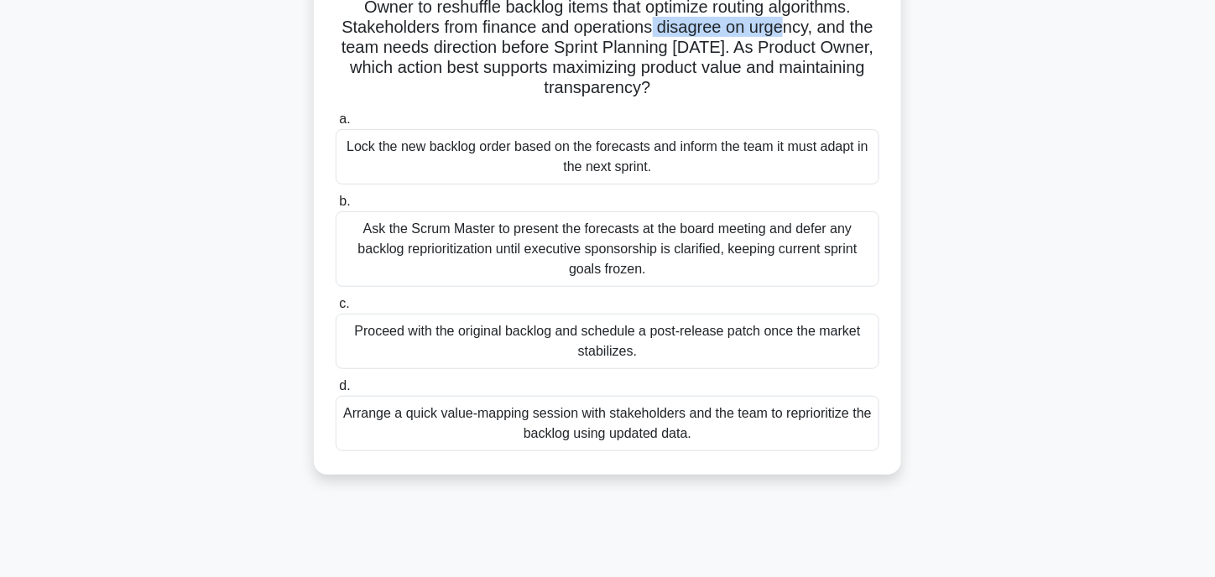
scroll to position [168, 0]
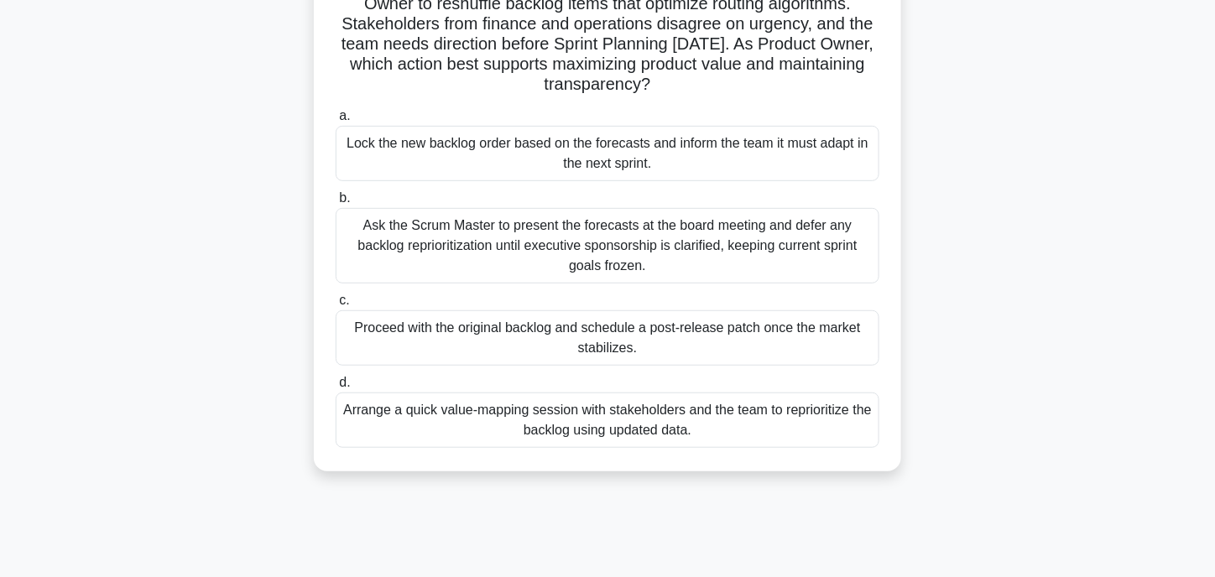
click at [471, 423] on div "Arrange a quick value-mapping session with stakeholders and the team to reprior…" at bounding box center [608, 420] width 544 height 55
click at [336, 388] on input "d. Arrange a quick value-mapping session with stakeholders and the team to repr…" at bounding box center [336, 382] width 0 height 11
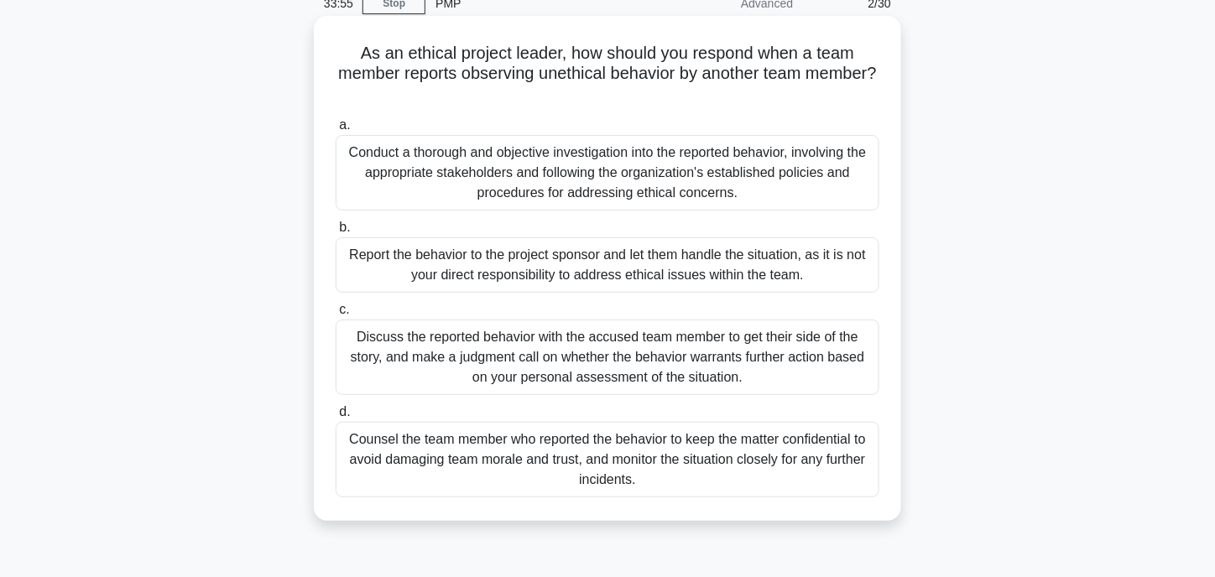
scroll to position [84, 0]
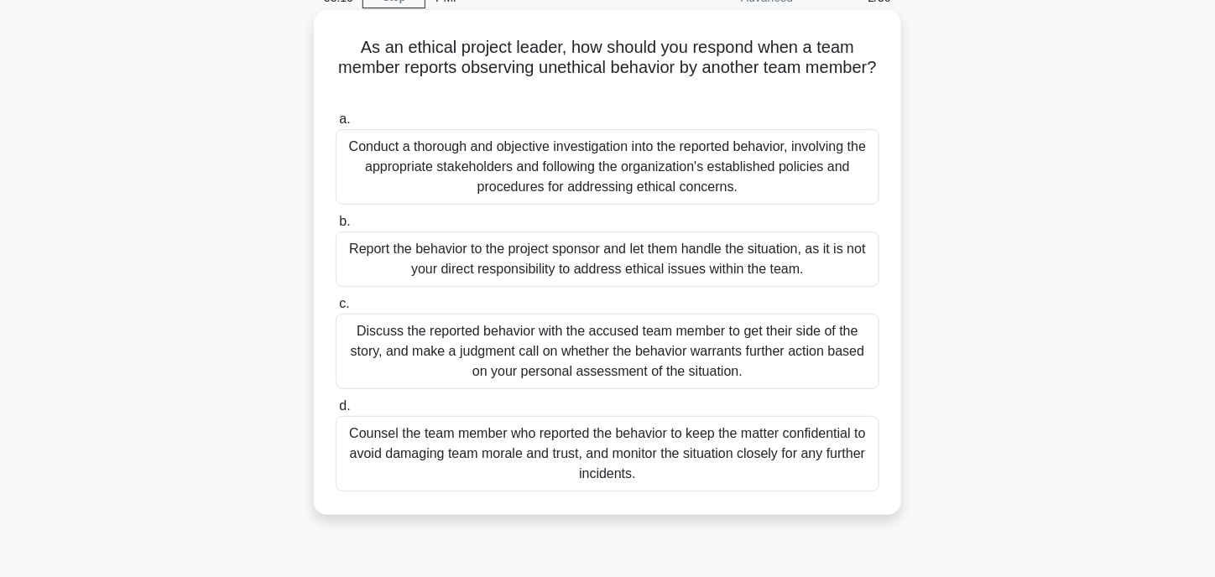
click at [452, 466] on div "Counsel the team member who reported the behavior to keep the matter confidenti…" at bounding box center [608, 453] width 544 height 75
click at [336, 412] on input "d. Counsel the team member who reported the behavior to keep the matter confide…" at bounding box center [336, 406] width 0 height 11
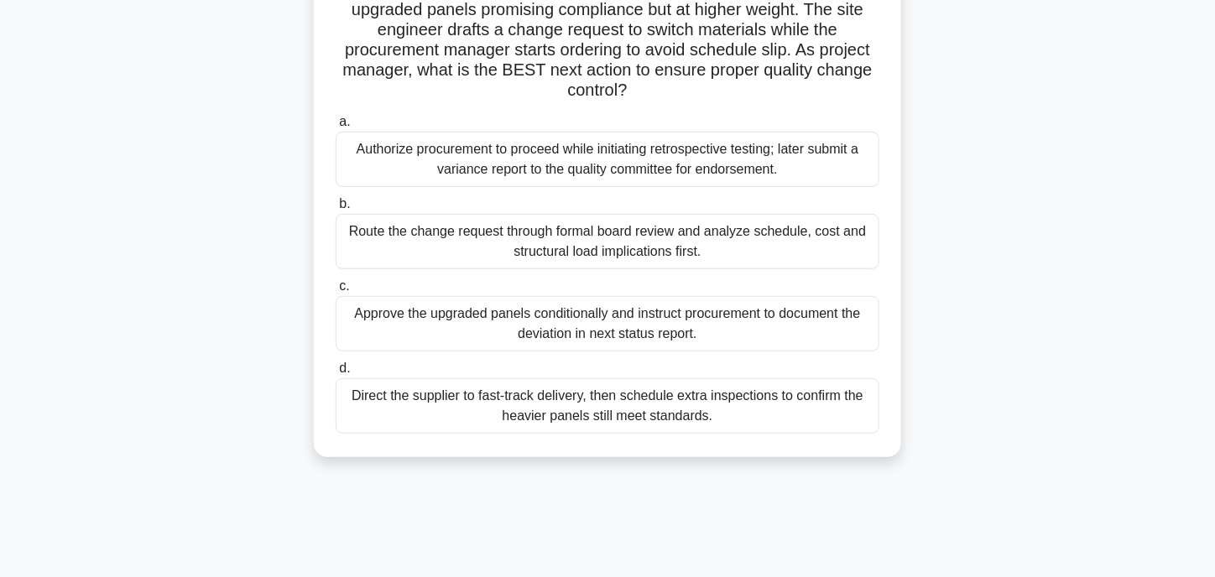
scroll to position [168, 0]
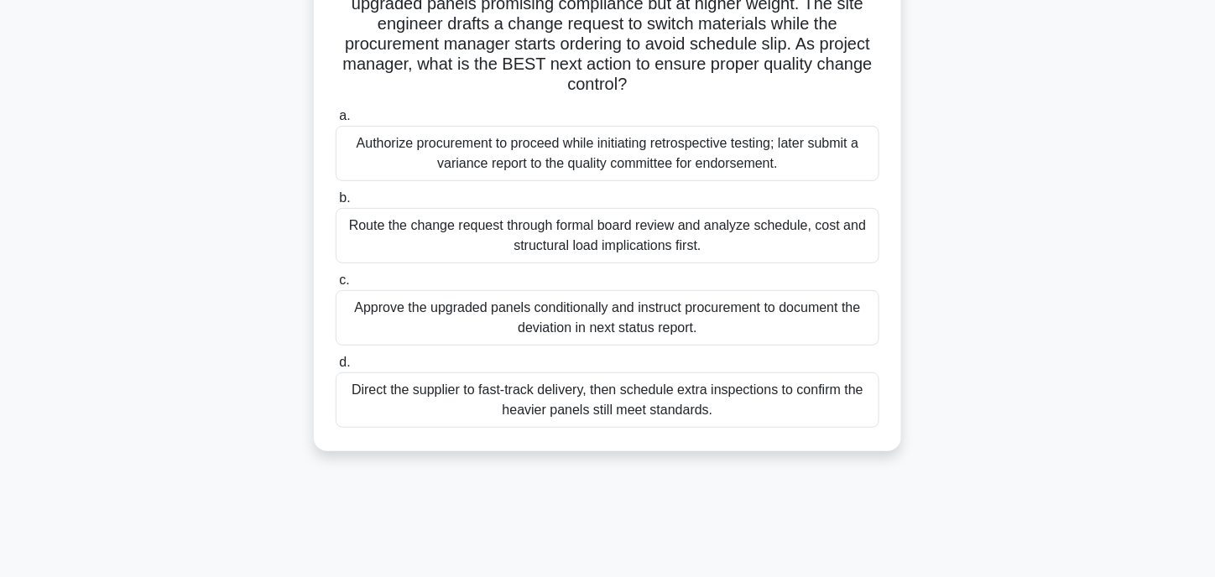
click at [429, 247] on div "Route the change request through formal board review and analyze schedule, cost…" at bounding box center [608, 235] width 544 height 55
click at [336, 204] on input "b. Route the change request through formal board review and analyze schedule, c…" at bounding box center [336, 198] width 0 height 11
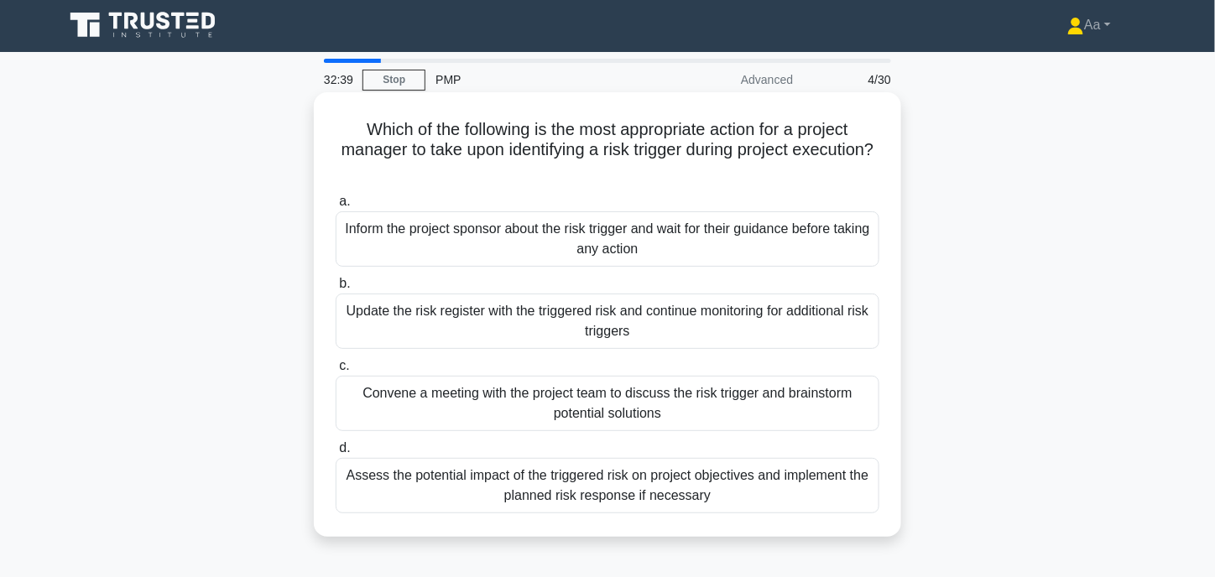
scroll to position [0, 0]
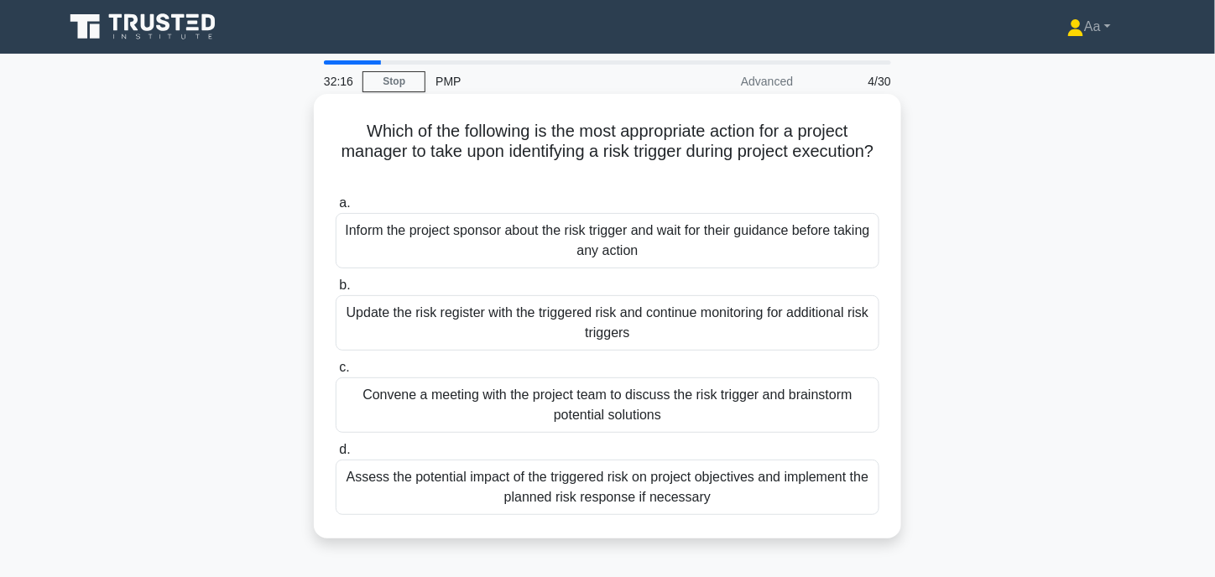
click at [424, 487] on div "Assess the potential impact of the triggered risk on project objectives and imp…" at bounding box center [608, 487] width 544 height 55
click at [336, 455] on input "d. Assess the potential impact of the triggered risk on project objectives and …" at bounding box center [336, 450] width 0 height 11
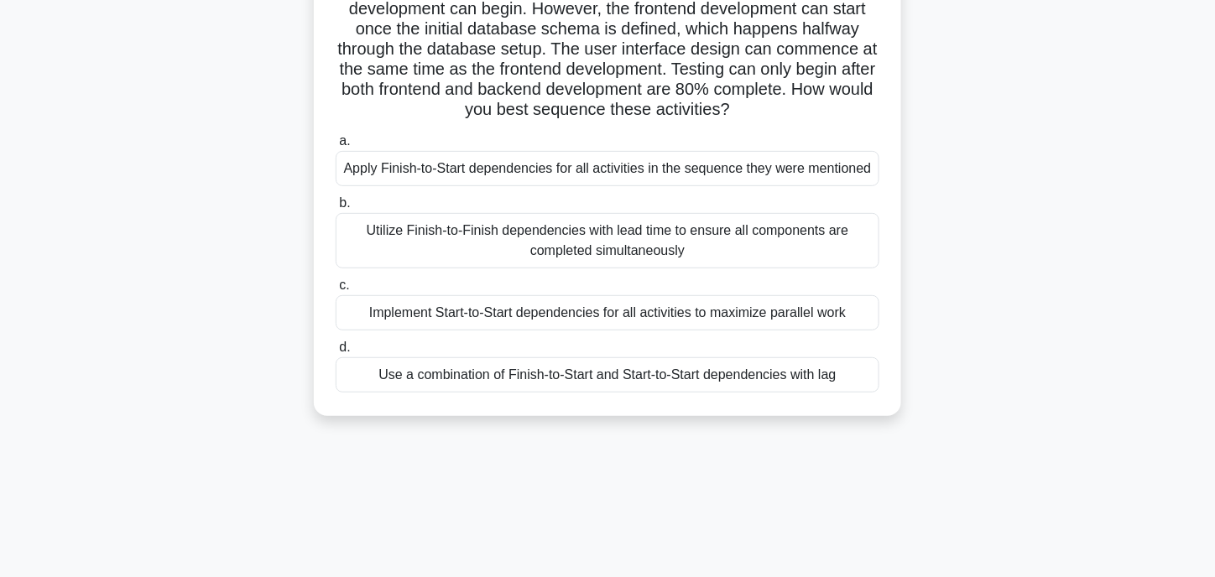
scroll to position [168, 0]
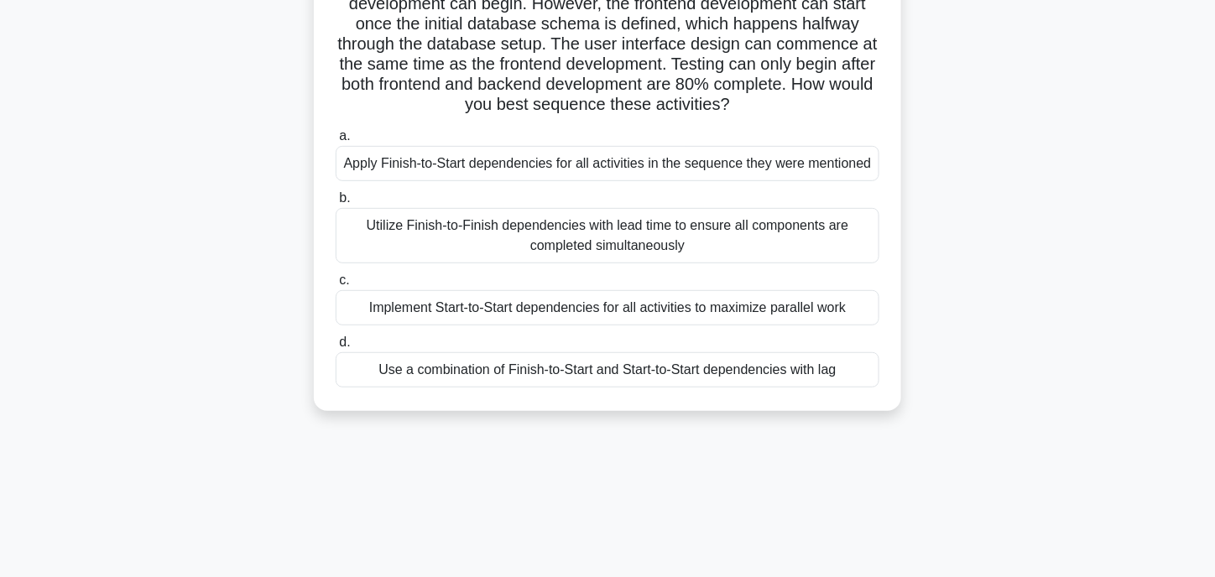
click at [474, 371] on div "Use a combination of Finish-to-Start and Start-to-Start dependencies with lag" at bounding box center [608, 369] width 544 height 35
click at [336, 348] on input "d. Use a combination of Finish-to-Start and Start-to-Start dependencies with lag" at bounding box center [336, 342] width 0 height 11
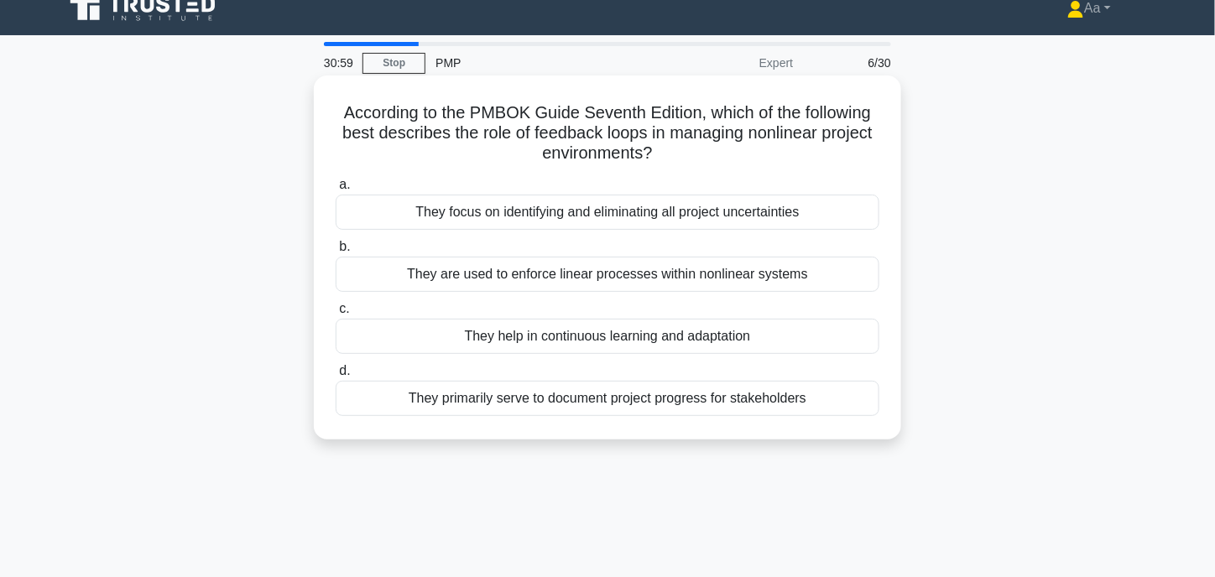
scroll to position [0, 0]
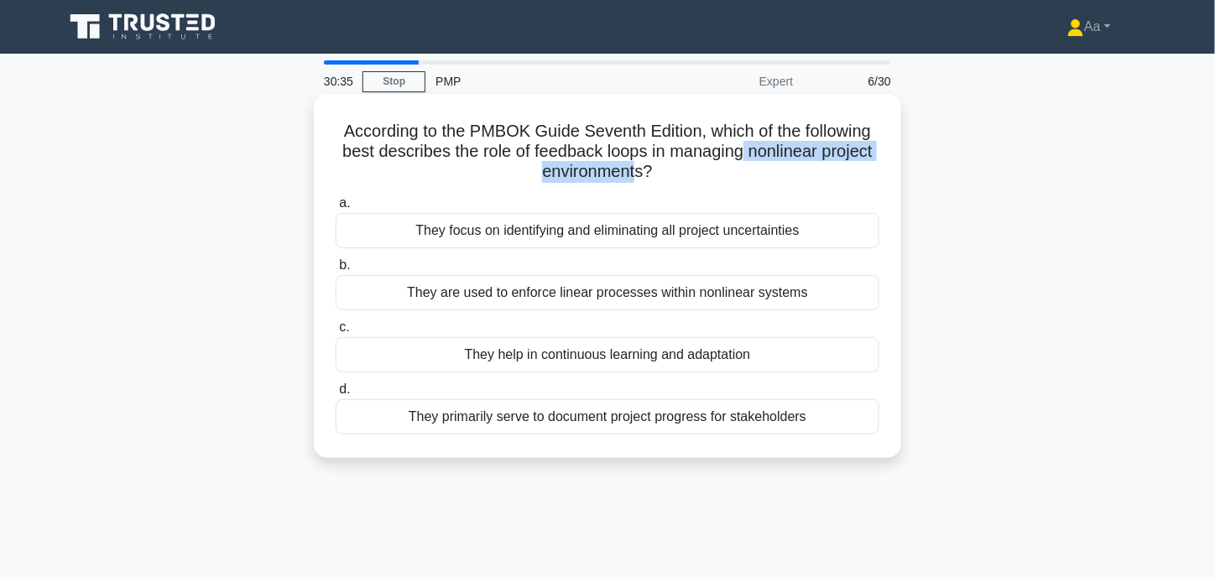
drag, startPoint x: 745, startPoint y: 148, endPoint x: 635, endPoint y: 177, distance: 113.7
click at [635, 177] on h5 "According to the PMBOK Guide Seventh Edition, which of the following best descr…" at bounding box center [607, 152] width 547 height 62
click at [466, 237] on div "They focus on identifying and eliminating all project uncertainties" at bounding box center [608, 230] width 544 height 35
click at [336, 209] on input "a. They focus on identifying and eliminating all project uncertainties" at bounding box center [336, 203] width 0 height 11
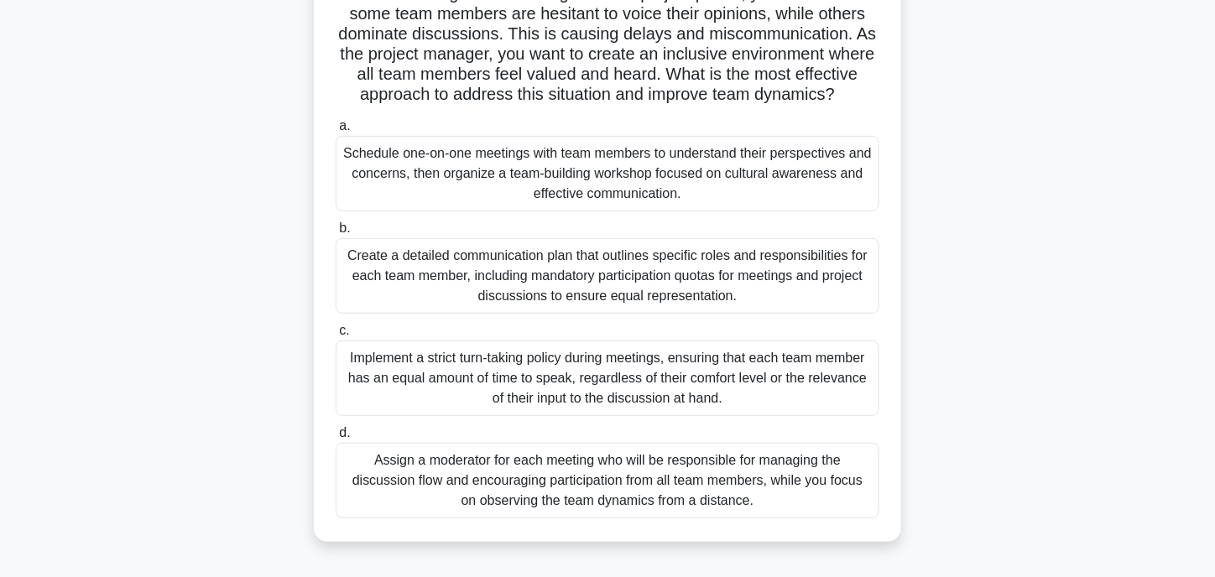
scroll to position [168, 0]
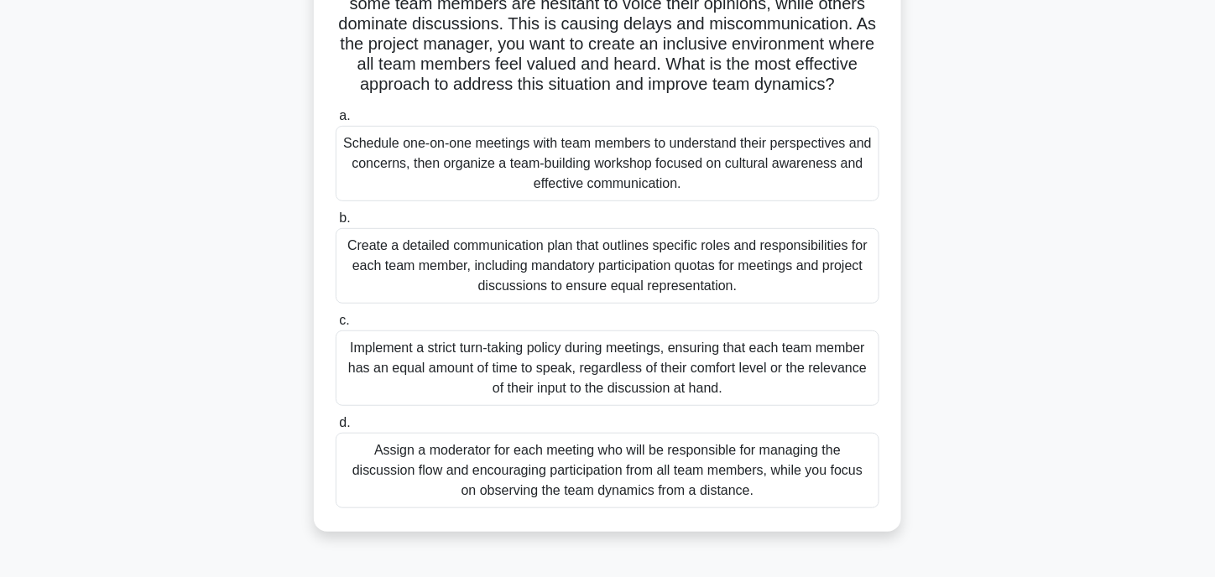
click at [445, 288] on div "Create a detailed communication plan that outlines specific roles and responsib…" at bounding box center [608, 265] width 544 height 75
click at [336, 224] on input "b. Create a detailed communication plan that outlines specific roles and respon…" at bounding box center [336, 218] width 0 height 11
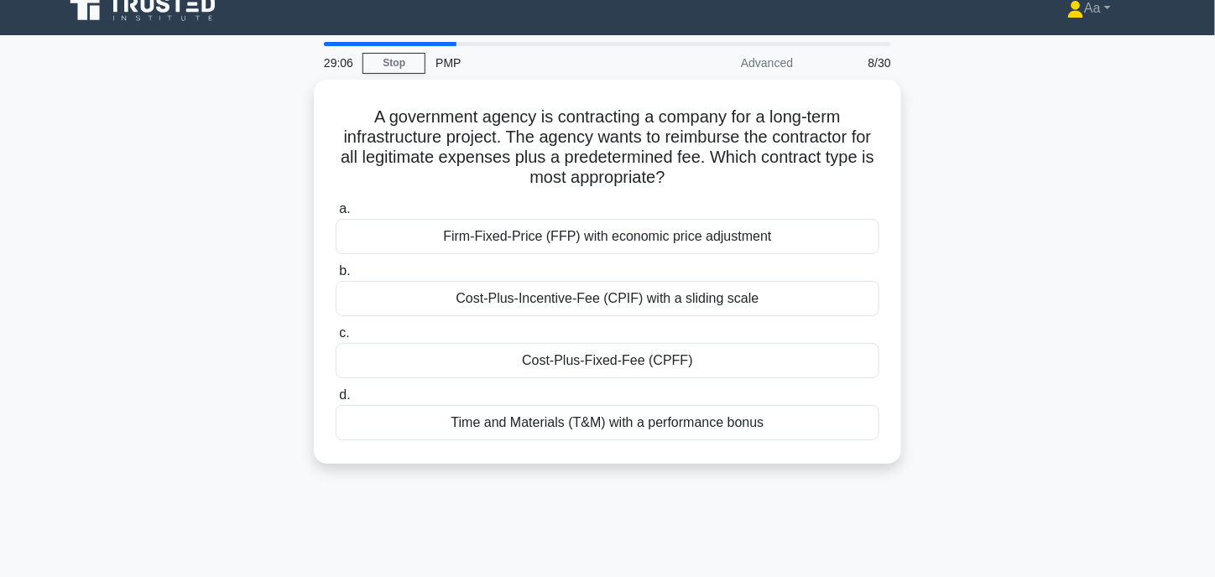
scroll to position [0, 0]
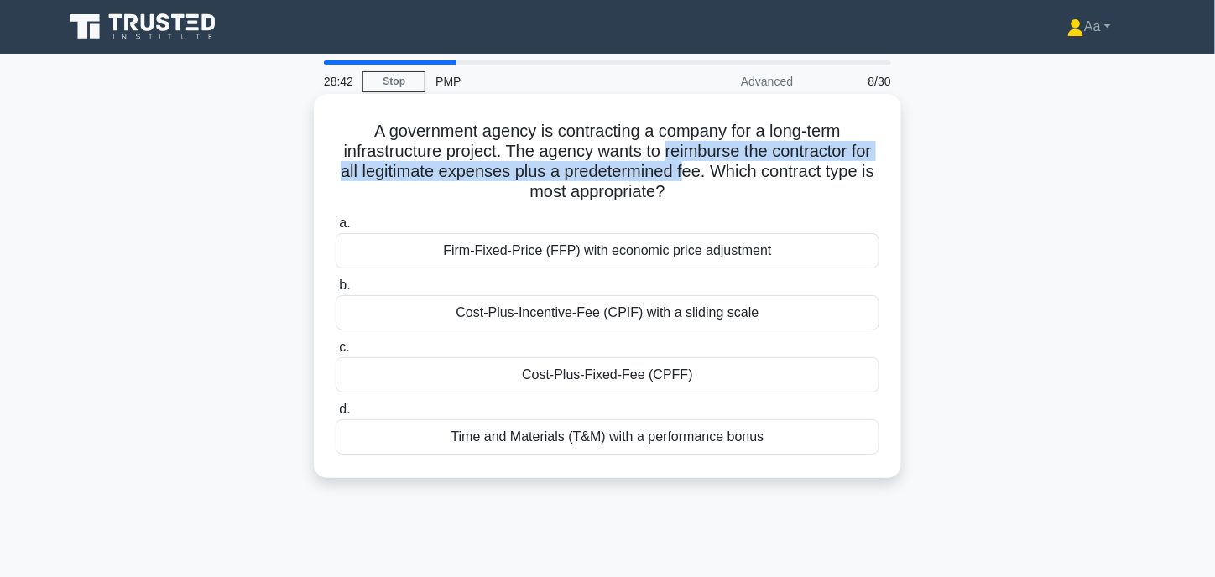
drag, startPoint x: 691, startPoint y: 153, endPoint x: 693, endPoint y: 172, distance: 19.4
click at [693, 172] on h5 "A government agency is contracting a company for a long-term infrastructure pro…" at bounding box center [607, 162] width 547 height 82
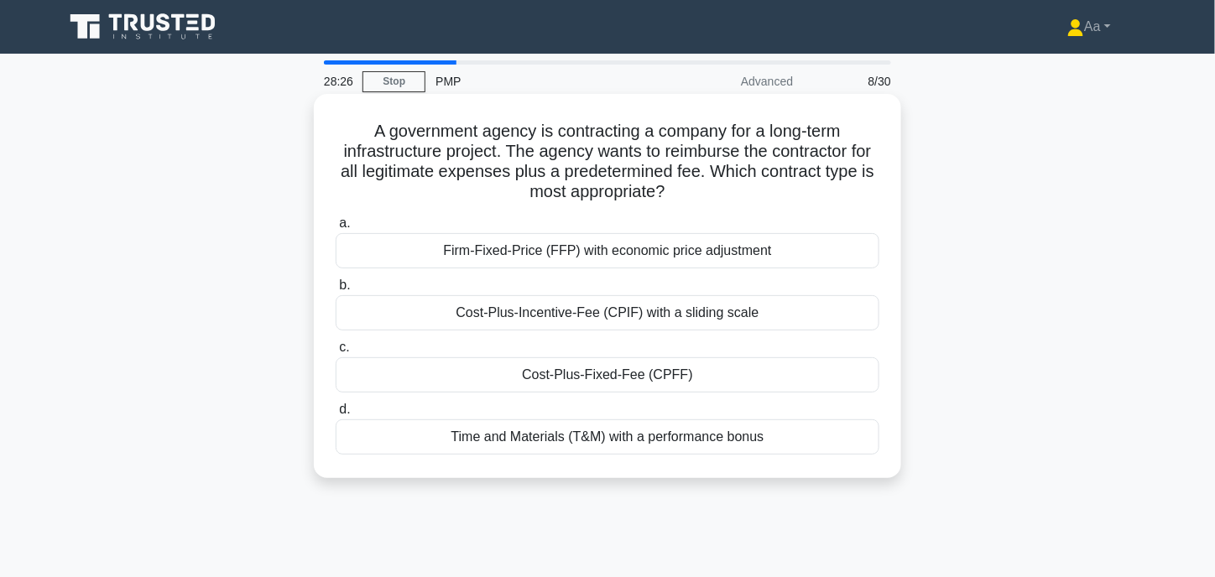
click at [529, 252] on div "Firm-Fixed-Price (FFP) with economic price adjustment" at bounding box center [608, 250] width 544 height 35
click at [336, 229] on input "a. Firm-Fixed-Price (FFP) with economic price adjustment" at bounding box center [336, 223] width 0 height 11
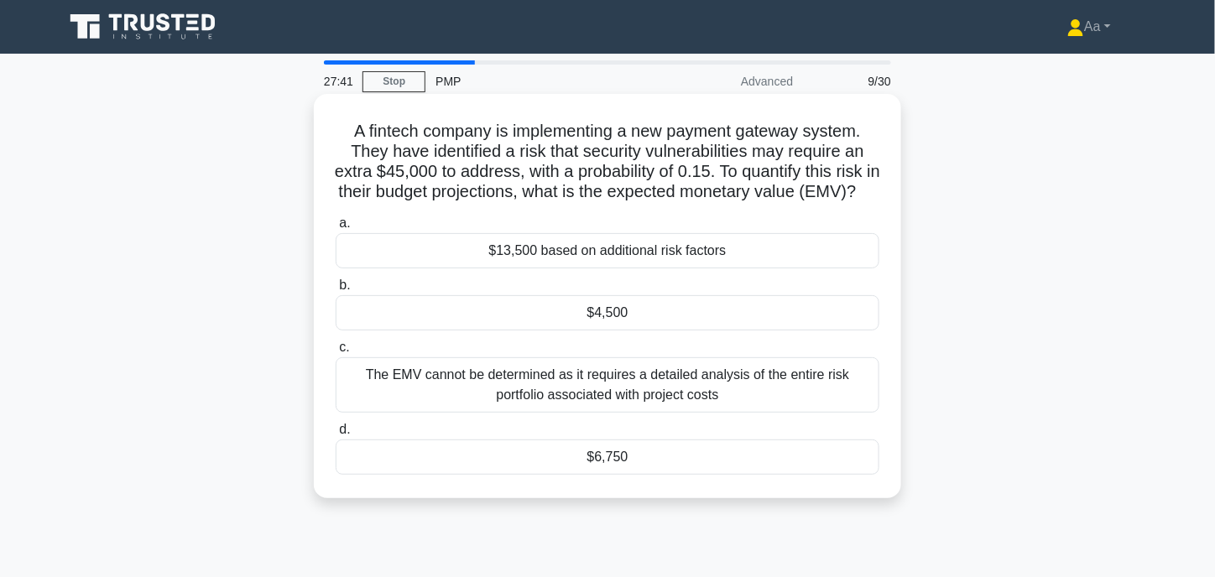
click at [658, 469] on div "$6,750" at bounding box center [608, 457] width 544 height 35
click at [336, 435] on input "d. $6,750" at bounding box center [336, 429] width 0 height 11
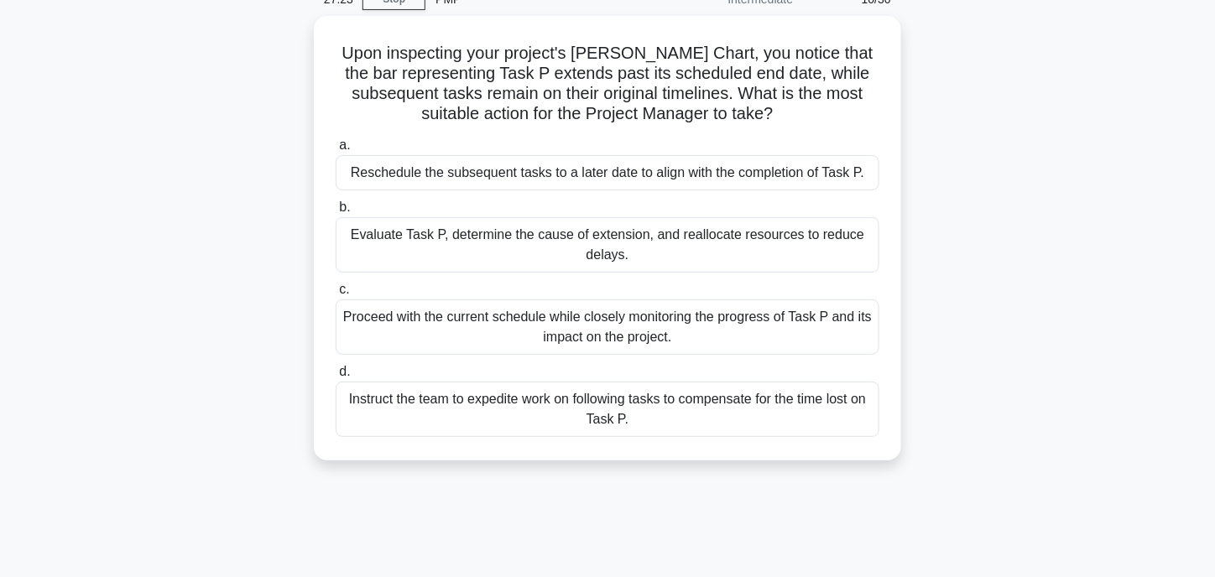
scroll to position [84, 0]
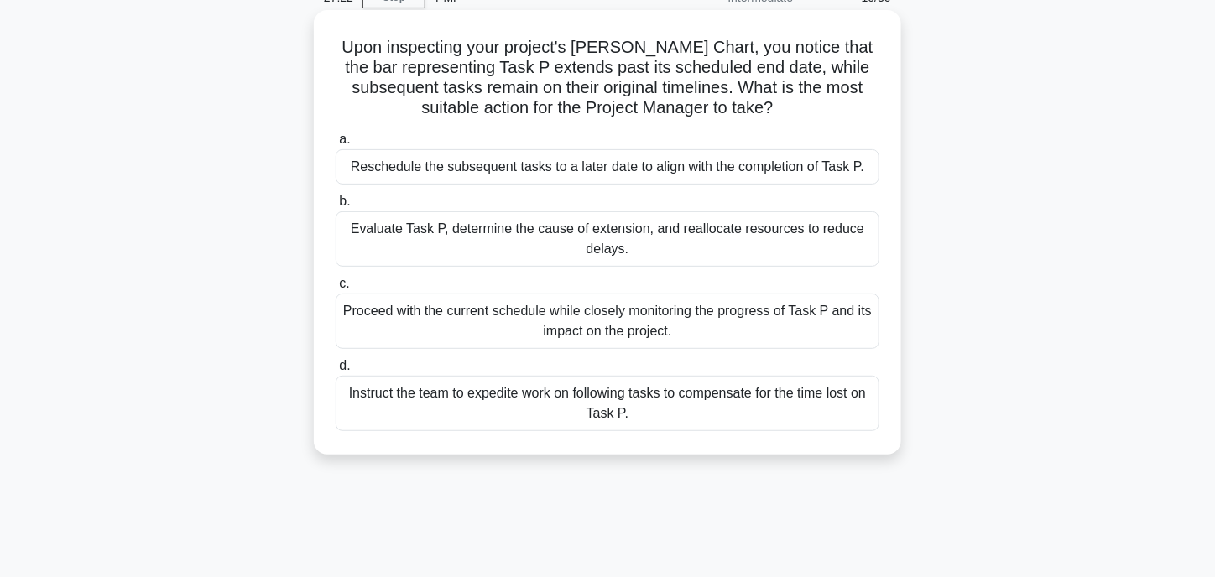
click at [434, 231] on div "Evaluate Task P, determine the cause of extension, and reallocate resources to …" at bounding box center [608, 238] width 544 height 55
click at [336, 207] on input "b. Evaluate Task P, determine the cause of extension, and reallocate resources …" at bounding box center [336, 201] width 0 height 11
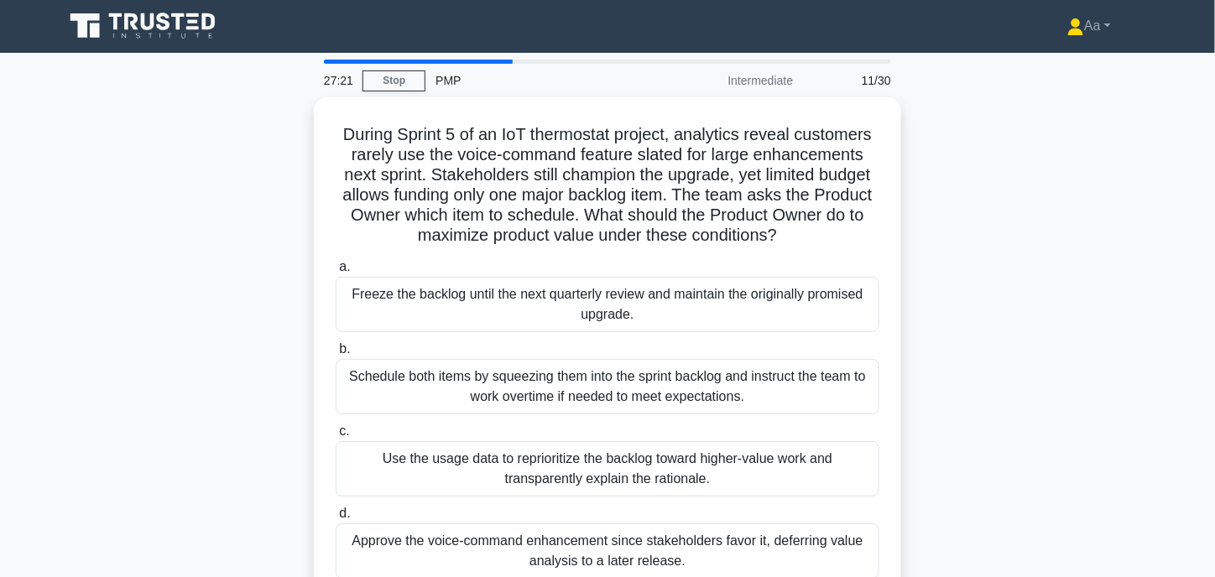
scroll to position [0, 0]
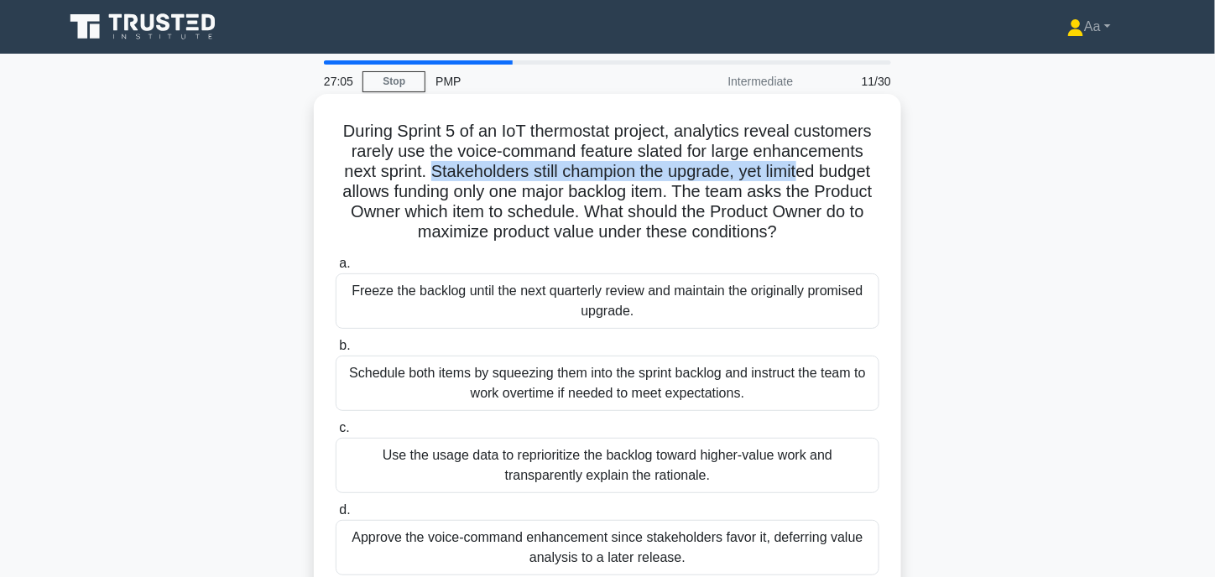
drag, startPoint x: 424, startPoint y: 173, endPoint x: 806, endPoint y: 179, distance: 382.5
click at [806, 179] on h5 "During Sprint 5 of an IoT thermostat project, analytics reveal customers rarely…" at bounding box center [607, 182] width 547 height 122
drag, startPoint x: 799, startPoint y: 179, endPoint x: 777, endPoint y: 179, distance: 22.6
click at [799, 179] on h5 "During Sprint 5 of an IoT thermostat project, analytics reveal customers rarely…" at bounding box center [607, 182] width 547 height 122
click at [741, 179] on h5 "During Sprint 5 of an IoT thermostat project, analytics reveal customers rarely…" at bounding box center [607, 182] width 547 height 122
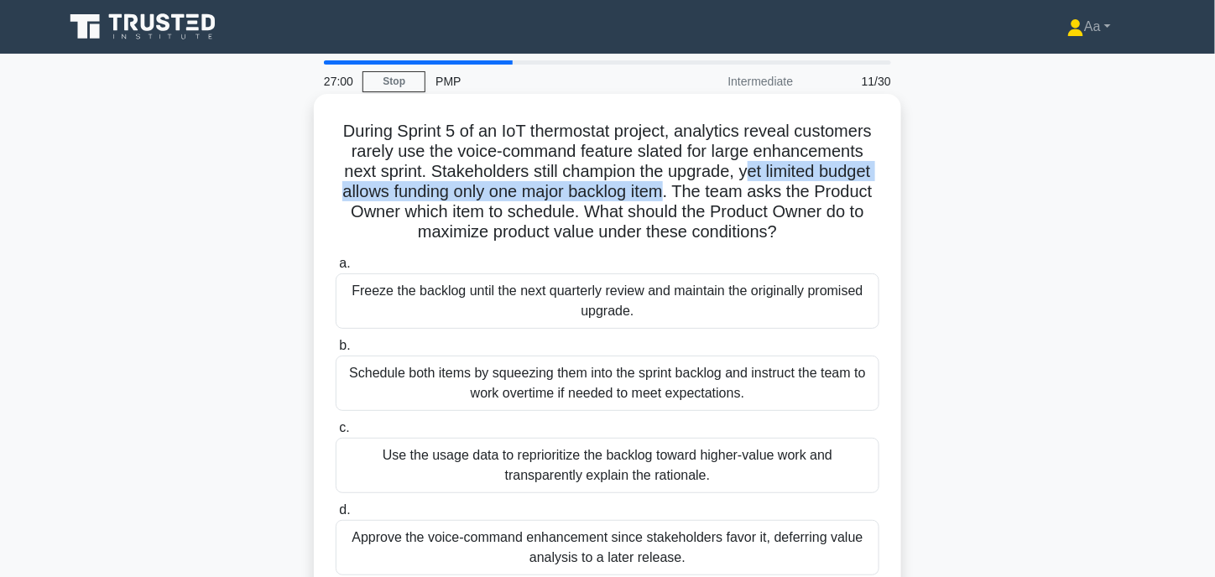
drag, startPoint x: 746, startPoint y: 175, endPoint x: 669, endPoint y: 199, distance: 79.9
click at [669, 199] on h5 "During Sprint 5 of an IoT thermostat project, analytics reveal customers rarely…" at bounding box center [607, 182] width 547 height 122
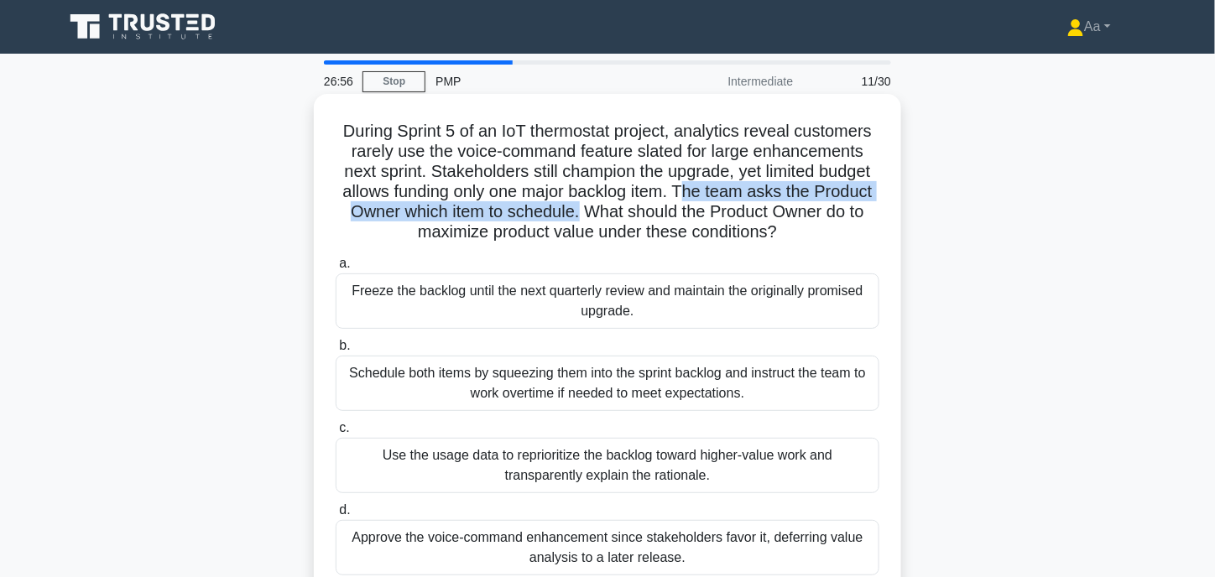
drag, startPoint x: 689, startPoint y: 195, endPoint x: 578, endPoint y: 216, distance: 112.7
click at [578, 216] on h5 "During Sprint 5 of an IoT thermostat project, analytics reveal customers rarely…" at bounding box center [607, 182] width 547 height 122
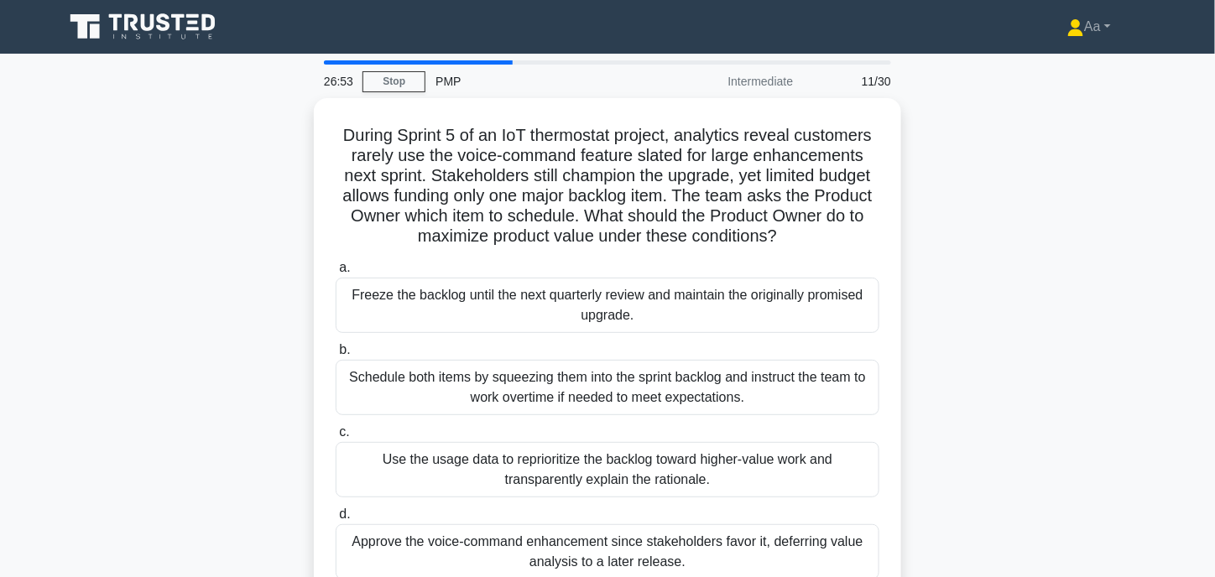
click at [310, 246] on div "During Sprint 5 of an IoT thermostat project, analytics reveal customers rarely…" at bounding box center [607, 360] width 1107 height 525
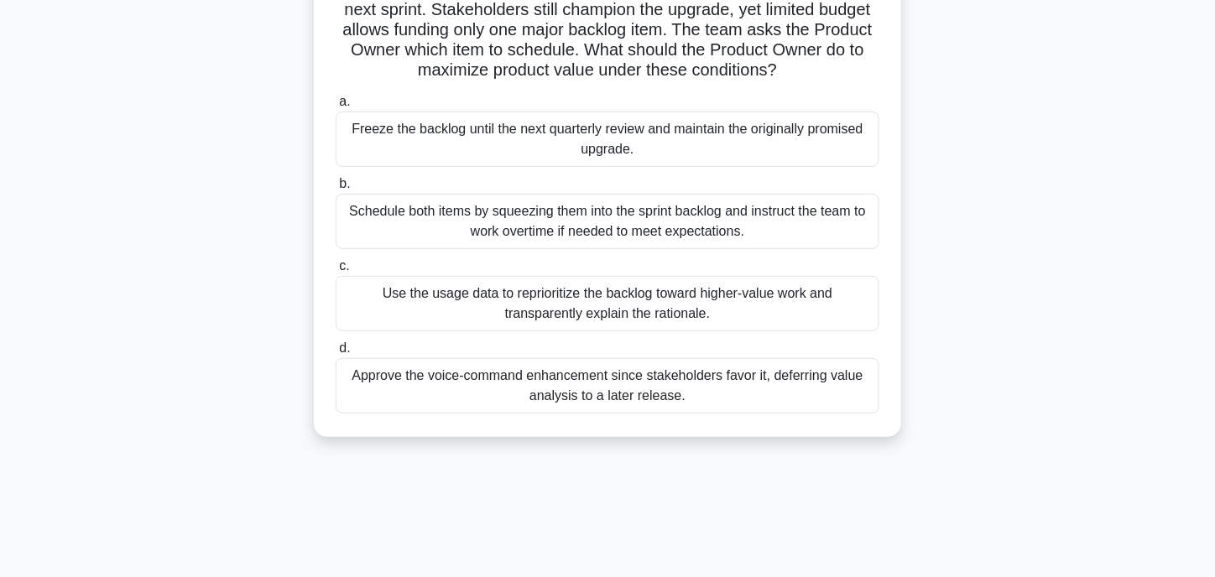
scroll to position [168, 0]
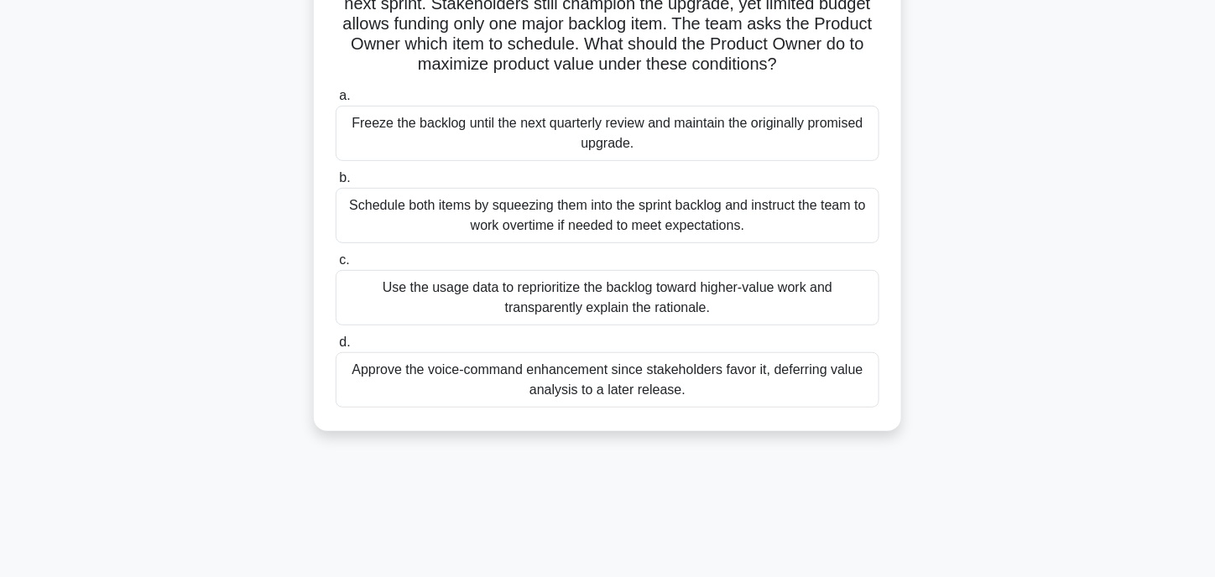
click at [593, 297] on div "Use the usage data to reprioritize the backlog toward higher-value work and tra…" at bounding box center [608, 297] width 544 height 55
click at [336, 266] on input "c. Use the usage data to reprioritize the backlog toward higher-value work and …" at bounding box center [336, 260] width 0 height 11
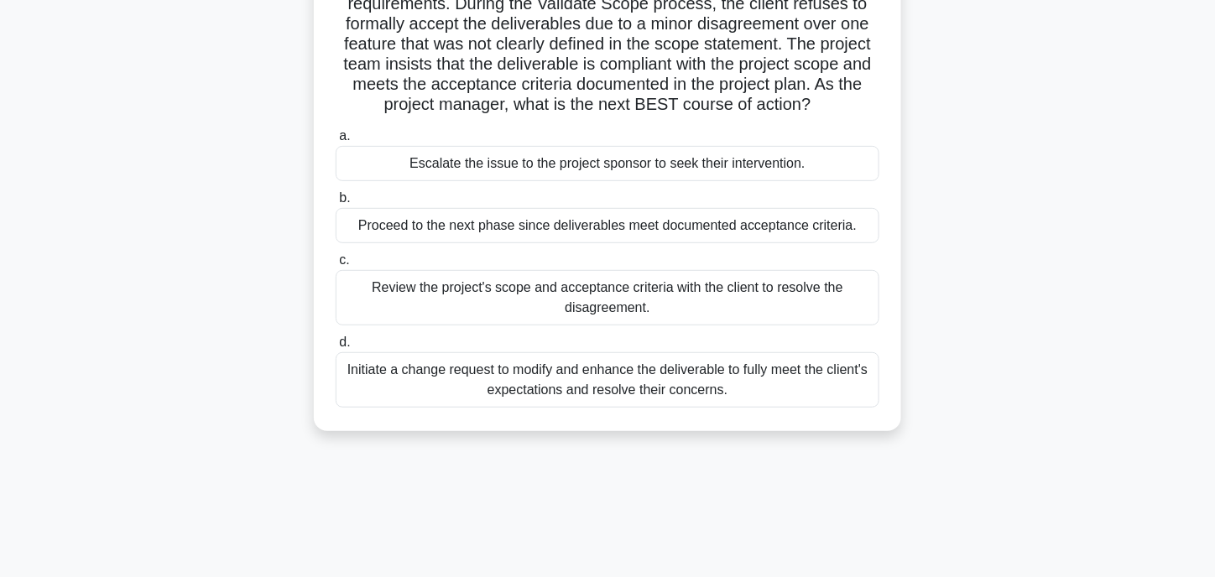
click at [492, 291] on div "Review the project's scope and acceptance criteria with the client to resolve t…" at bounding box center [608, 297] width 544 height 55
click at [336, 266] on input "c. Review the project's scope and acceptance criteria with the client to resolv…" at bounding box center [336, 260] width 0 height 11
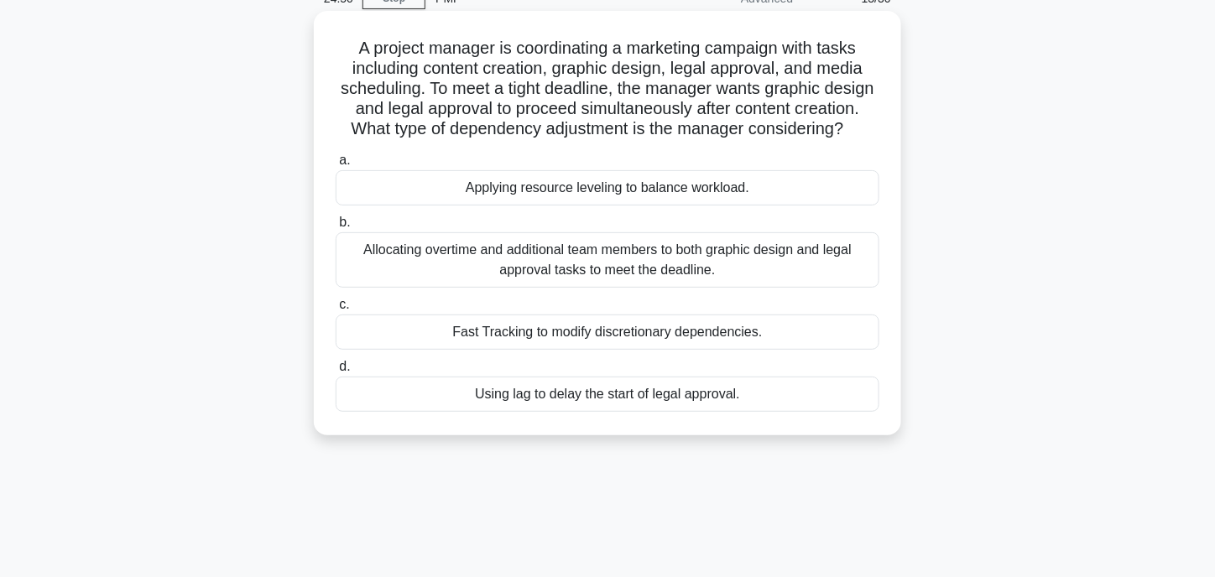
scroll to position [84, 0]
click at [544, 349] on div "Fast Tracking to modify discretionary dependencies." at bounding box center [608, 331] width 544 height 35
click at [336, 310] on input "c. Fast Tracking to modify discretionary dependencies." at bounding box center [336, 304] width 0 height 11
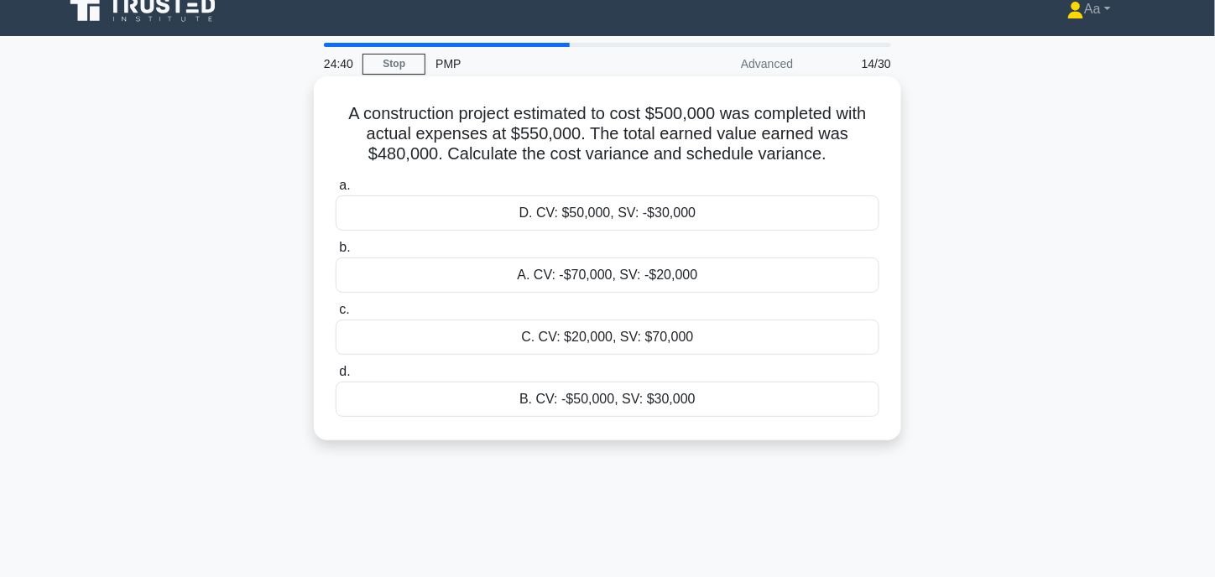
scroll to position [0, 0]
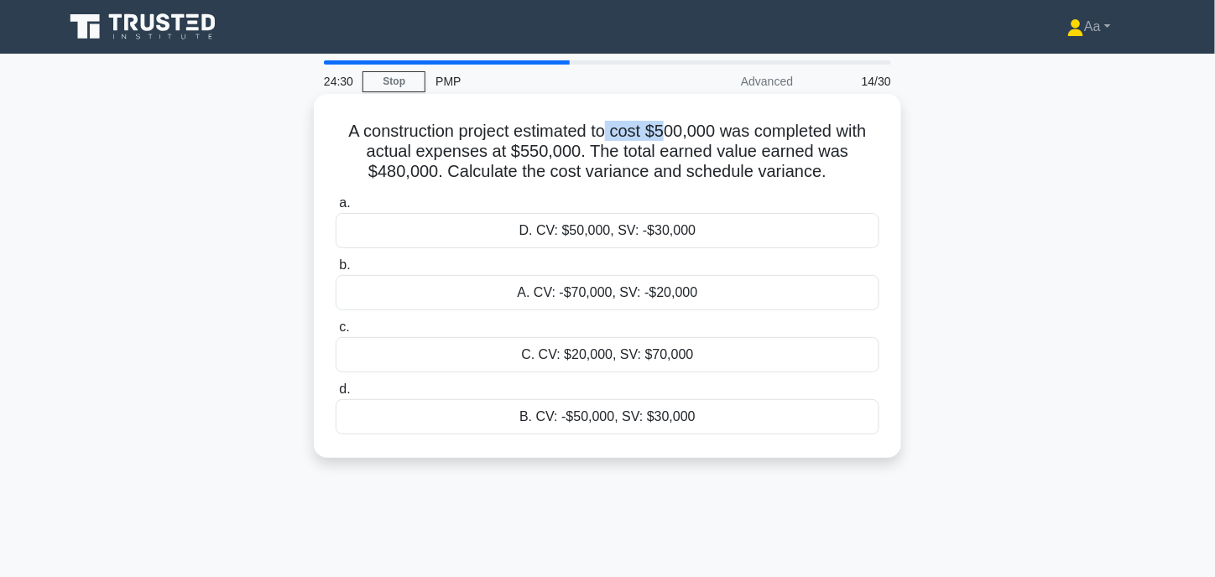
drag, startPoint x: 610, startPoint y: 133, endPoint x: 664, endPoint y: 133, distance: 54.5
click at [664, 133] on h5 "A construction project estimated to cost $500,000 was completed with actual exp…" at bounding box center [607, 152] width 547 height 62
drag, startPoint x: 518, startPoint y: 133, endPoint x: 656, endPoint y: 125, distance: 138.6
click at [656, 125] on h5 "A construction project estimated to cost $500,000 was completed with actual exp…" at bounding box center [607, 152] width 547 height 62
drag, startPoint x: 390, startPoint y: 149, endPoint x: 574, endPoint y: 149, distance: 183.7
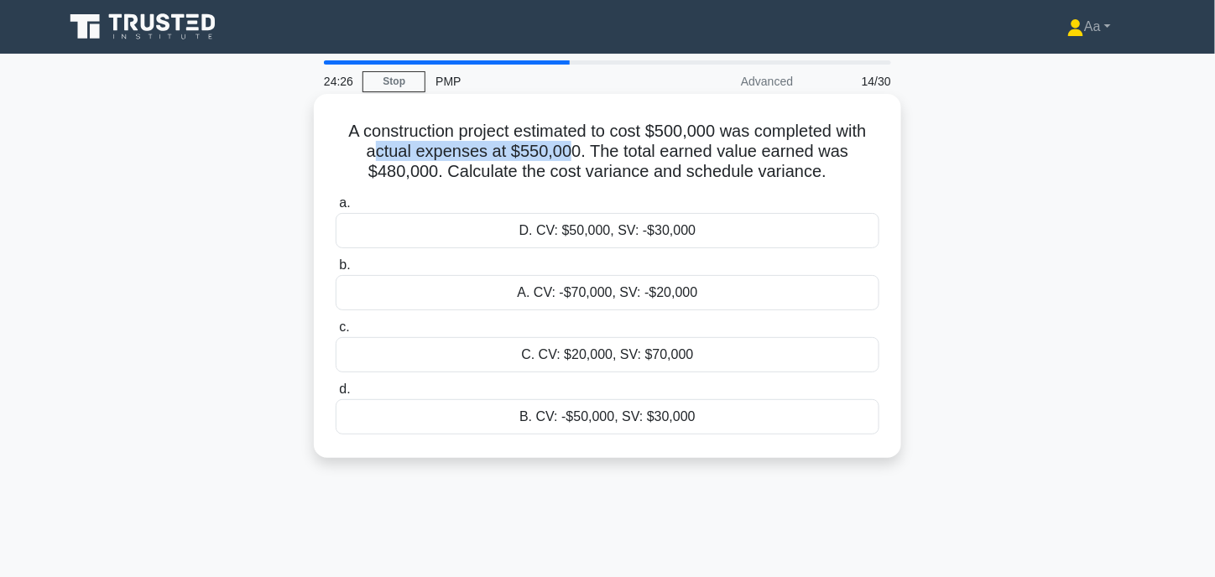
click at [574, 149] on h5 "A construction project estimated to cost $500,000 was completed with actual exp…" at bounding box center [607, 152] width 547 height 62
click at [555, 174] on h5 "A construction project estimated to cost $500,000 was completed with actual exp…" at bounding box center [607, 152] width 547 height 62
click at [597, 301] on div "A. CV: -$70,000, SV: -$20,000" at bounding box center [608, 292] width 544 height 35
click at [336, 271] on input "b. A. CV: -$70,000, SV: -$20,000" at bounding box center [336, 265] width 0 height 11
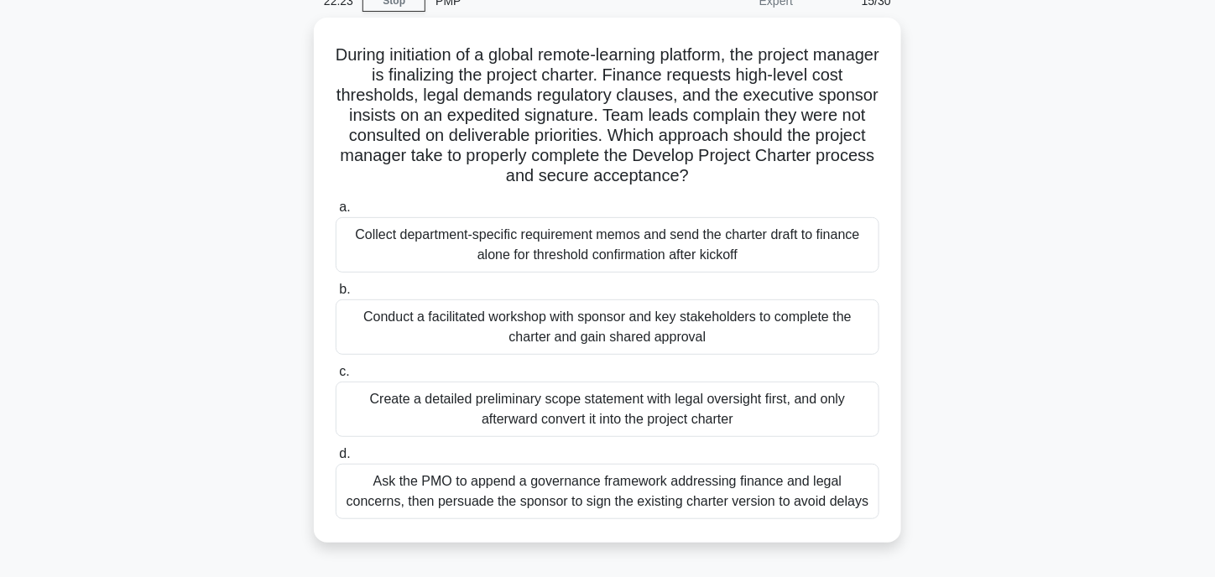
scroll to position [84, 0]
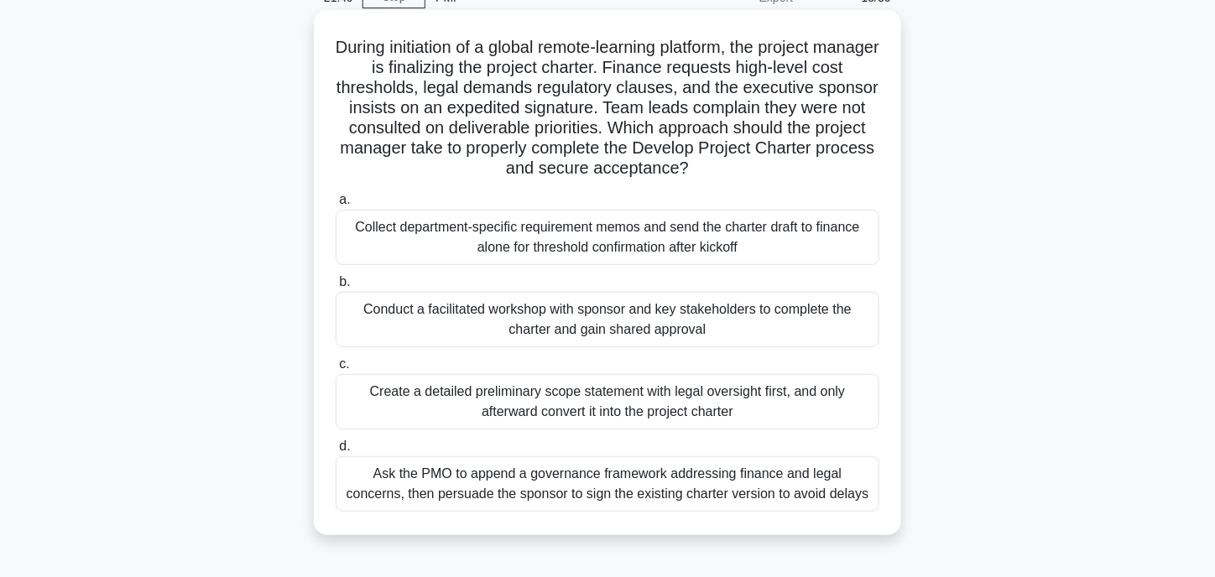
click at [445, 330] on div "Conduct a facilitated workshop with sponsor and key stakeholders to complete th…" at bounding box center [608, 319] width 544 height 55
click at [336, 288] on input "b. Conduct a facilitated workshop with sponsor and key stakeholders to complete…" at bounding box center [336, 282] width 0 height 11
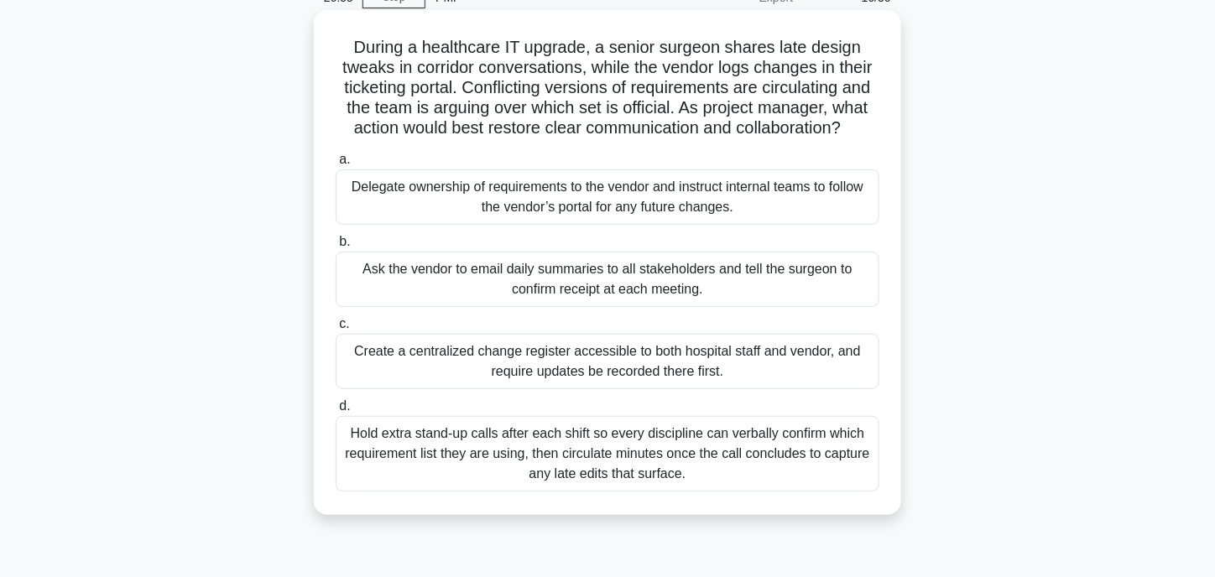
click at [503, 464] on div "Hold extra stand-up calls after each shift so every discipline can verbally con…" at bounding box center [608, 453] width 544 height 75
click at [336, 412] on input "d. Hold extra stand-up calls after each shift so every discipline can verbally …" at bounding box center [336, 406] width 0 height 11
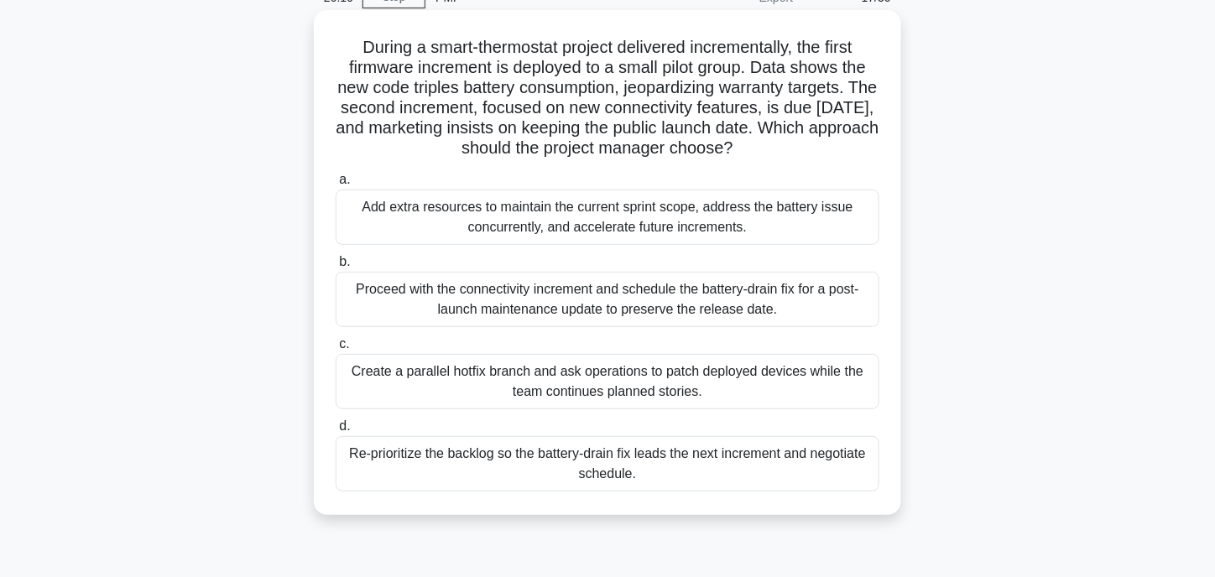
click at [551, 467] on div "Re-prioritize the backlog so the battery-drain fix leads the next increment and…" at bounding box center [608, 463] width 544 height 55
click at [336, 432] on input "d. Re-prioritize the backlog so the battery-drain fix leads the next increment …" at bounding box center [336, 426] width 0 height 11
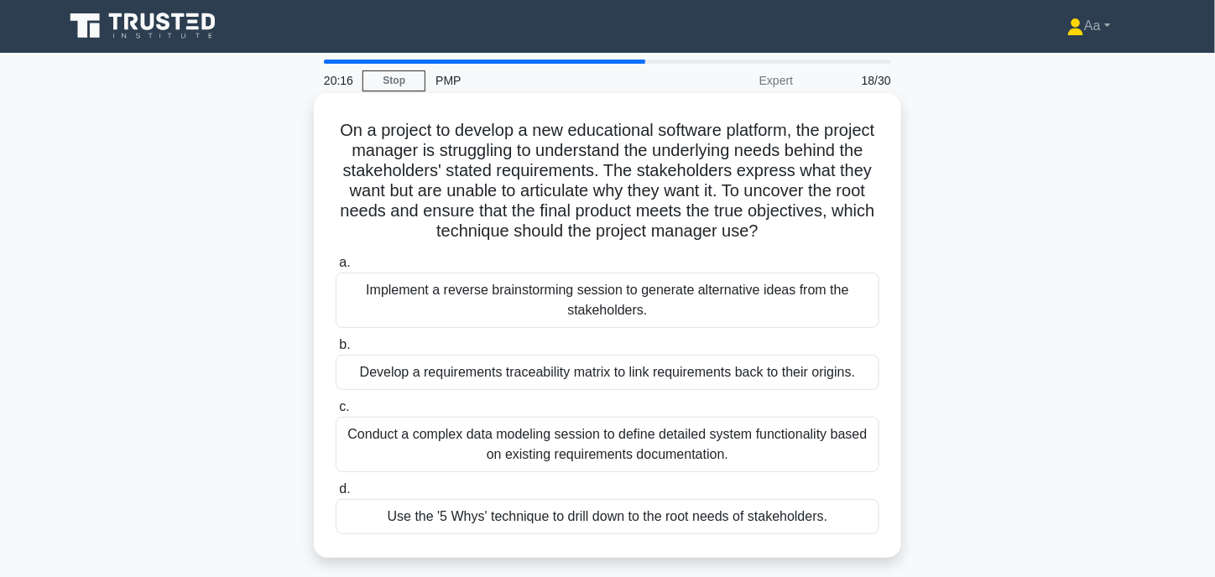
scroll to position [0, 0]
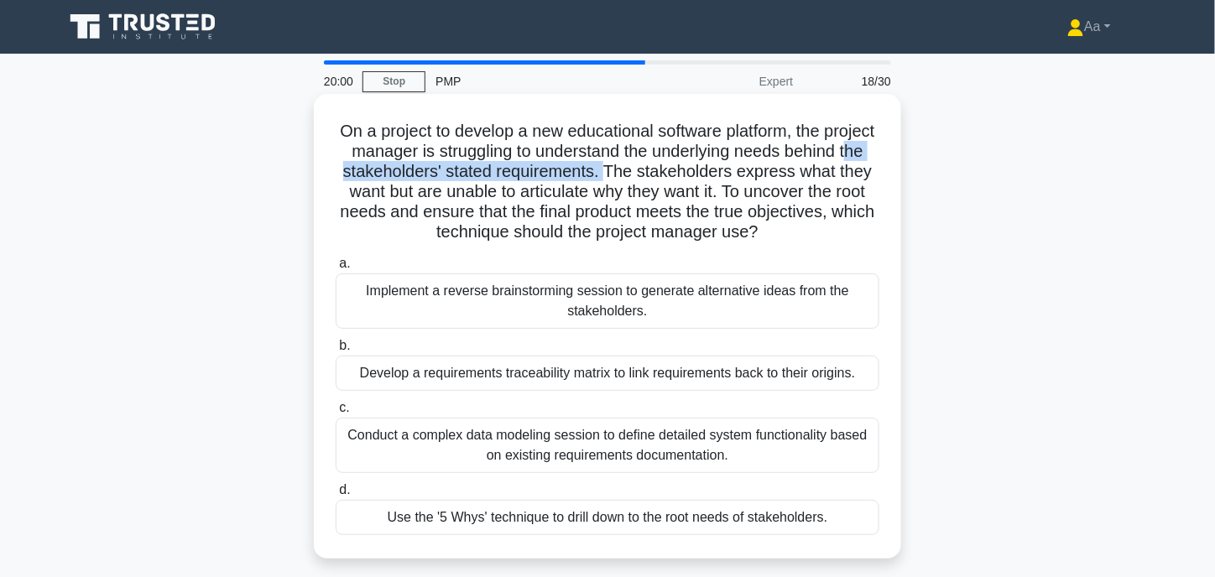
drag, startPoint x: 399, startPoint y: 176, endPoint x: 688, endPoint y: 175, distance: 288.5
click at [688, 175] on h5 "On a project to develop a new educational software platform, the project manage…" at bounding box center [607, 182] width 547 height 122
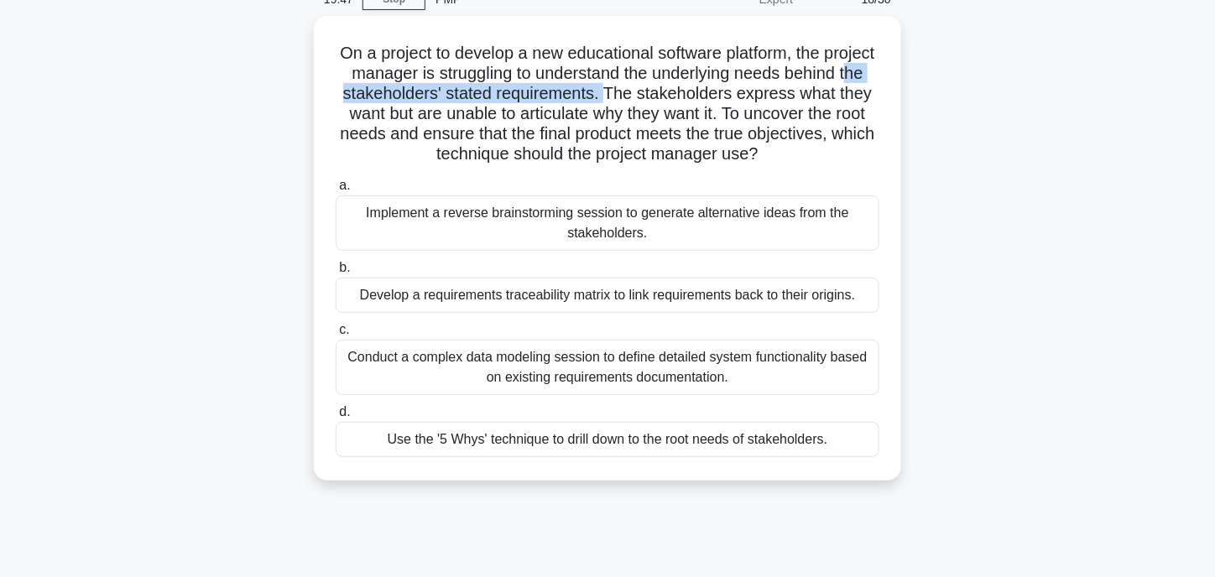
scroll to position [84, 0]
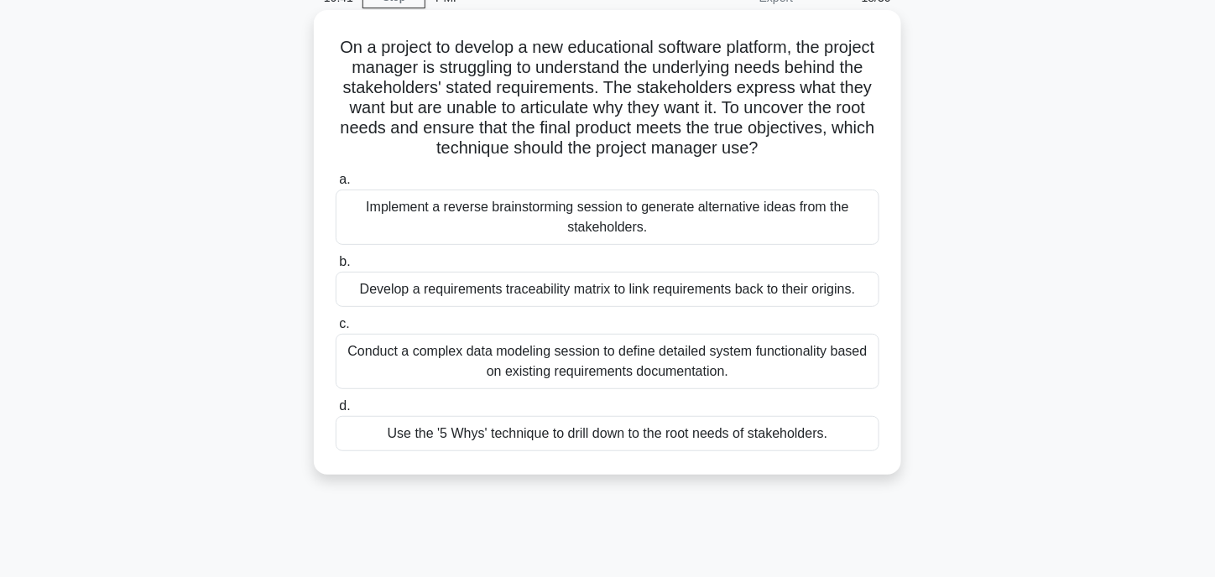
click at [570, 426] on div "Use the '5 Whys' technique to drill down to the root needs of stakeholders." at bounding box center [608, 433] width 544 height 35
click at [336, 412] on input "d. Use the '5 Whys' technique to drill down to the root needs of stakeholders." at bounding box center [336, 406] width 0 height 11
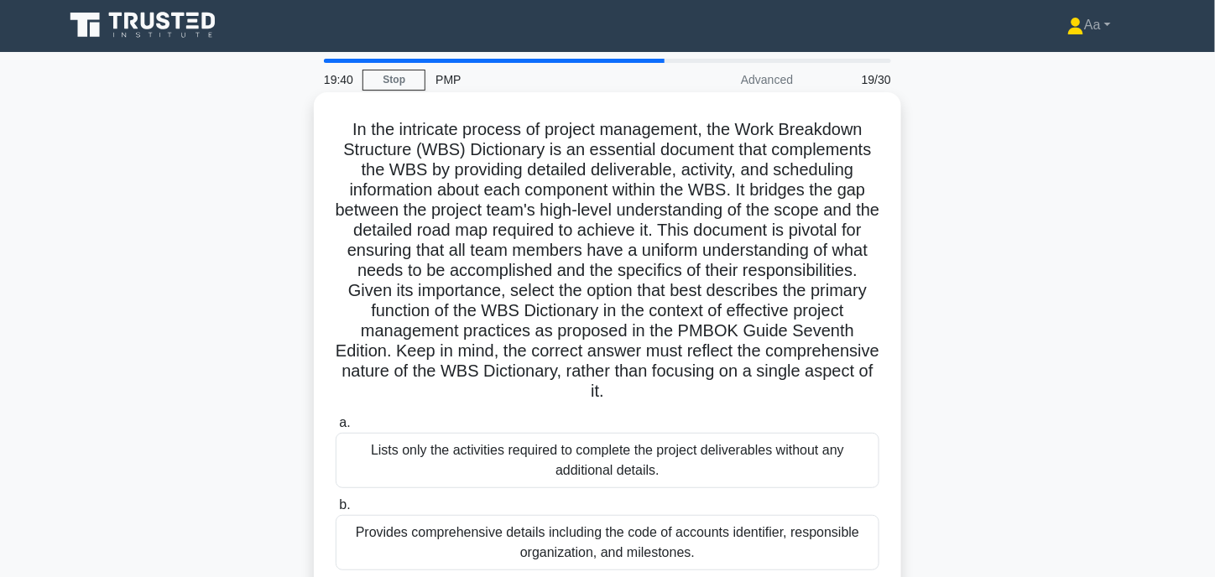
scroll to position [0, 0]
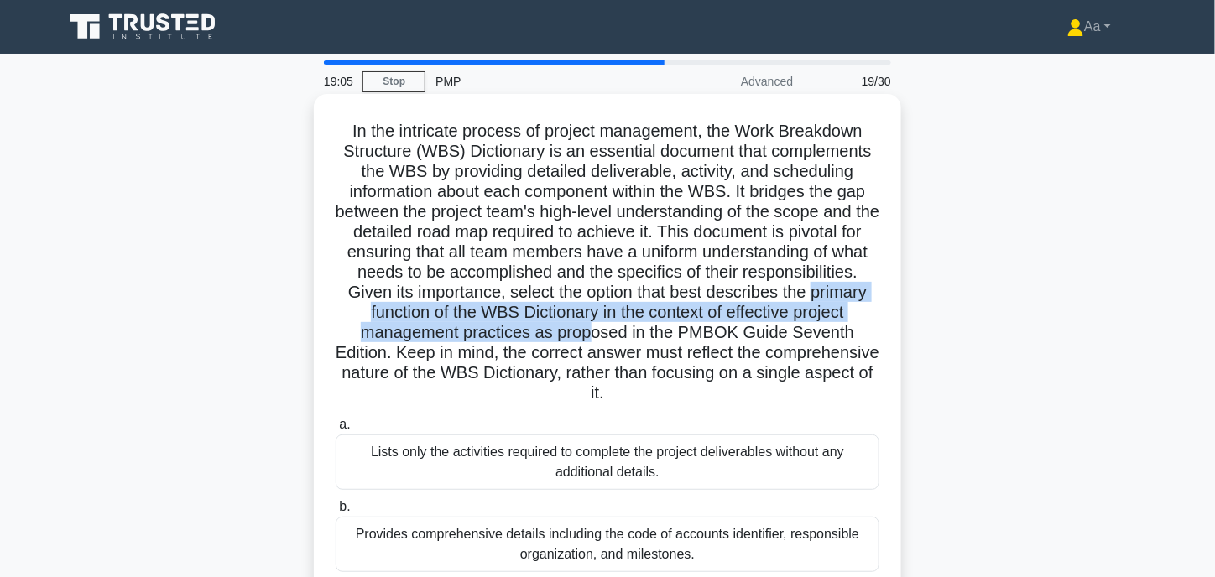
drag, startPoint x: 448, startPoint y: 316, endPoint x: 718, endPoint y: 335, distance: 270.7
click at [718, 335] on h5 "In the intricate process of project management, the Work Breakdown Structure (W…" at bounding box center [607, 263] width 547 height 284
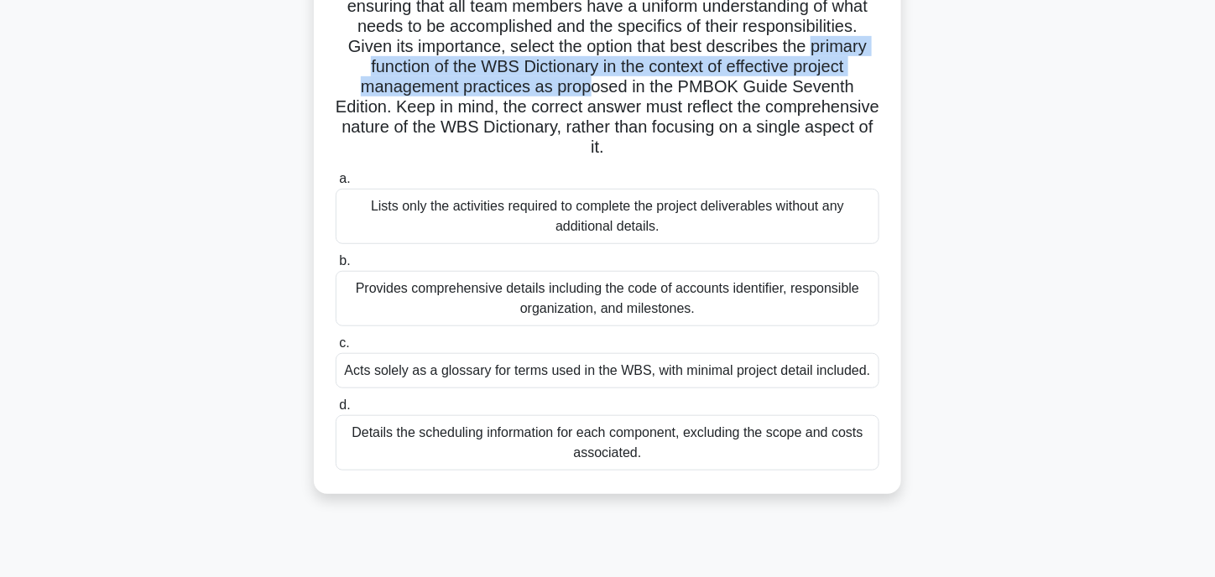
scroll to position [252, 0]
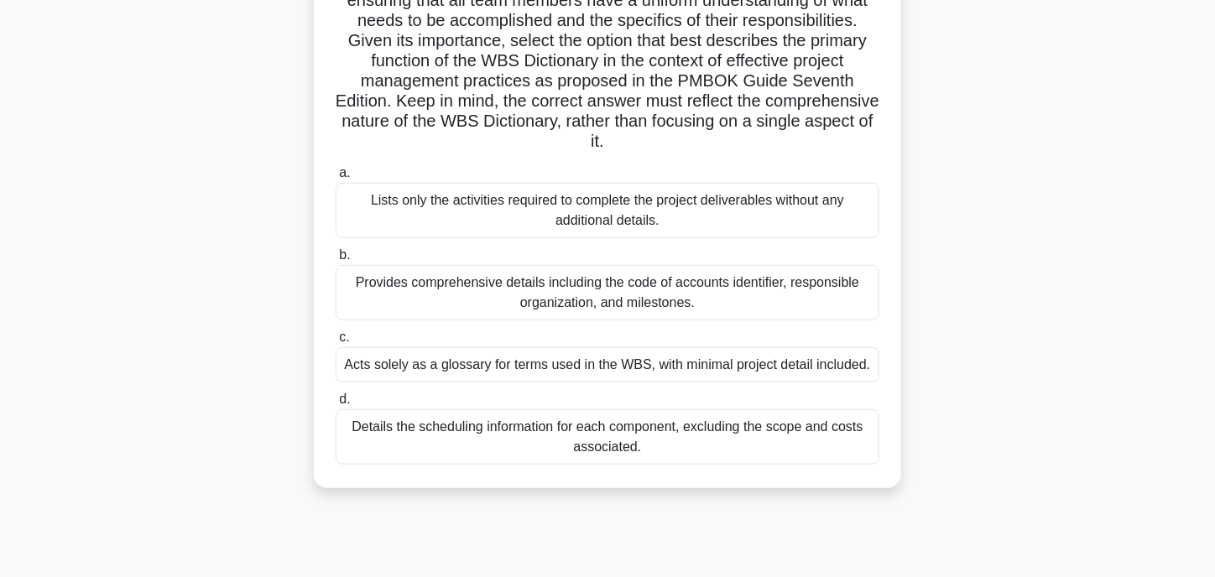
click at [577, 437] on div "Details the scheduling information for each component, excluding the scope and …" at bounding box center [608, 436] width 544 height 55
click at [336, 405] on input "d. Details the scheduling information for each component, excluding the scope a…" at bounding box center [336, 399] width 0 height 11
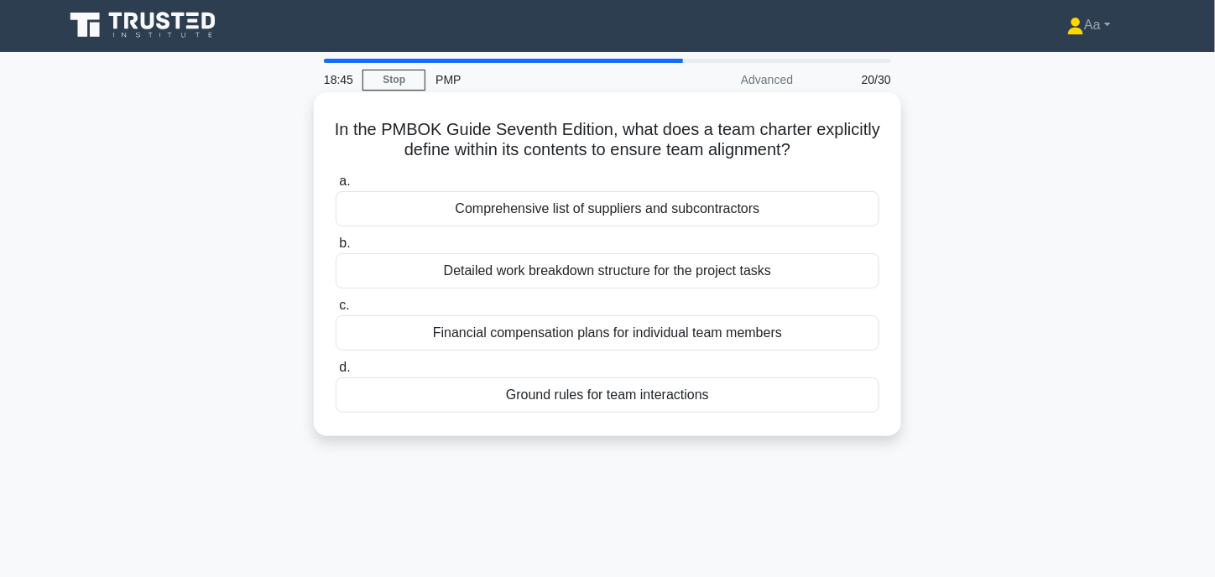
scroll to position [0, 0]
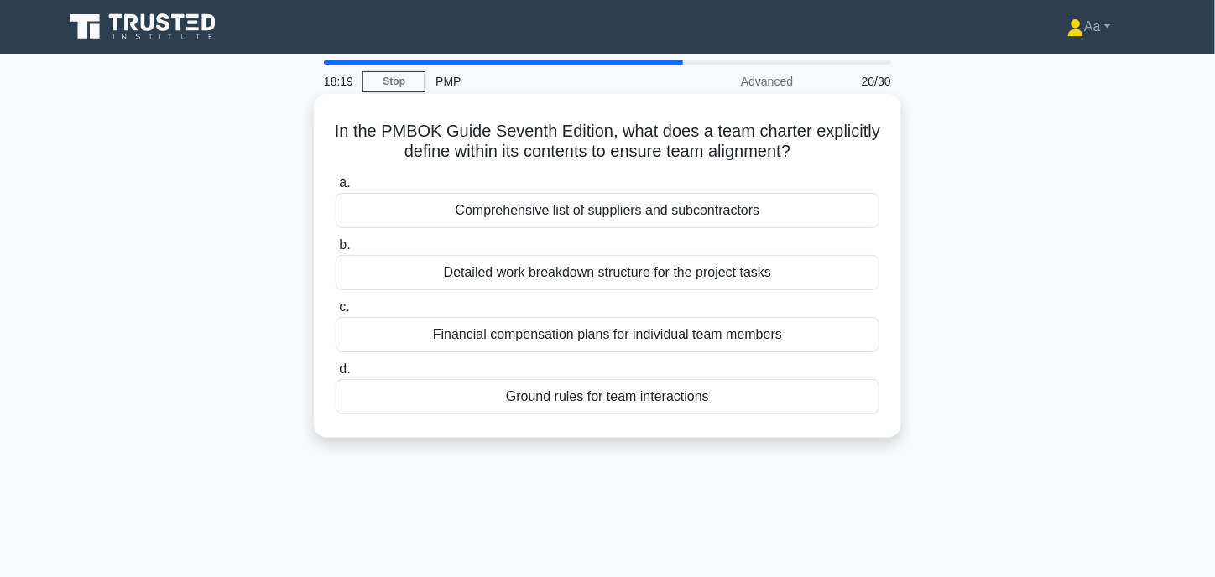
click at [559, 402] on div "Ground rules for team interactions" at bounding box center [608, 396] width 544 height 35
click at [336, 375] on input "d. Ground rules for team interactions" at bounding box center [336, 369] width 0 height 11
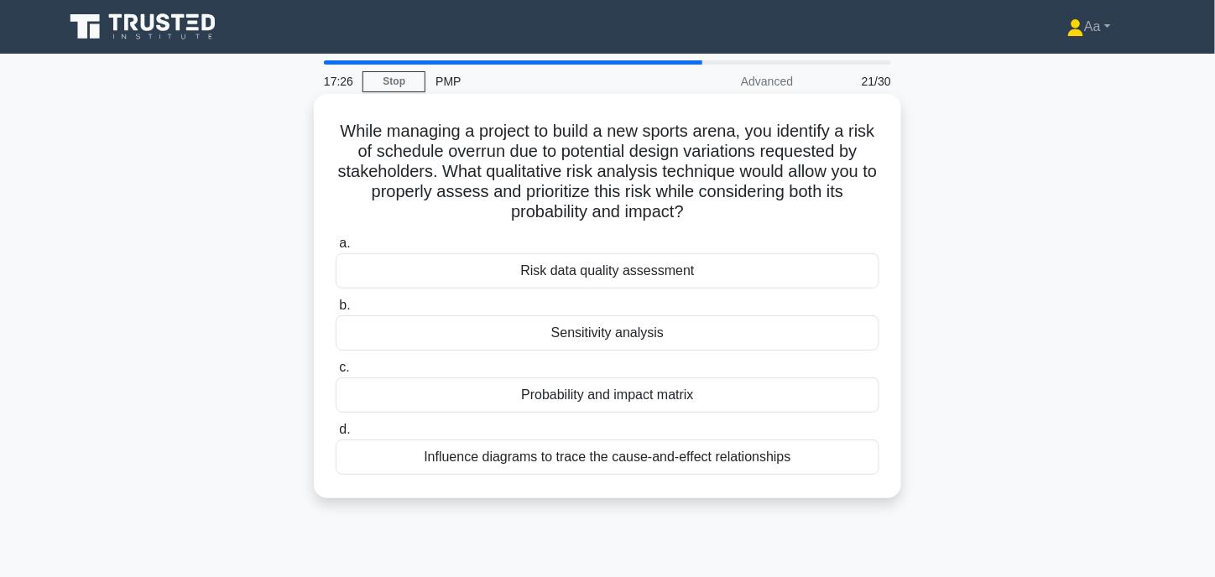
click at [498, 393] on div "Probability and impact matrix" at bounding box center [608, 394] width 544 height 35
click at [336, 373] on input "c. Probability and impact matrix" at bounding box center [336, 367] width 0 height 11
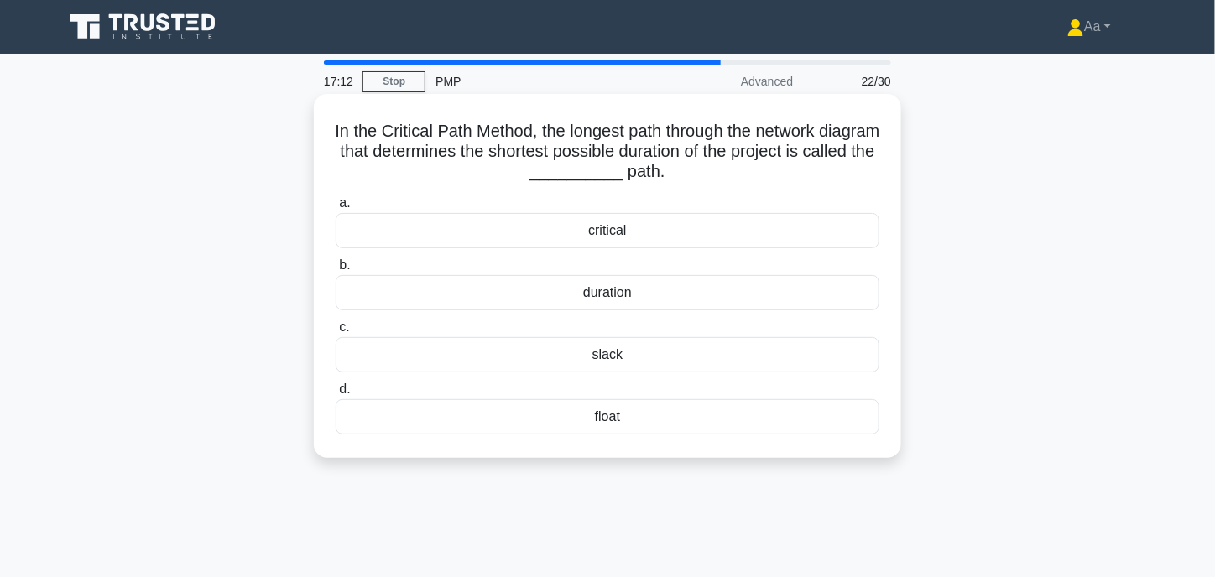
click at [604, 228] on div "critical" at bounding box center [608, 230] width 544 height 35
click at [336, 209] on input "a. critical" at bounding box center [336, 203] width 0 height 11
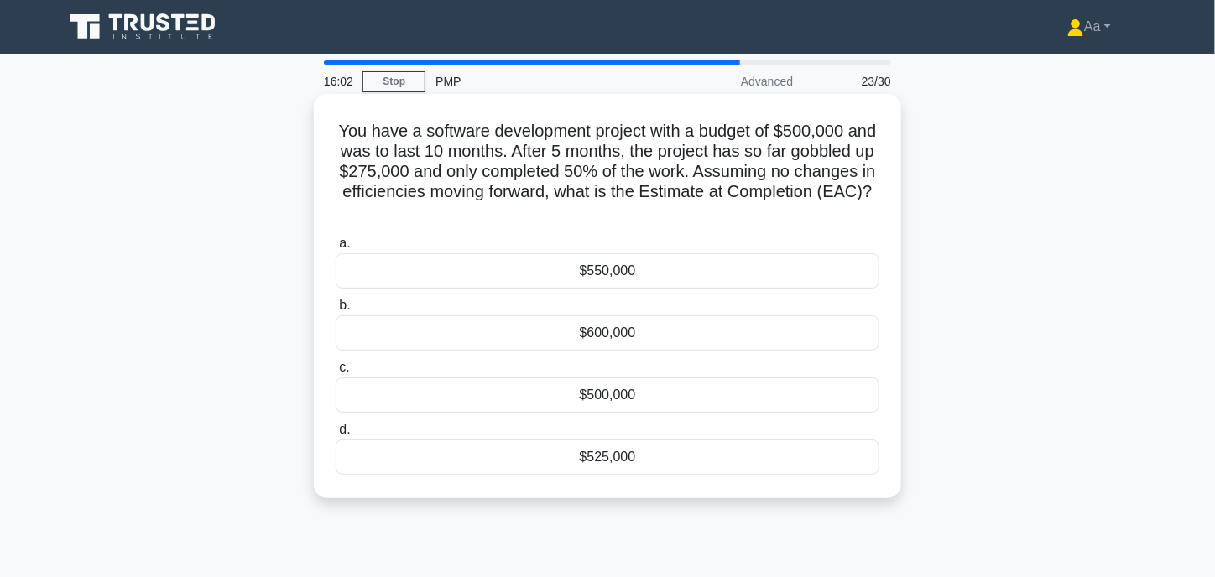
click at [703, 267] on div "$550,000" at bounding box center [608, 270] width 544 height 35
click at [336, 249] on input "a. $550,000" at bounding box center [336, 243] width 0 height 11
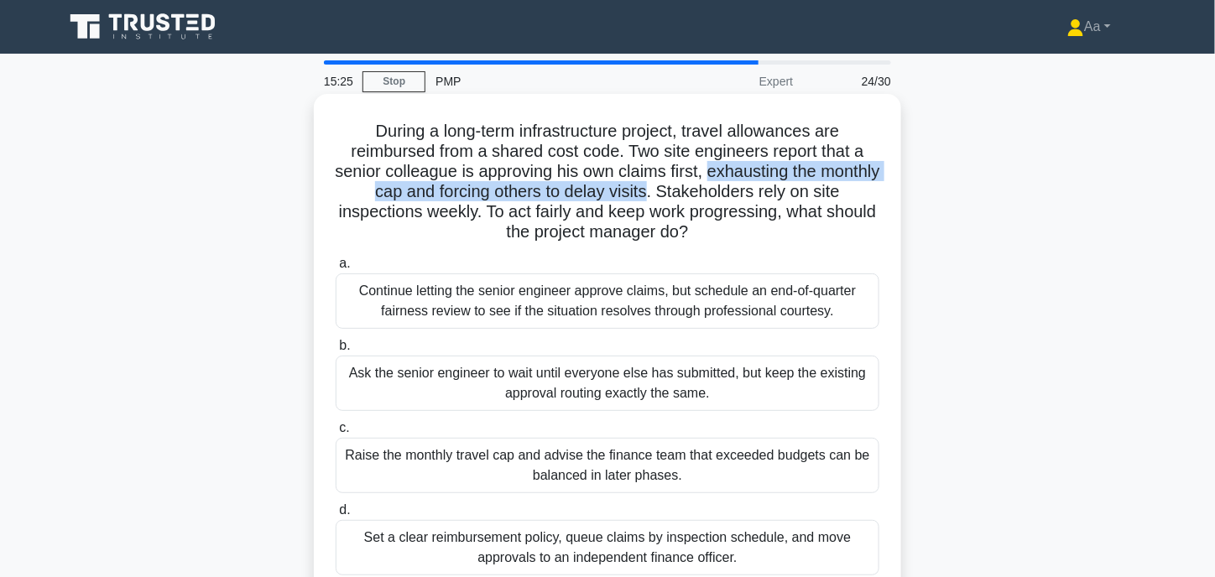
drag, startPoint x: 741, startPoint y: 172, endPoint x: 682, endPoint y: 196, distance: 64.3
click at [682, 196] on h5 "During a long-term infrastructure project, travel allowances are reimbursed fro…" at bounding box center [607, 182] width 547 height 122
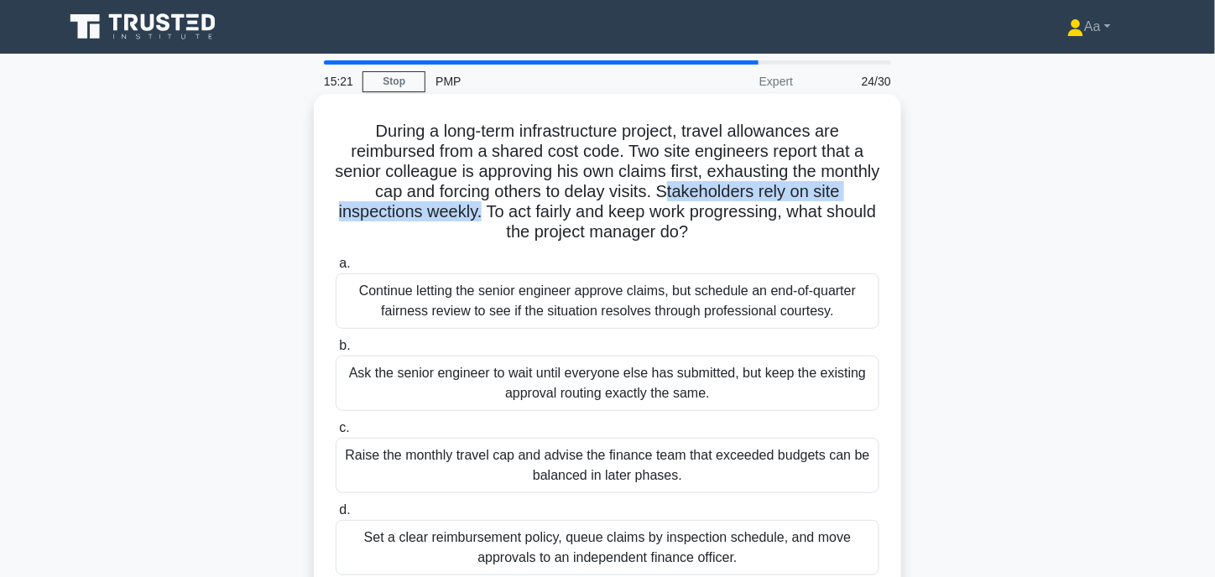
drag, startPoint x: 703, startPoint y: 195, endPoint x: 505, endPoint y: 213, distance: 198.8
click at [505, 213] on h5 "During a long-term infrastructure project, travel allowances are reimbursed fro…" at bounding box center [607, 182] width 547 height 122
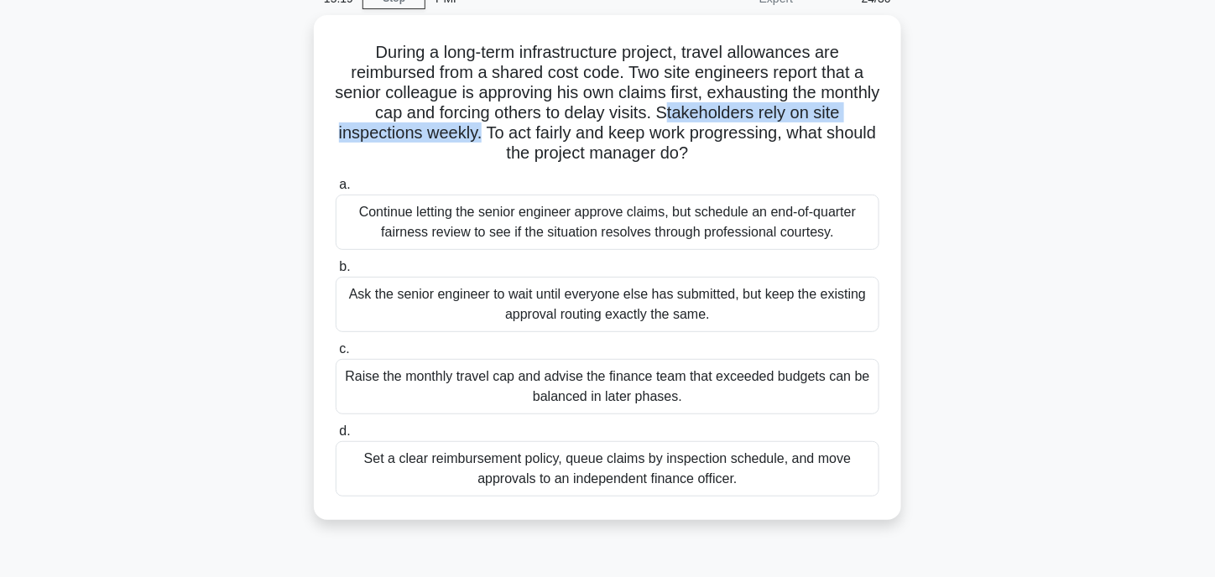
scroll to position [84, 0]
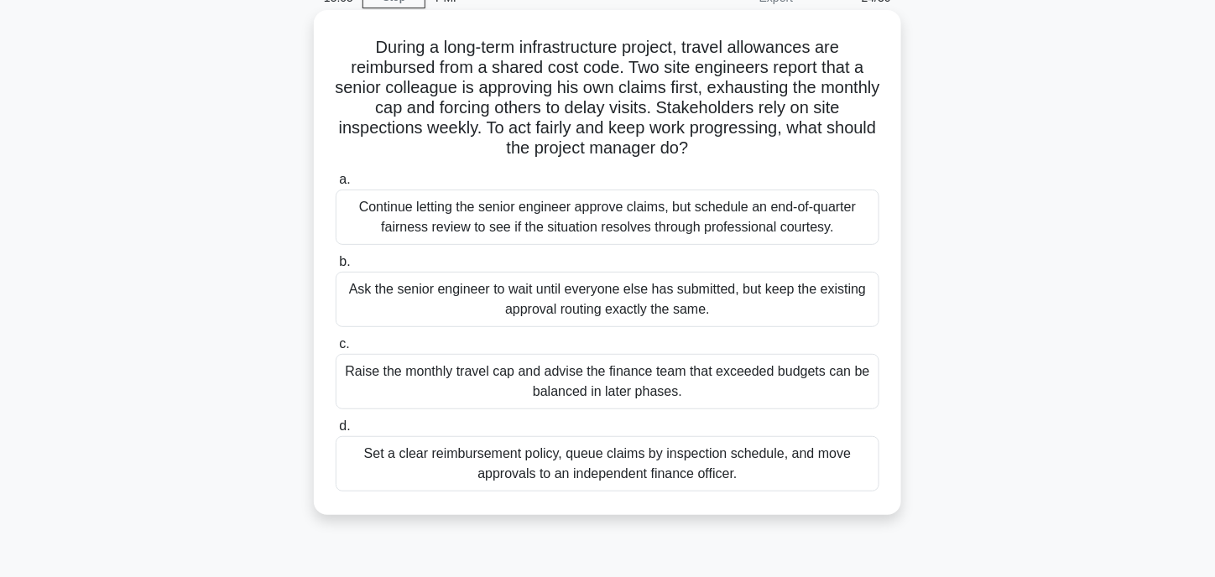
click at [464, 459] on div "Set a clear reimbursement policy, queue claims by inspection schedule, and move…" at bounding box center [608, 463] width 544 height 55
click at [336, 432] on input "d. Set a clear reimbursement policy, queue claims by inspection schedule, and m…" at bounding box center [336, 426] width 0 height 11
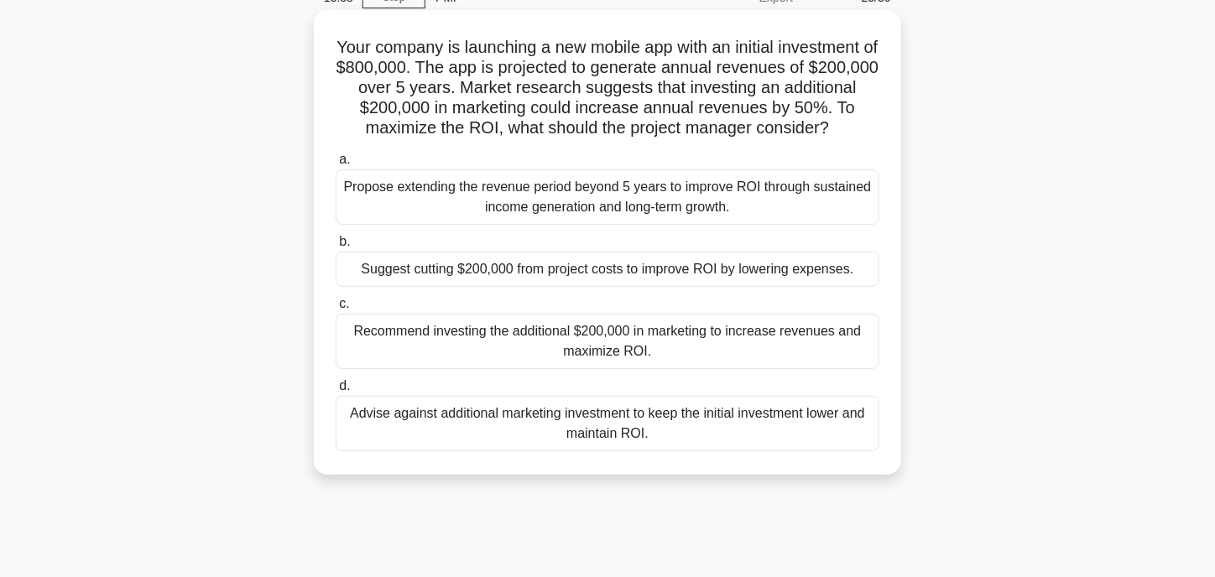
click at [432, 358] on div "Recommend investing the additional $200,000 in marketing to increase revenues a…" at bounding box center [608, 341] width 544 height 55
click at [336, 310] on input "c. Recommend investing the additional $200,000 in marketing to increase revenue…" at bounding box center [336, 304] width 0 height 11
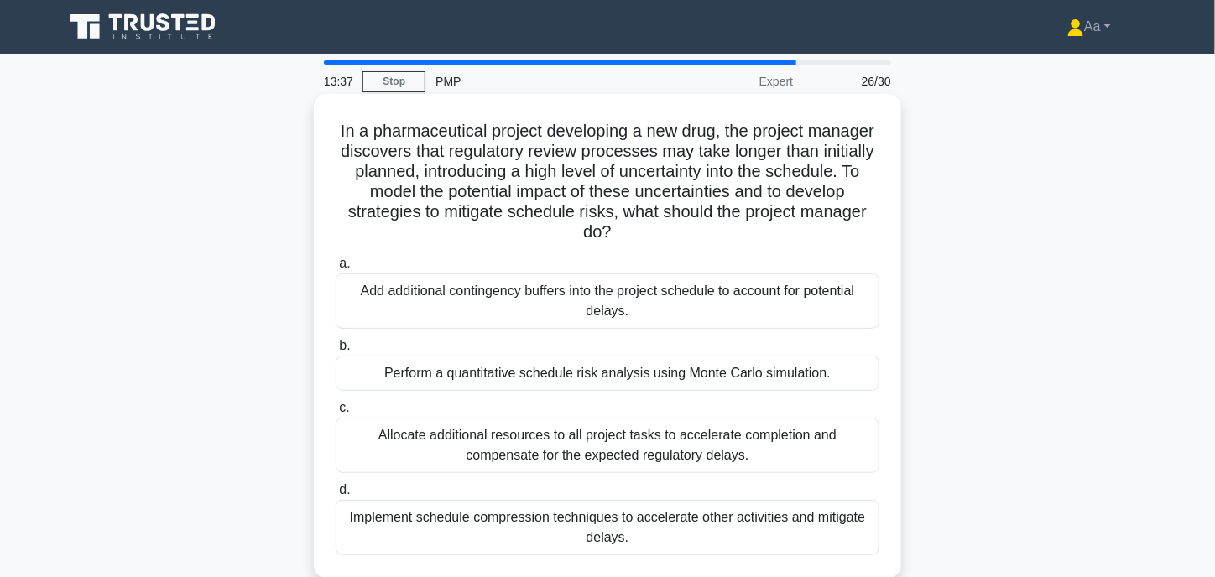
scroll to position [0, 0]
drag, startPoint x: 662, startPoint y: 172, endPoint x: 408, endPoint y: 198, distance: 254.6
click at [408, 198] on h5 "In a pharmaceutical project developing a new drug, the project manager discover…" at bounding box center [607, 182] width 547 height 122
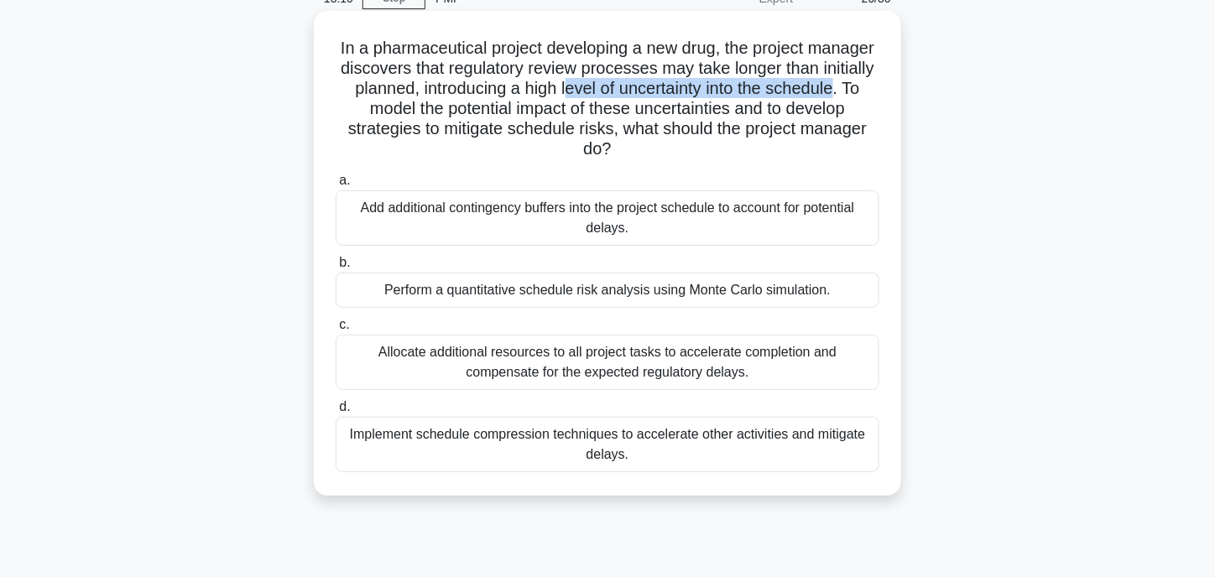
scroll to position [84, 0]
click at [430, 284] on div "Perform a quantitative schedule risk analysis using Monte Carlo simulation." at bounding box center [608, 289] width 544 height 35
click at [336, 268] on input "b. Perform a quantitative schedule risk analysis using Monte Carlo simulation." at bounding box center [336, 262] width 0 height 11
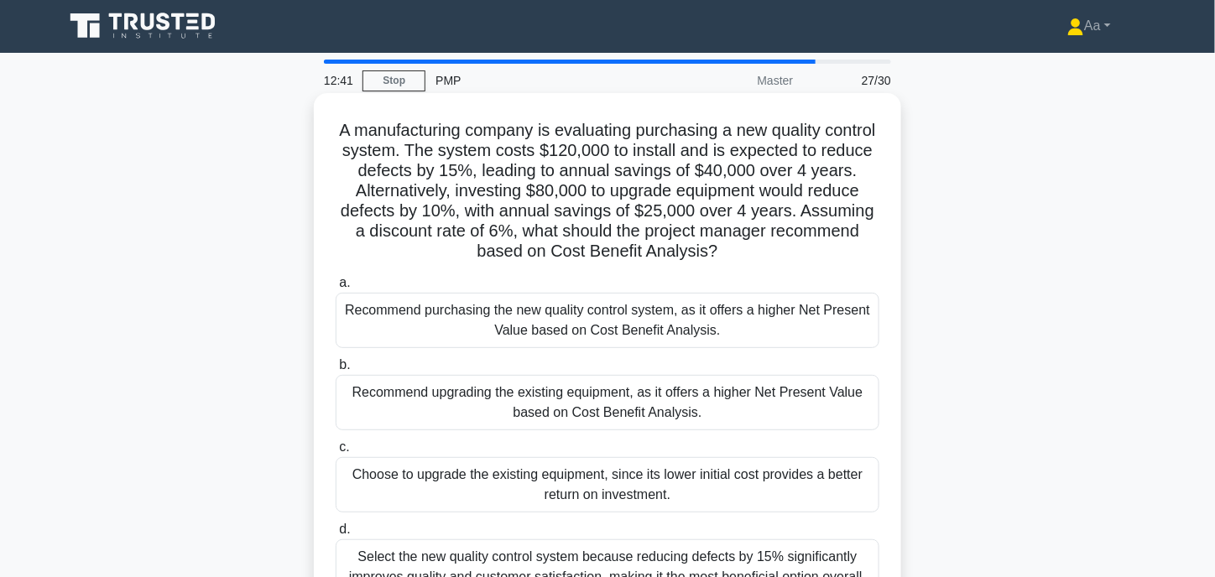
scroll to position [0, 0]
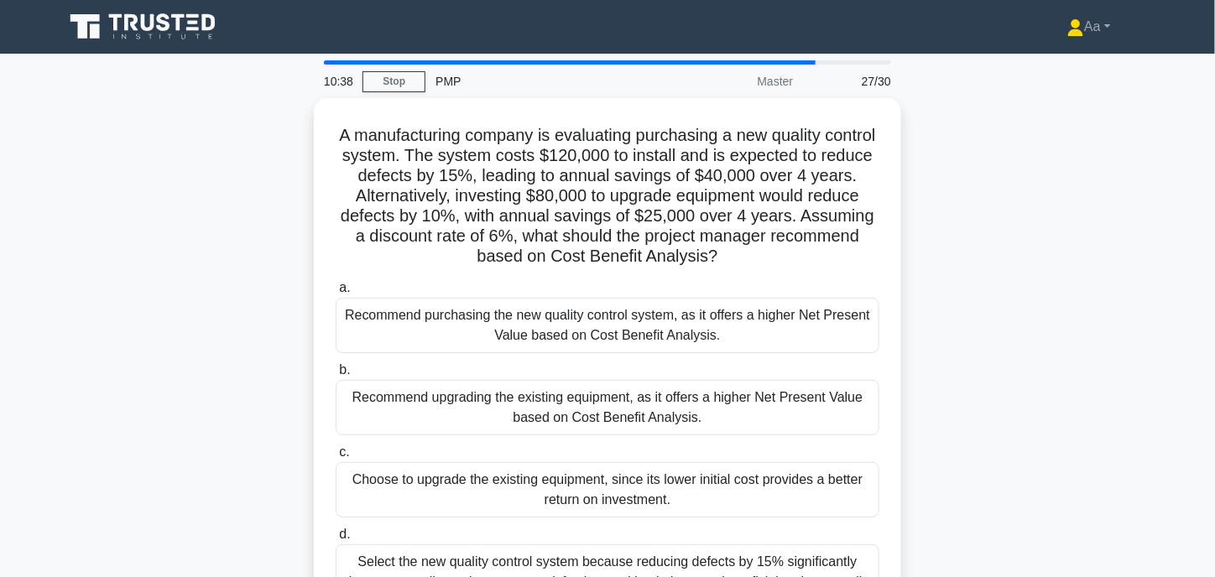
click at [274, 355] on div "A manufacturing company is evaluating purchasing a new quality control system. …" at bounding box center [607, 370] width 1107 height 545
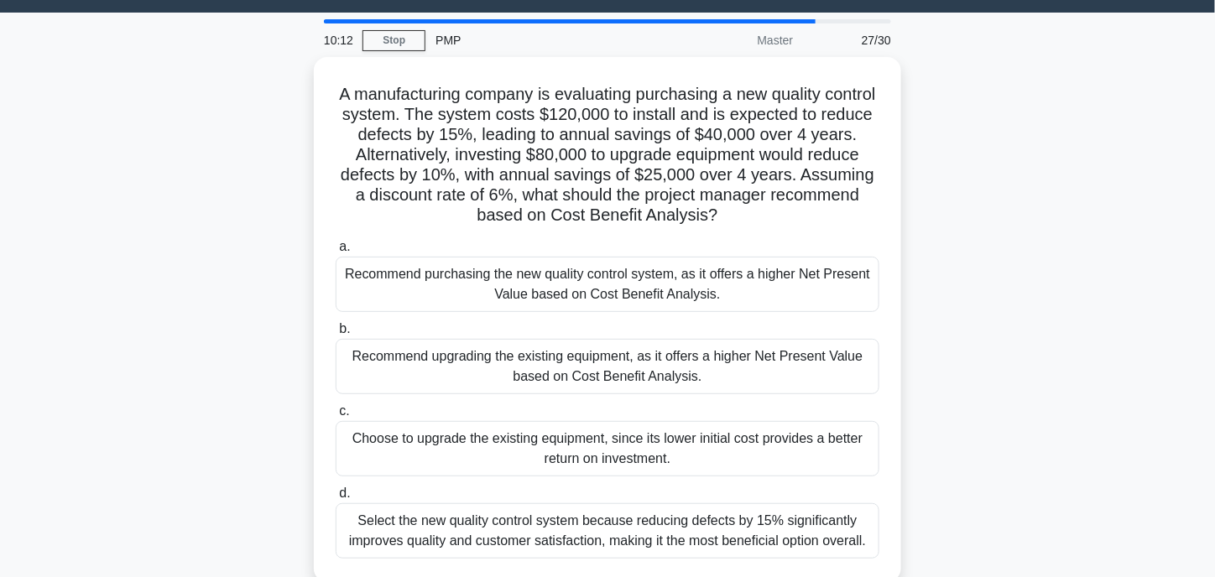
scroll to position [84, 0]
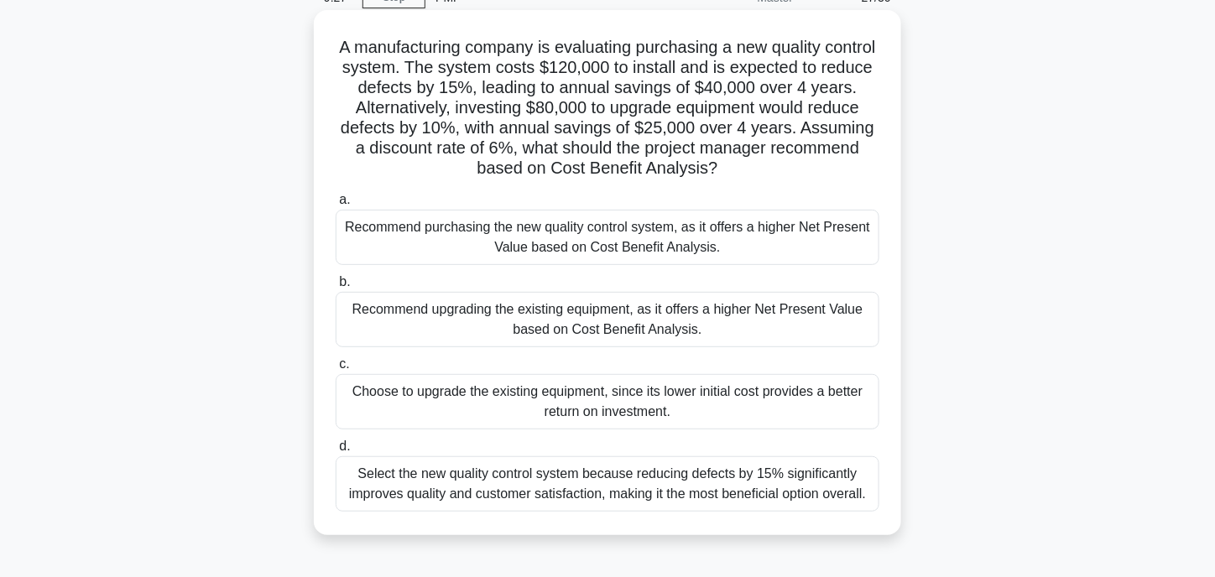
click at [478, 328] on div "Recommend upgrading the existing equipment, as it offers a higher Net Present V…" at bounding box center [608, 319] width 544 height 55
click at [336, 288] on input "b. Recommend upgrading the existing equipment, as it offers a higher Net Presen…" at bounding box center [336, 282] width 0 height 11
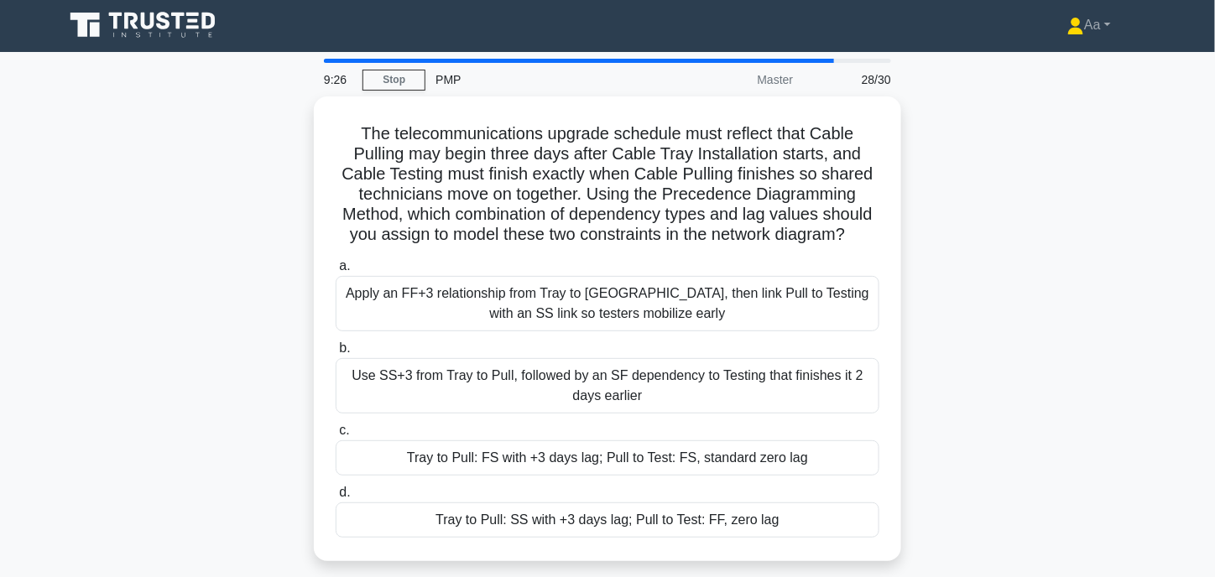
scroll to position [0, 0]
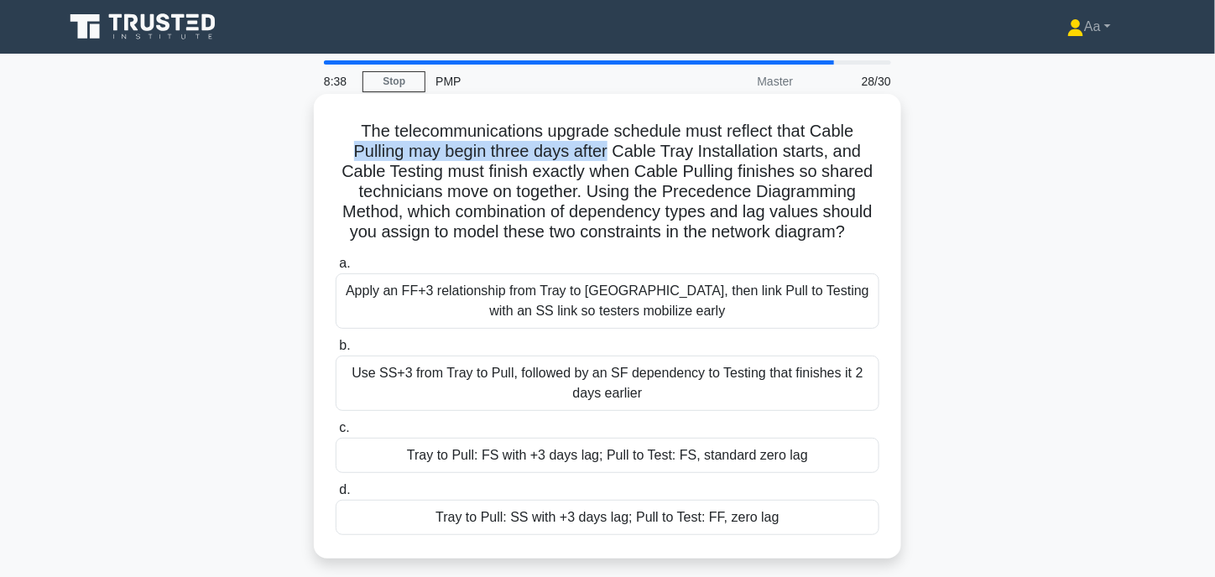
drag, startPoint x: 351, startPoint y: 155, endPoint x: 608, endPoint y: 160, distance: 257.6
click at [608, 160] on h5 "The telecommunications upgrade schedule must reflect that Cable Pulling may beg…" at bounding box center [607, 182] width 547 height 122
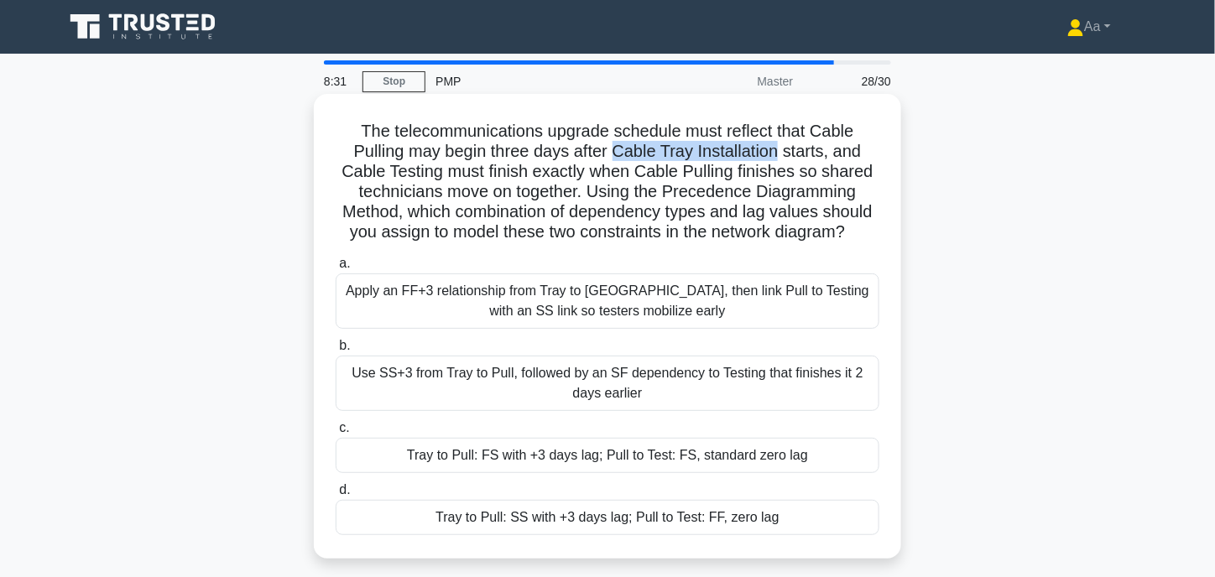
drag, startPoint x: 615, startPoint y: 154, endPoint x: 782, endPoint y: 153, distance: 166.9
click at [782, 153] on h5 "The telecommunications upgrade schedule must reflect that Cable Pulling may beg…" at bounding box center [607, 182] width 547 height 122
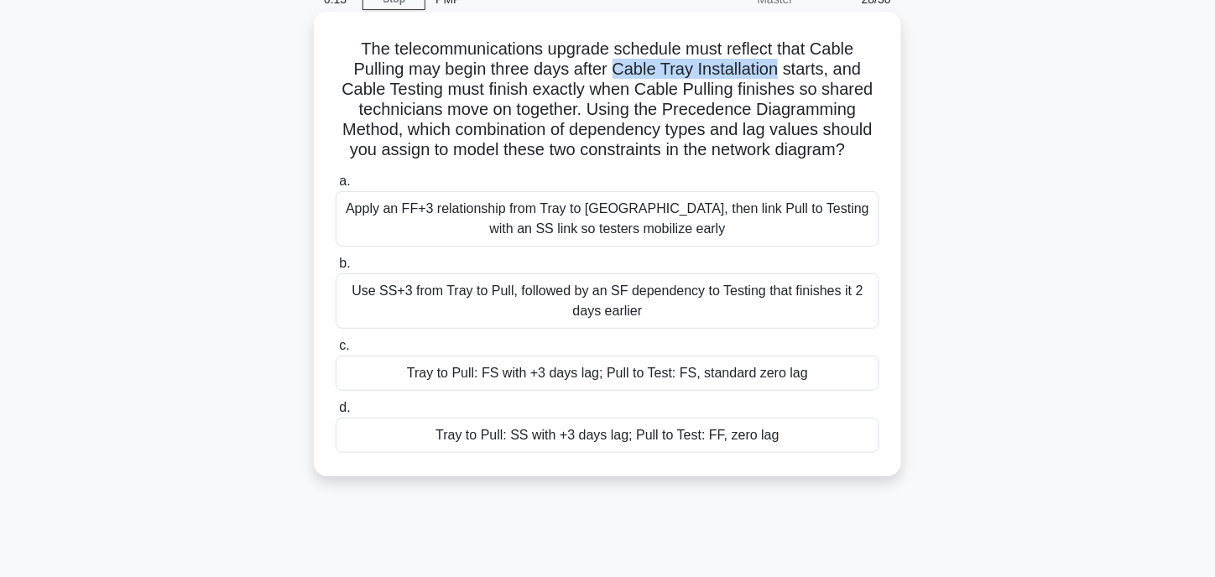
scroll to position [84, 0]
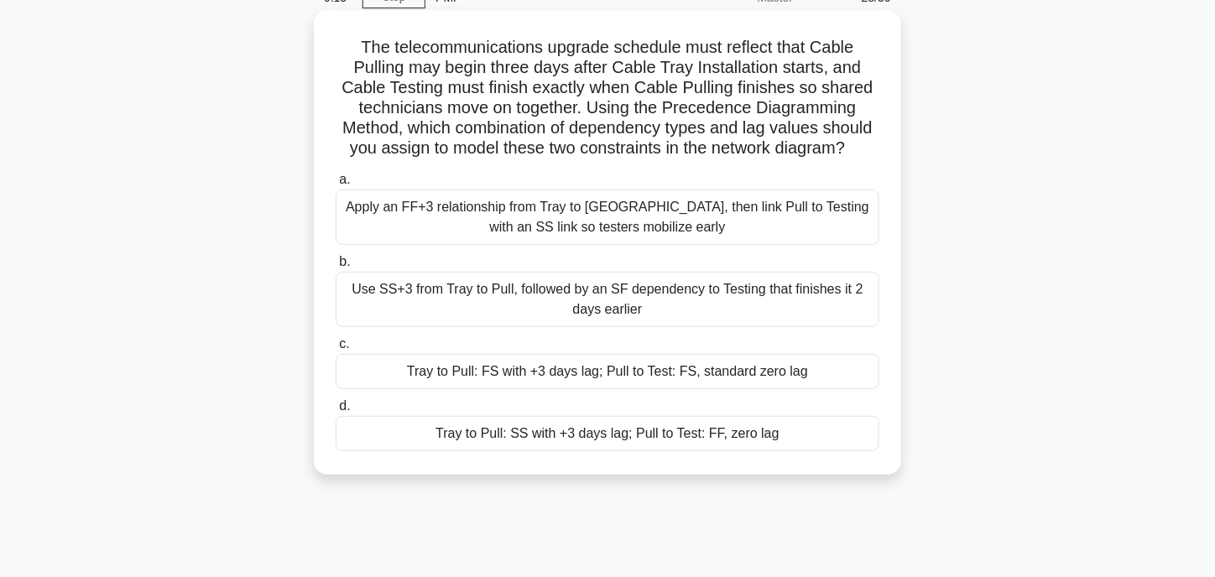
click at [533, 370] on div "Tray to Pull: FS with +3 days lag; Pull to Test: FS, standard zero lag" at bounding box center [608, 371] width 544 height 35
click at [336, 350] on input "c. Tray to Pull: FS with +3 days lag; Pull to Test: FS, standard zero lag" at bounding box center [336, 344] width 0 height 11
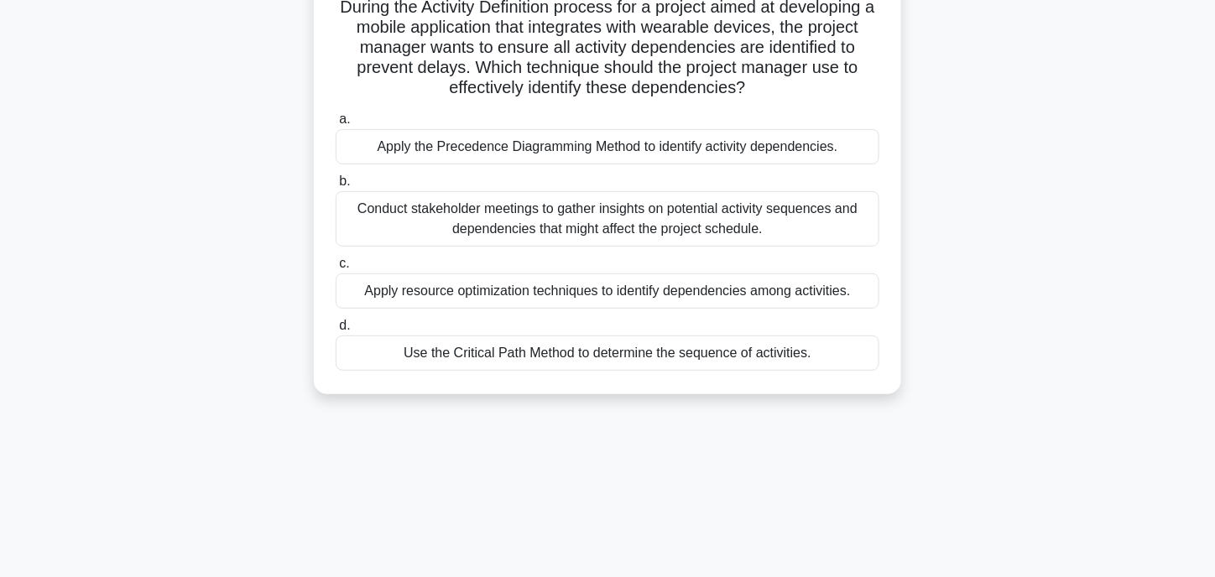
scroll to position [168, 0]
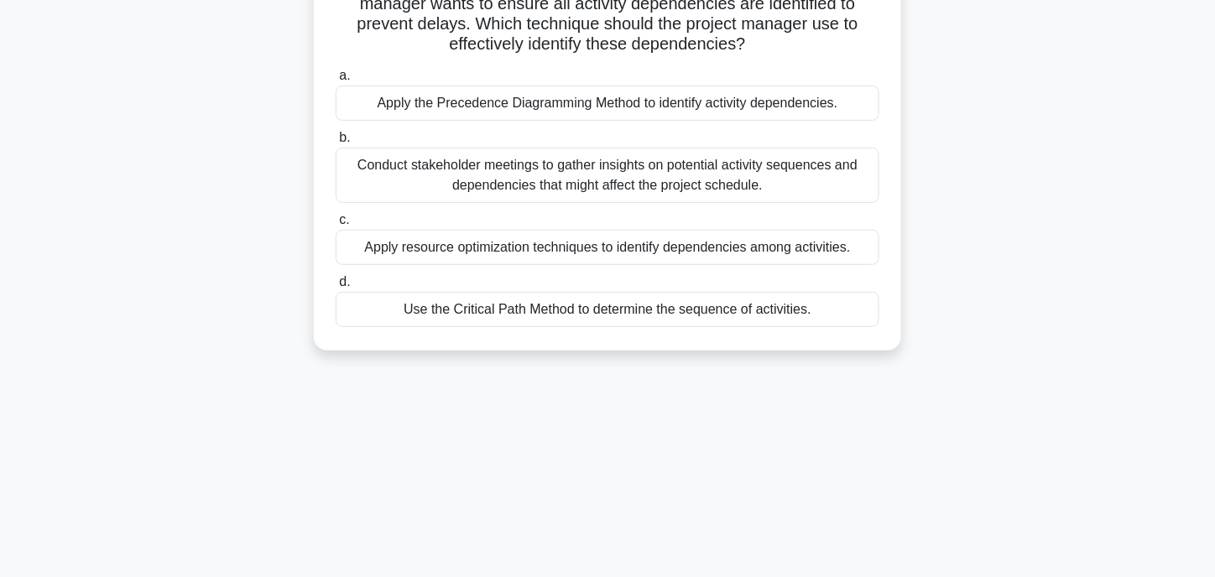
click at [533, 186] on div "Conduct stakeholder meetings to gather insights on potential activity sequences…" at bounding box center [608, 175] width 544 height 55
click at [336, 143] on input "b. Conduct stakeholder meetings to gather insights on potential activity sequen…" at bounding box center [336, 138] width 0 height 11
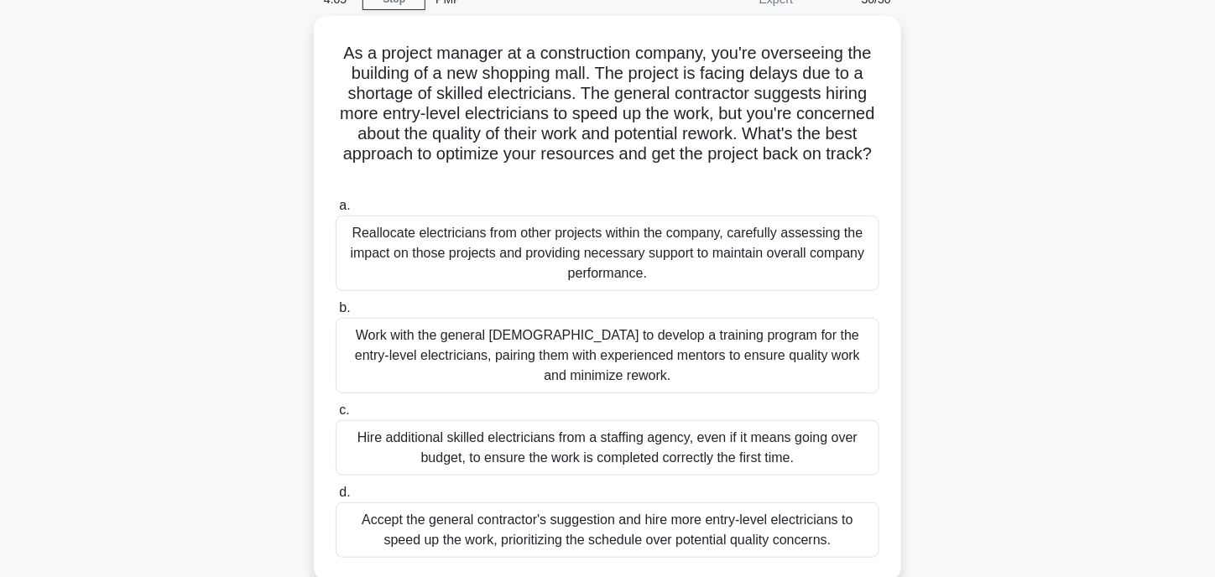
scroll to position [84, 0]
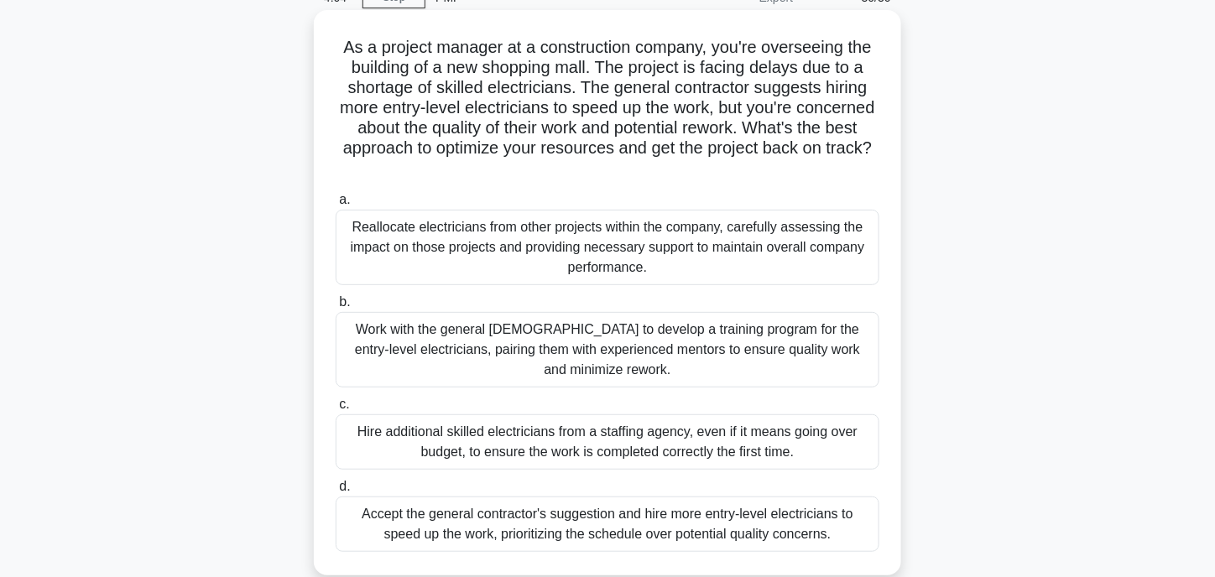
click at [529, 350] on div "Work with the general contractor to develop a training program for the entry-le…" at bounding box center [608, 349] width 544 height 75
click at [336, 308] on input "b. Work with the general contractor to develop a training program for the entry…" at bounding box center [336, 302] width 0 height 11
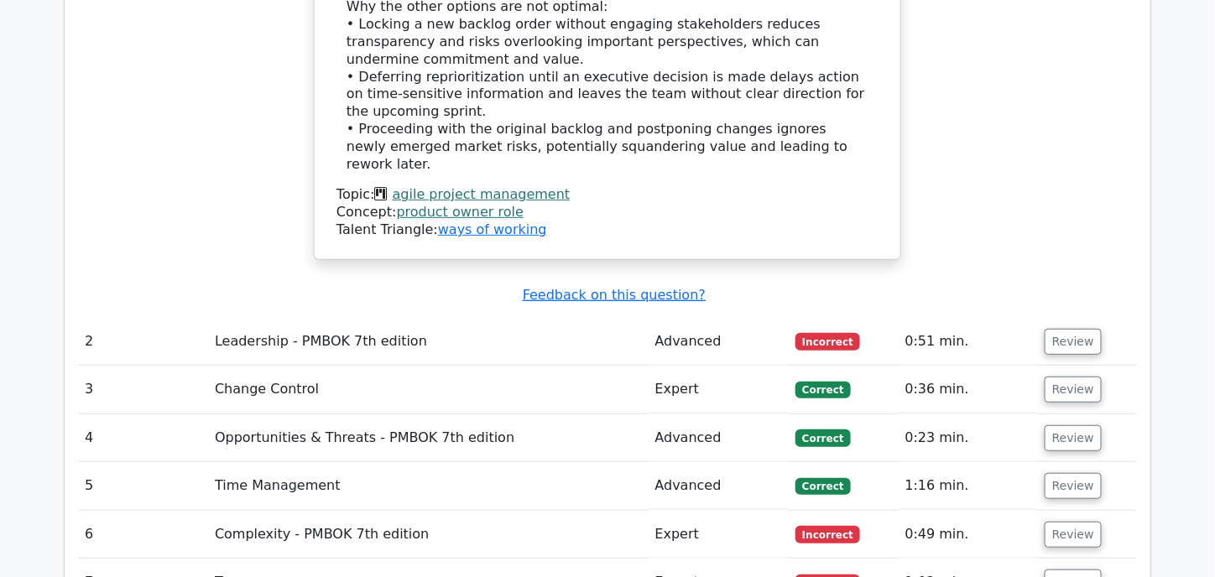
scroll to position [2265, 0]
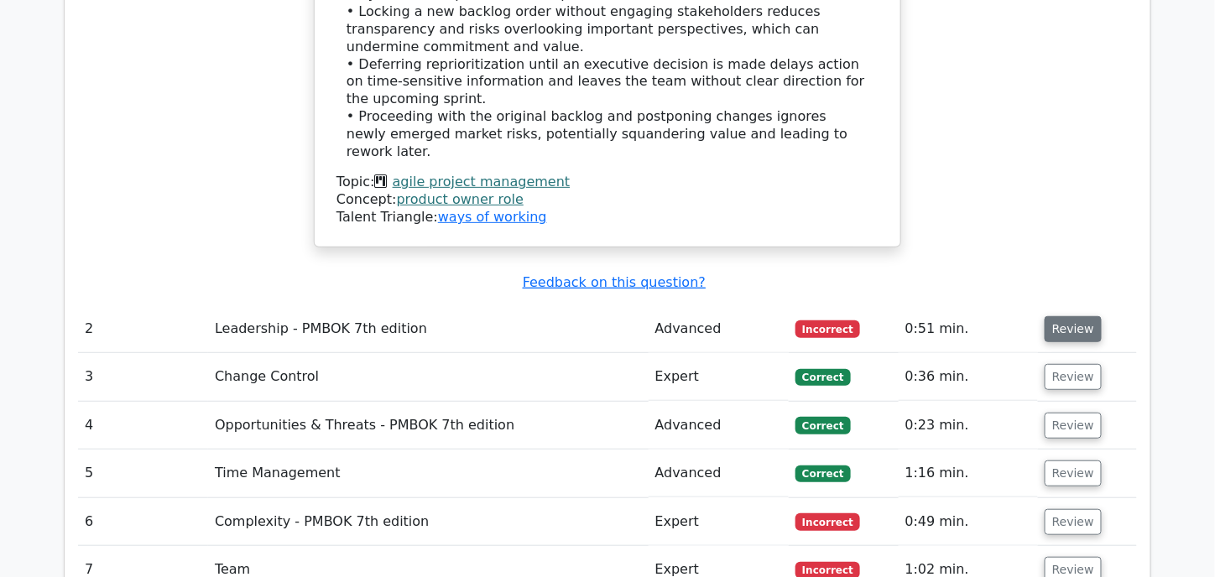
click at [1079, 316] on button "Review" at bounding box center [1072, 329] width 57 height 26
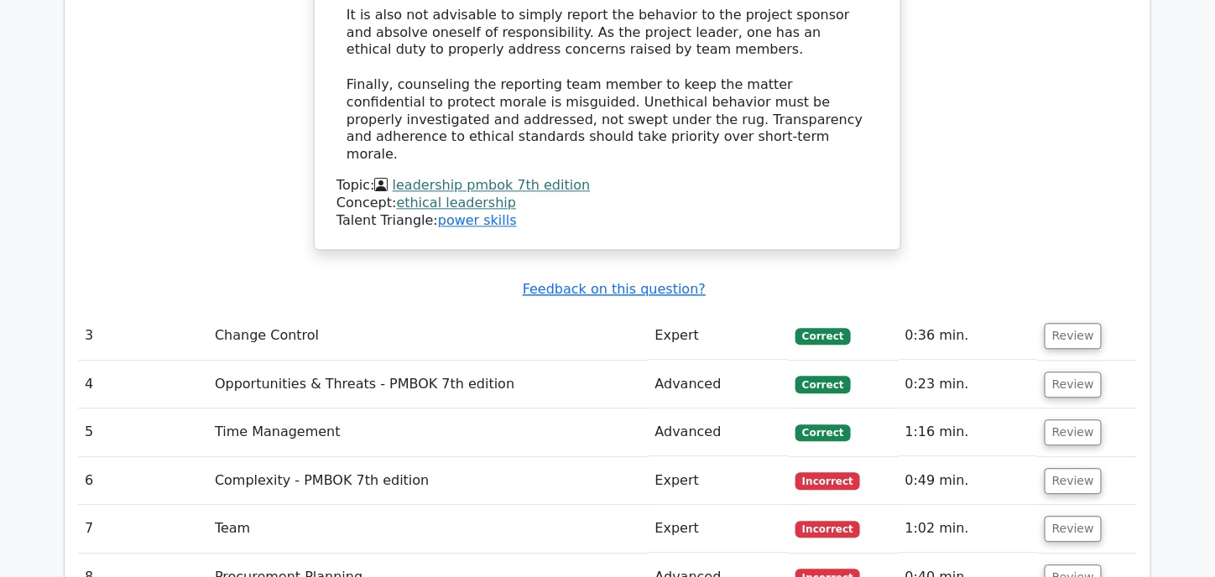
scroll to position [3271, 0]
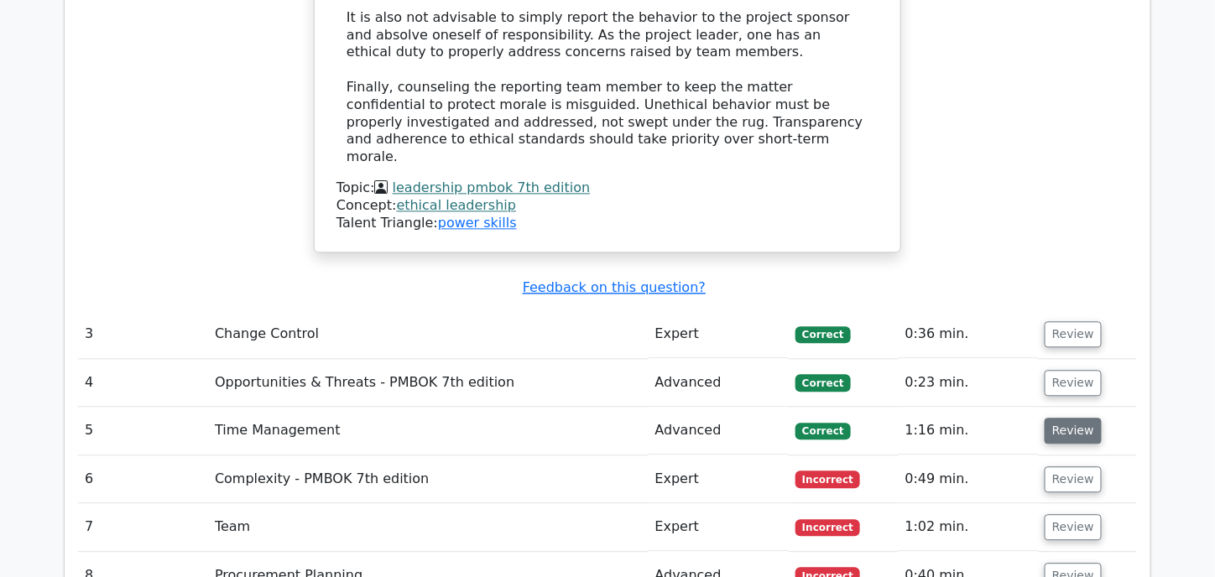
click at [1082, 418] on button "Review" at bounding box center [1072, 431] width 57 height 26
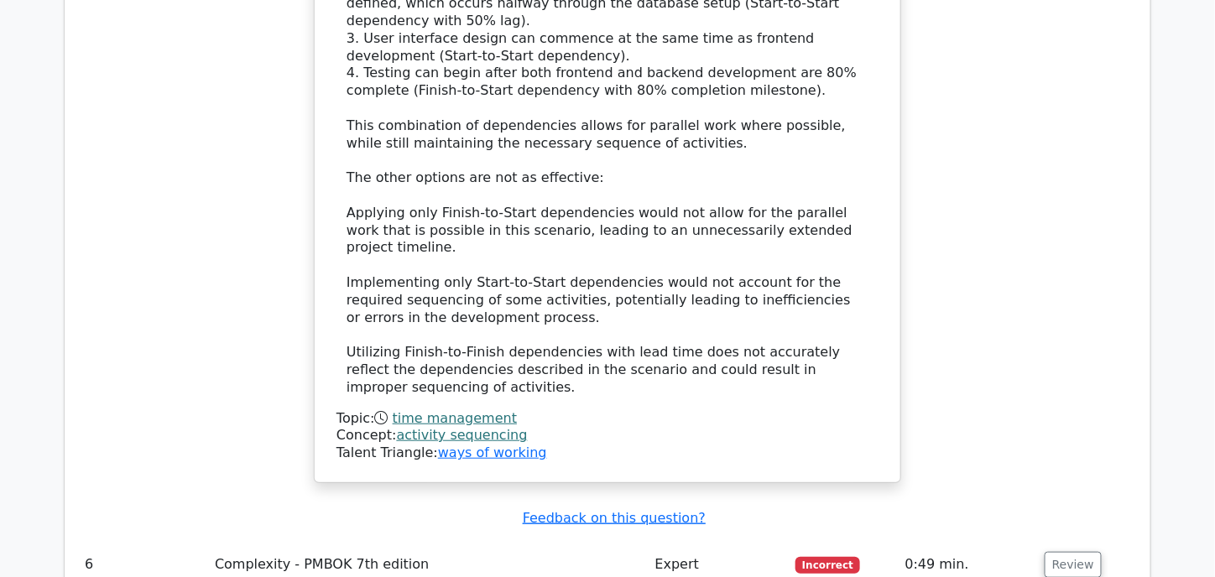
scroll to position [4446, 0]
click at [1064, 551] on button "Review" at bounding box center [1072, 564] width 57 height 26
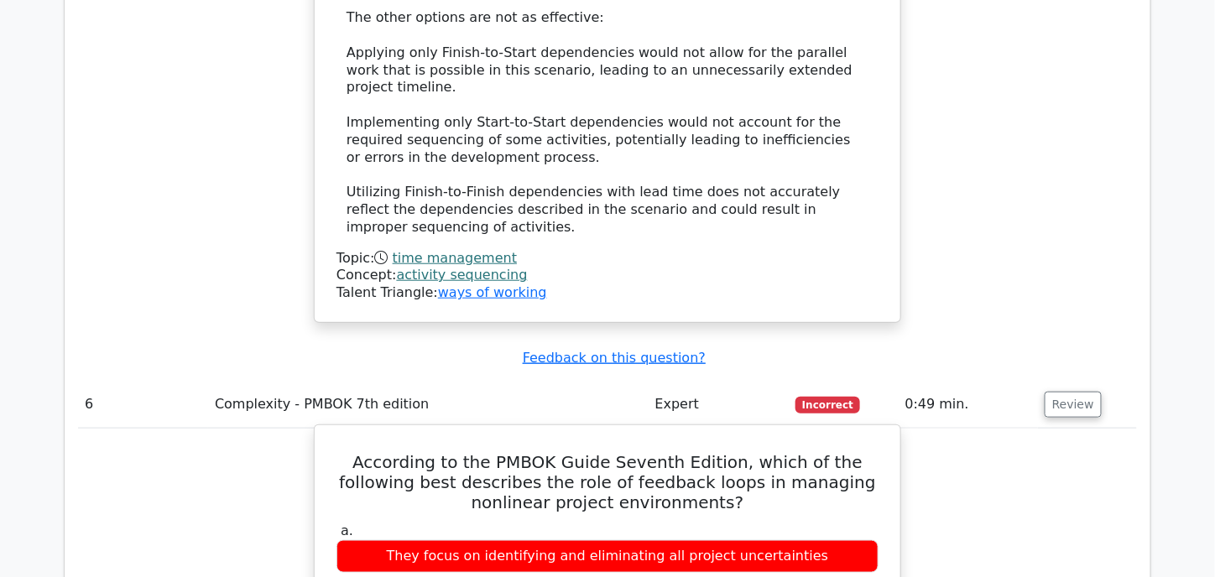
scroll to position [4529, 0]
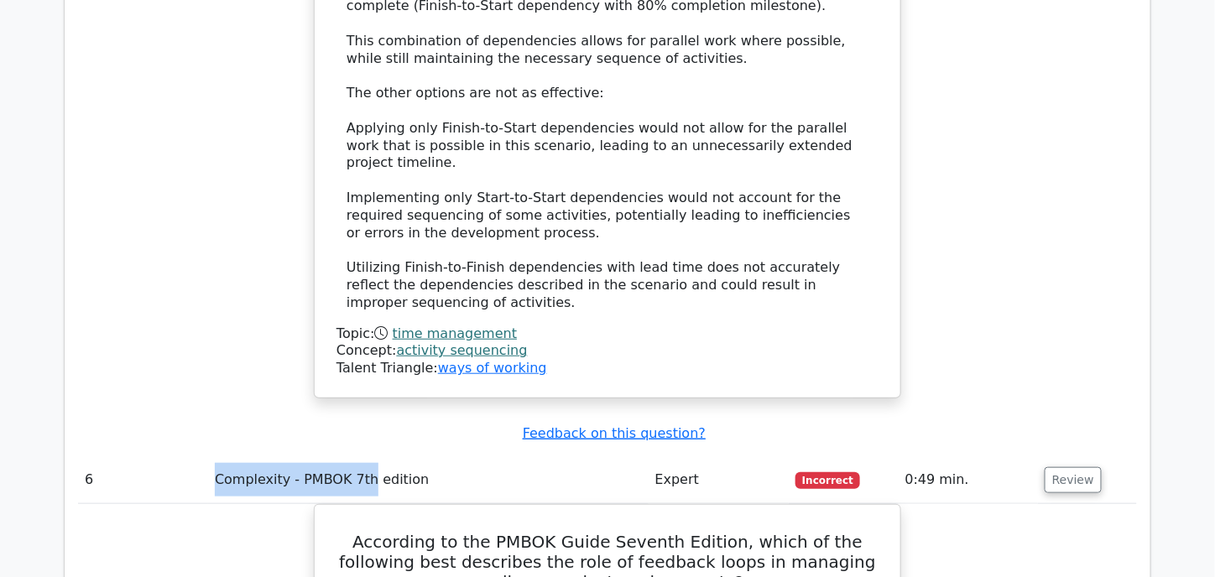
drag, startPoint x: 214, startPoint y: 264, endPoint x: 362, endPoint y: 264, distance: 147.6
click at [362, 456] on td "Complexity - PMBOK 7th edition" at bounding box center [428, 480] width 440 height 48
copy td "Complexity - PMBOK 7th"
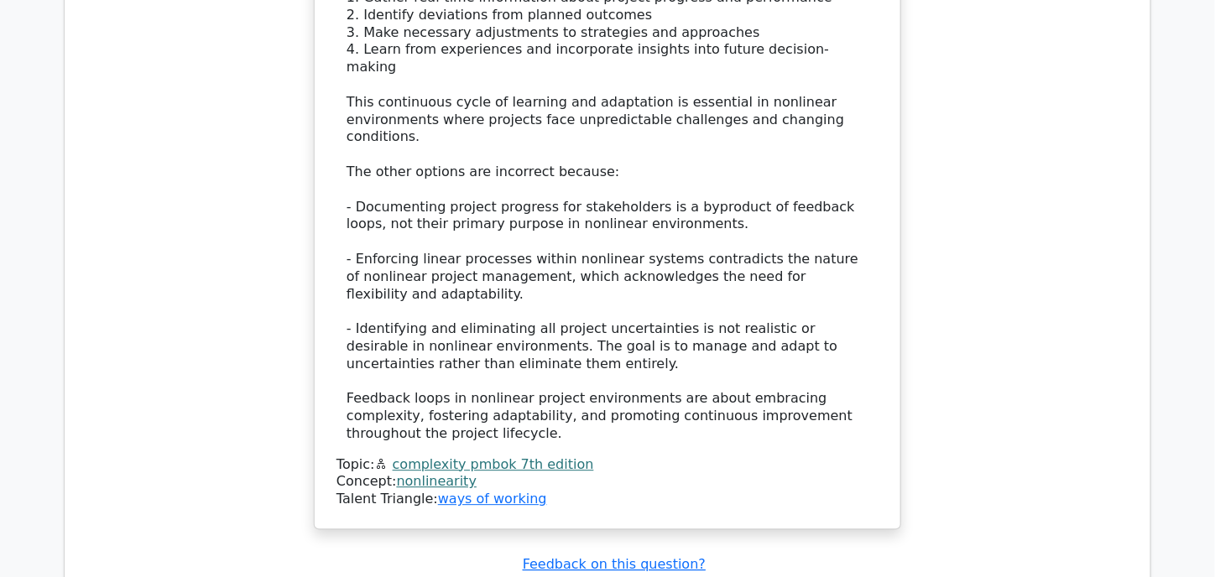
scroll to position [5536, 0]
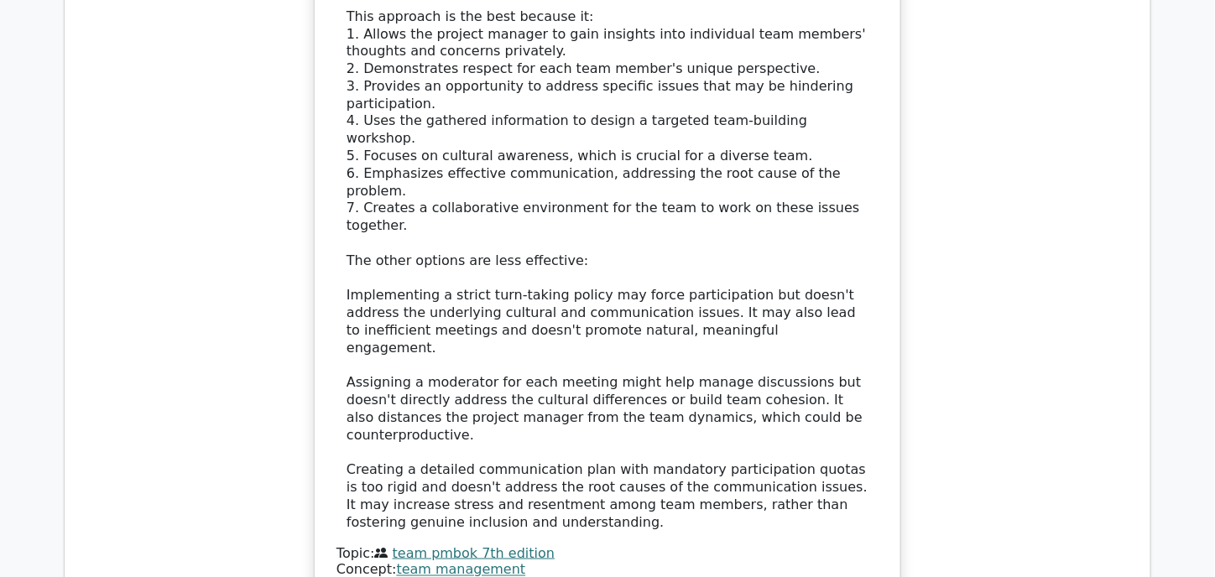
scroll to position [6878, 0]
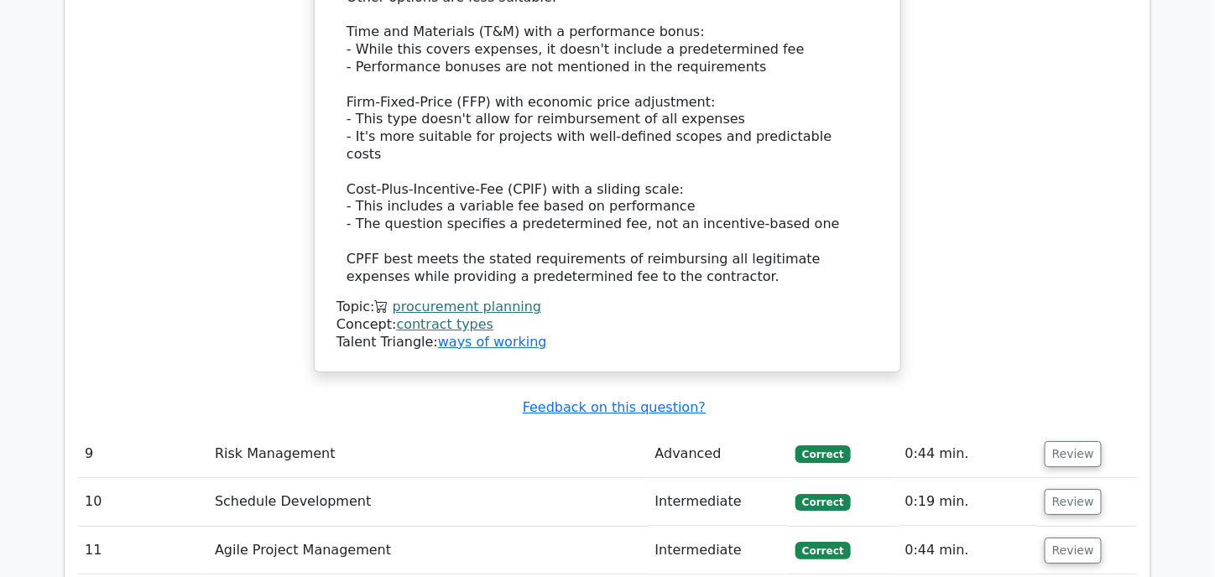
scroll to position [8220, 0]
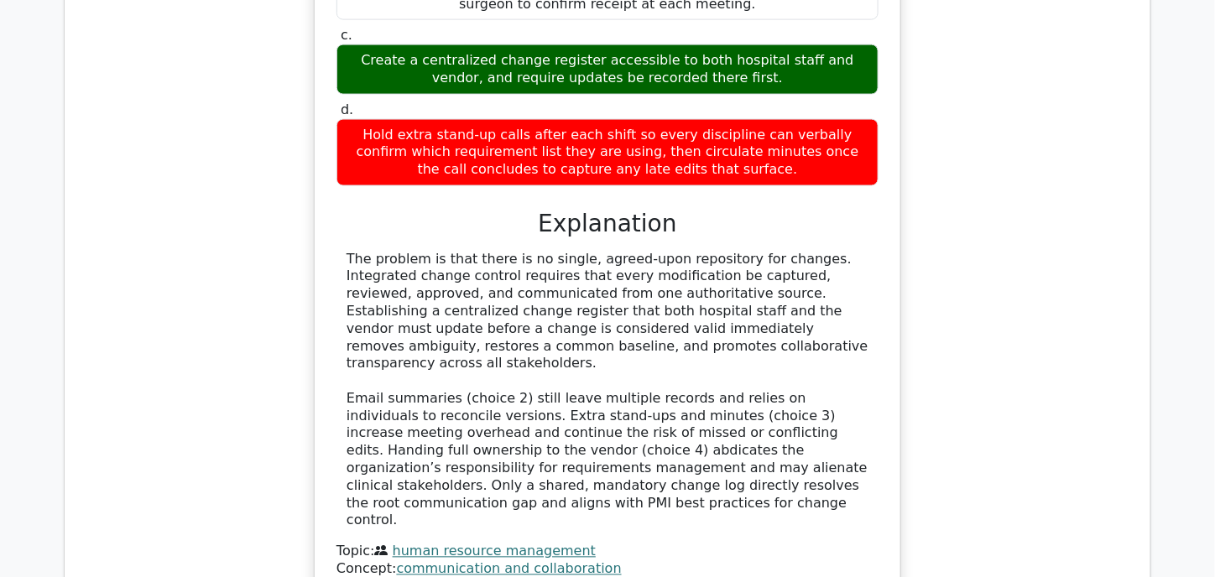
scroll to position [9310, 0]
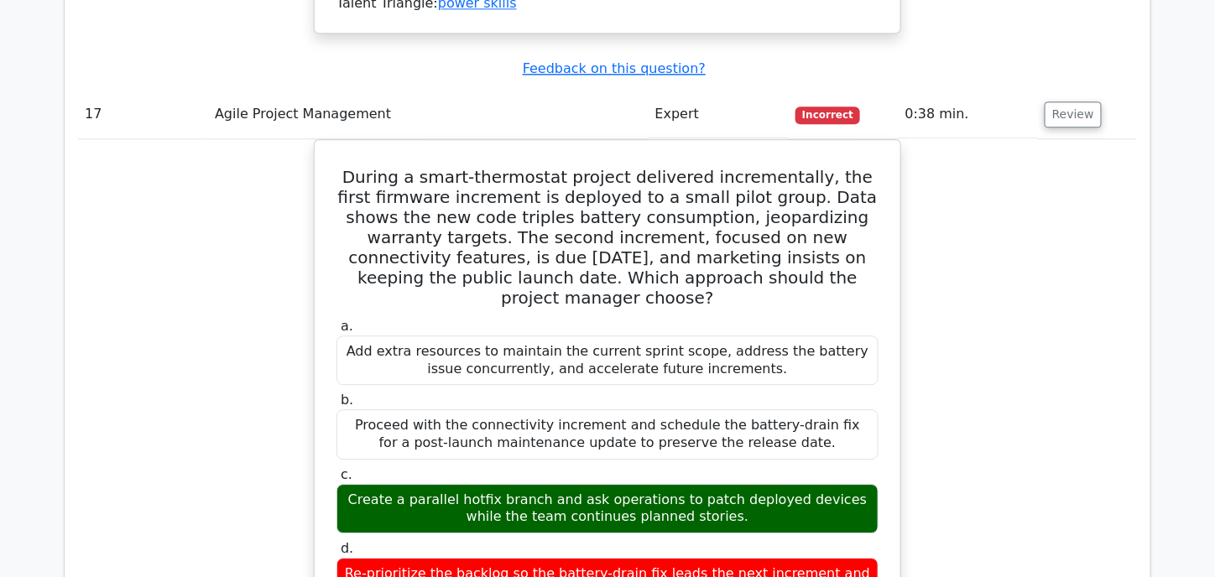
scroll to position [10317, 0]
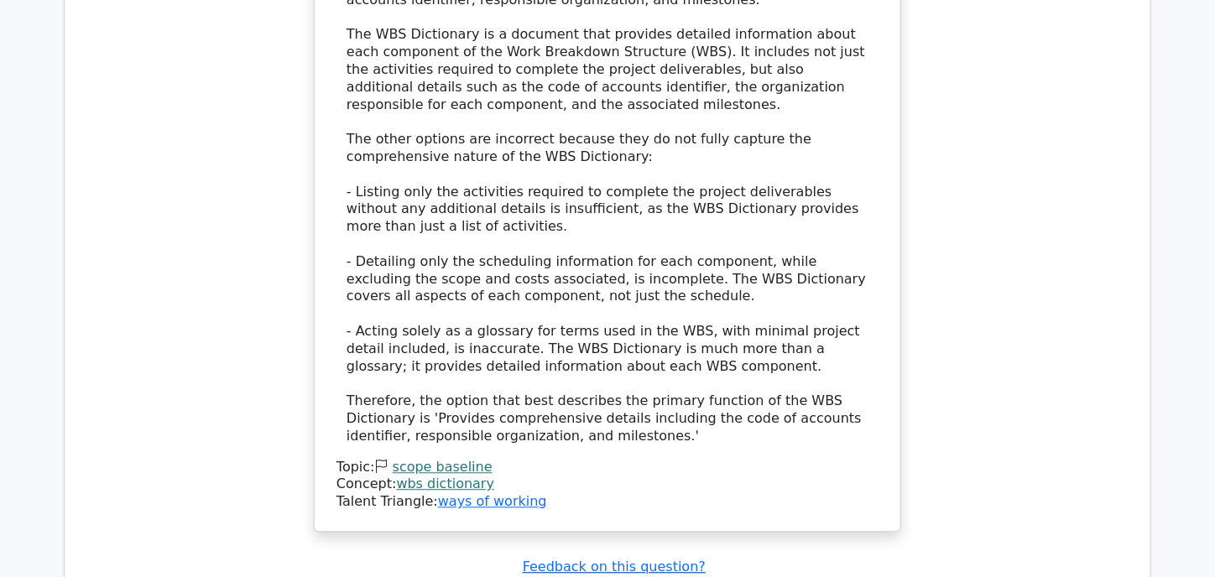
scroll to position [11743, 0]
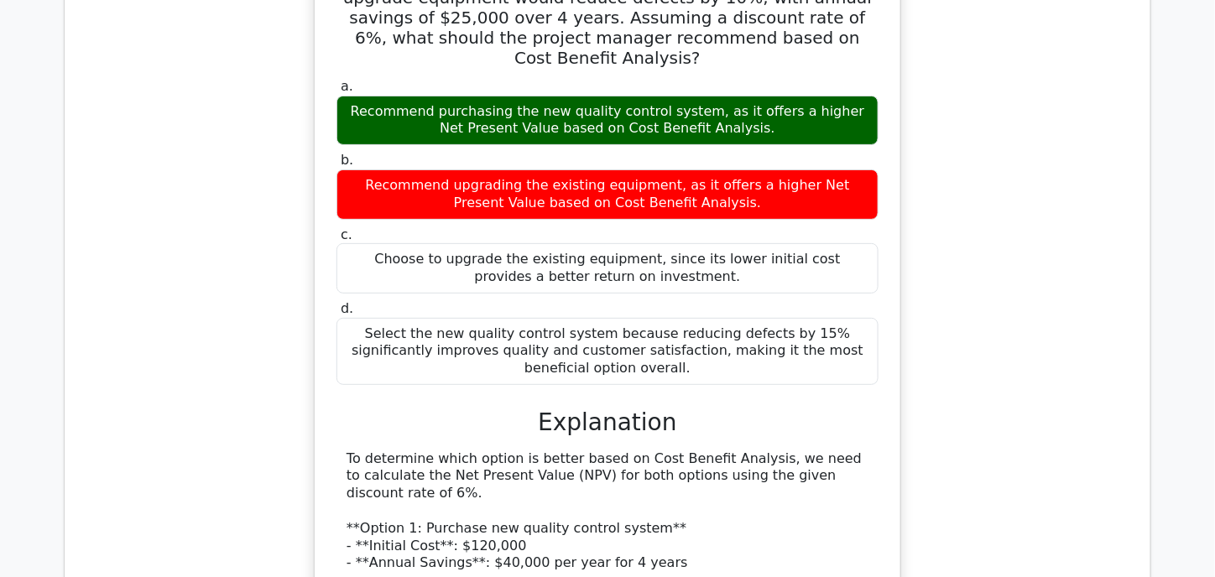
scroll to position [12833, 0]
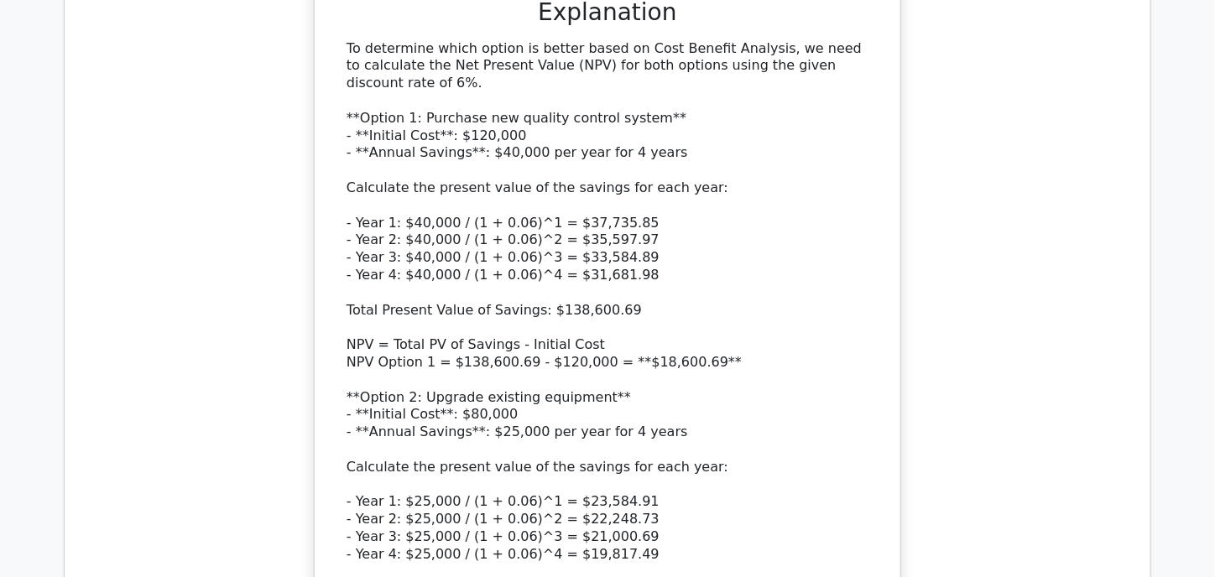
scroll to position [13253, 0]
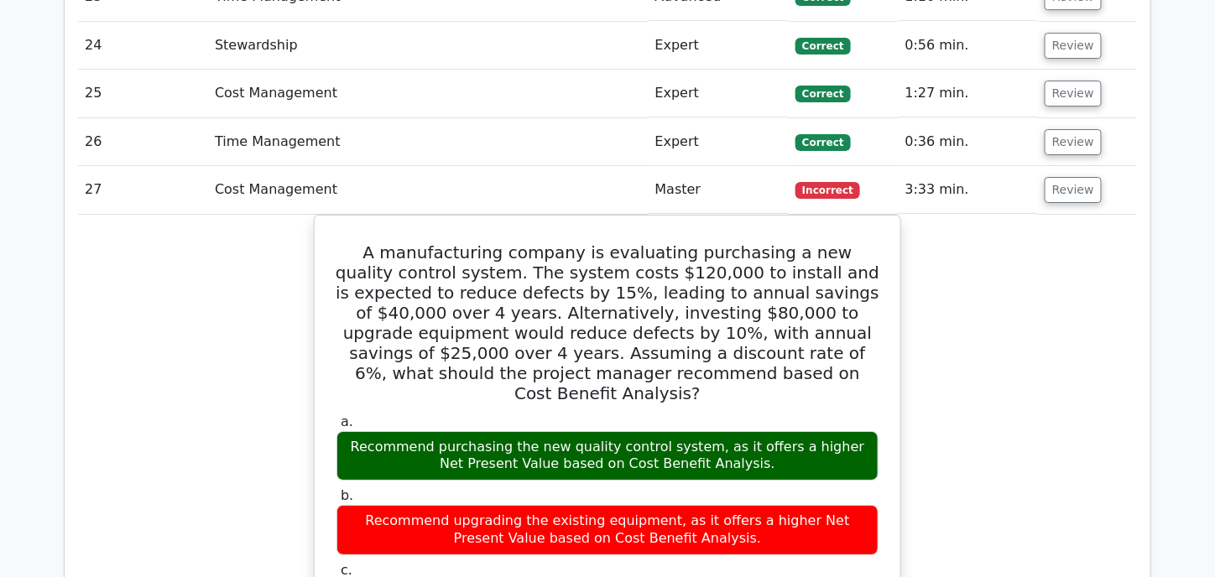
scroll to position [12498, 0]
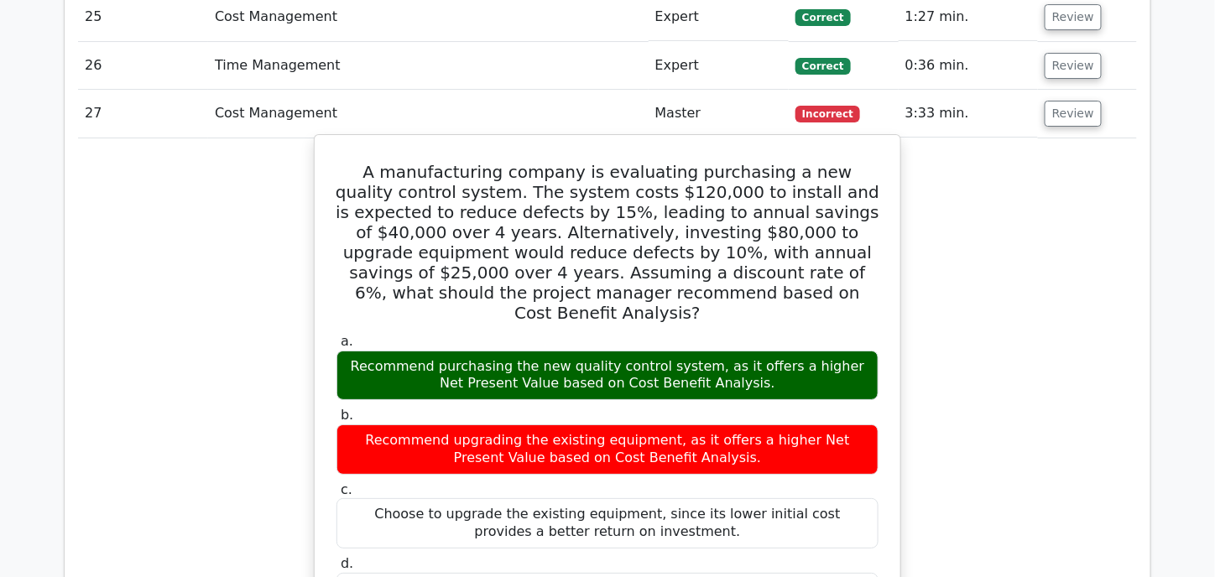
scroll to position [12582, 0]
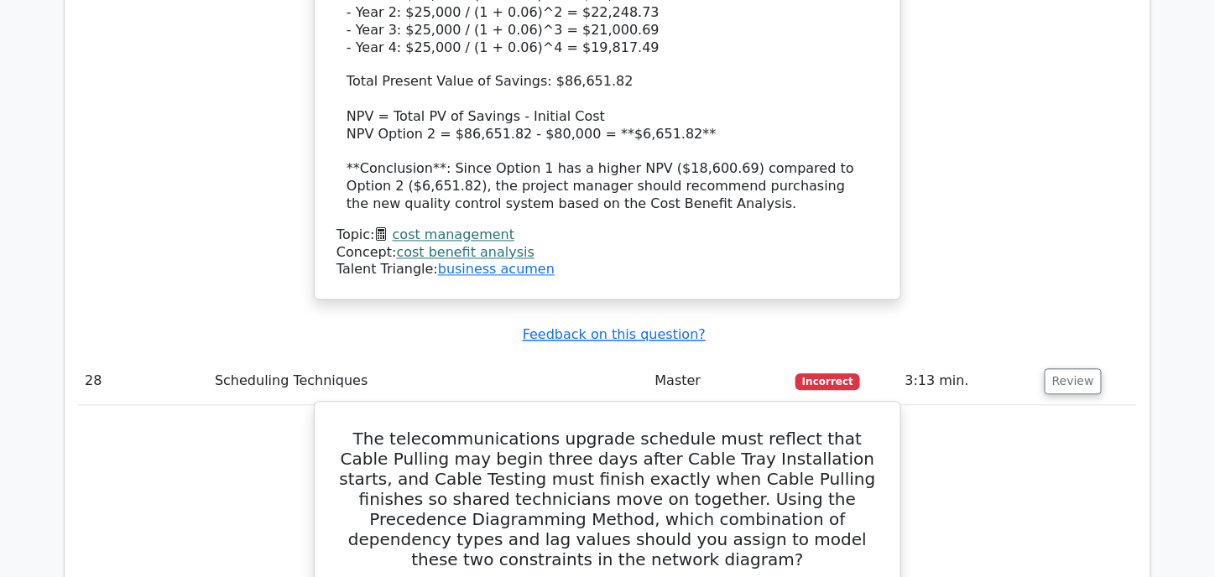
scroll to position [13756, 0]
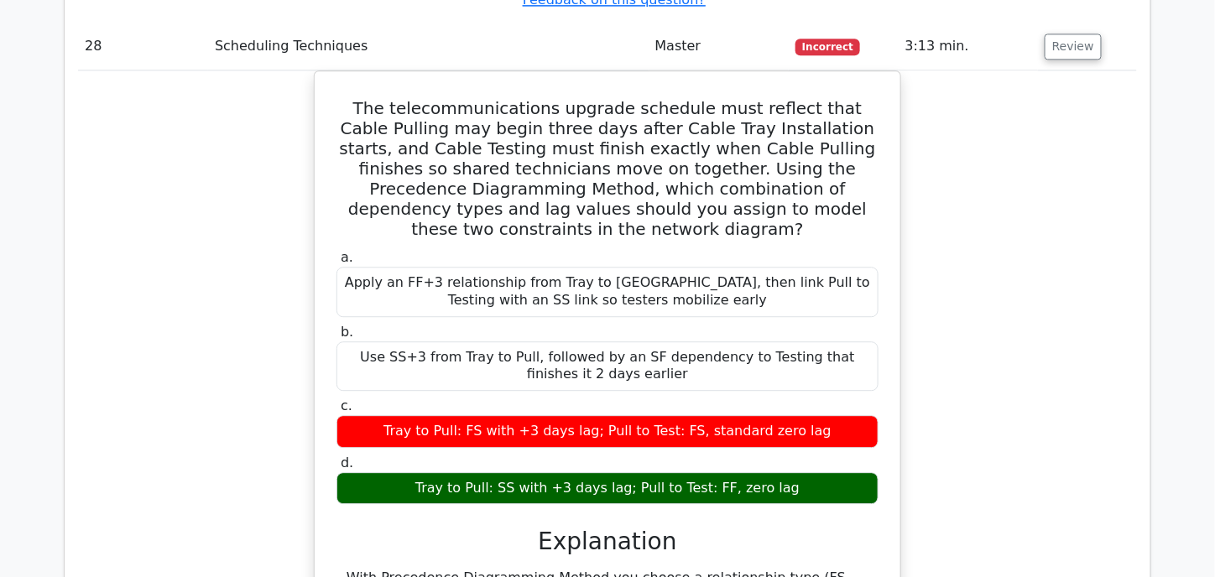
scroll to position [14091, 0]
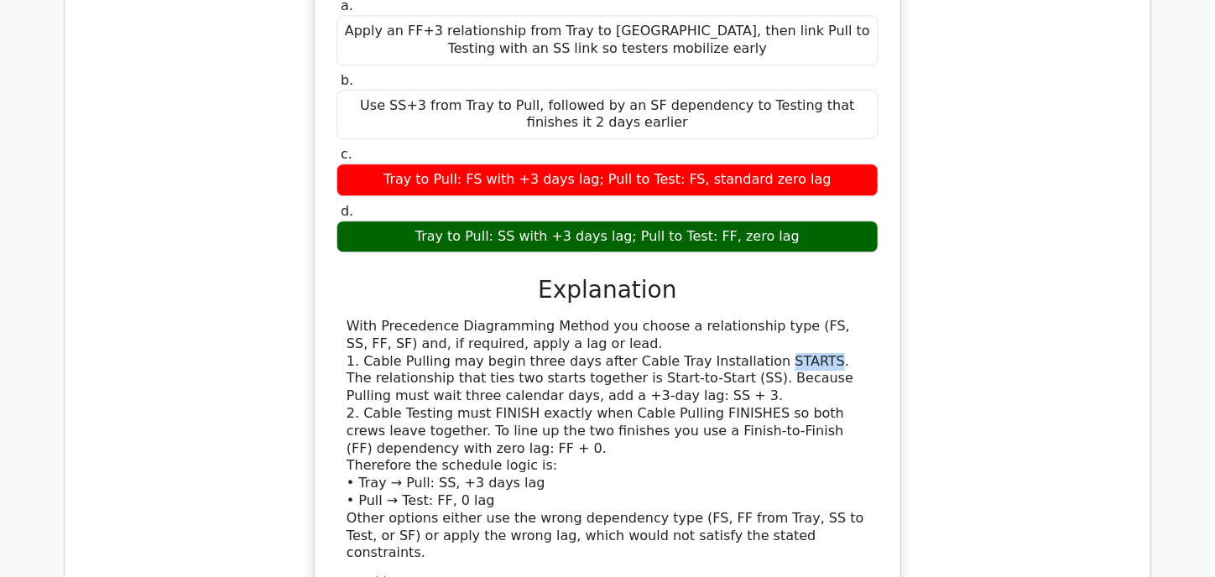
scroll to position [14343, 0]
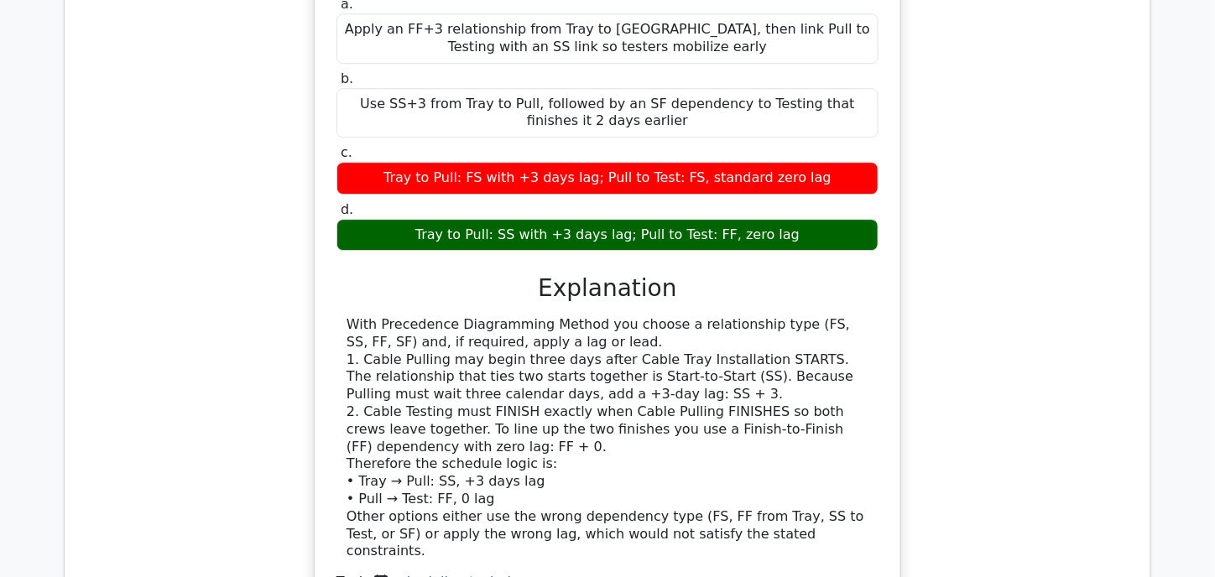
drag, startPoint x: 226, startPoint y: 101, endPoint x: 333, endPoint y: 96, distance: 106.6
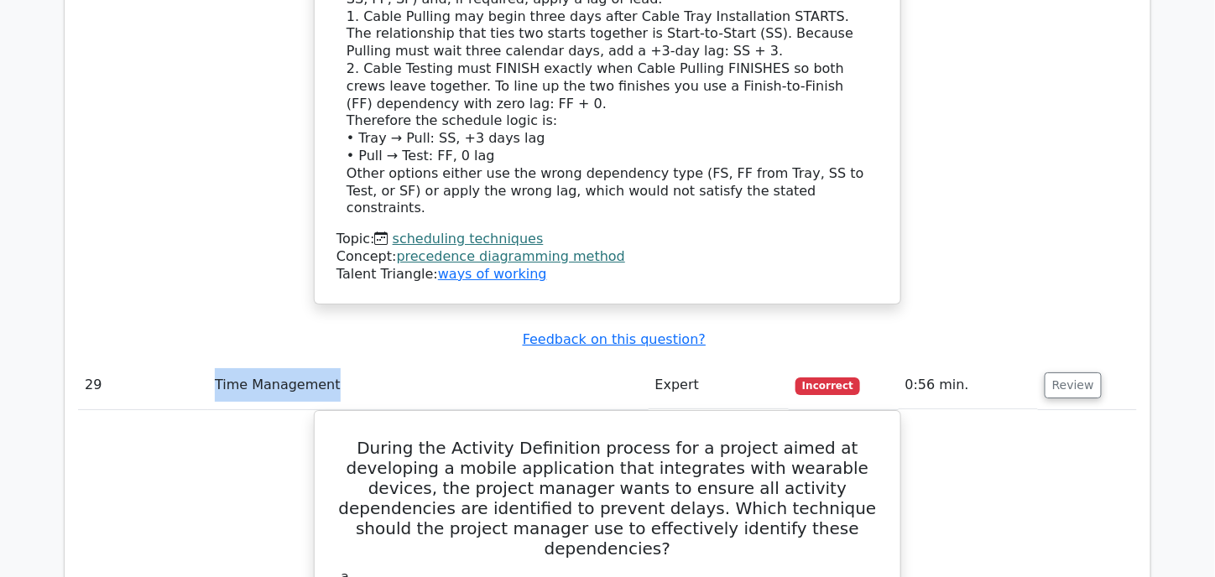
scroll to position [14679, 0]
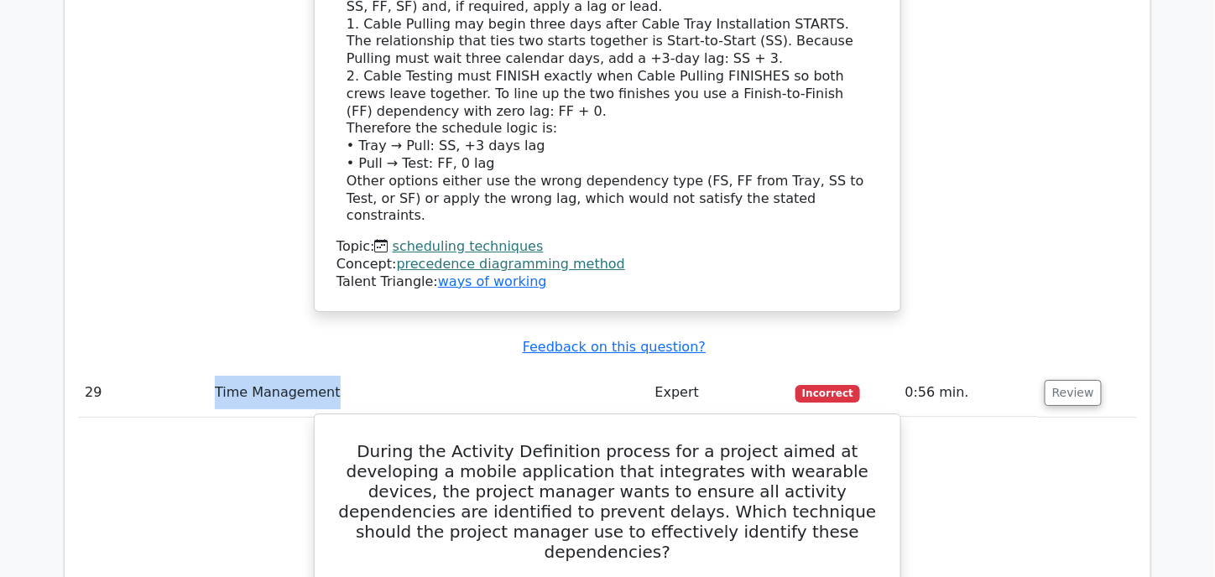
drag, startPoint x: 369, startPoint y: 229, endPoint x: 571, endPoint y: 233, distance: 202.2
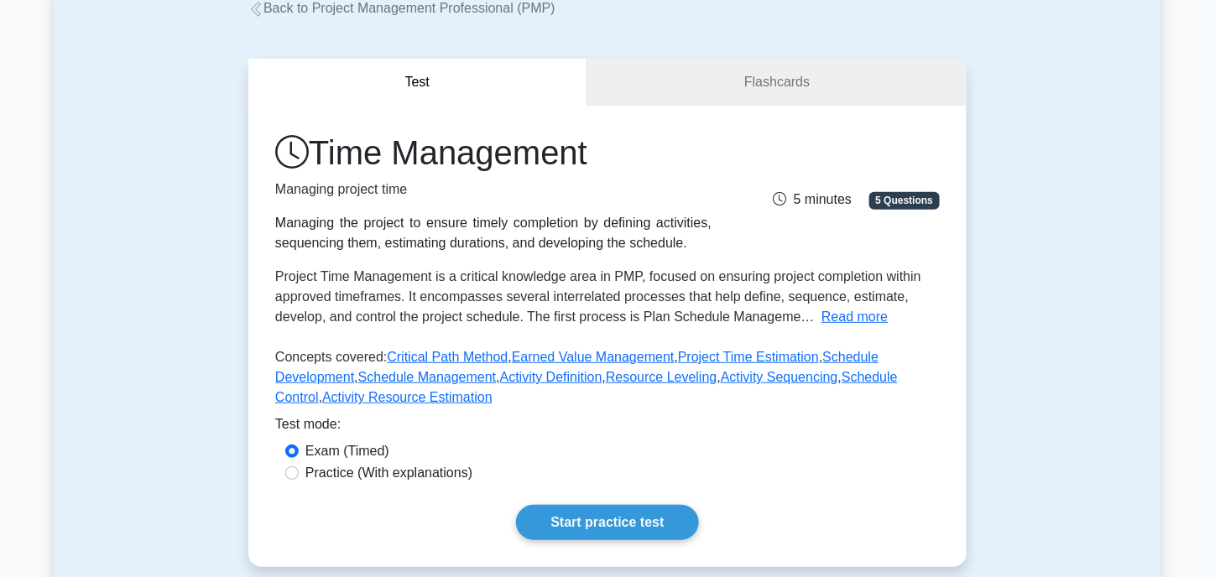
scroll to position [168, 0]
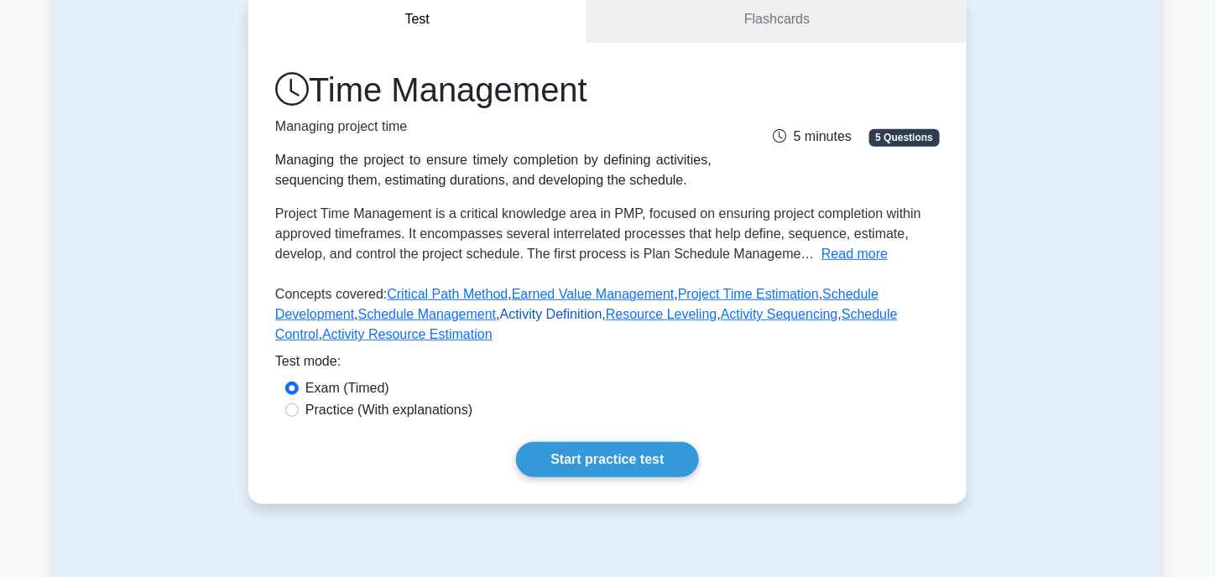
click at [500, 317] on link "Activity Definition" at bounding box center [551, 314] width 102 height 14
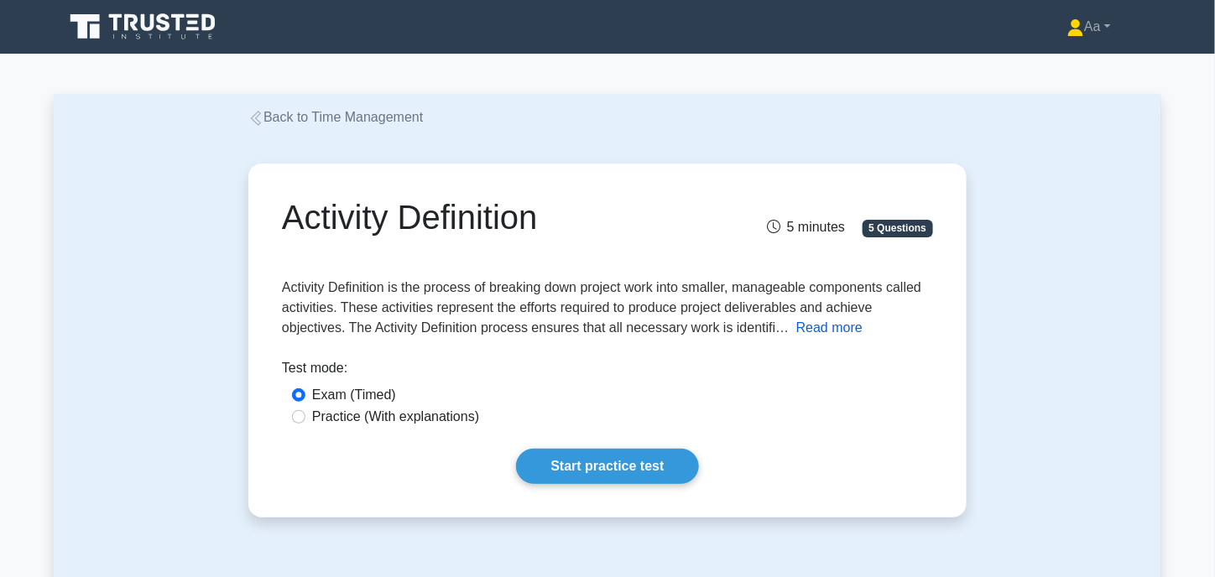
click at [828, 330] on button "Read more" at bounding box center [829, 328] width 66 height 20
